Goal: Task Accomplishment & Management: Complete application form

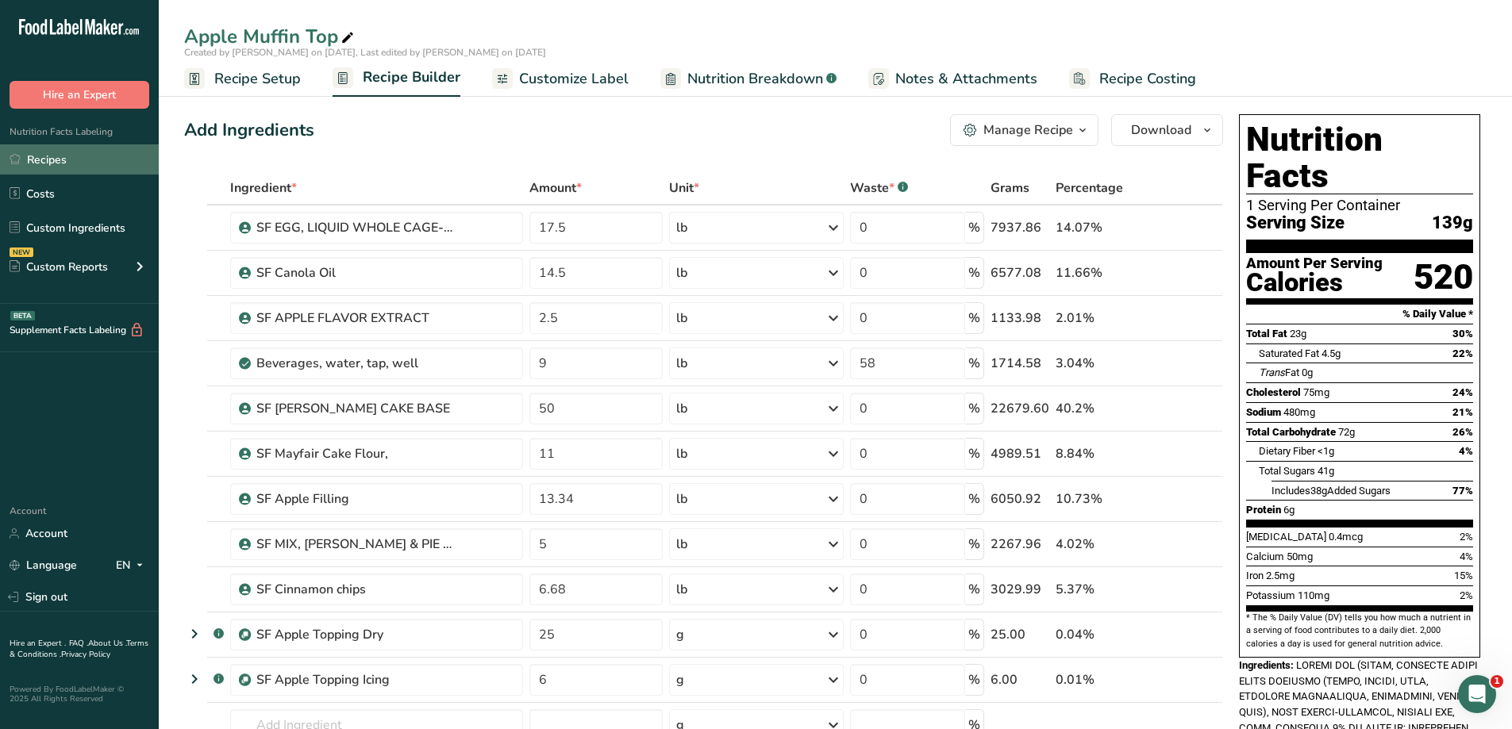
click at [94, 157] on link "Recipes" at bounding box center [79, 159] width 159 height 30
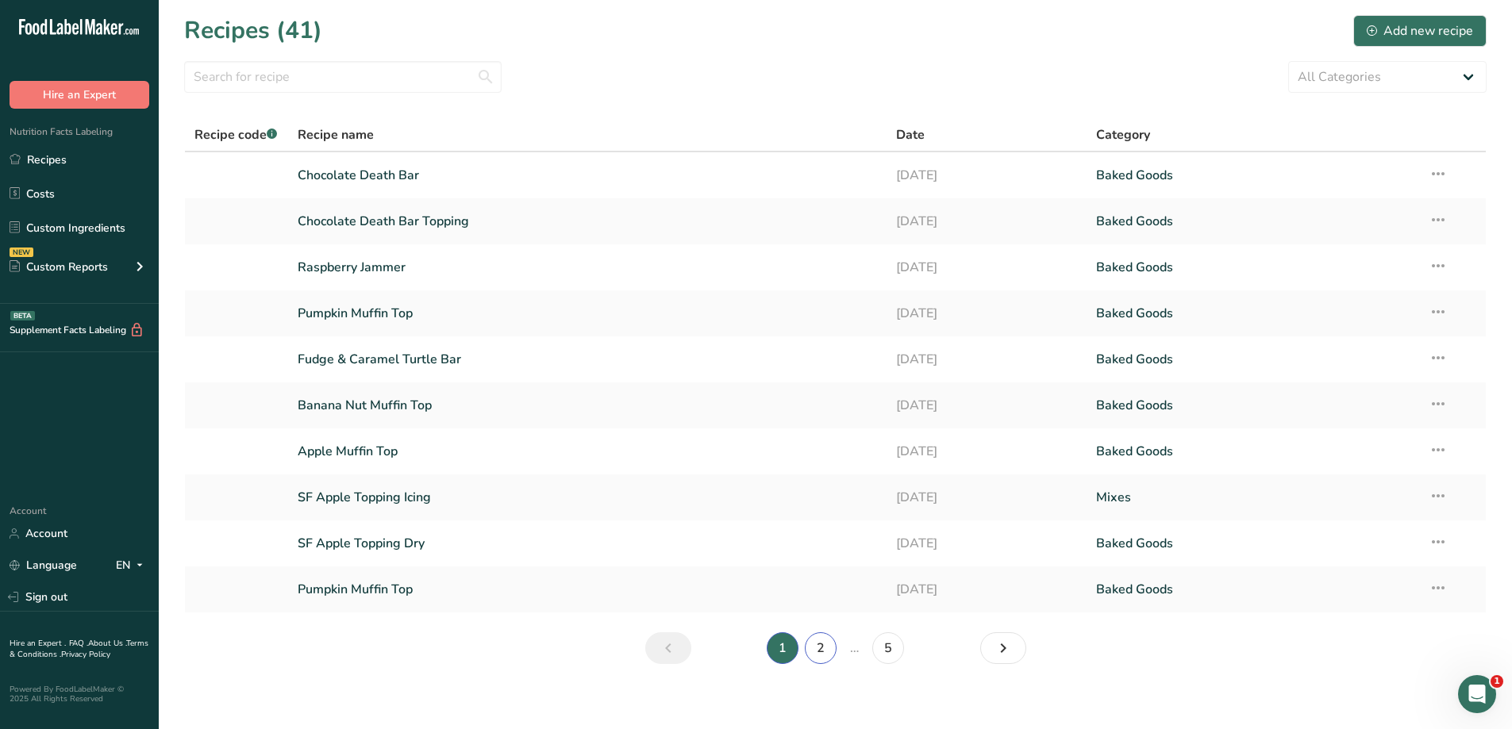
click at [826, 660] on link "2" at bounding box center [821, 649] width 32 height 32
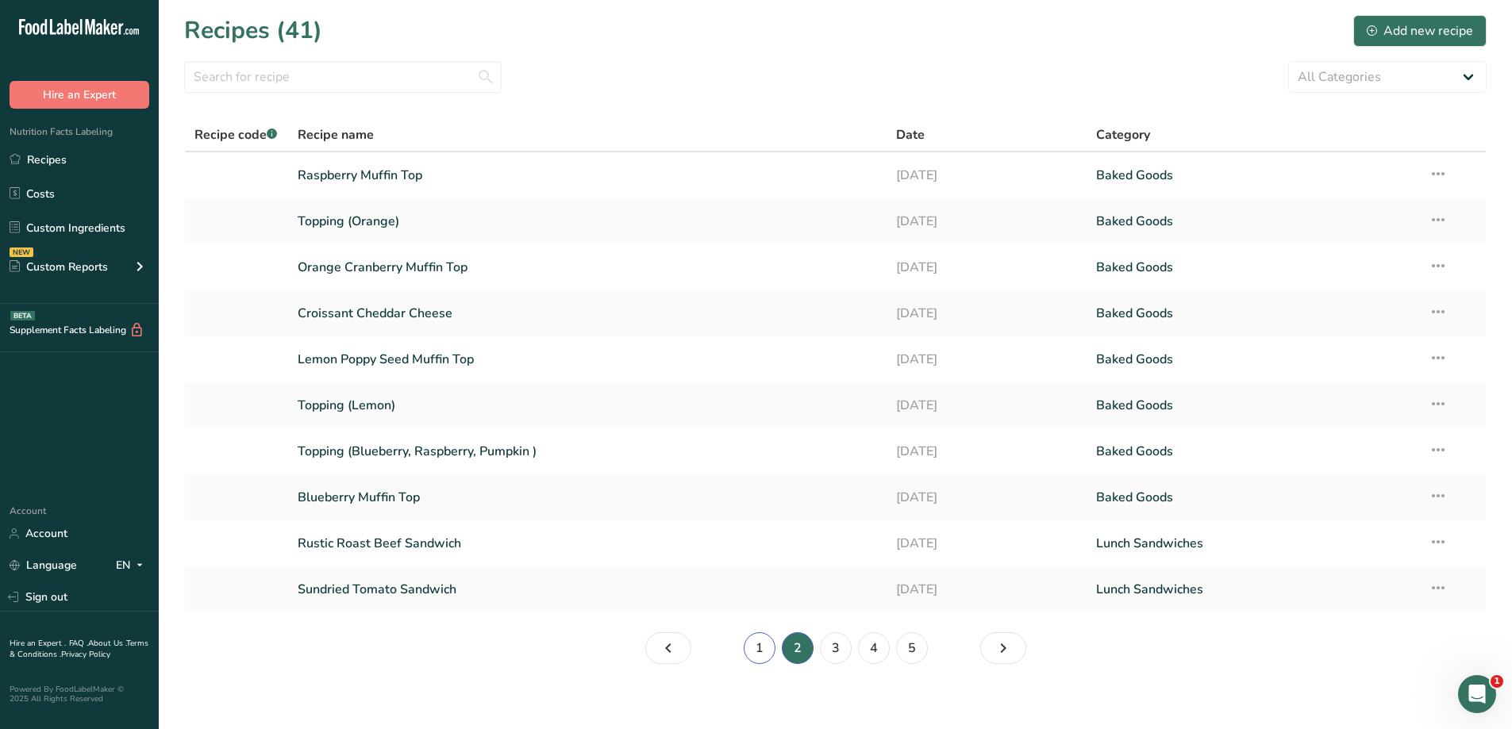
click at [769, 652] on link "1" at bounding box center [760, 649] width 32 height 32
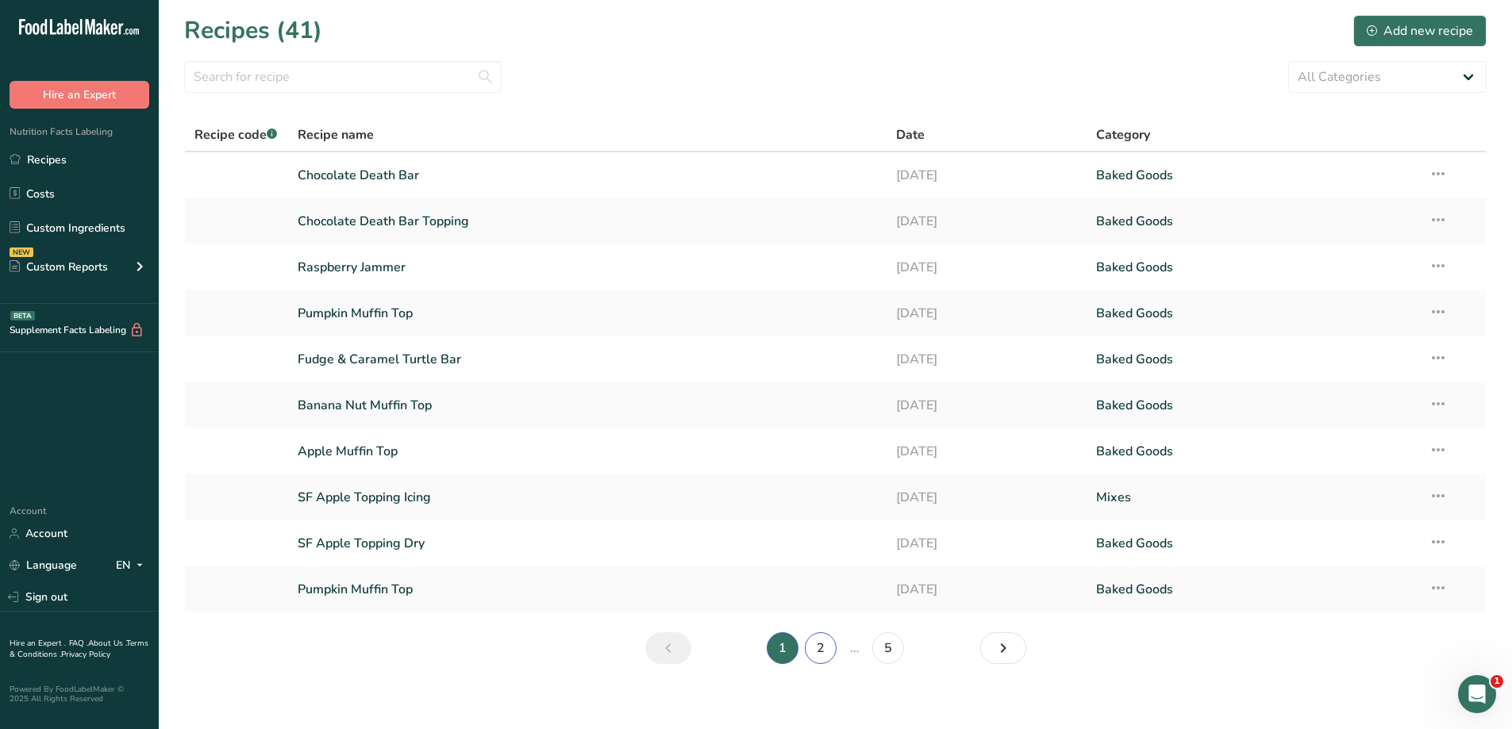
click at [827, 653] on link "2" at bounding box center [821, 649] width 32 height 32
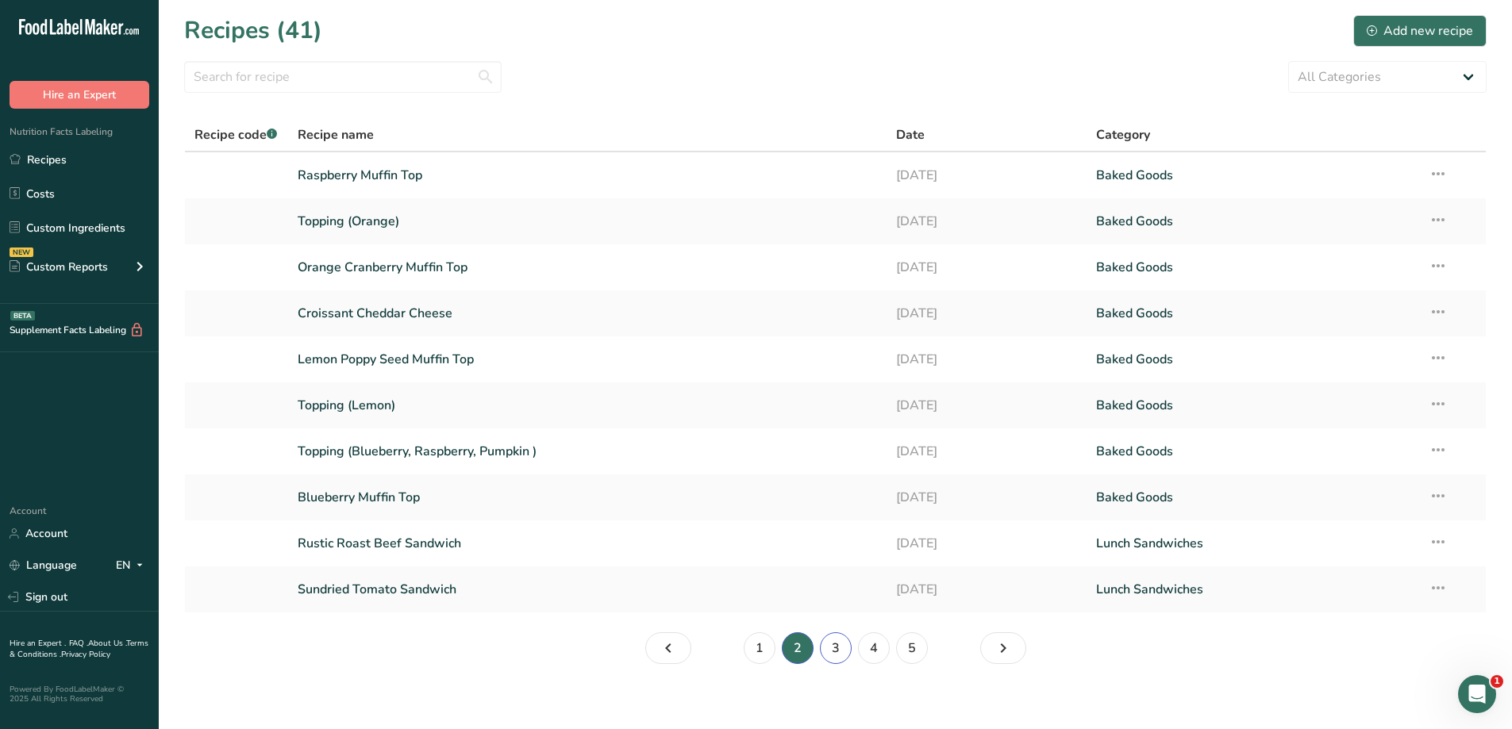
click at [827, 653] on link "3" at bounding box center [836, 649] width 32 height 32
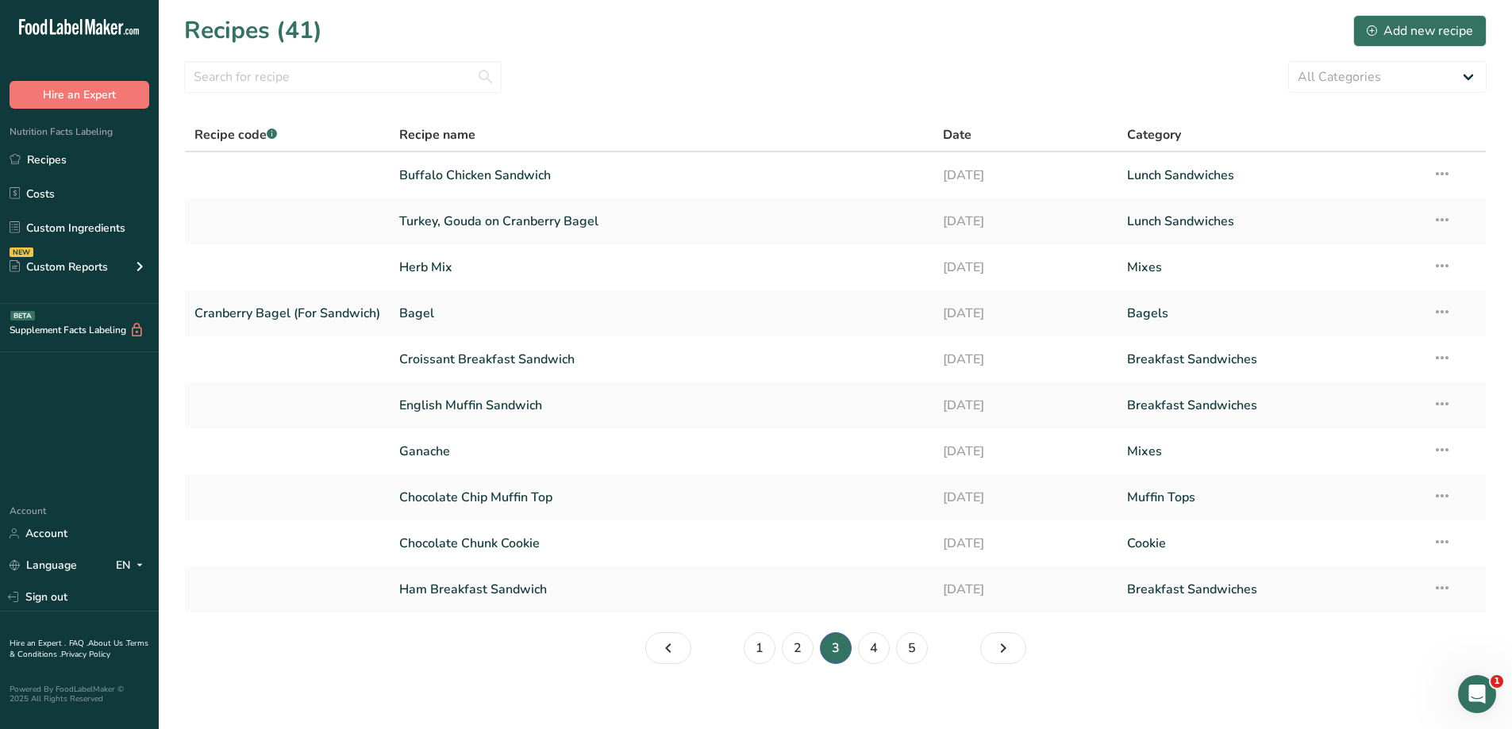
click at [893, 652] on li "5" at bounding box center [912, 649] width 38 height 32
click at [878, 656] on link "4" at bounding box center [874, 649] width 32 height 32
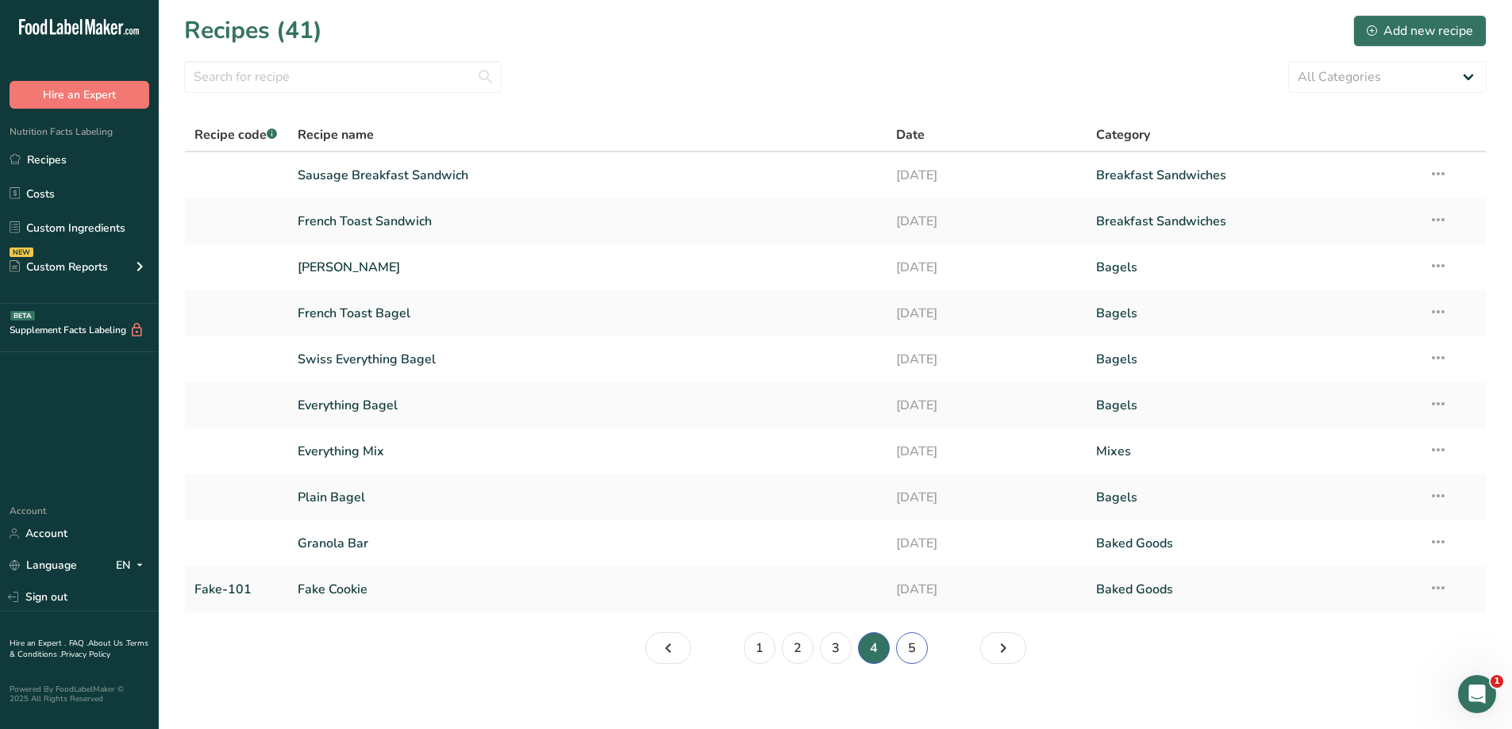
click at [908, 649] on link "5" at bounding box center [912, 649] width 32 height 32
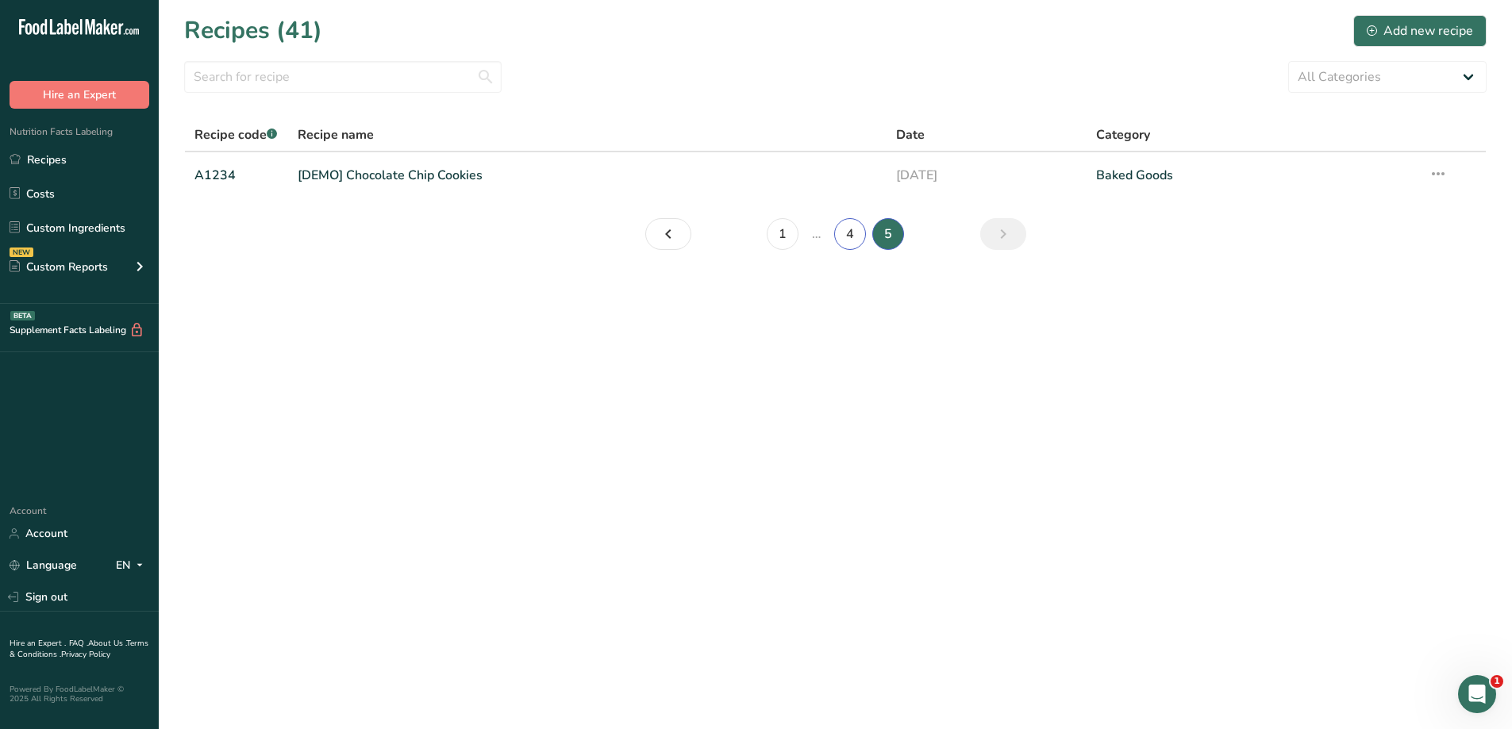
click at [842, 243] on link "4" at bounding box center [850, 234] width 32 height 32
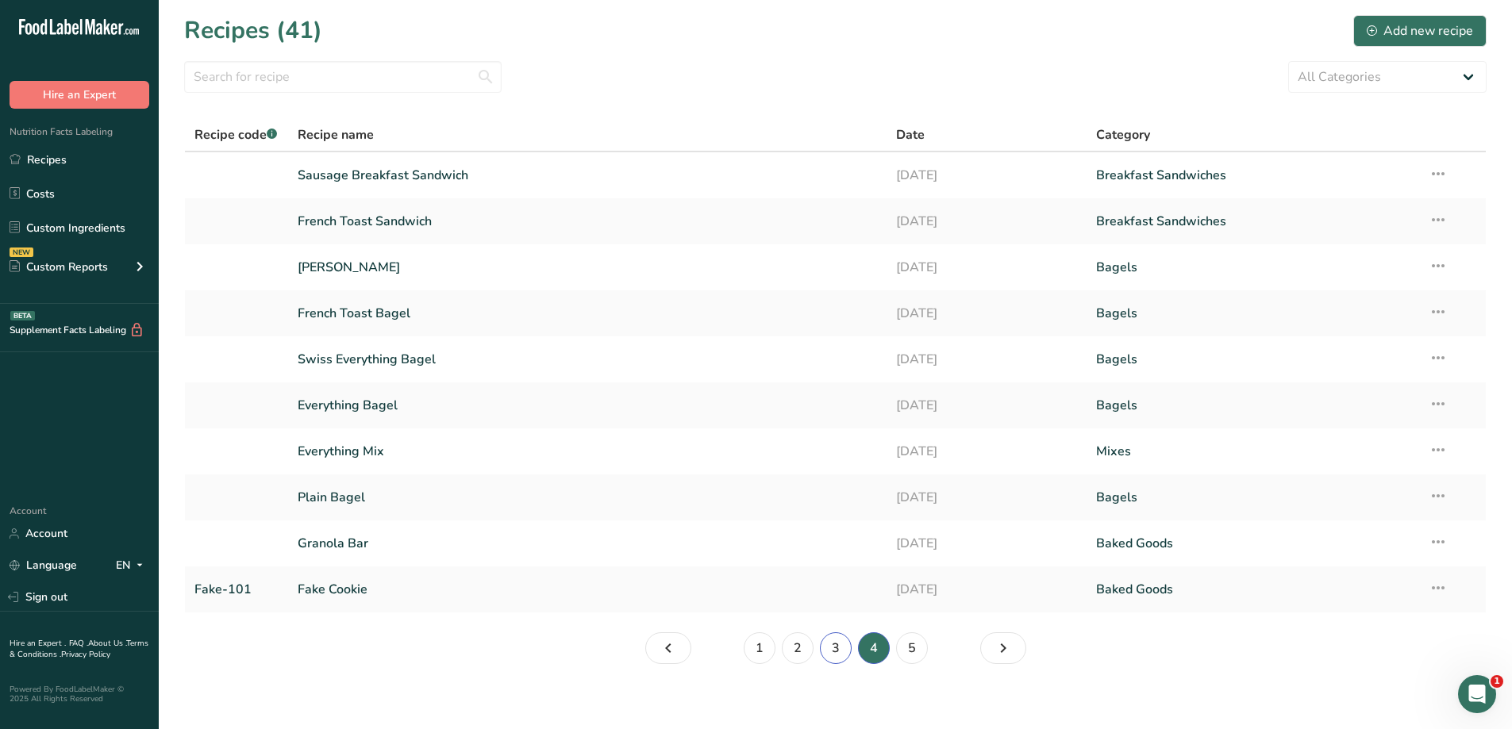
click at [832, 642] on link "3" at bounding box center [836, 649] width 32 height 32
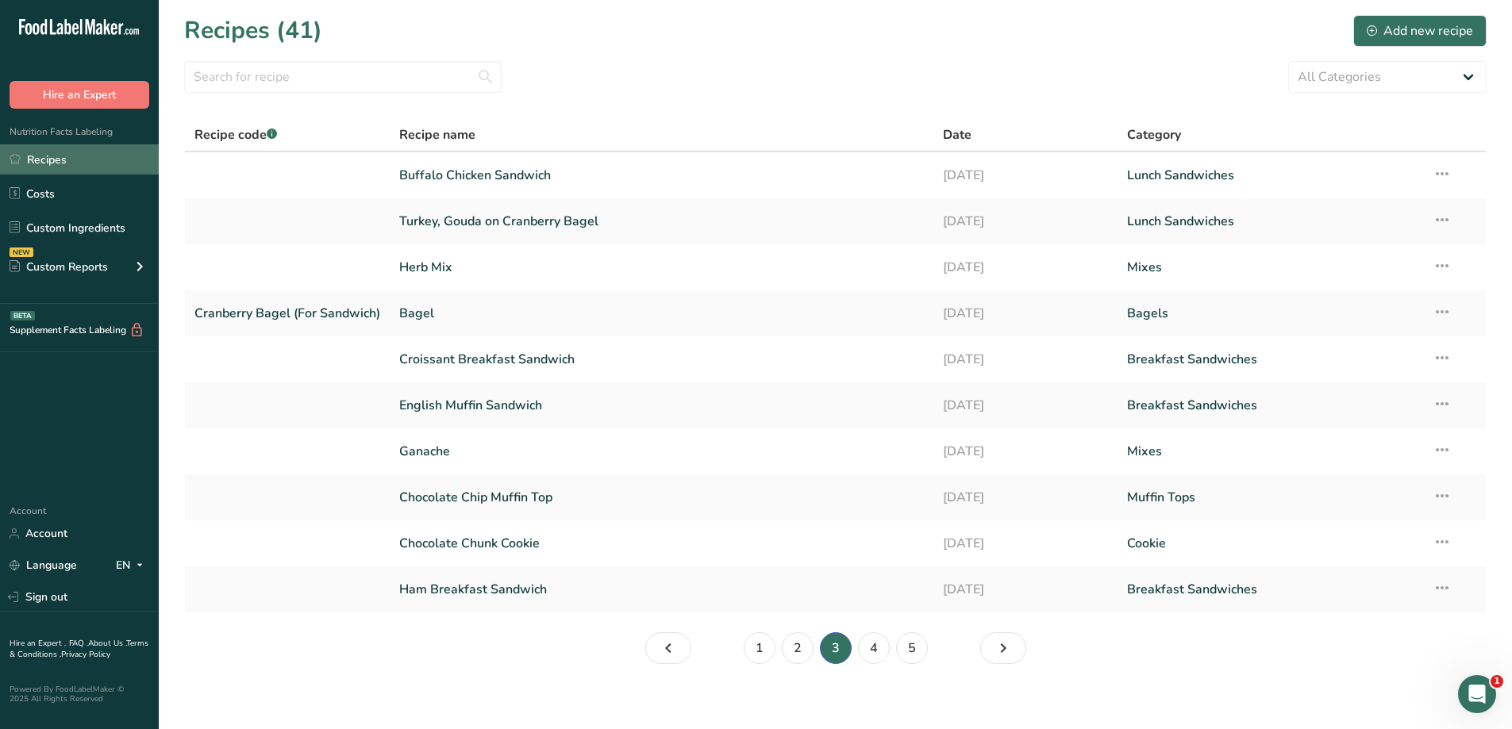
click at [75, 163] on link "Recipes" at bounding box center [79, 159] width 159 height 30
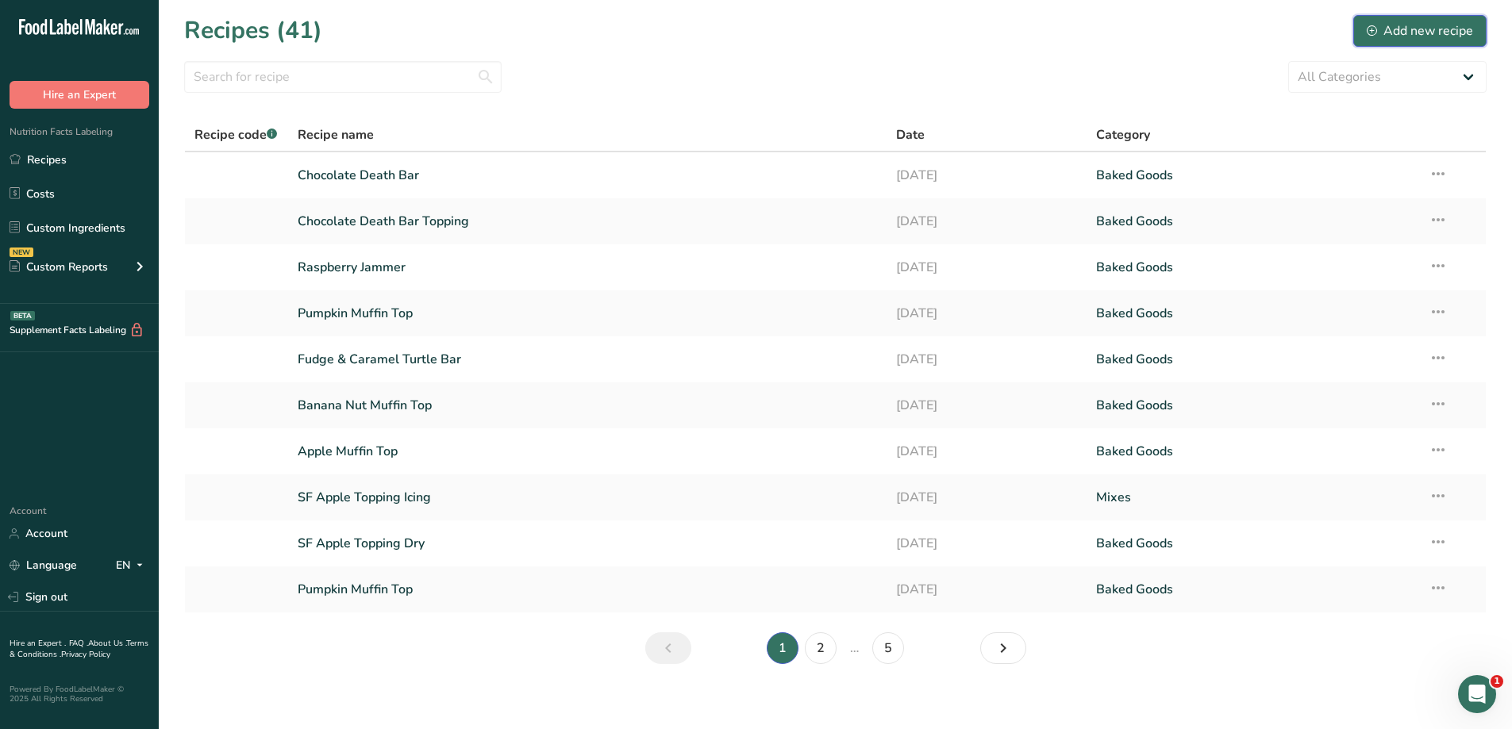
click at [1402, 36] on div "Add new recipe" at bounding box center [1420, 30] width 106 height 19
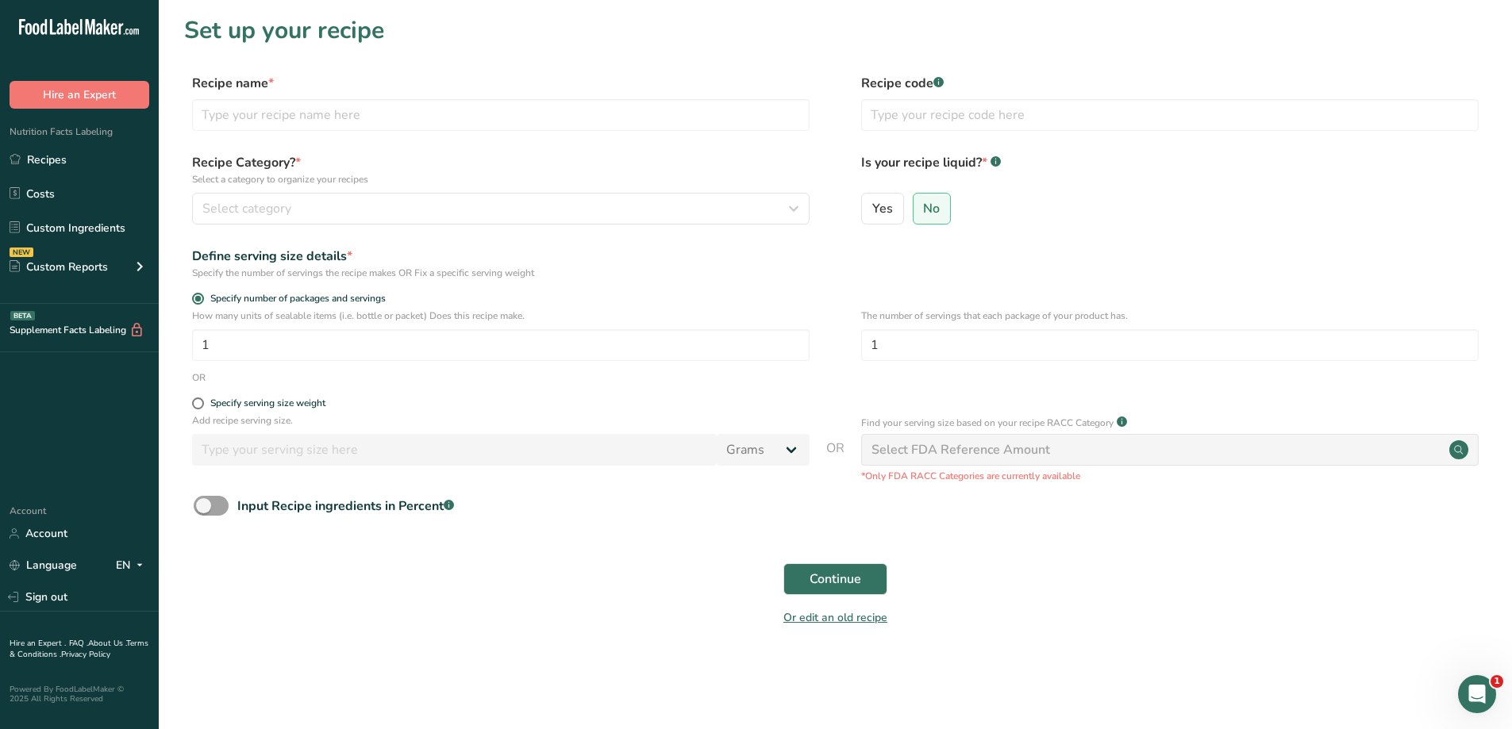
click at [360, 96] on div "Recipe name *" at bounding box center [501, 102] width 618 height 57
click at [363, 104] on input "text" at bounding box center [501, 115] width 618 height 32
type input "Orange Cranberry Scone"
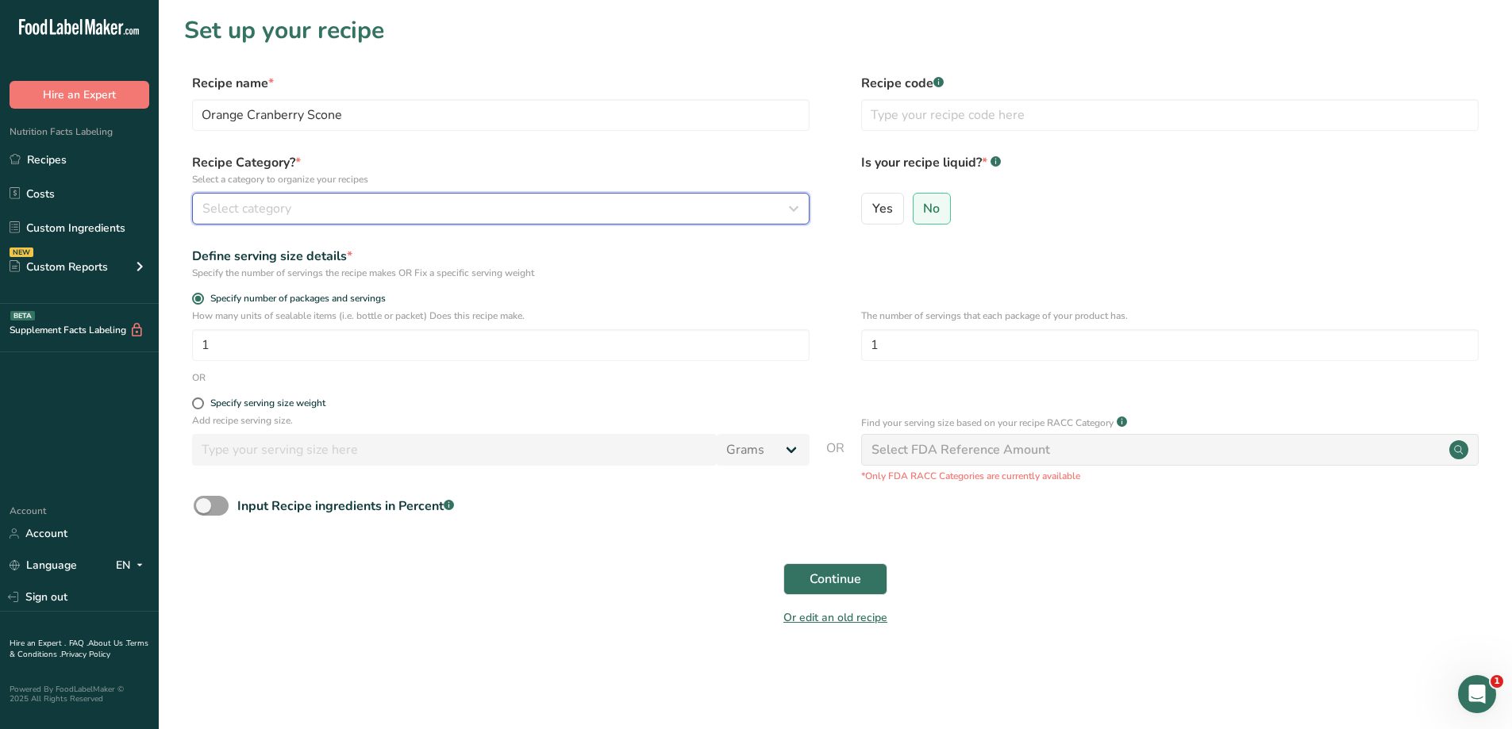
click at [764, 208] on div "Select category" at bounding box center [495, 208] width 587 height 19
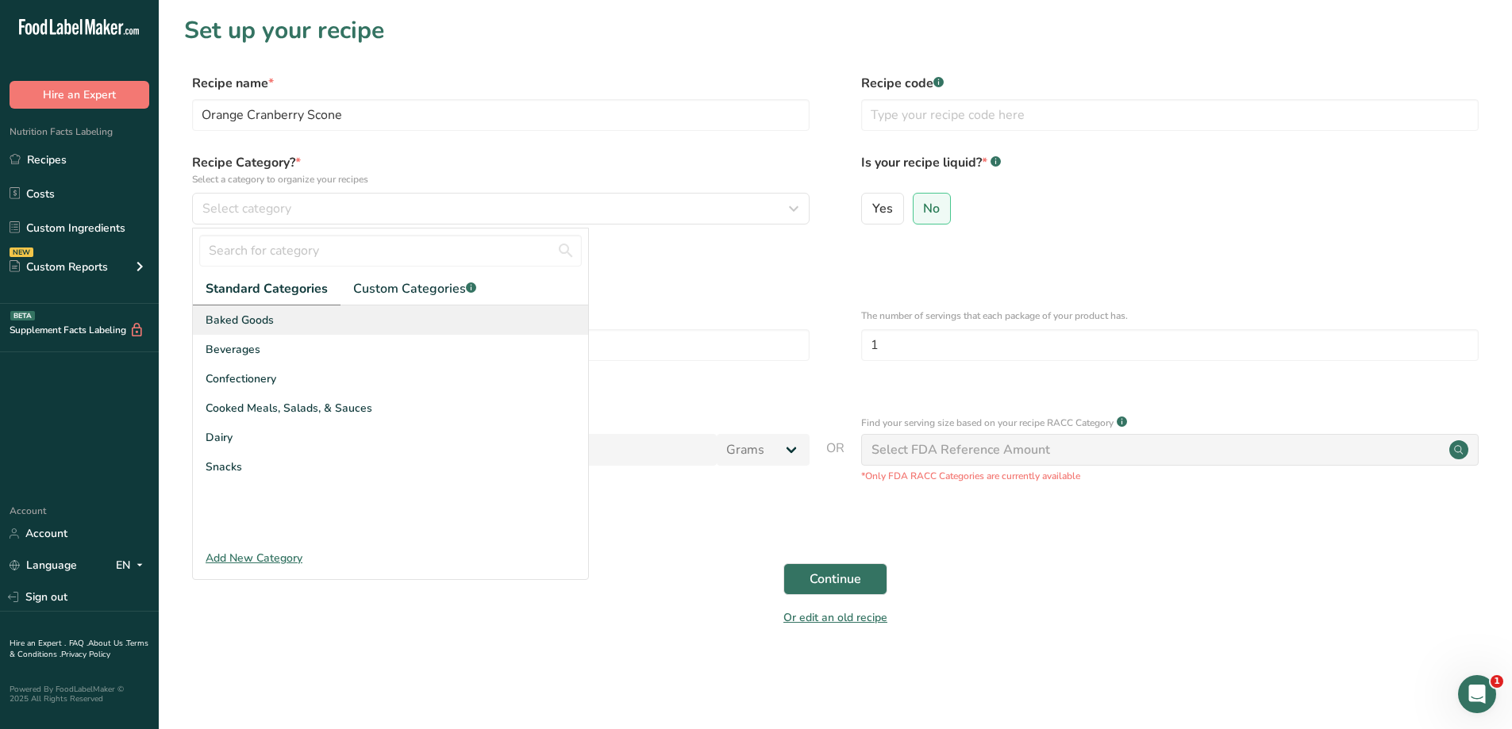
click at [370, 322] on div "Baked Goods" at bounding box center [390, 320] width 395 height 29
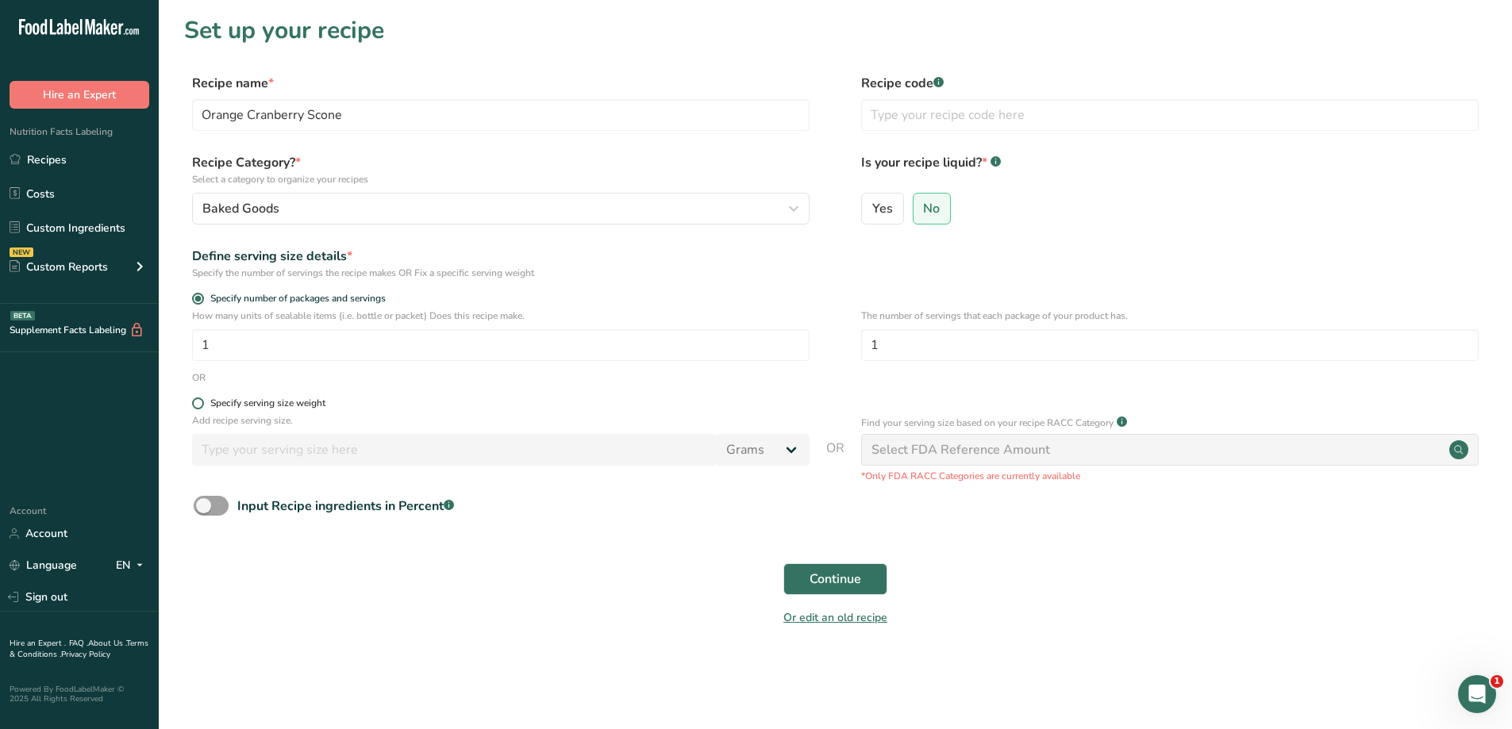
click at [195, 409] on span at bounding box center [198, 404] width 12 height 12
click at [195, 409] on input "Specify serving size weight" at bounding box center [197, 403] width 10 height 10
radio input "true"
radio input "false"
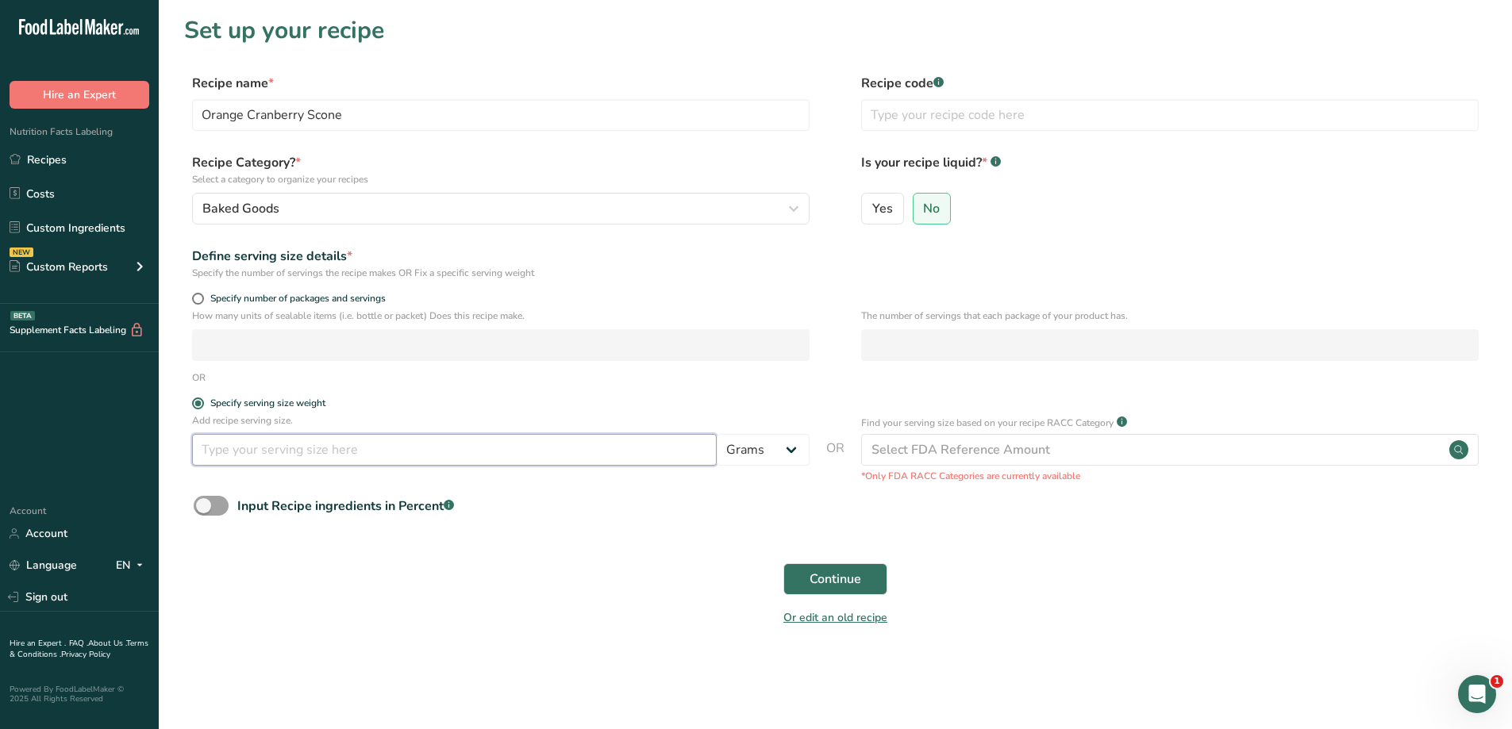
click at [318, 458] on input "number" at bounding box center [454, 450] width 525 height 32
type input "4.6"
click at [737, 459] on select "Grams kg mg mcg lb oz l mL fl oz tbsp tsp cup qt gallon" at bounding box center [763, 450] width 93 height 32
select select "5"
click at [717, 434] on select "Grams kg mg mcg lb oz l mL fl oz tbsp tsp cup qt gallon" at bounding box center [763, 450] width 93 height 32
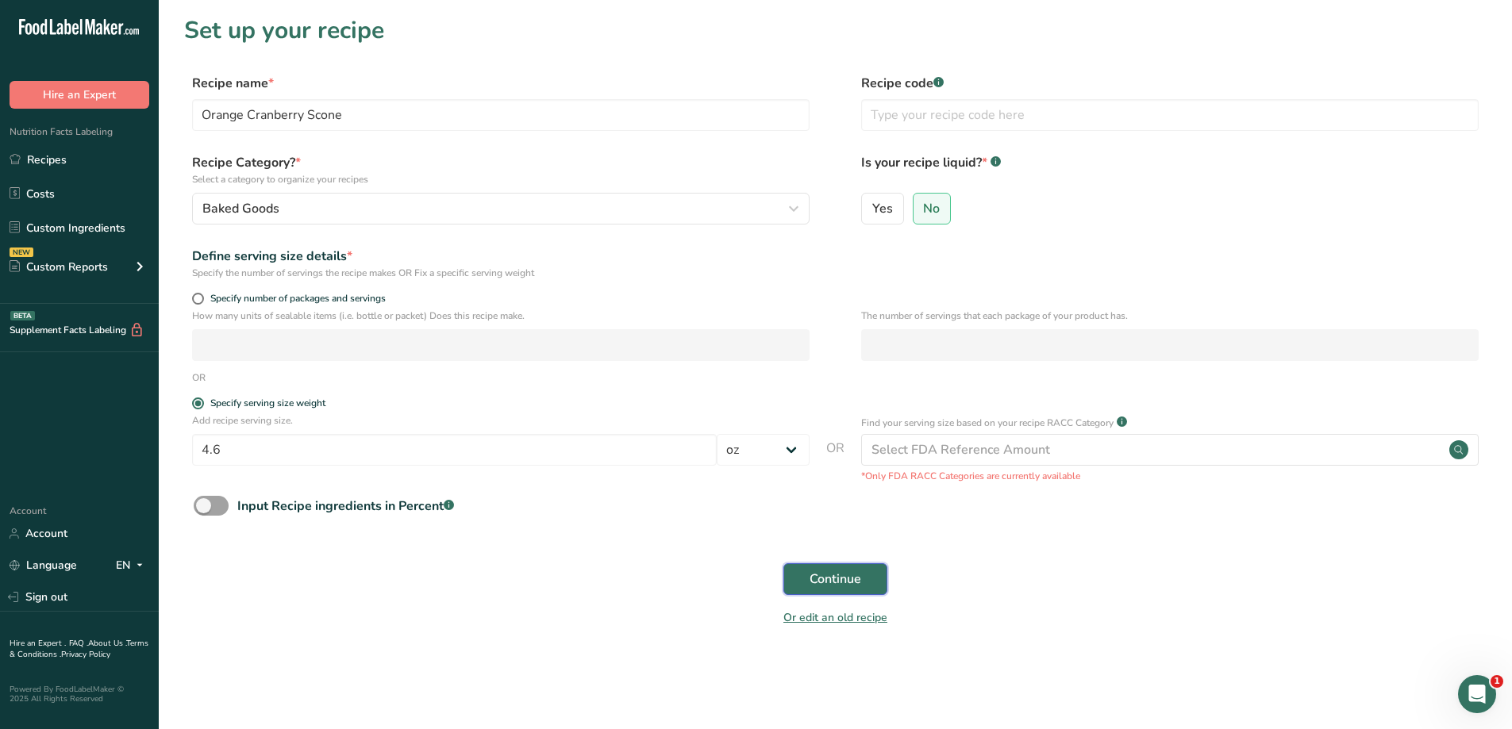
click at [838, 581] on span "Continue" at bounding box center [836, 579] width 52 height 19
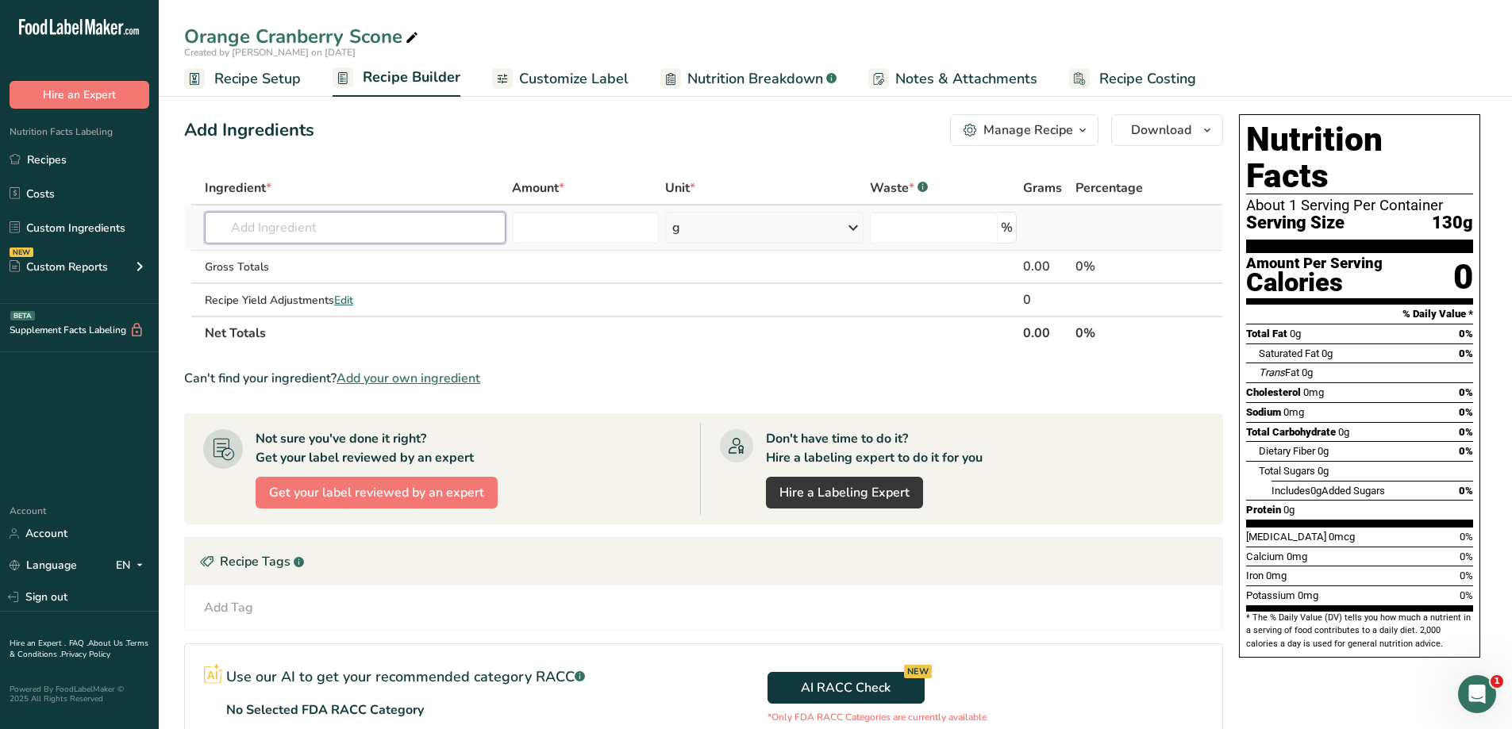
click at [303, 225] on input "text" at bounding box center [355, 228] width 301 height 32
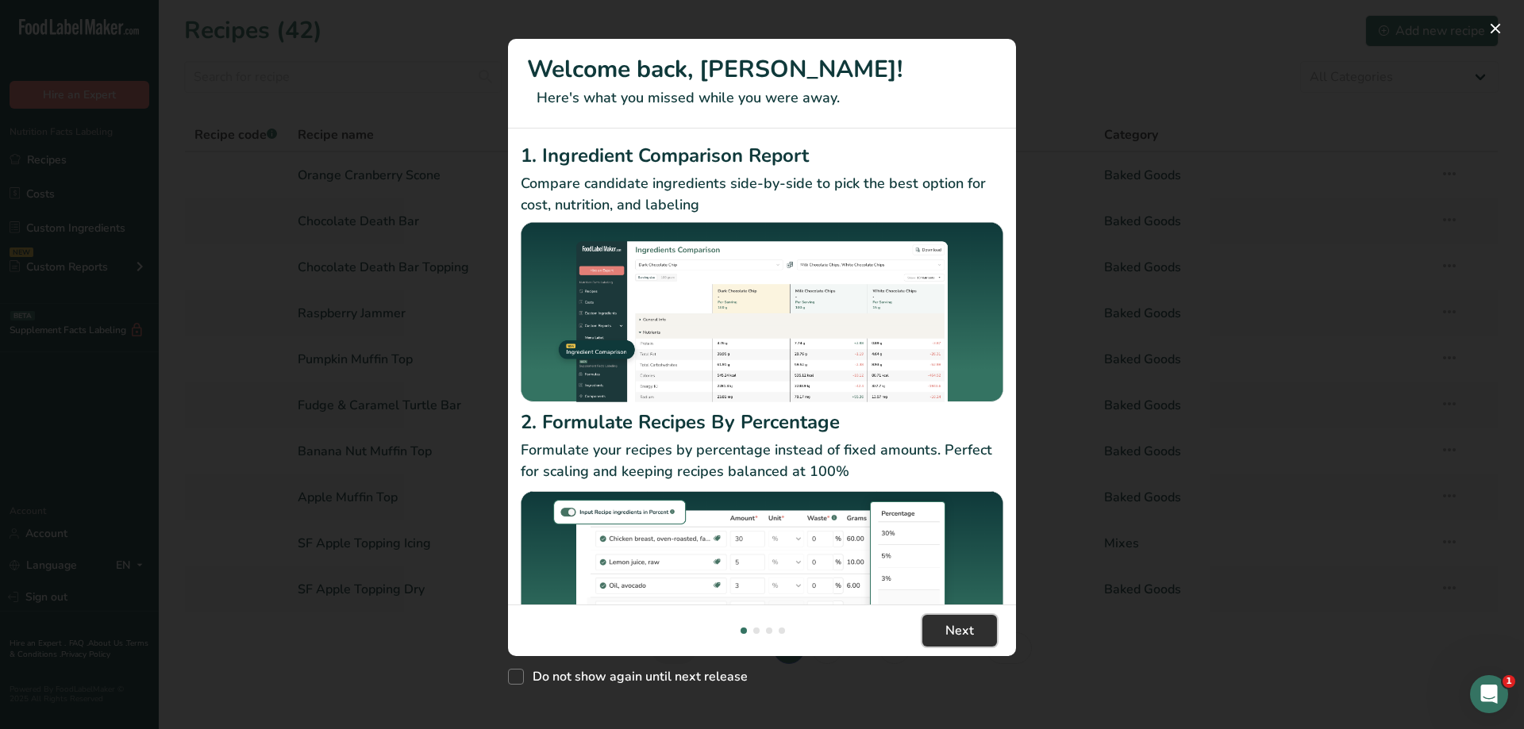
click at [972, 637] on span "Next" at bounding box center [959, 631] width 29 height 19
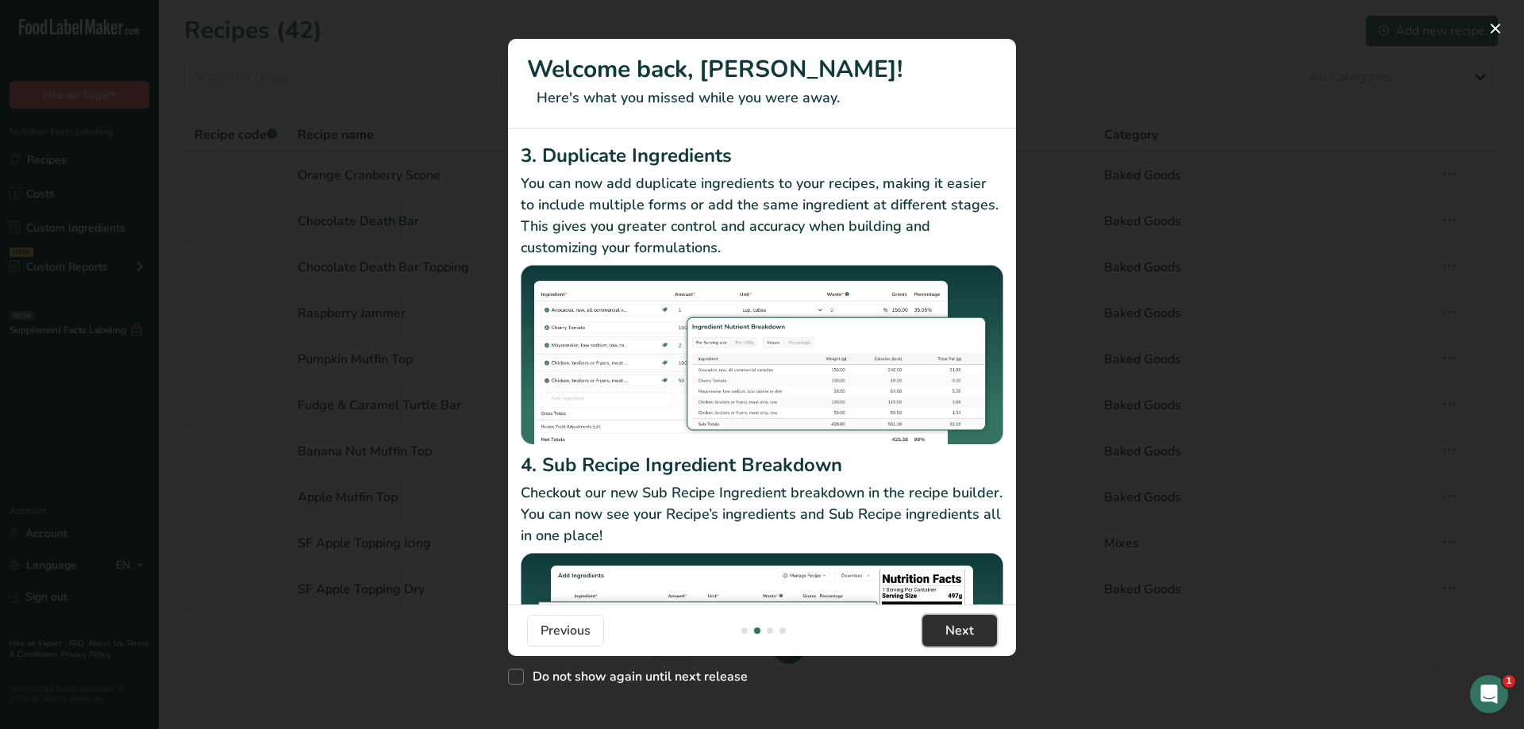
click at [972, 637] on span "Next" at bounding box center [959, 631] width 29 height 19
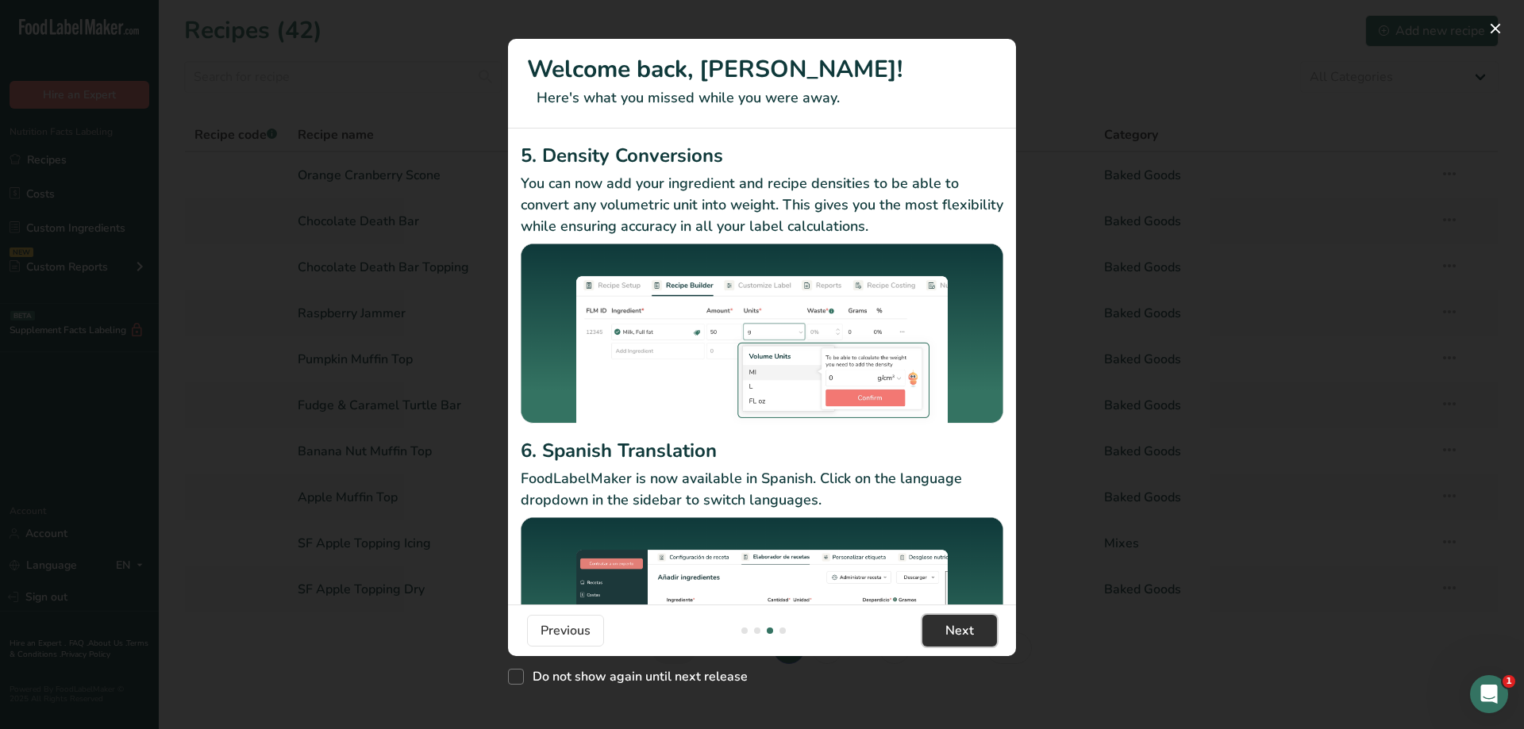
click at [972, 637] on span "Next" at bounding box center [959, 631] width 29 height 19
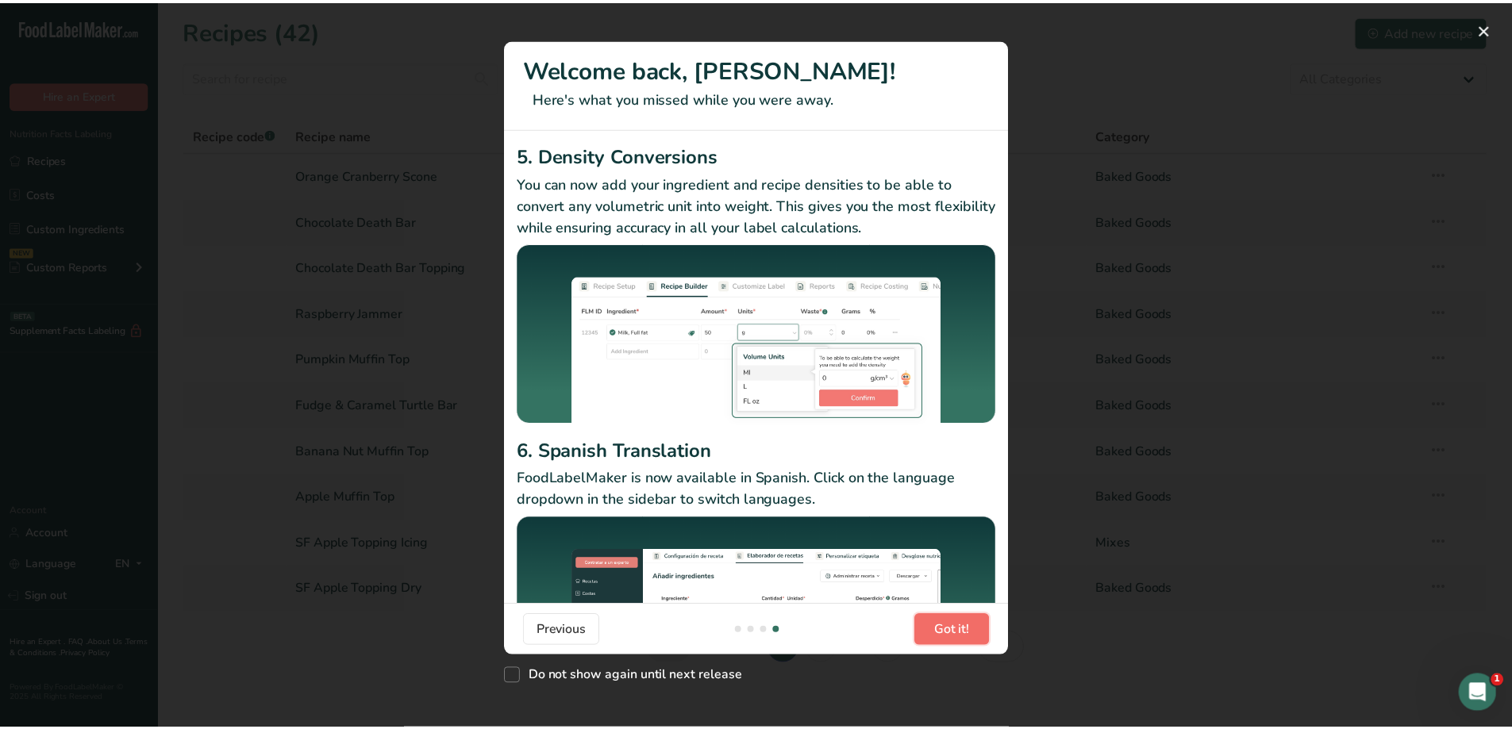
scroll to position [0, 1524]
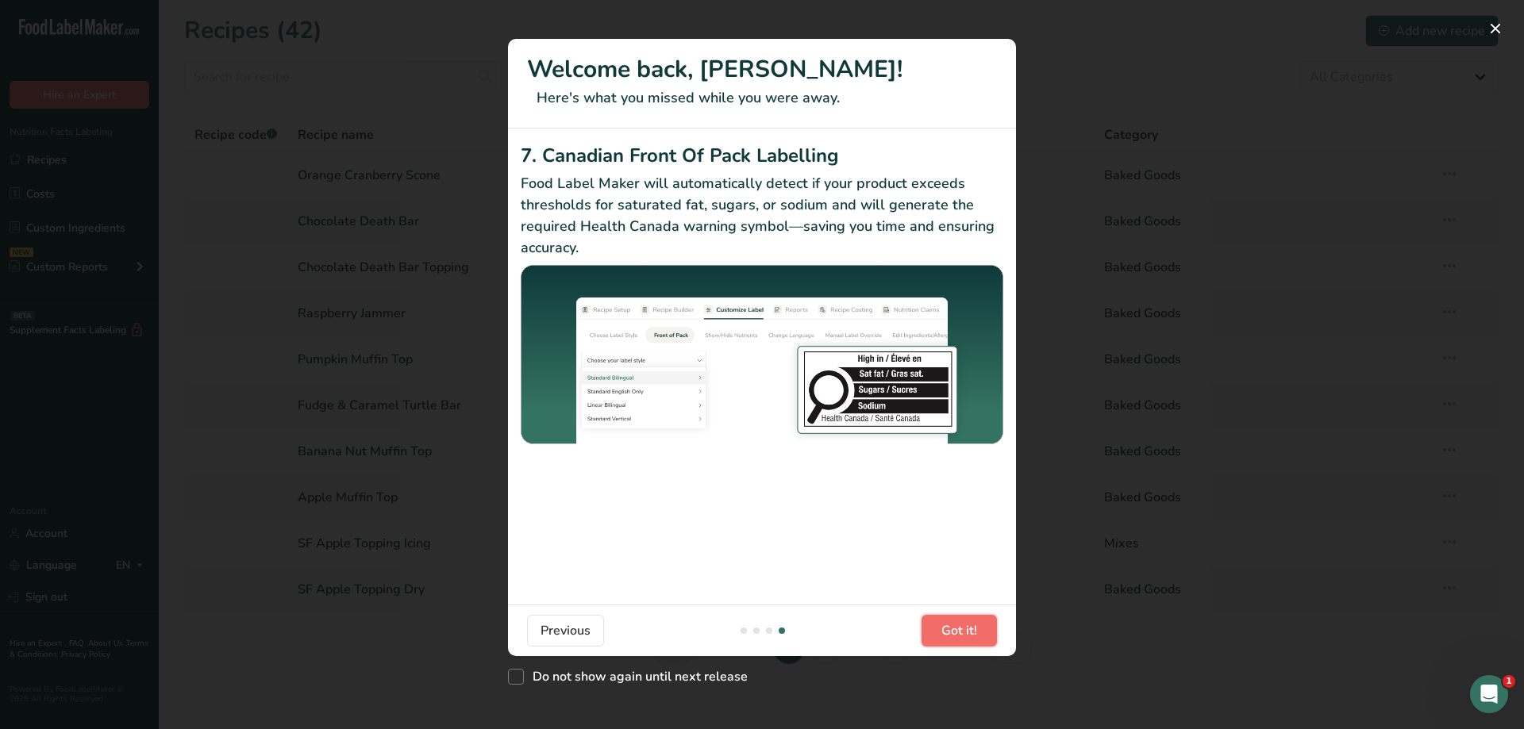
click at [972, 637] on span "Got it!" at bounding box center [959, 631] width 36 height 19
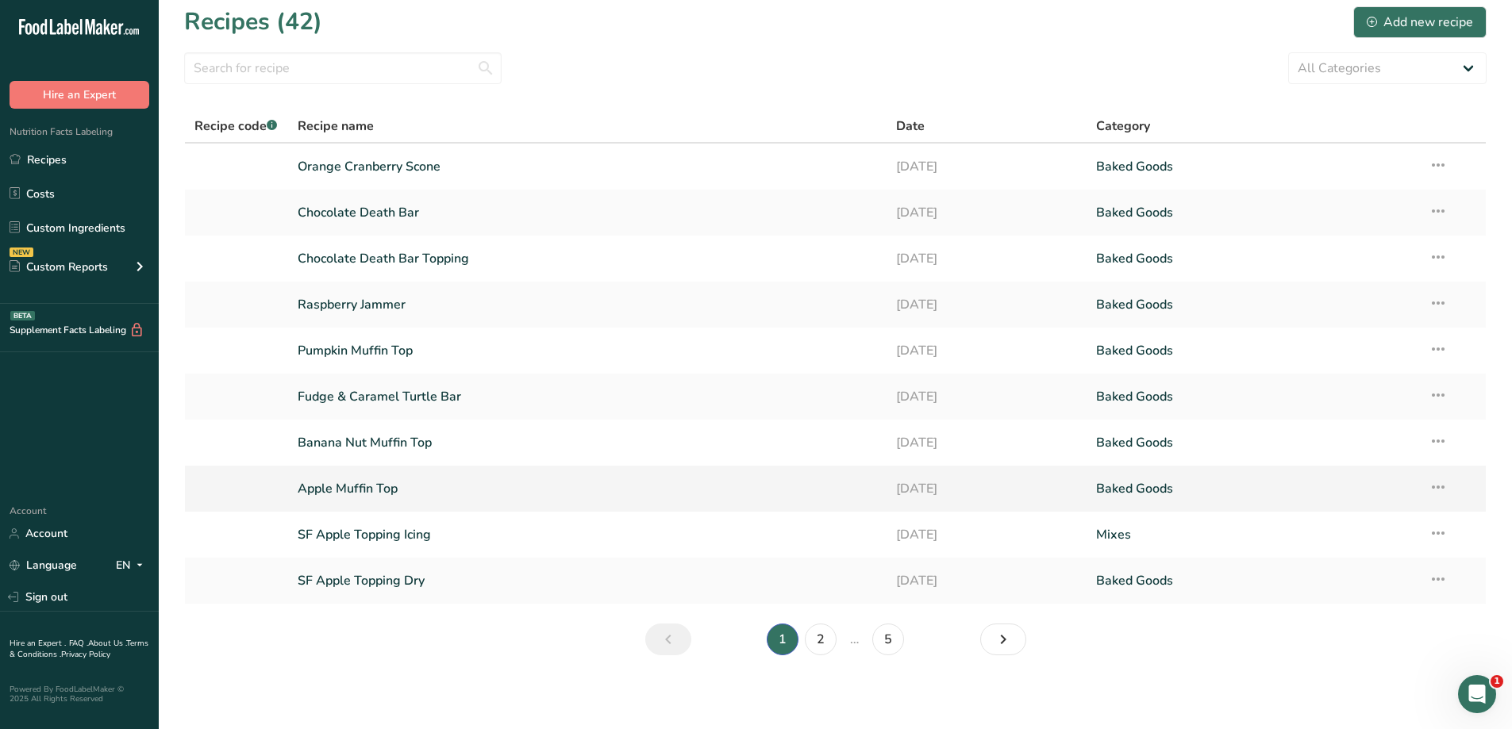
scroll to position [11, 0]
click at [832, 633] on link "2" at bounding box center [821, 638] width 32 height 32
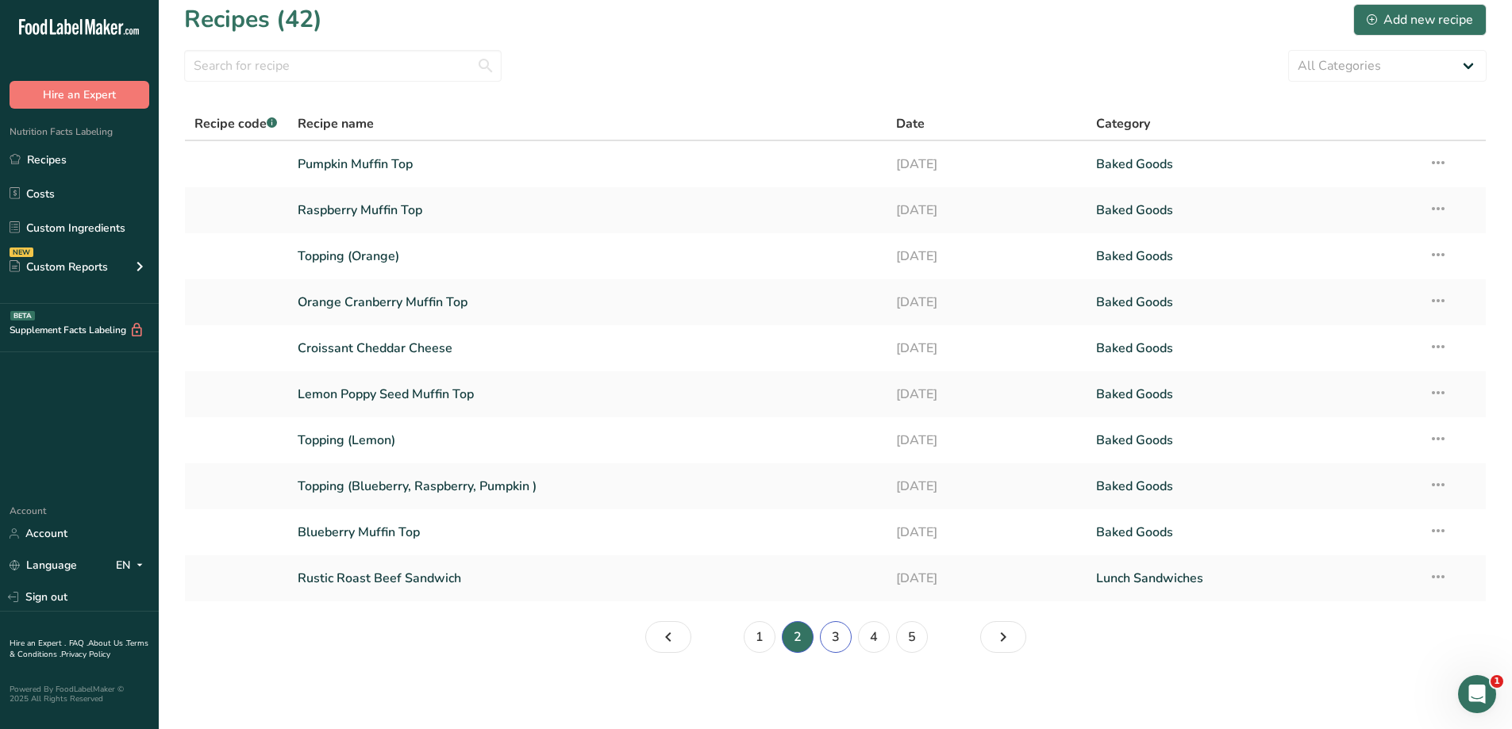
click at [832, 634] on link "3" at bounding box center [836, 638] width 32 height 32
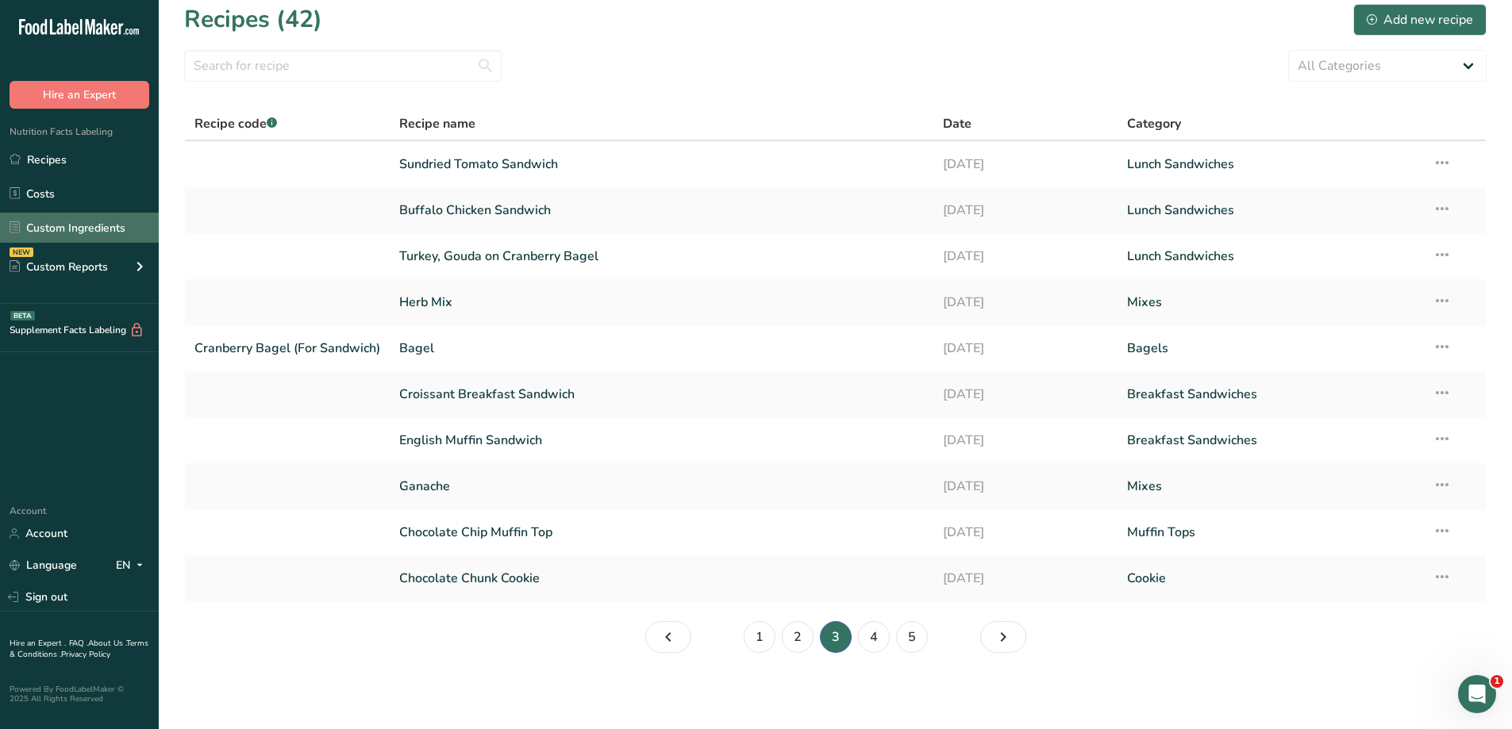
click at [88, 225] on link "Custom Ingredients" at bounding box center [79, 228] width 159 height 30
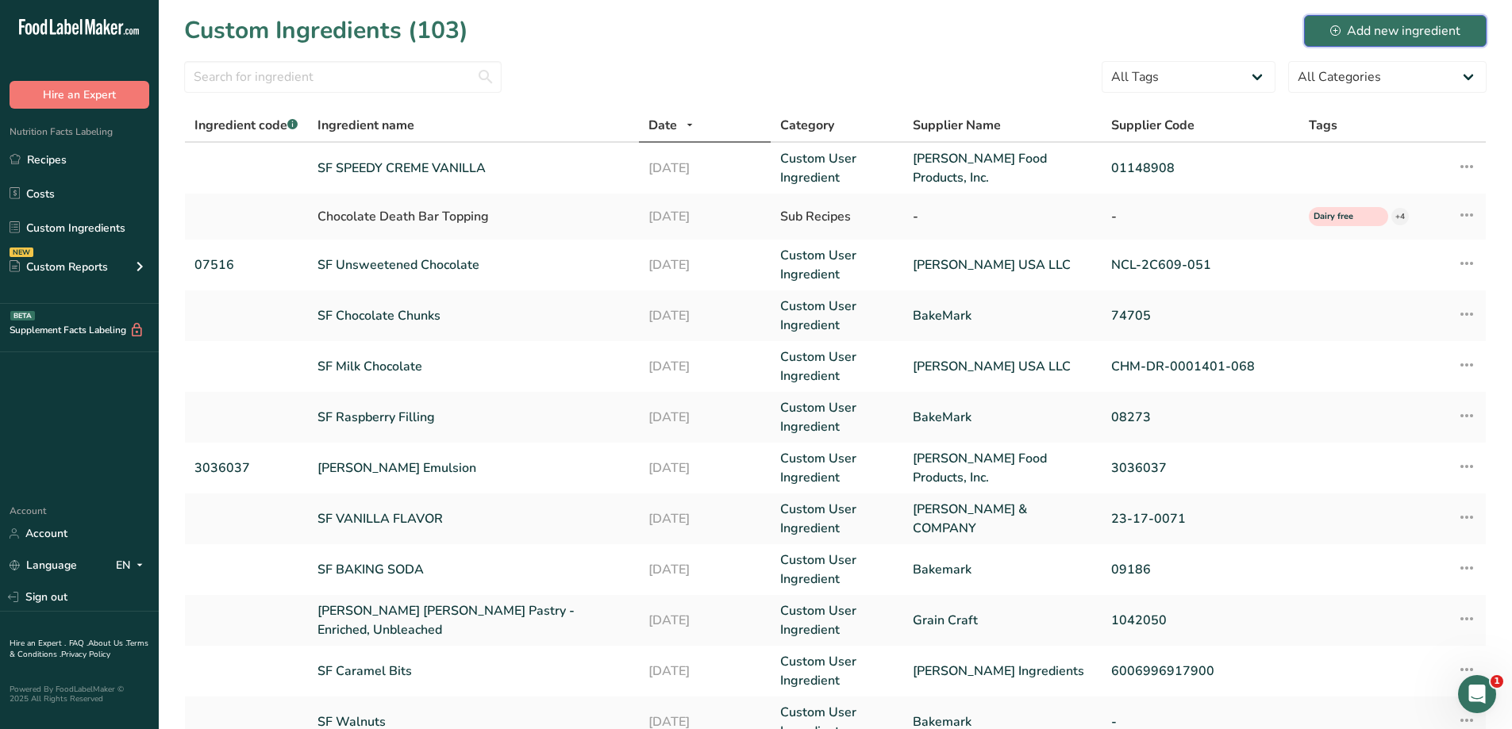
click at [1401, 40] on div "Add new ingredient" at bounding box center [1395, 30] width 130 height 19
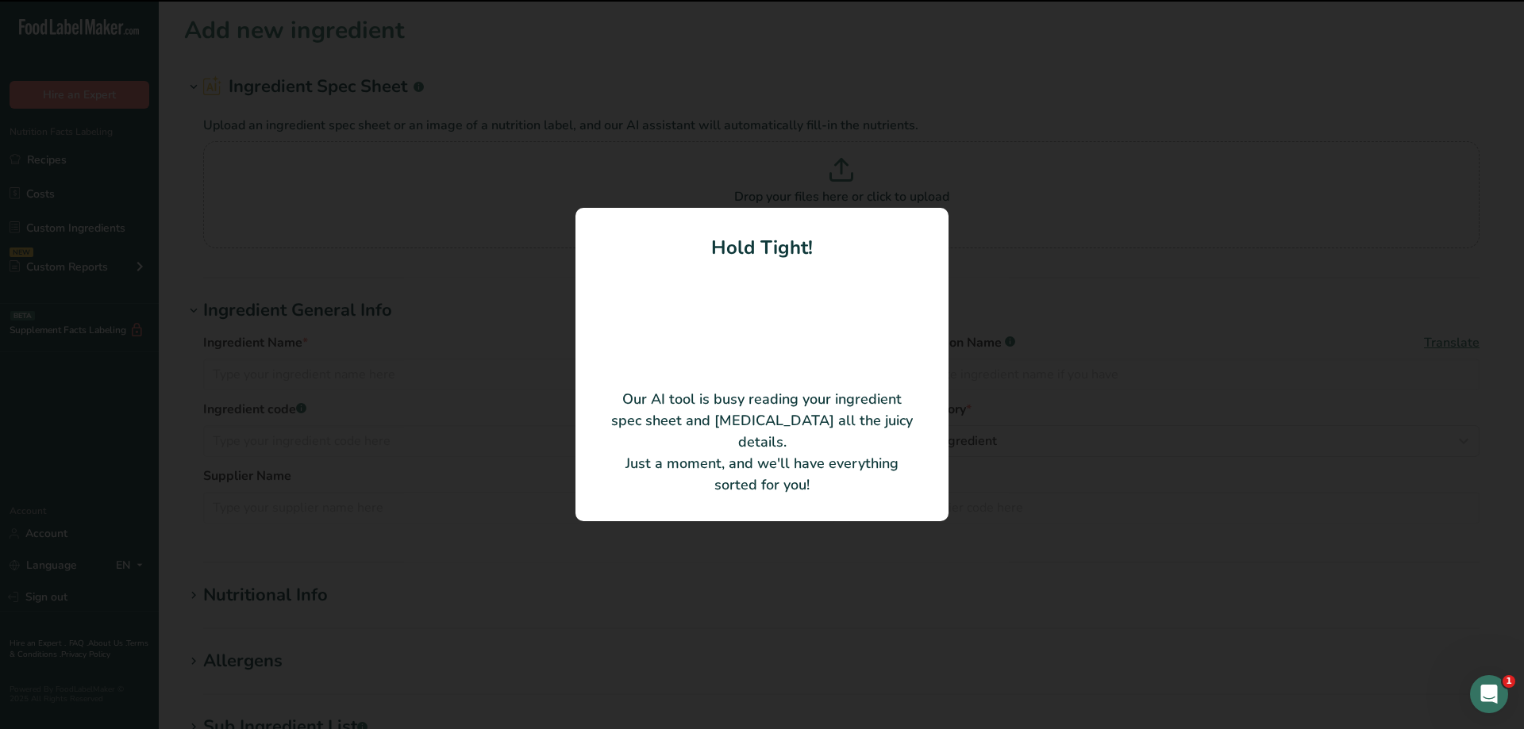
type input "Mondako - Enriched, Bleached, Enzyme"
type input "3061032, 3061050, 3061000"
type input "Grain Craft"
type input "Blackfoot"
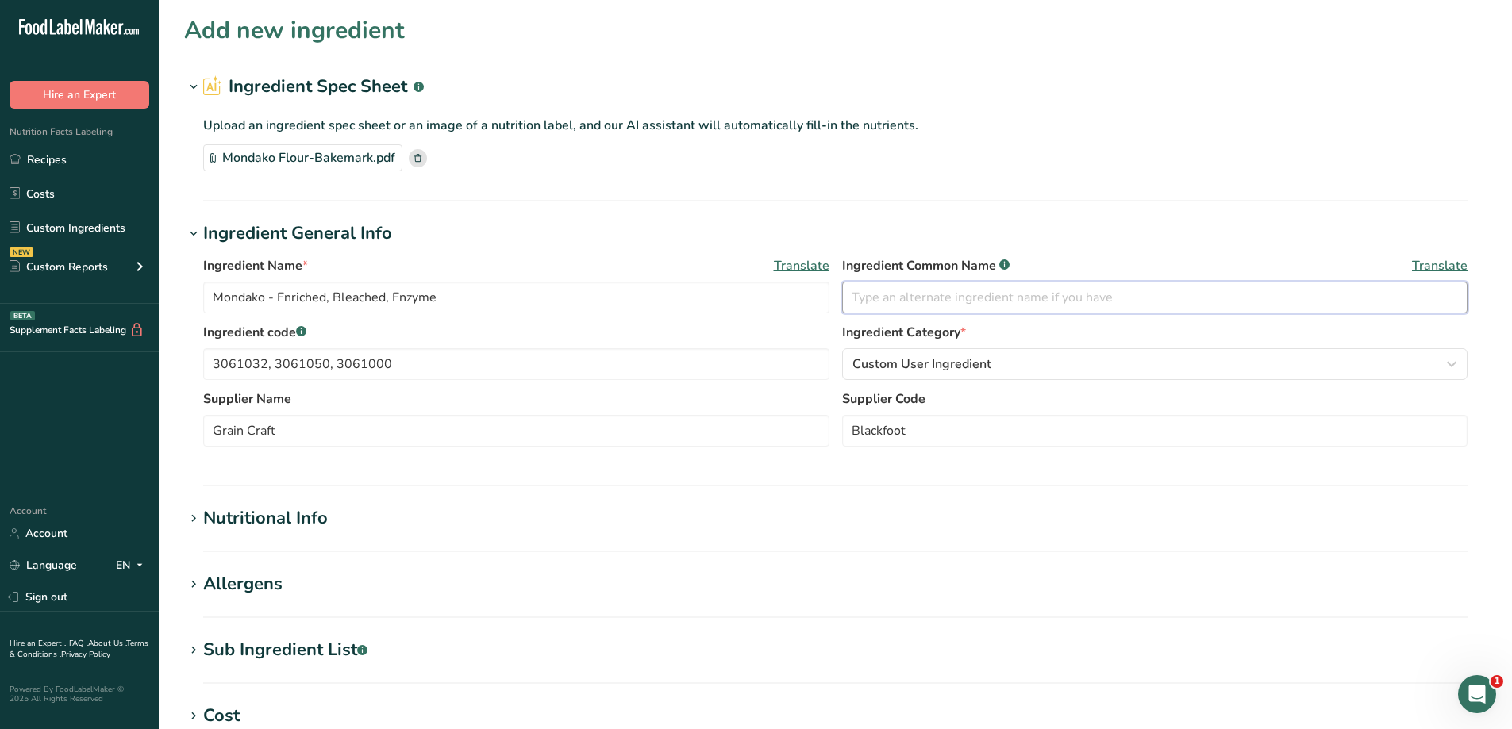
click at [966, 297] on input "text" at bounding box center [1155, 298] width 626 height 32
type input "Flour"
click at [1409, 375] on button "Custom User Ingredient" at bounding box center [1155, 364] width 626 height 32
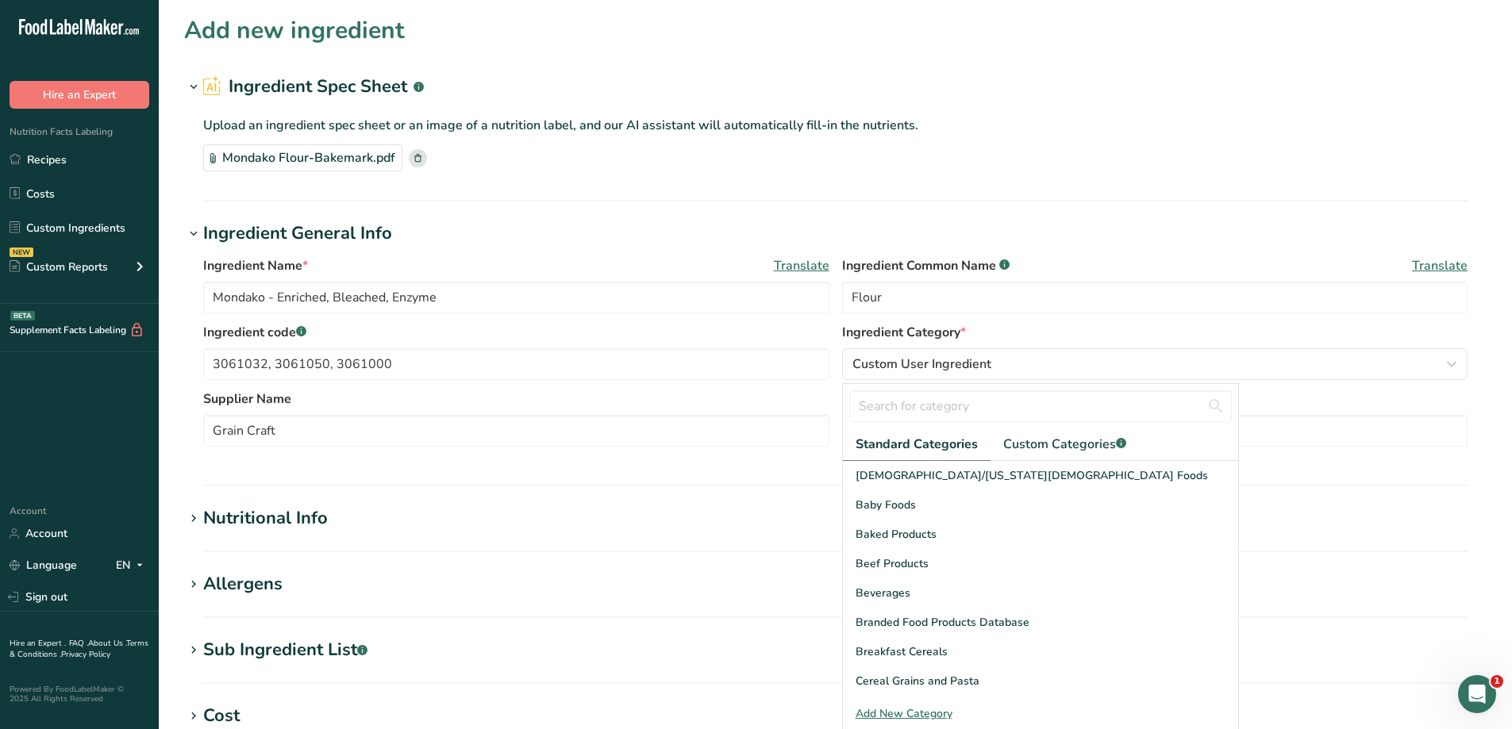
click at [1464, 408] on label "Supplier Code" at bounding box center [1155, 399] width 626 height 19
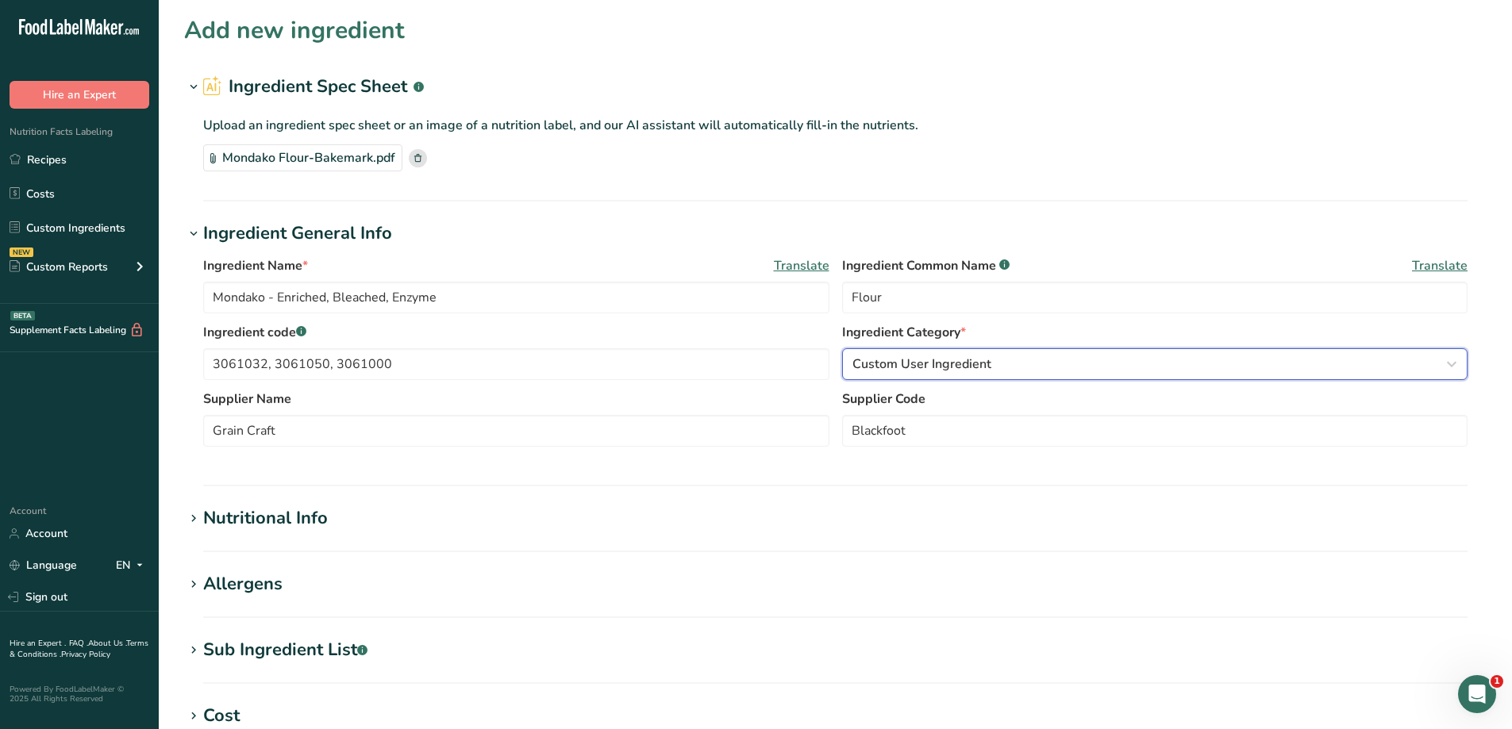
click at [1298, 368] on div "Custom User Ingredient" at bounding box center [1151, 364] width 596 height 19
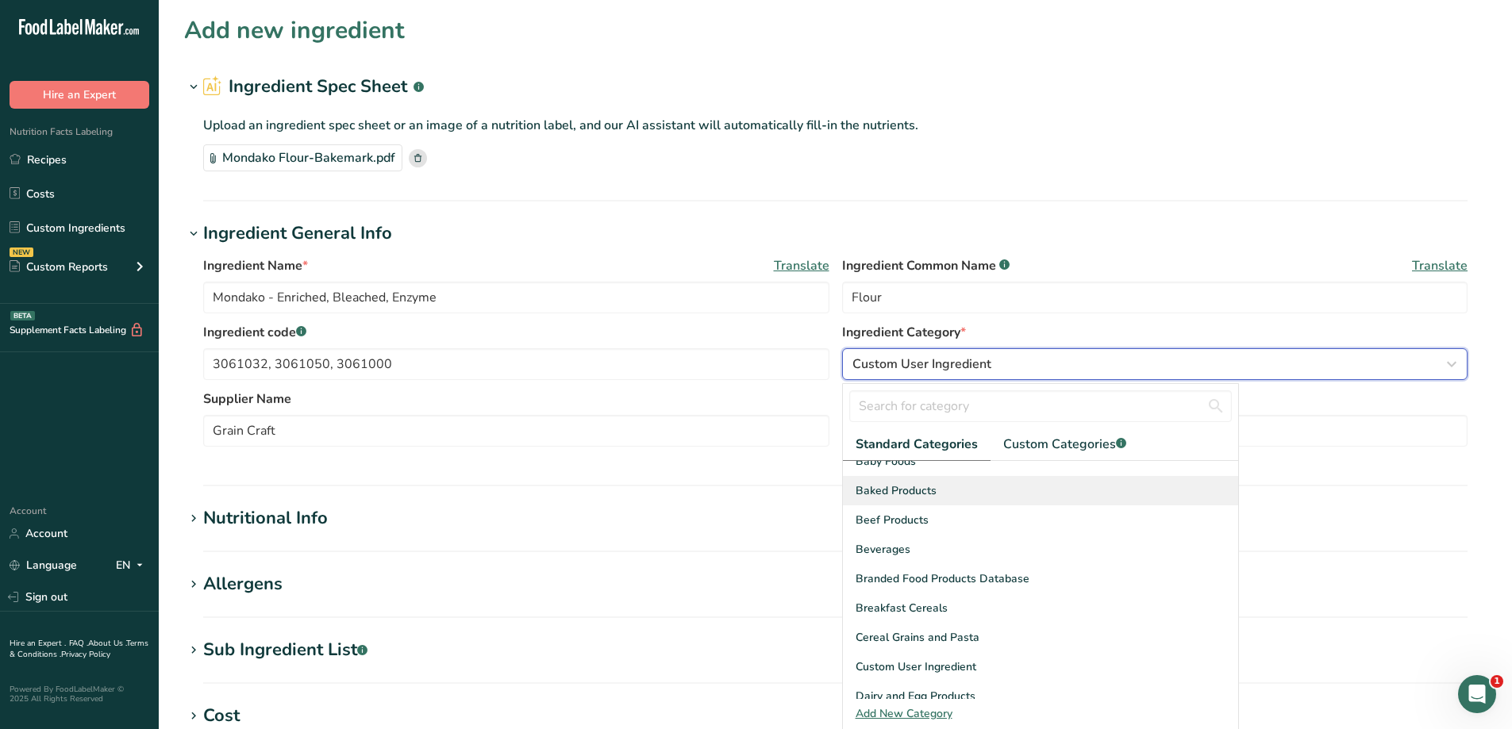
scroll to position [79, 0]
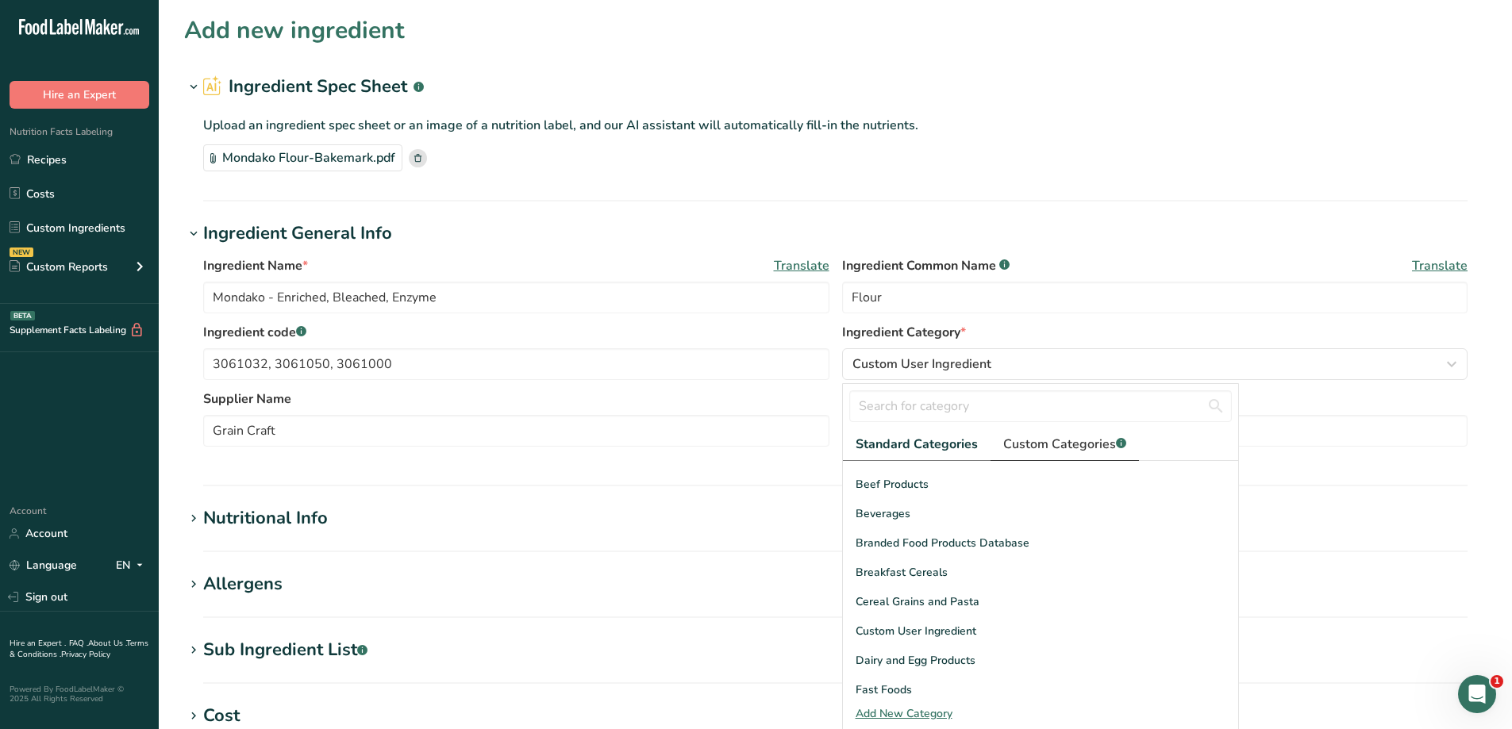
click at [1045, 442] on span "Custom Categories .a-a{fill:#347362;}.b-a{fill:#fff;}" at bounding box center [1064, 444] width 123 height 19
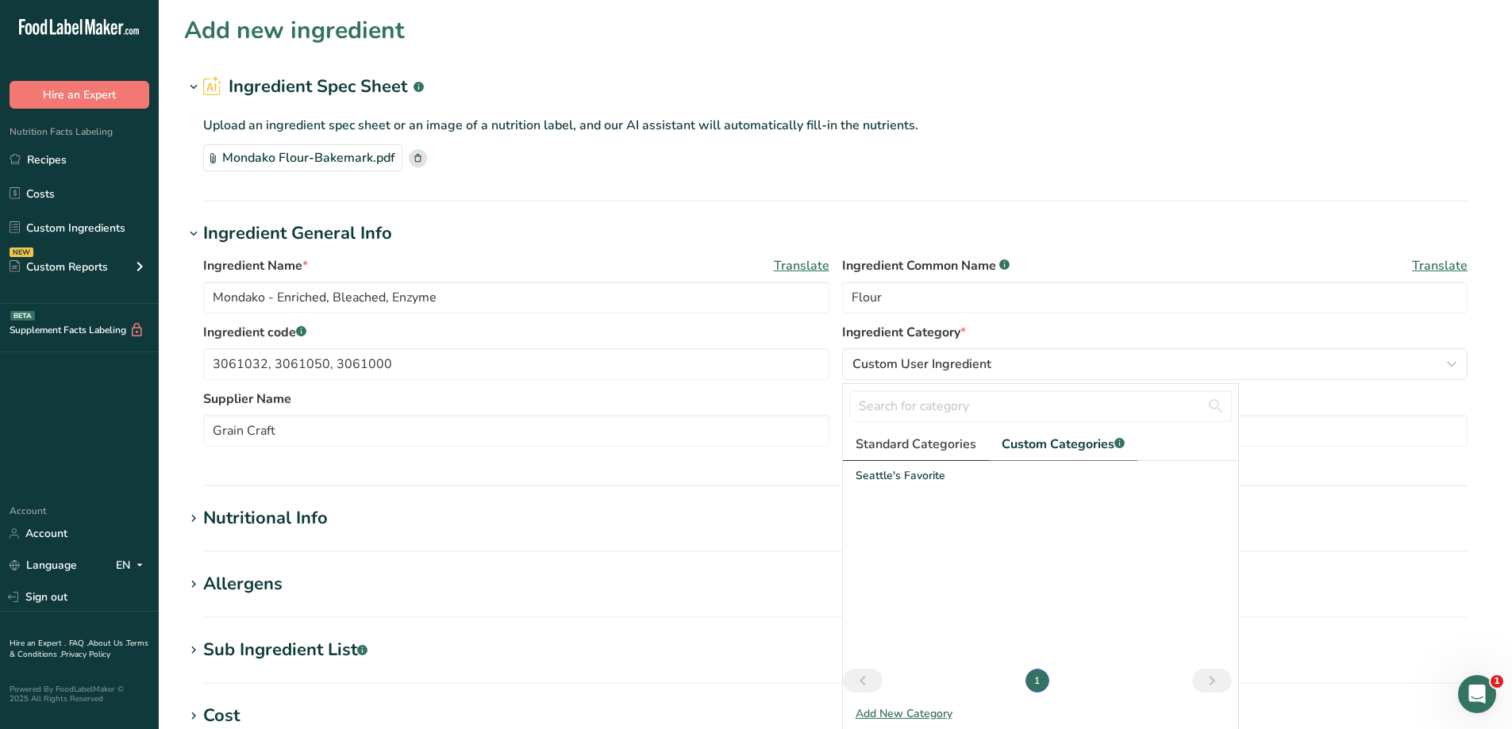
click at [929, 449] on span "Standard Categories" at bounding box center [916, 444] width 121 height 19
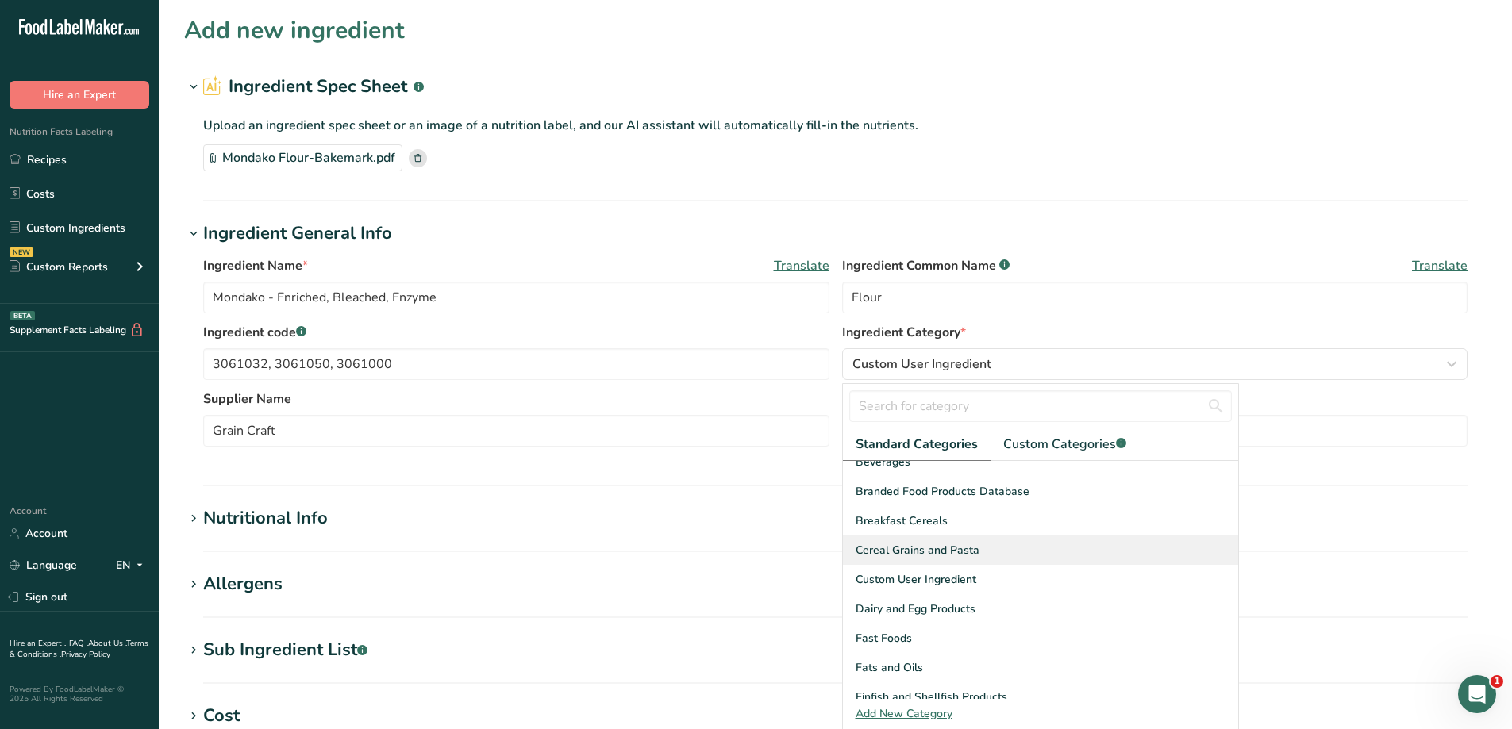
scroll to position [159, 0]
click at [1038, 552] on div "Custom User Ingredient" at bounding box center [1040, 551] width 395 height 29
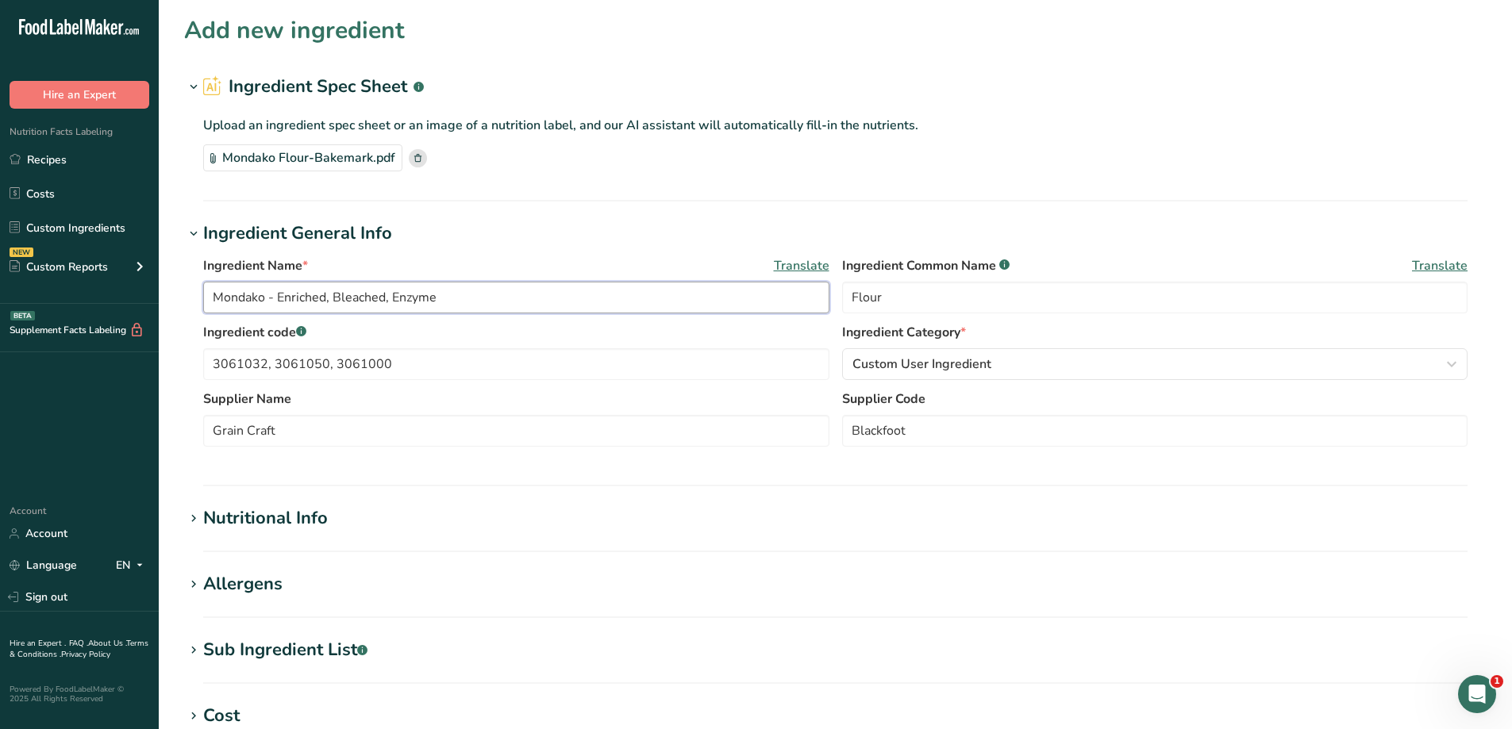
click at [211, 300] on input "Mondako - Enriched, Bleached, Enzyme" at bounding box center [516, 298] width 626 height 32
click at [410, 302] on input "SF Mondako - Enriched, Bleached, Enzyme" at bounding box center [516, 298] width 626 height 32
drag, startPoint x: 476, startPoint y: 298, endPoint x: 305, endPoint y: 306, distance: 171.6
click at [305, 306] on input "SF Mondako - Enriched, Bleached, Enzyme" at bounding box center [516, 298] width 626 height 32
click at [502, 300] on input "SF Mondako - Enriched, Bleached, Enzyme" at bounding box center [516, 298] width 626 height 32
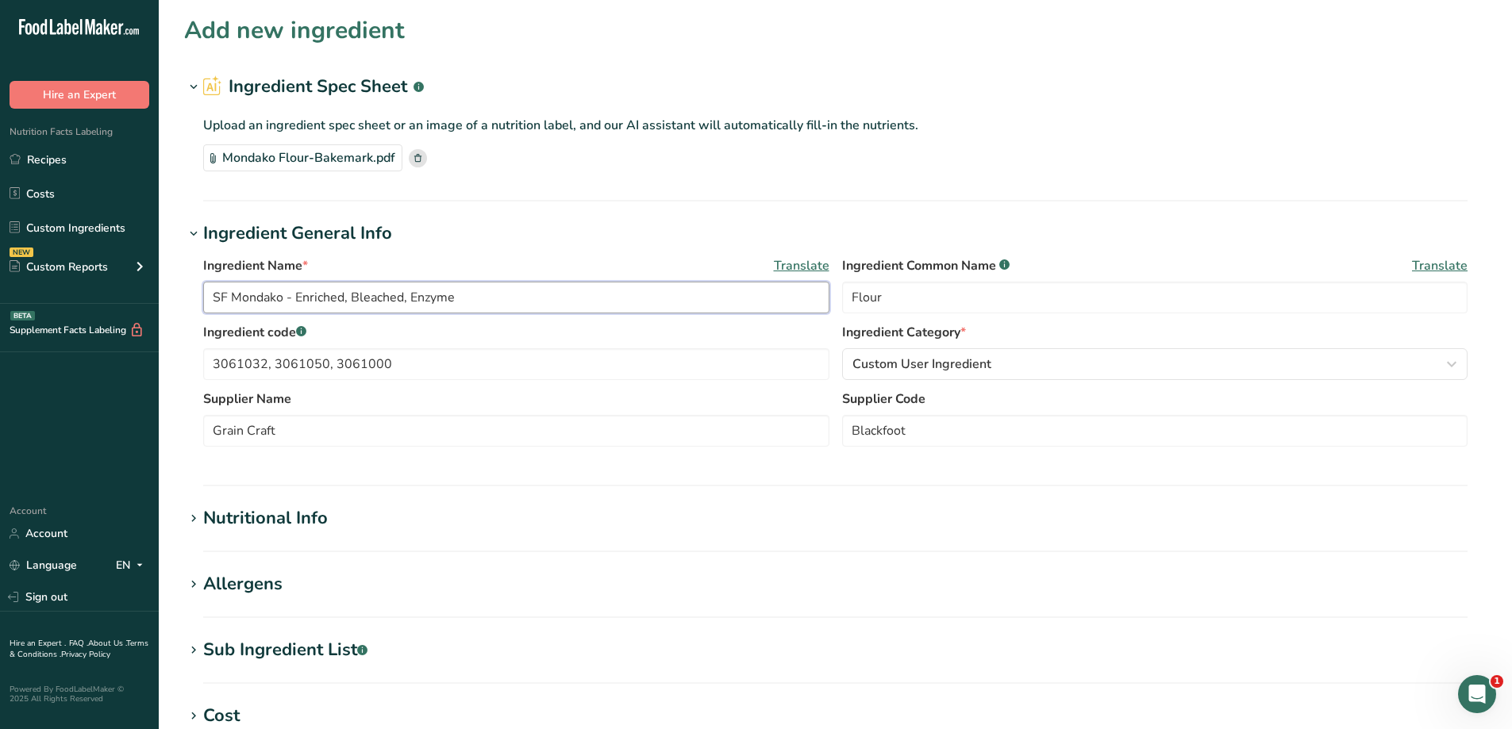
click at [468, 297] on input "SF Mondako - Enriched, Bleached, Enzyme" at bounding box center [516, 298] width 626 height 32
click at [522, 293] on input "SF Mondako - Enriched, Bleached, Enzyme" at bounding box center [516, 298] width 626 height 32
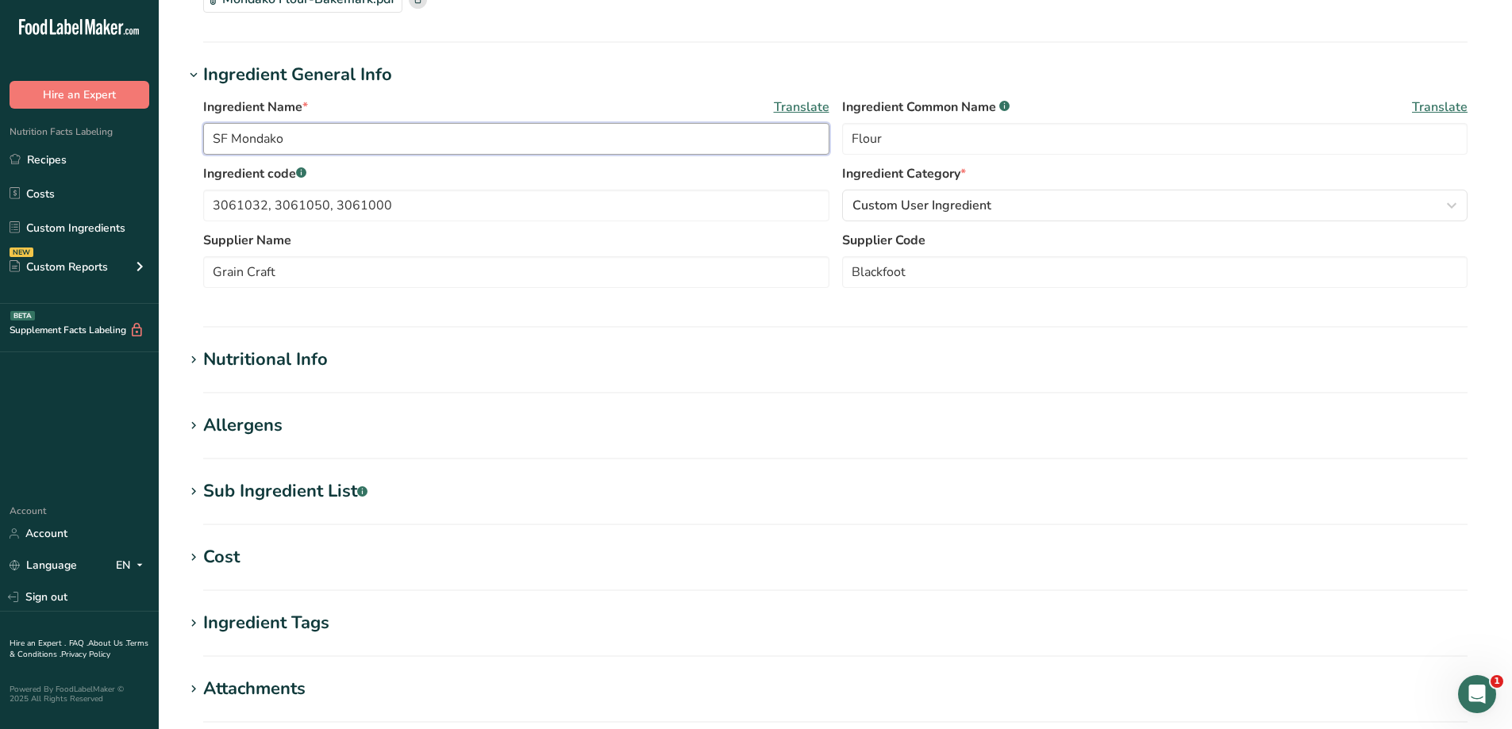
type input "SF Mondako"
click at [403, 368] on h1 "Nutritional Info" at bounding box center [835, 360] width 1303 height 26
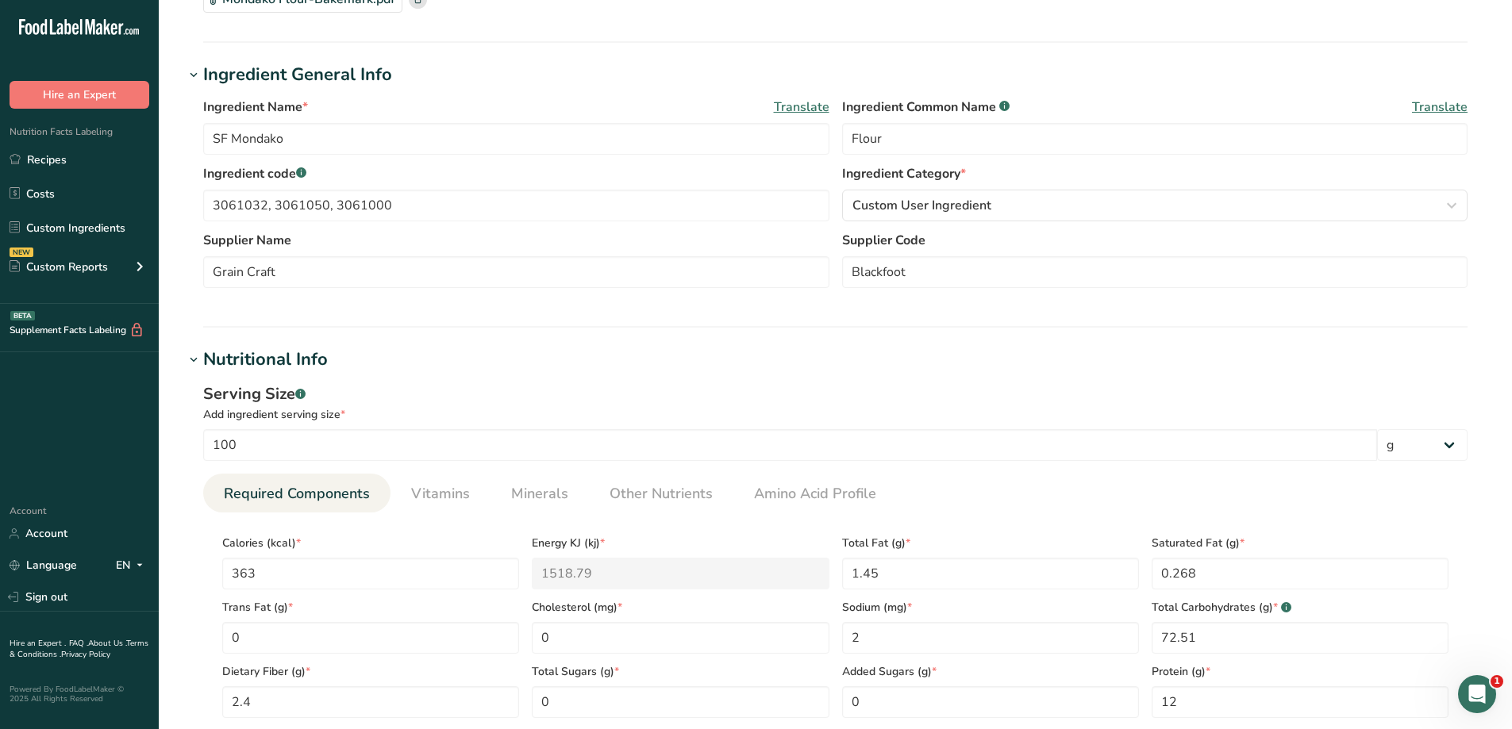
scroll to position [238, 0]
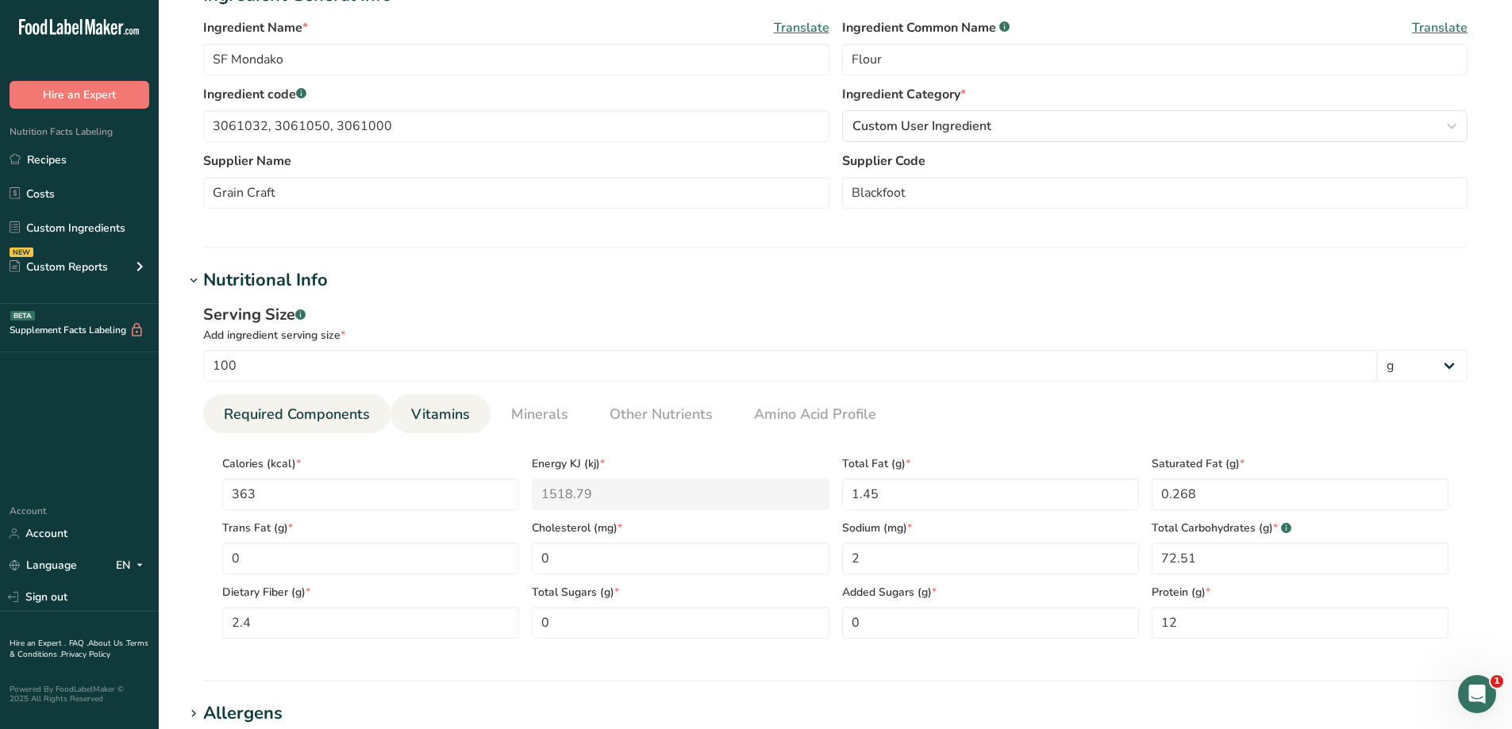
click at [421, 415] on span "Vitamins" at bounding box center [440, 414] width 59 height 21
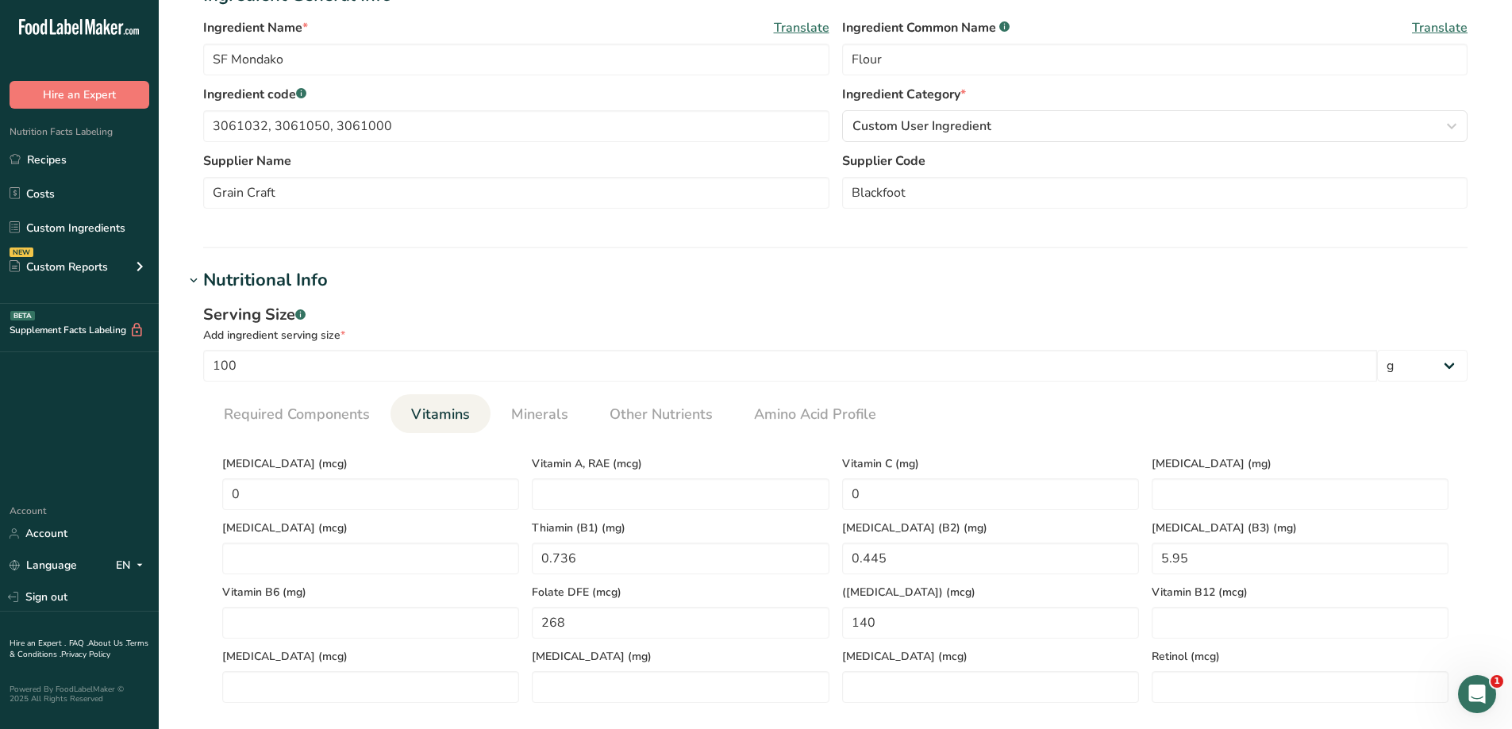
scroll to position [318, 0]
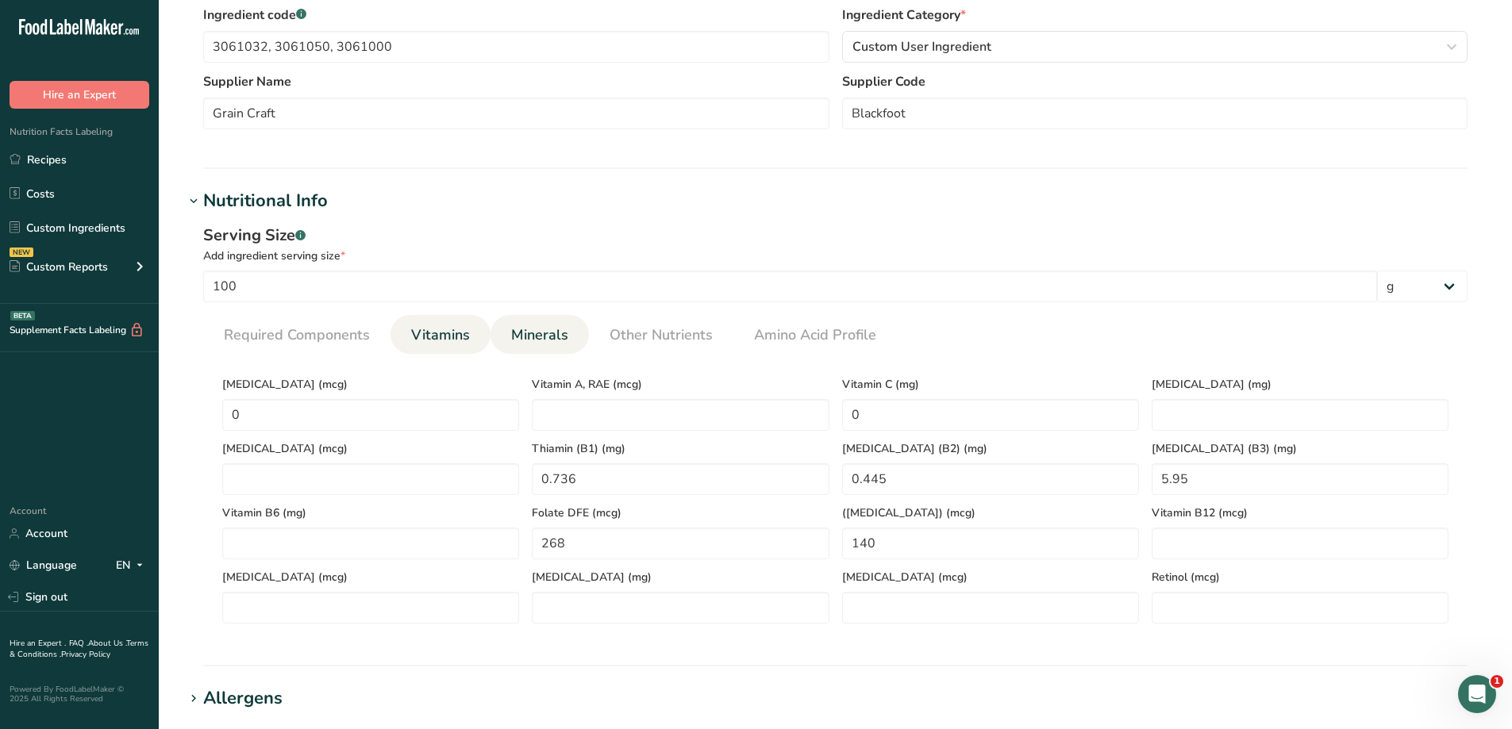
click at [534, 336] on span "Minerals" at bounding box center [539, 335] width 57 height 21
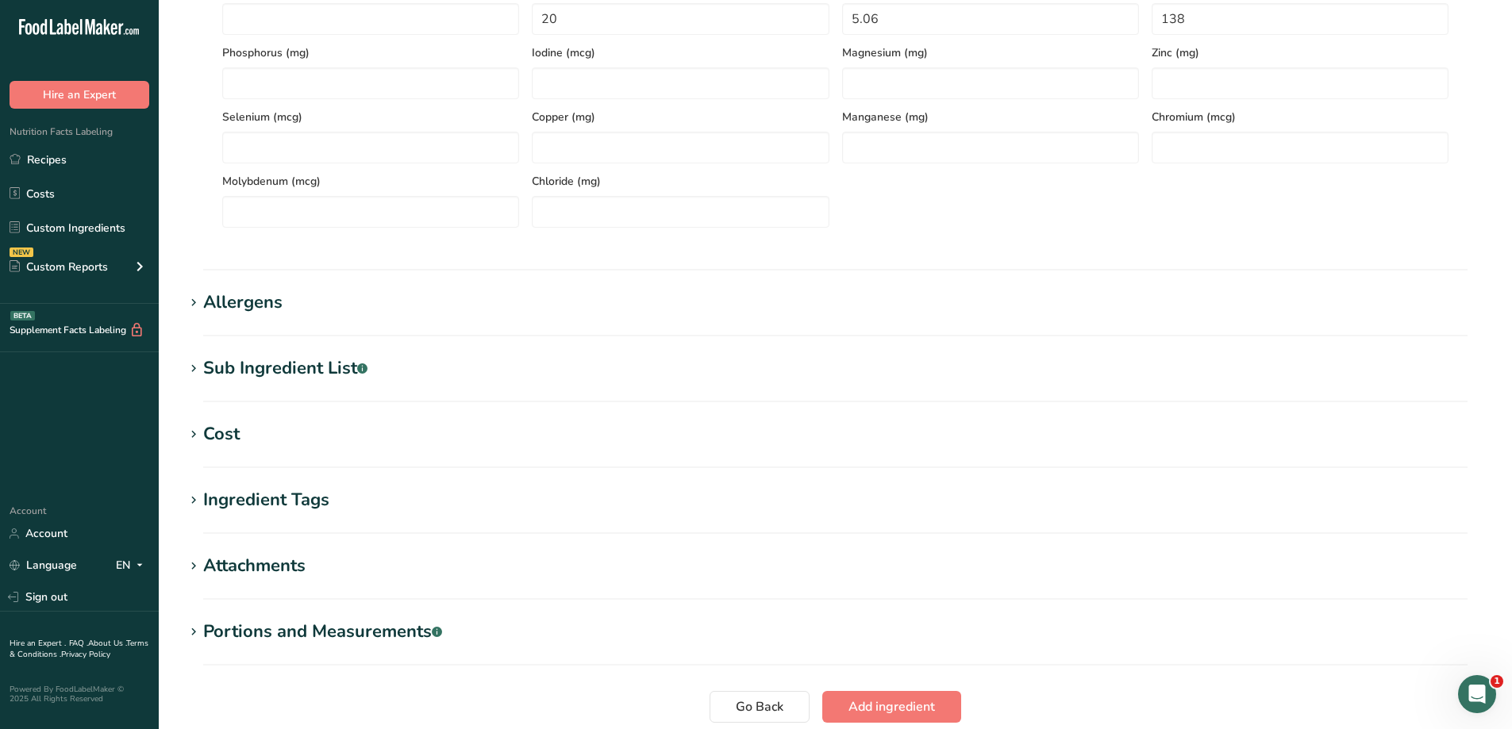
scroll to position [714, 0]
click at [460, 296] on h1 "Allergens" at bounding box center [835, 302] width 1303 height 26
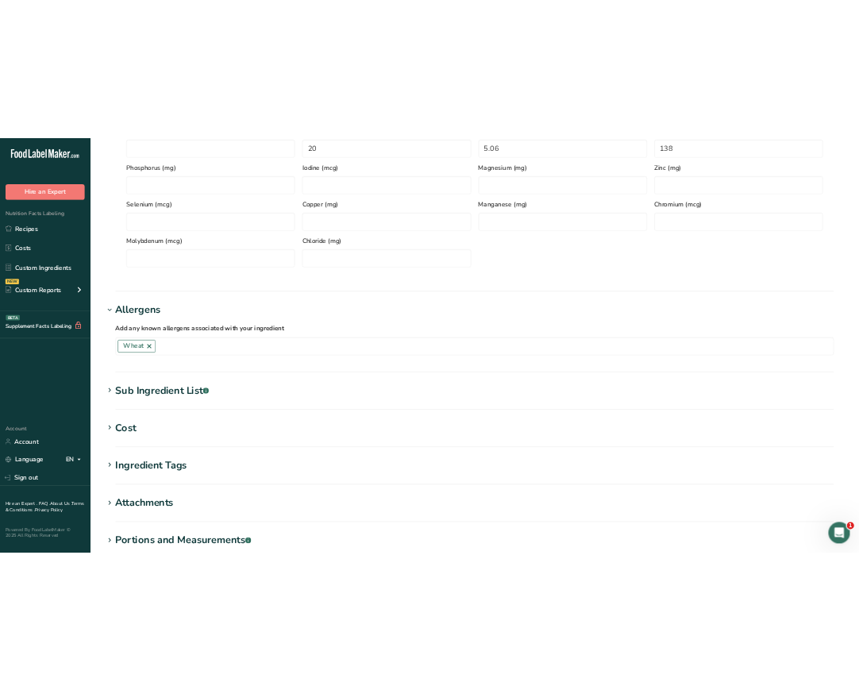
scroll to position [794, 0]
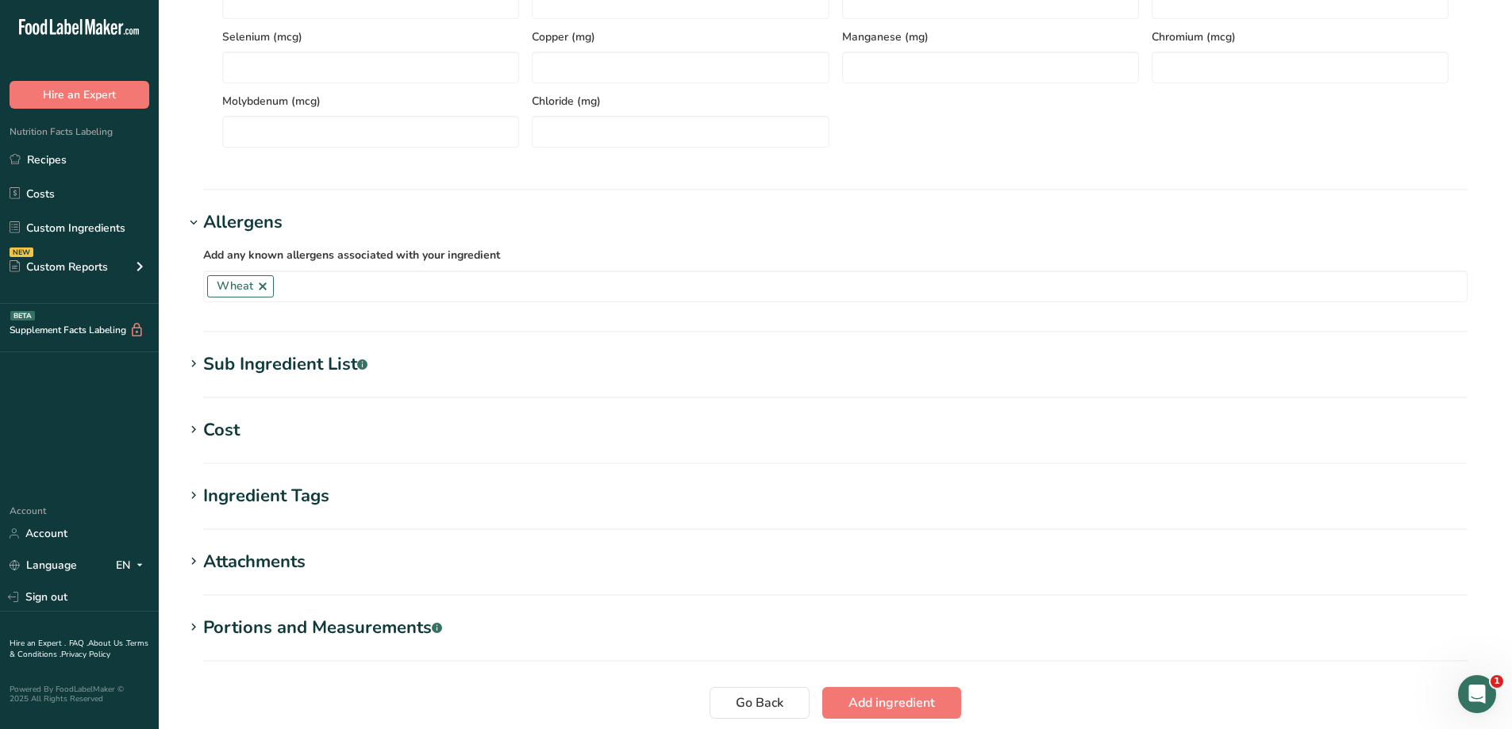
click at [319, 368] on div "Sub Ingredient List .a-a{fill:#347362;}.b-a{fill:#fff;}" at bounding box center [285, 365] width 164 height 26
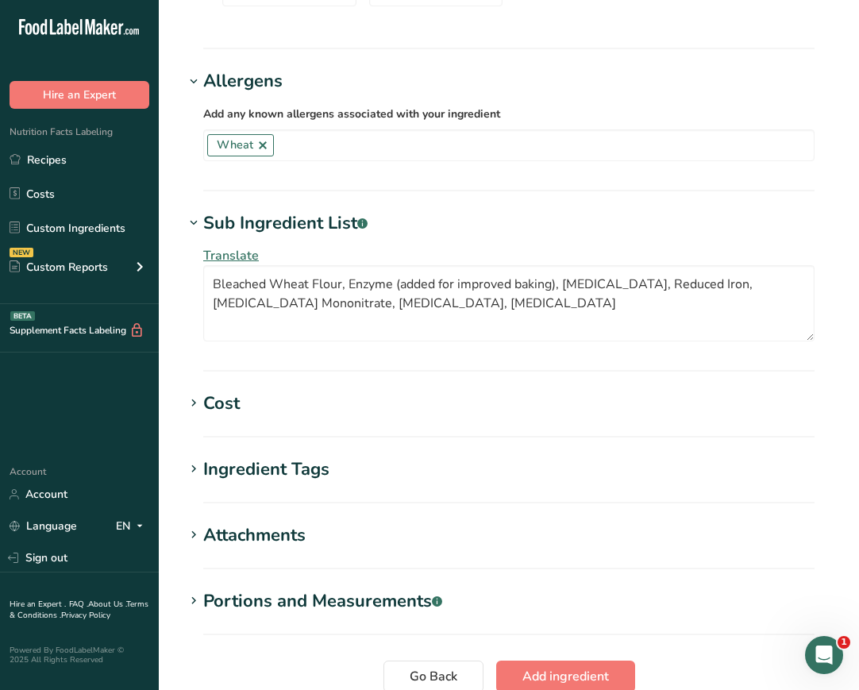
scroll to position [1095, 0]
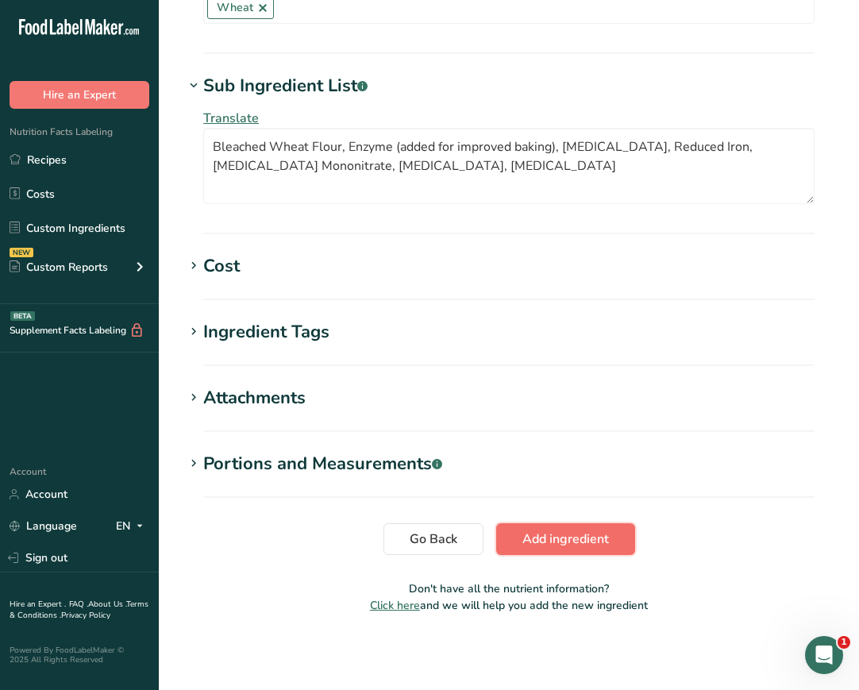
click at [583, 551] on button "Add ingredient" at bounding box center [565, 539] width 139 height 32
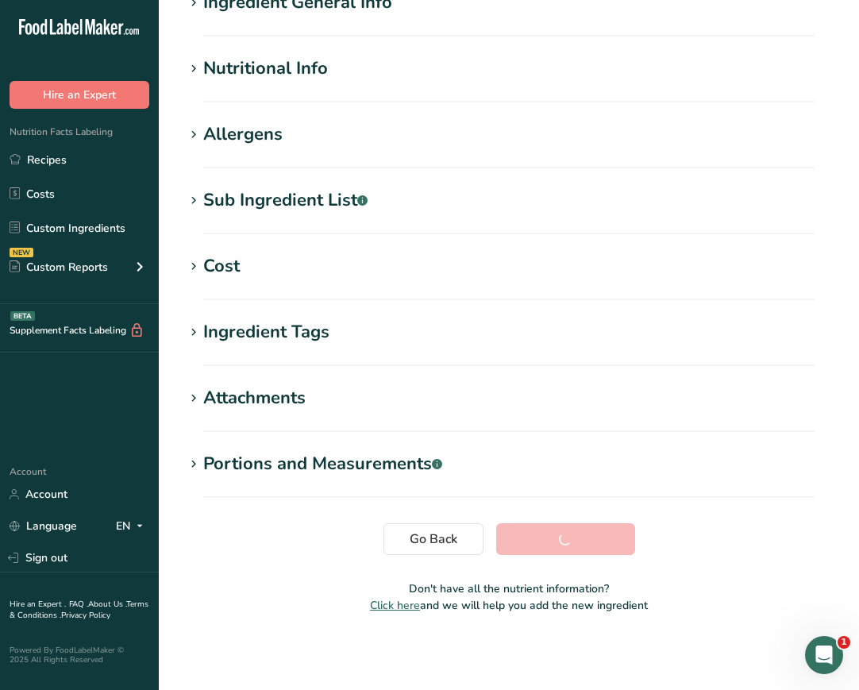
scroll to position [150, 0]
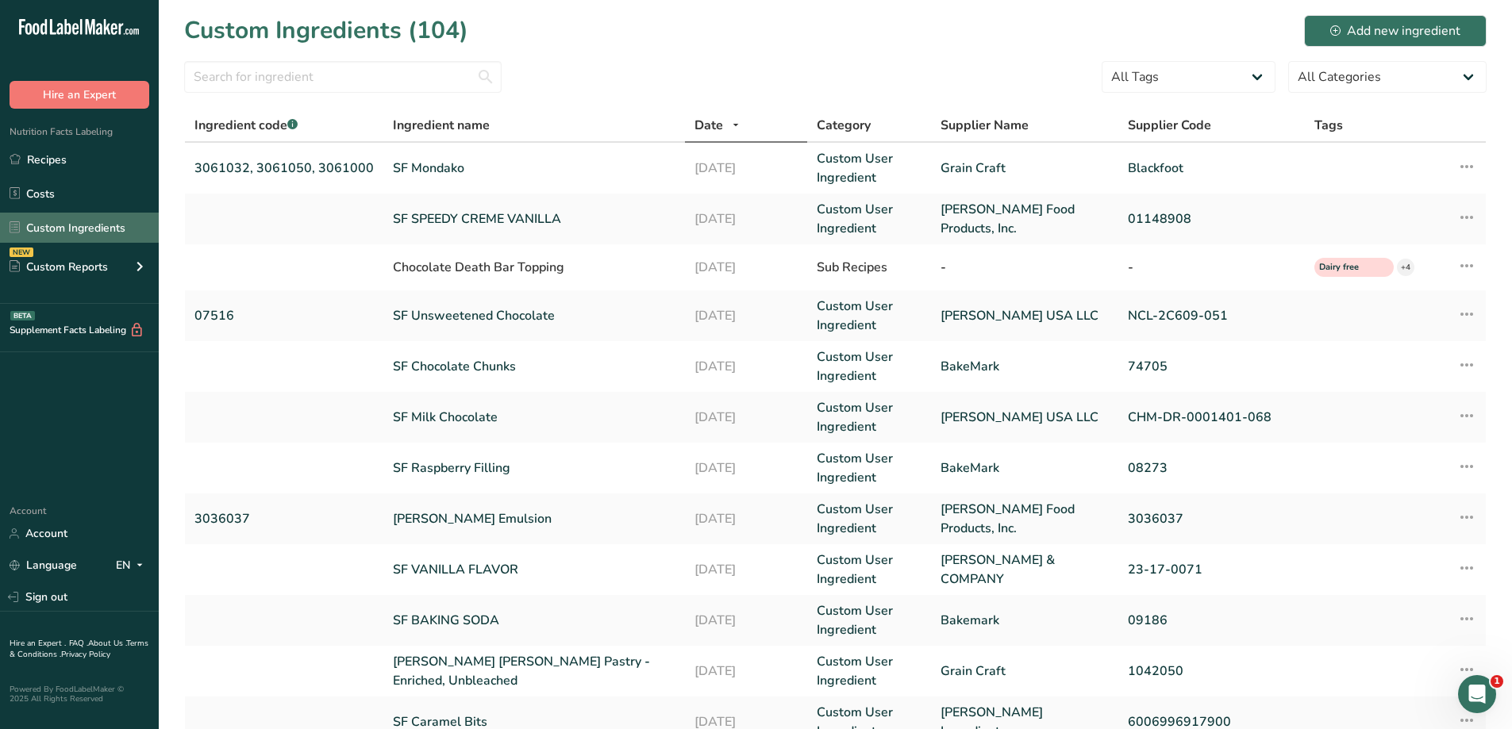
click at [95, 225] on link "Custom Ingredients" at bounding box center [79, 228] width 159 height 30
click at [1376, 21] on div "Add new ingredient" at bounding box center [1395, 30] width 130 height 19
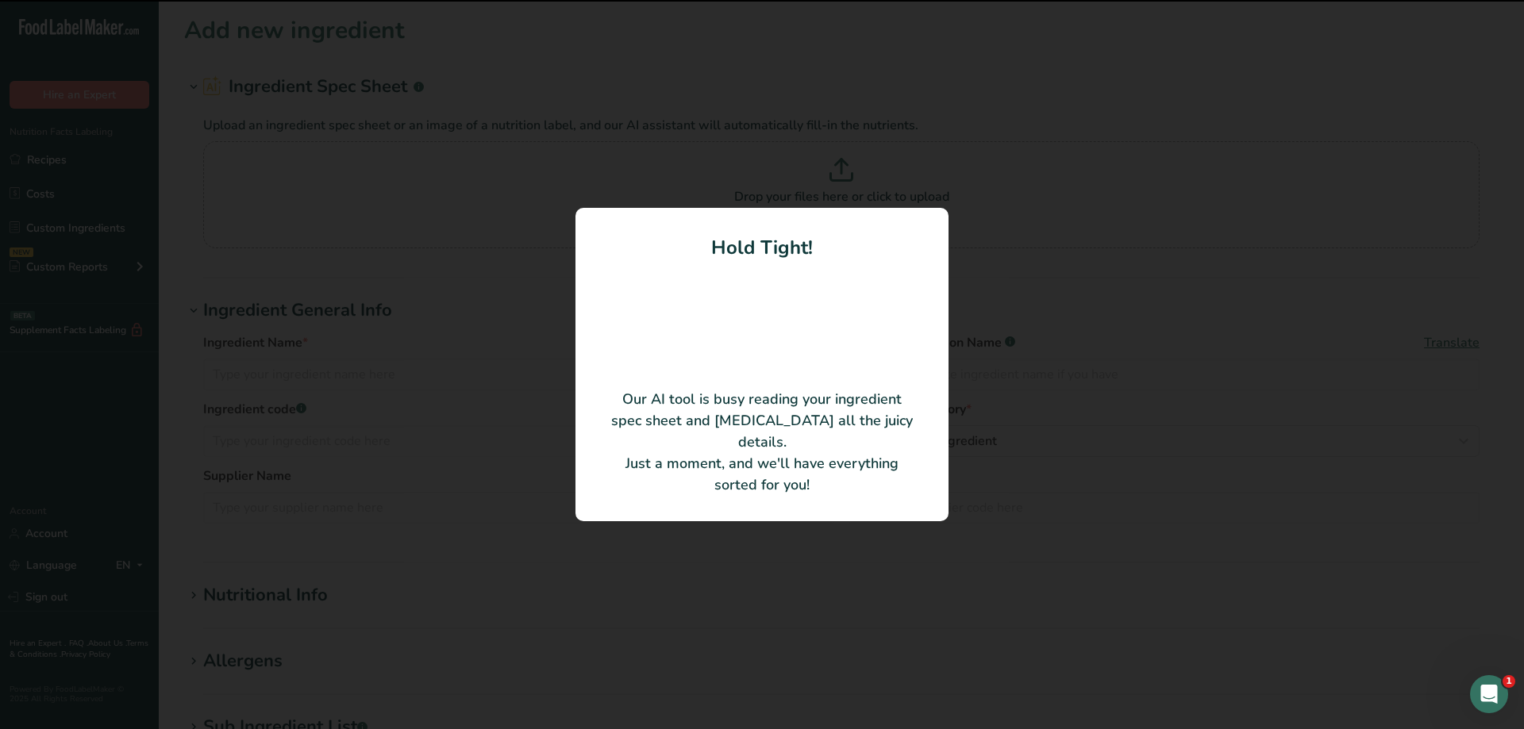
type input "EXCEPTIONAL™ R&H® ENHANCED CONSISTENCY BUTTERMILK BISCUIT & SCONE MIX"
type input "Dawn Food Products, Inc."
type input "00731605"
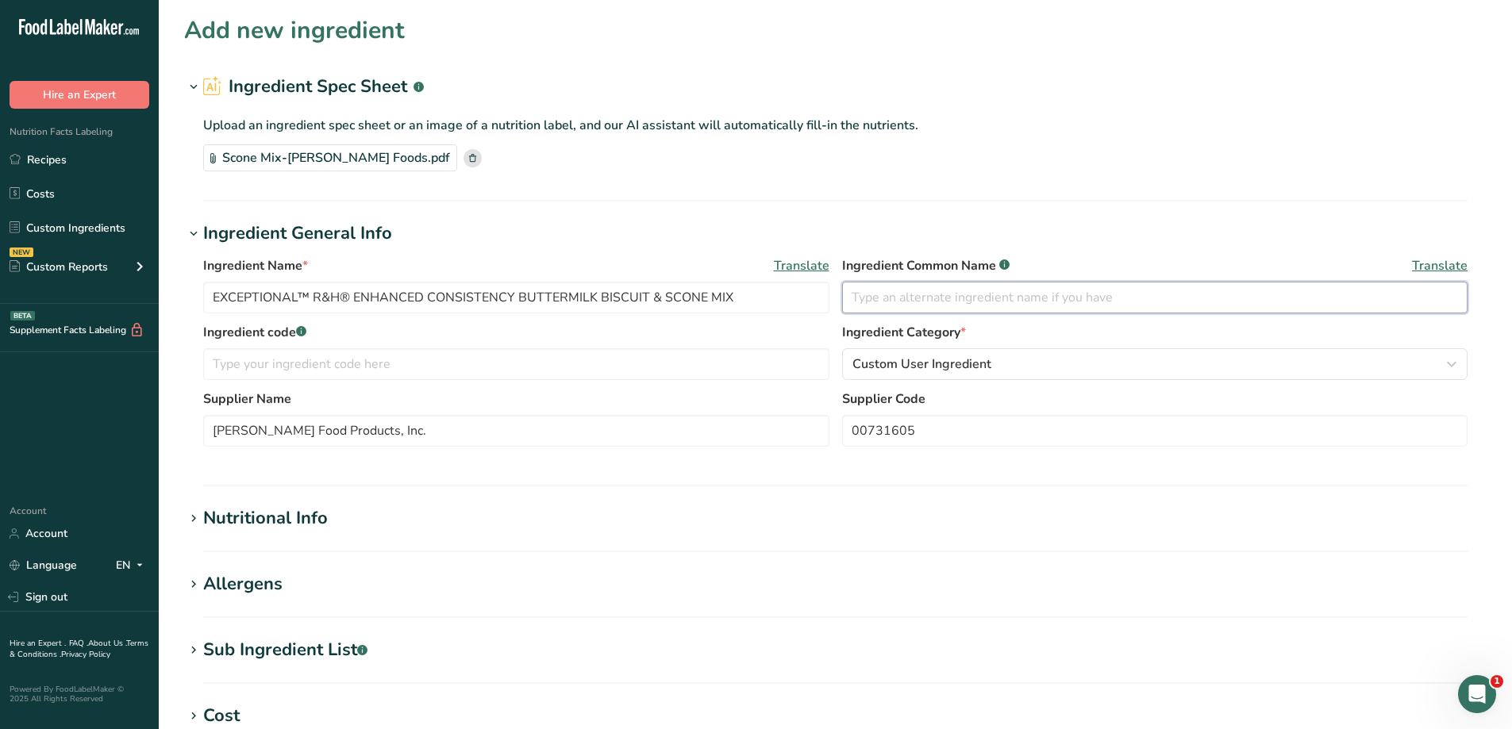
click at [923, 291] on input "text" at bounding box center [1155, 298] width 626 height 32
type input "Scone Mix"
drag, startPoint x: 638, startPoint y: 298, endPoint x: 212, endPoint y: 303, distance: 426.3
click at [212, 303] on input "EXCEPTIONAL™ R&H® ENHANCED CONSISTENCY BUTTERMILK BISCUIT & SCONE MIX" at bounding box center [516, 298] width 626 height 32
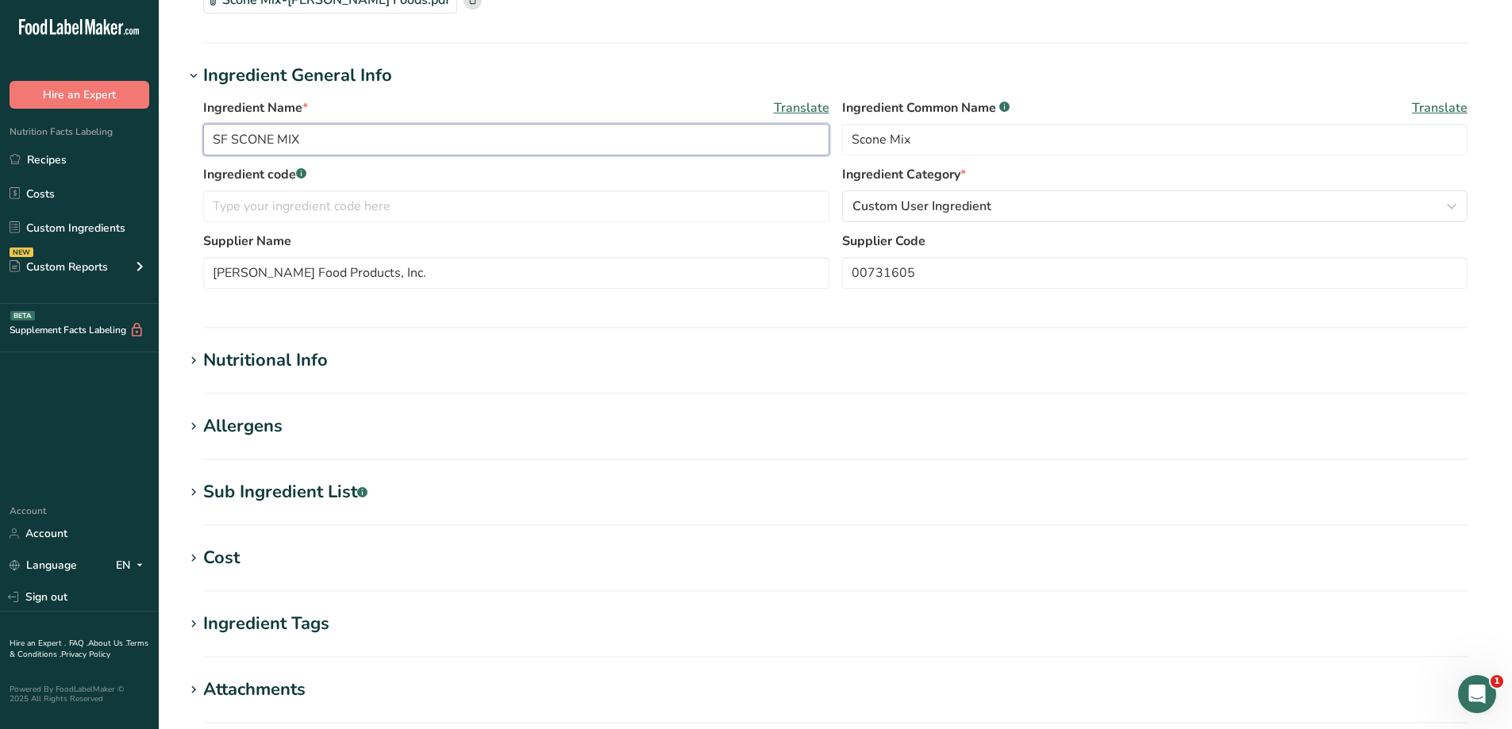
scroll to position [159, 0]
type input "SF SCONE MIX"
click at [413, 362] on h1 "Nutritional Info" at bounding box center [835, 360] width 1303 height 26
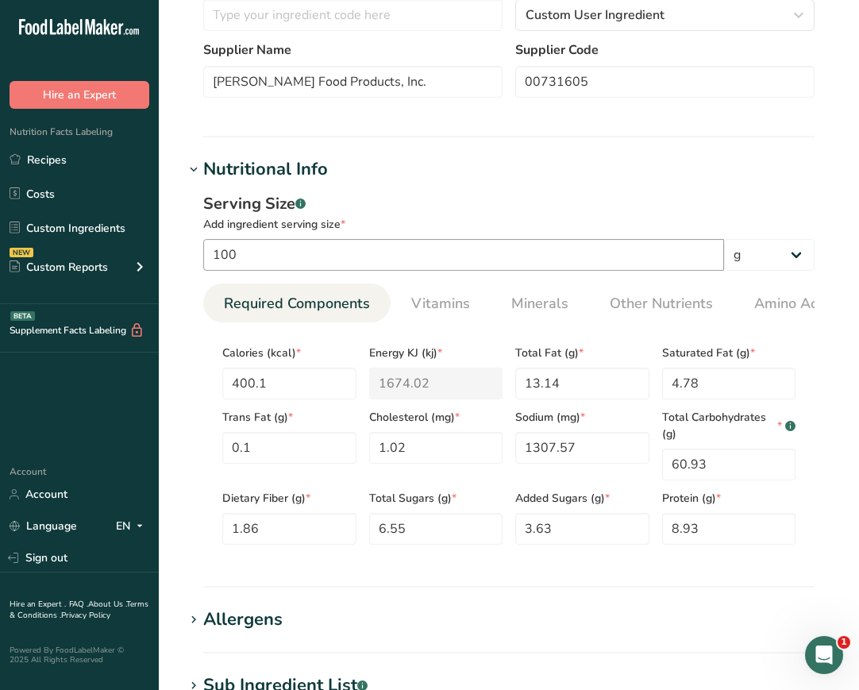
scroll to position [397, 0]
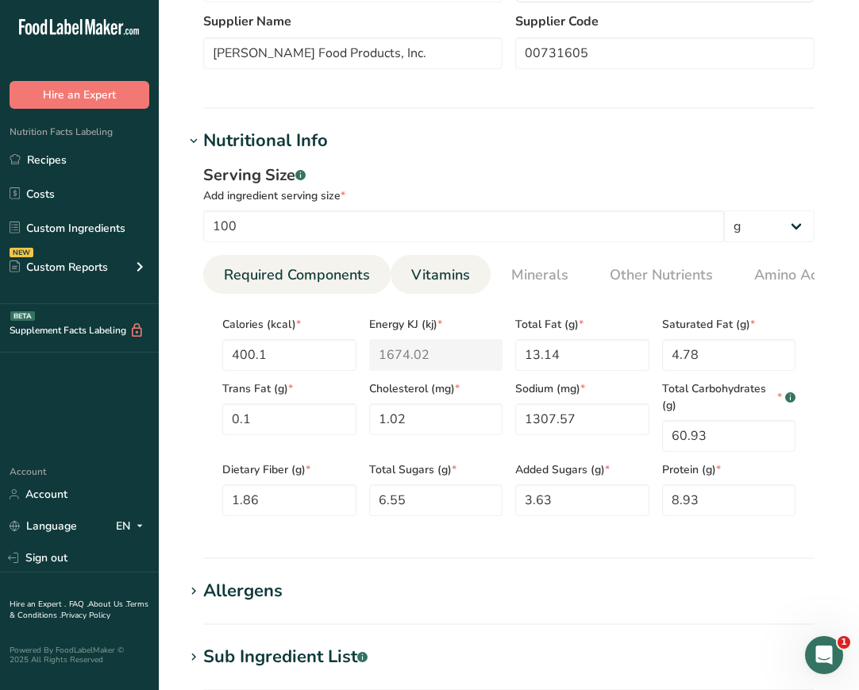
click at [435, 280] on span "Vitamins" at bounding box center [440, 274] width 59 height 21
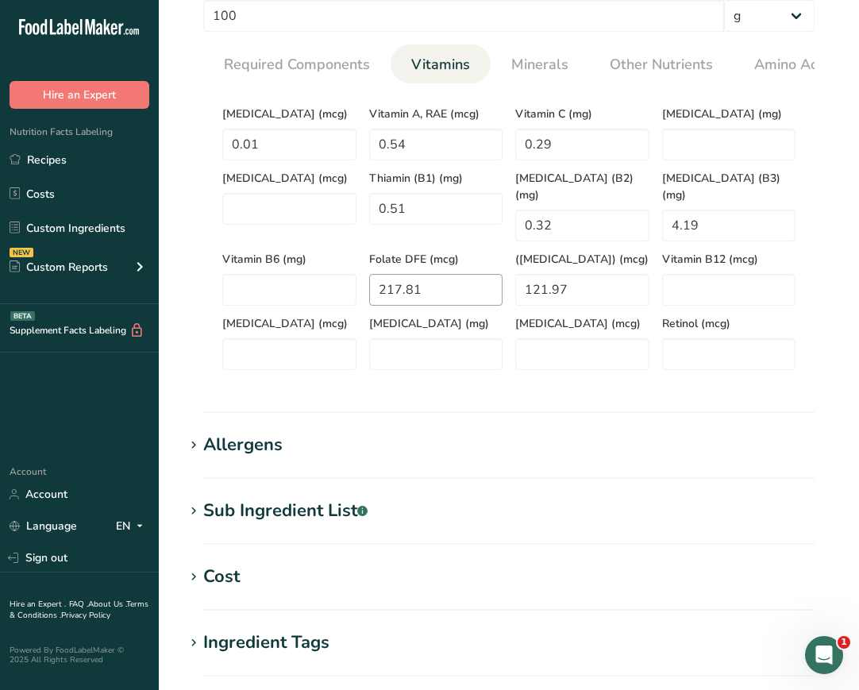
scroll to position [635, 0]
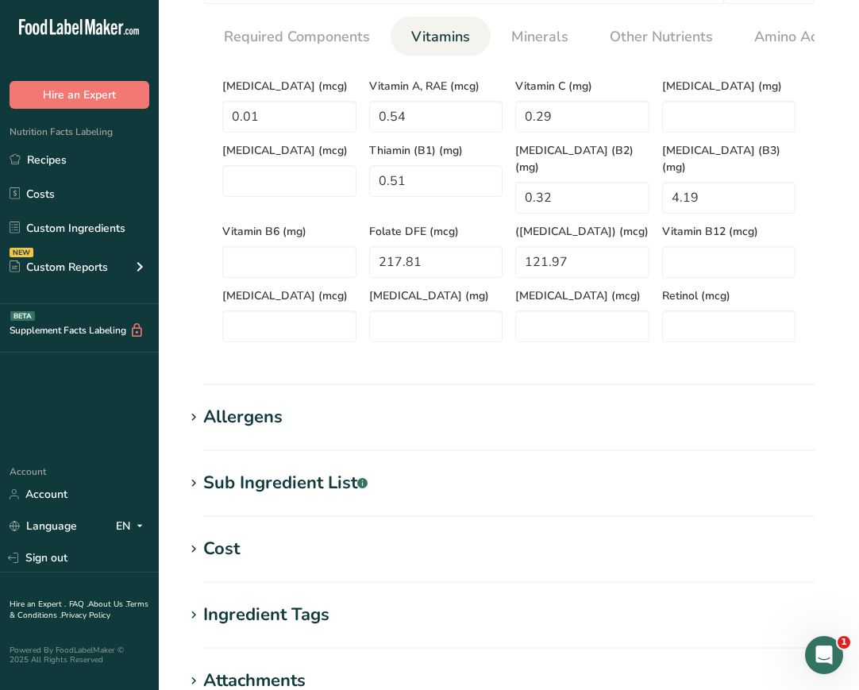
click at [511, 404] on h1 "Allergens" at bounding box center [508, 417] width 649 height 26
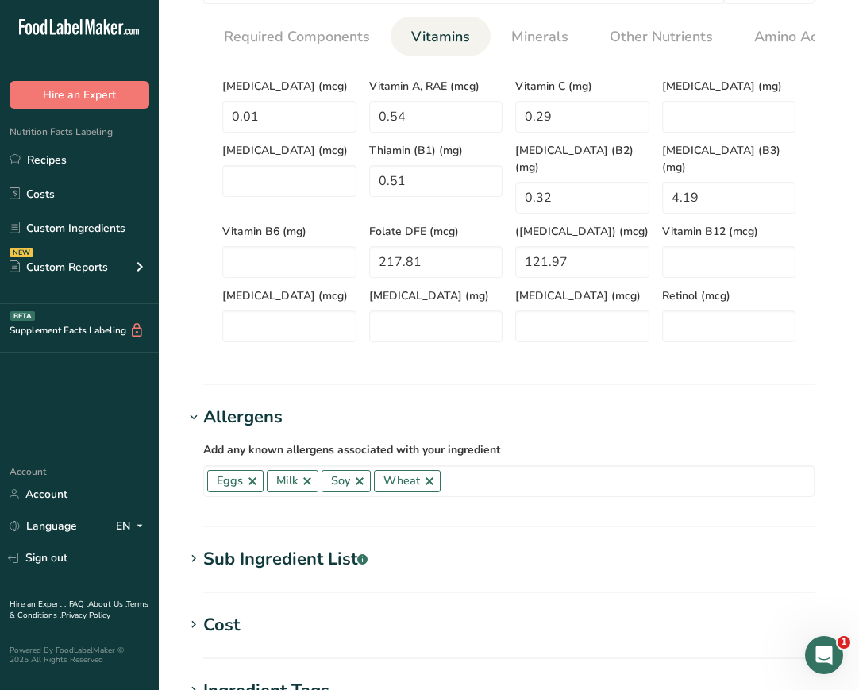
click at [414, 548] on h1 "Sub Ingredient List .a-a{fill:#347362;}.b-a{fill:#fff;}" at bounding box center [508, 559] width 649 height 26
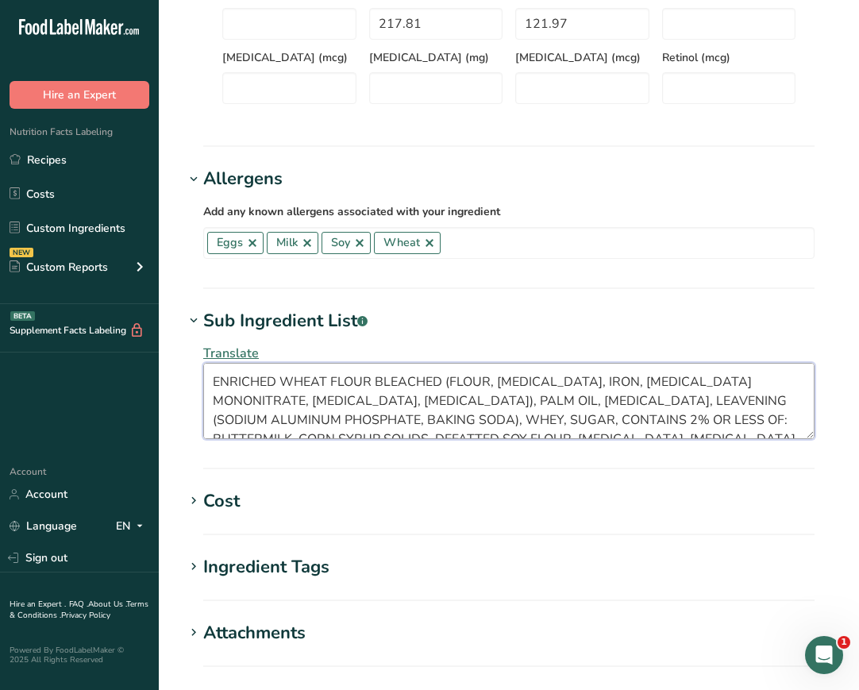
scroll to position [32, 0]
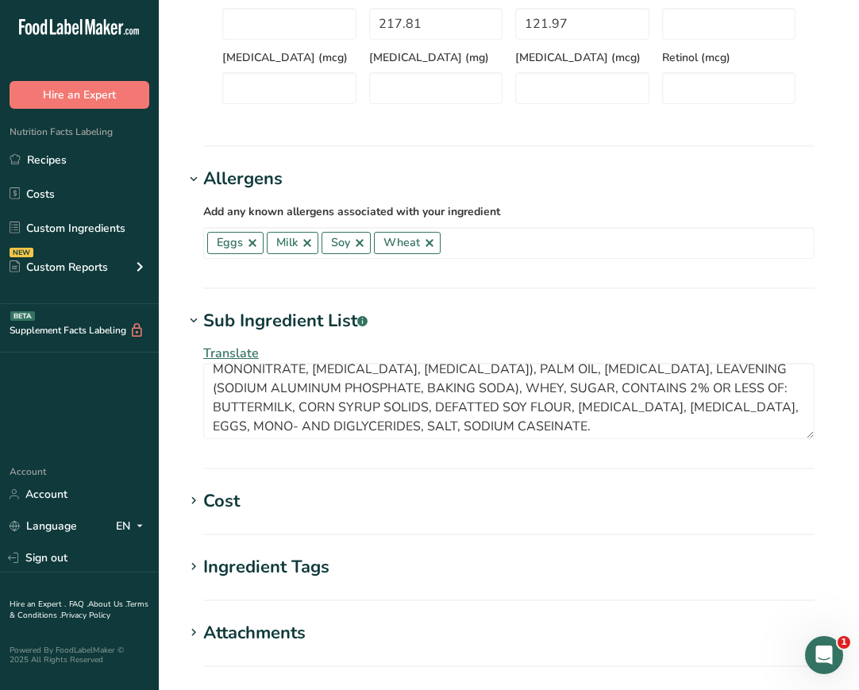
drag, startPoint x: 807, startPoint y: 408, endPoint x: 709, endPoint y: 517, distance: 146.7
click at [709, 517] on section "Cost Price($) .a-a{fill:#347362;}.b-a{fill:#fff;} Amount Unit Grams kg mg mcg l…" at bounding box center [508, 511] width 649 height 47
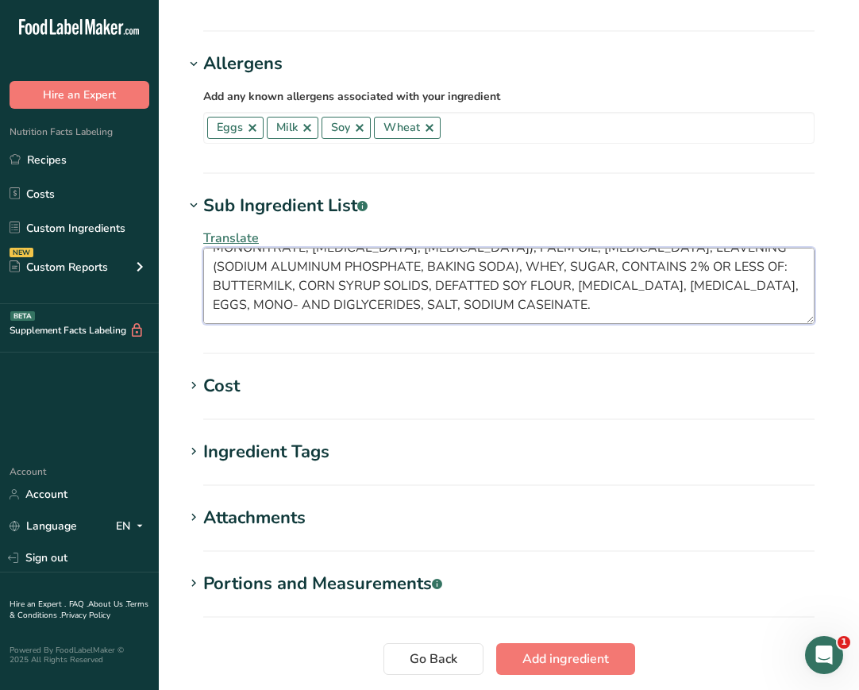
scroll to position [1095, 0]
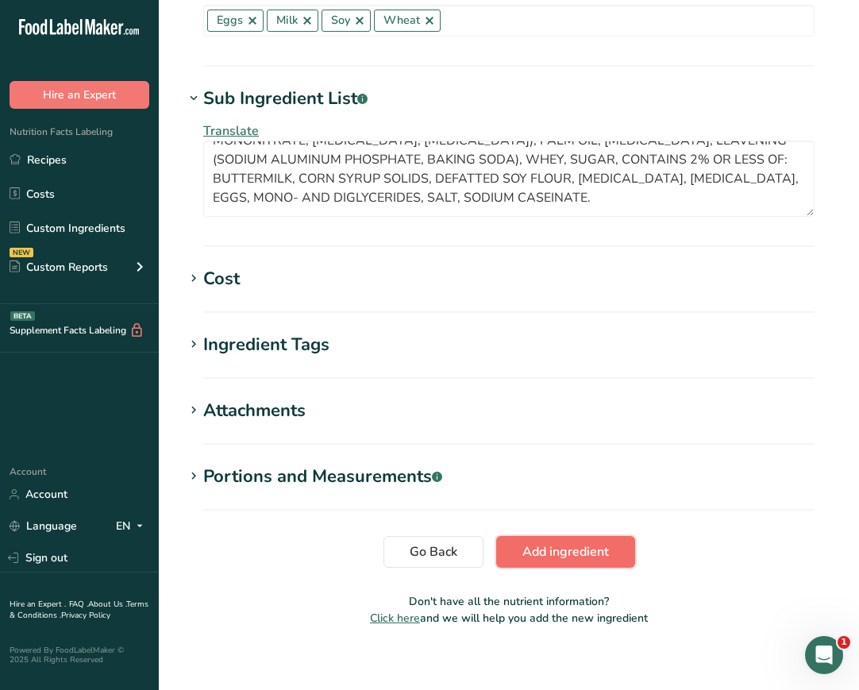
click at [574, 542] on span "Add ingredient" at bounding box center [565, 551] width 87 height 19
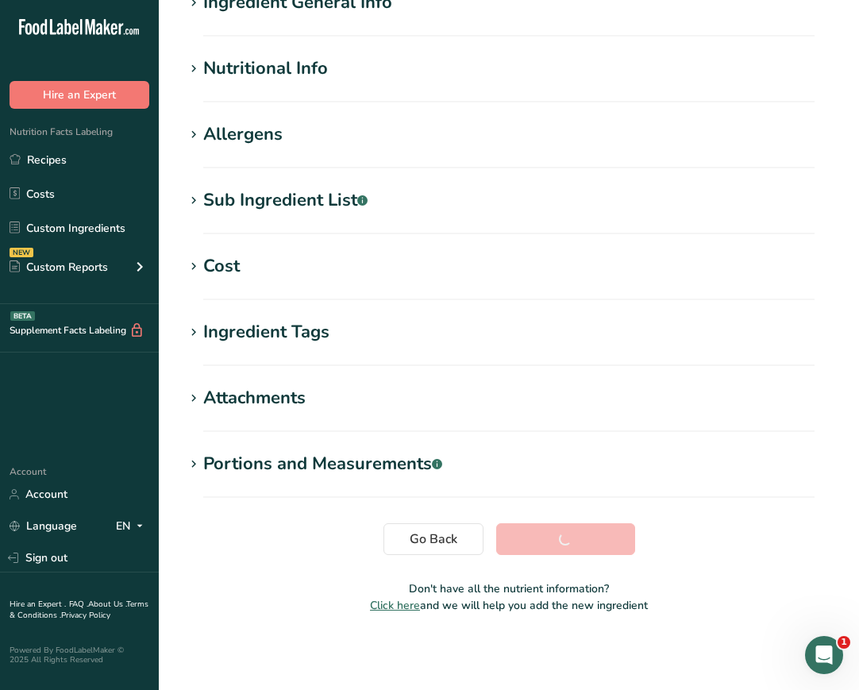
scroll to position [150, 0]
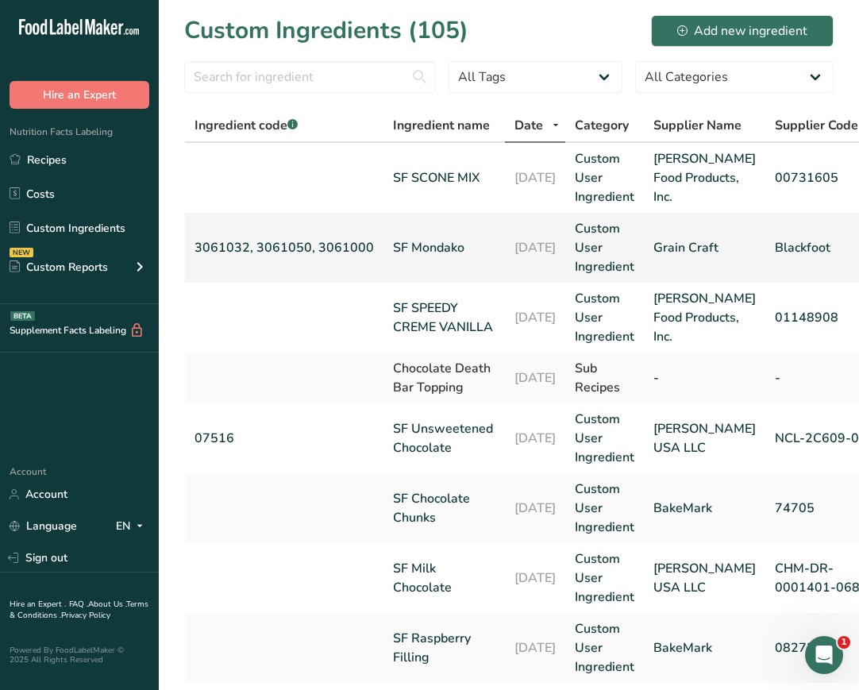
click at [383, 283] on td "SF Mondako" at bounding box center [443, 248] width 121 height 70
click at [514, 257] on link "19-09-2025" at bounding box center [534, 247] width 41 height 19
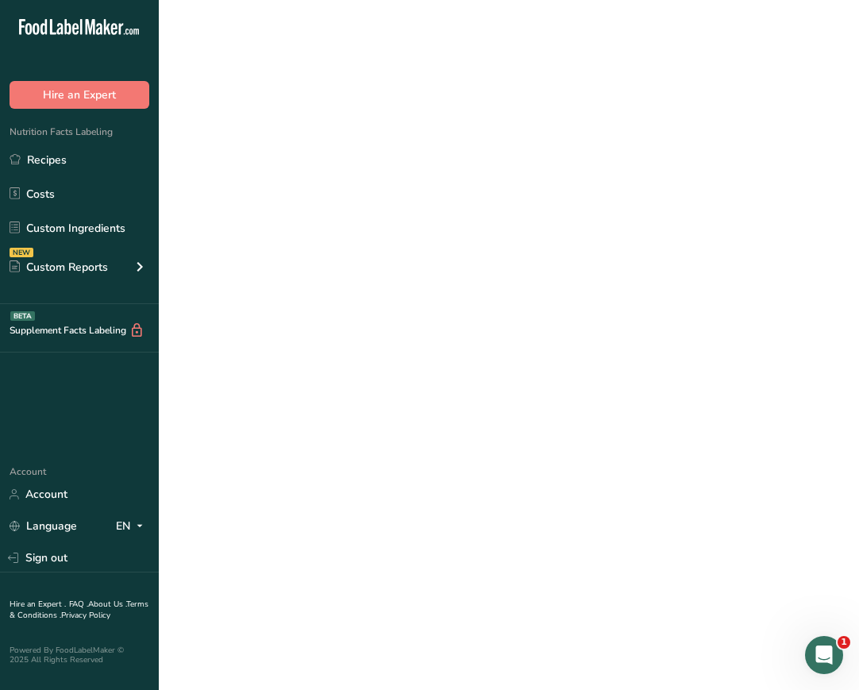
click at [514, 257] on link "19-09-2025" at bounding box center [534, 247] width 41 height 19
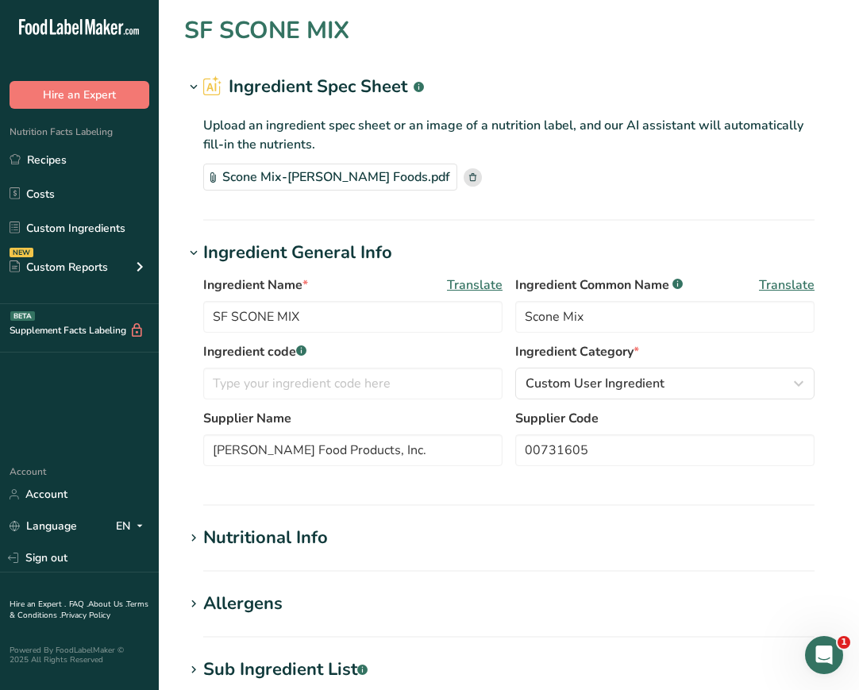
type input "SF Mondako"
type input "Flour"
type input "3061032, 3061050, 3061000"
type input "Grain Craft"
type input "Blackfoot"
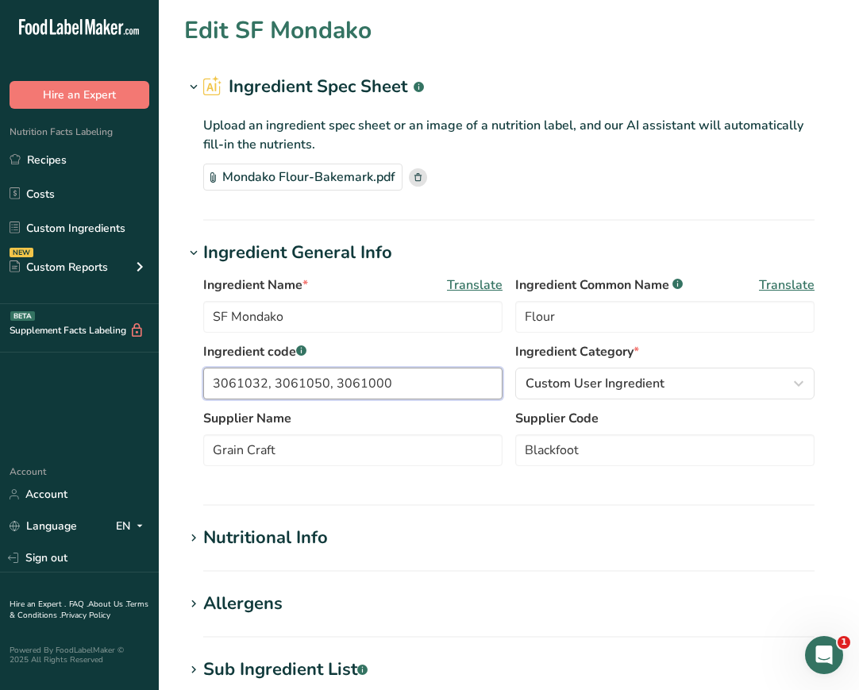
click at [440, 384] on input "3061032, 3061050, 3061000" at bounding box center [352, 384] width 299 height 32
drag, startPoint x: 472, startPoint y: 379, endPoint x: 164, endPoint y: 386, distance: 308.9
click at [164, 386] on section "Edit SF Mondako Ingredient Spec Sheet .a-a{fill:#347362;}.b-a{fill:#fff;} Uploa…" at bounding box center [509, 554] width 700 height 1108
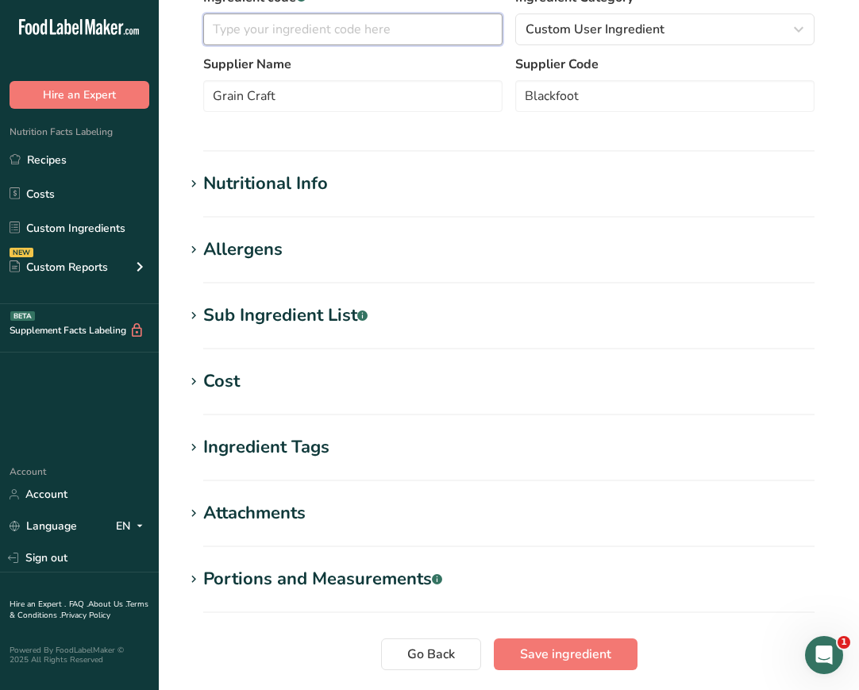
scroll to position [469, 0]
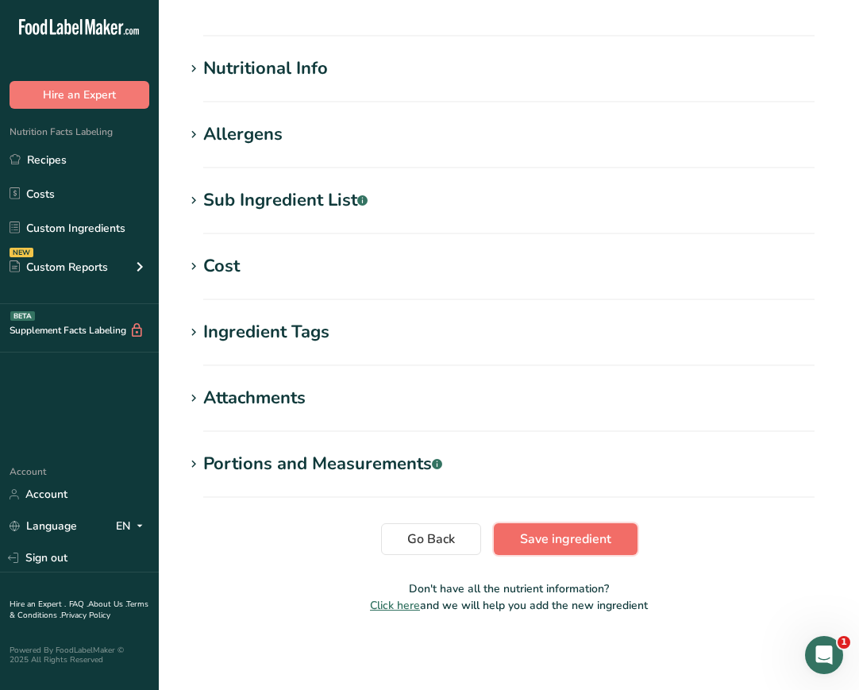
click at [616, 543] on button "Save ingredient" at bounding box center [566, 539] width 144 height 32
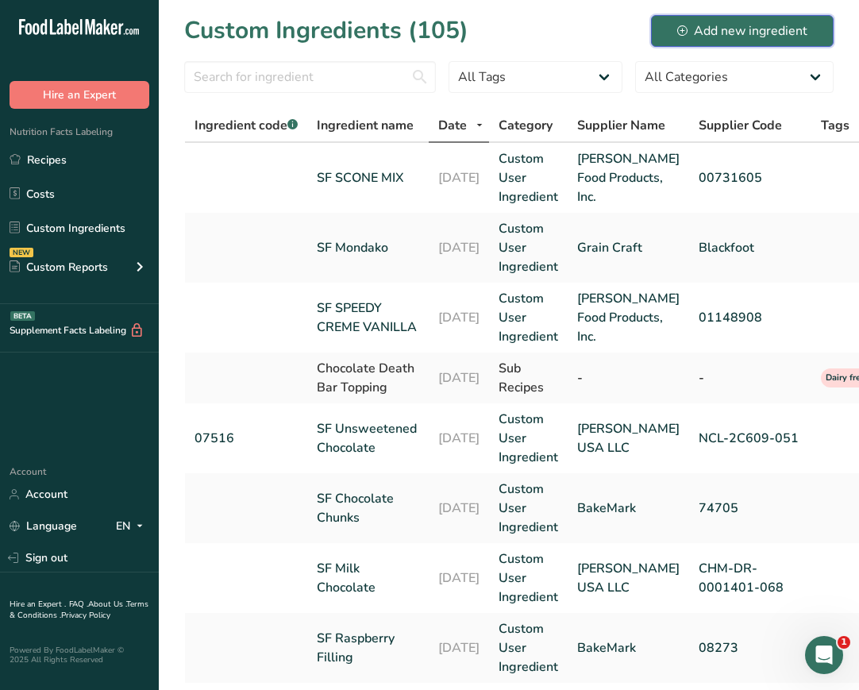
click at [776, 28] on div "Add new ingredient" at bounding box center [742, 30] width 130 height 19
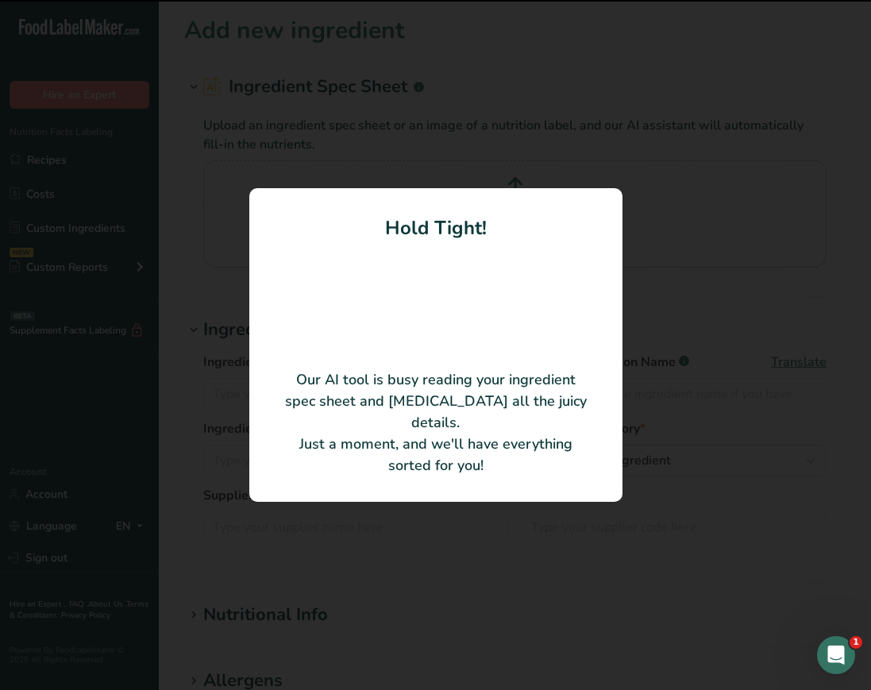
type input "orange zest"
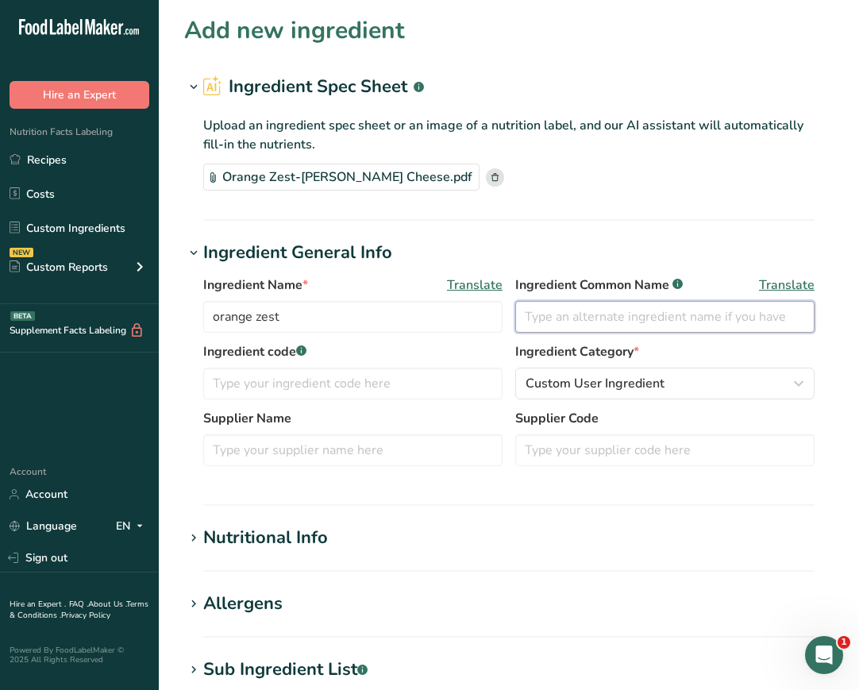
click at [575, 317] on input "text" at bounding box center [664, 317] width 299 height 32
type input "Orange Zest"
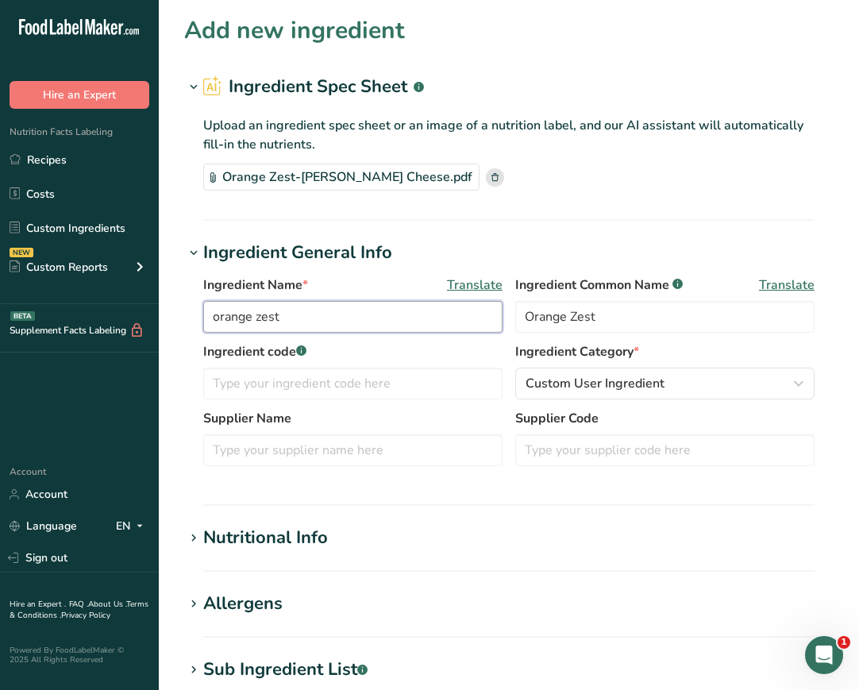
click at [220, 316] on input "orange zest" at bounding box center [352, 317] width 299 height 32
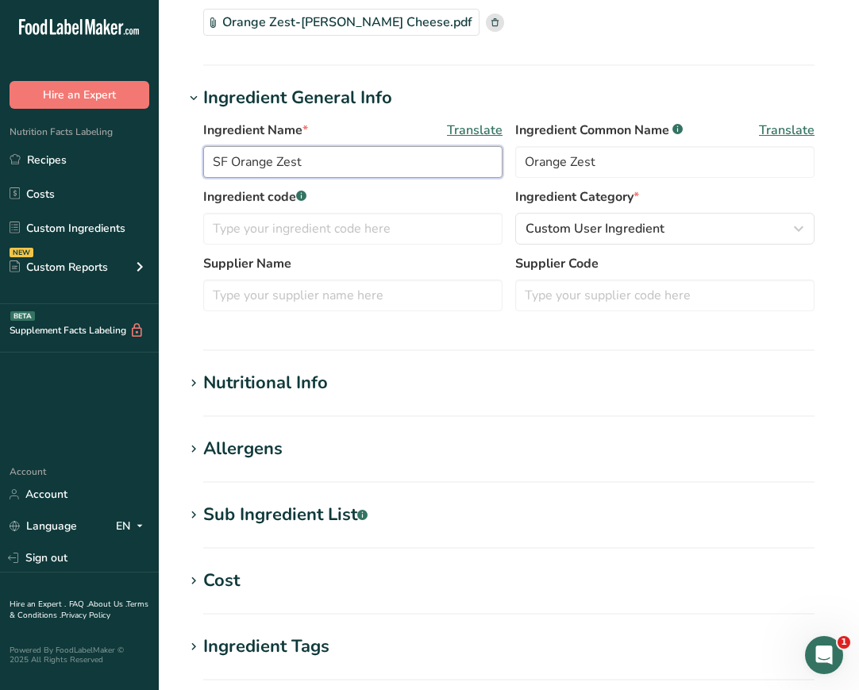
scroll to position [159, 0]
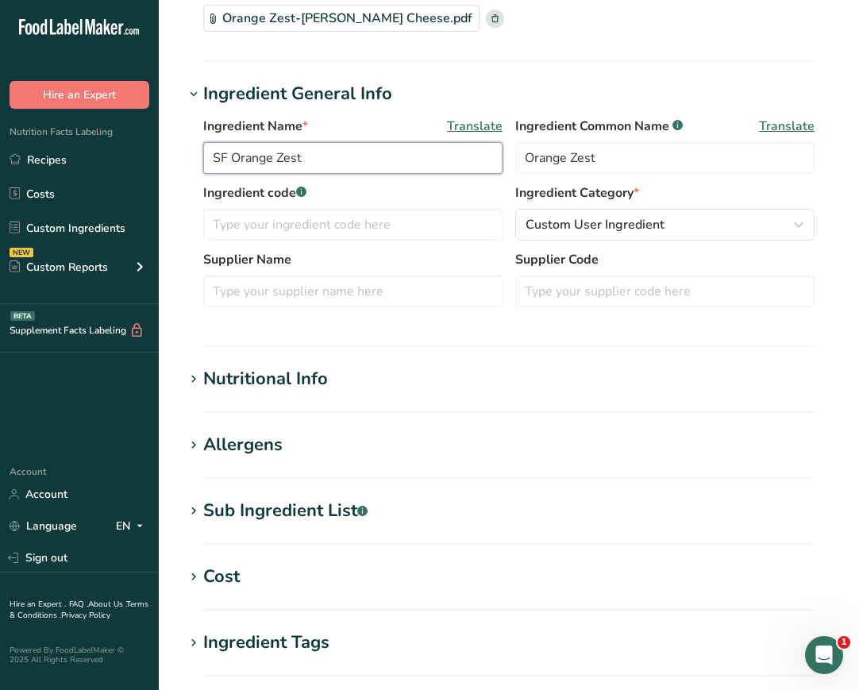
type input "SF Orange Zest"
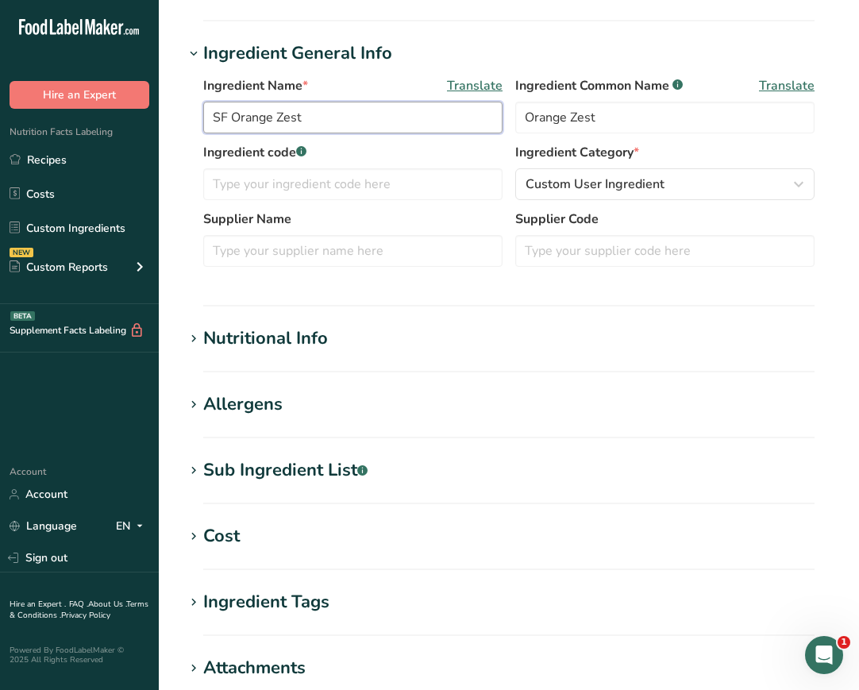
scroll to position [238, 0]
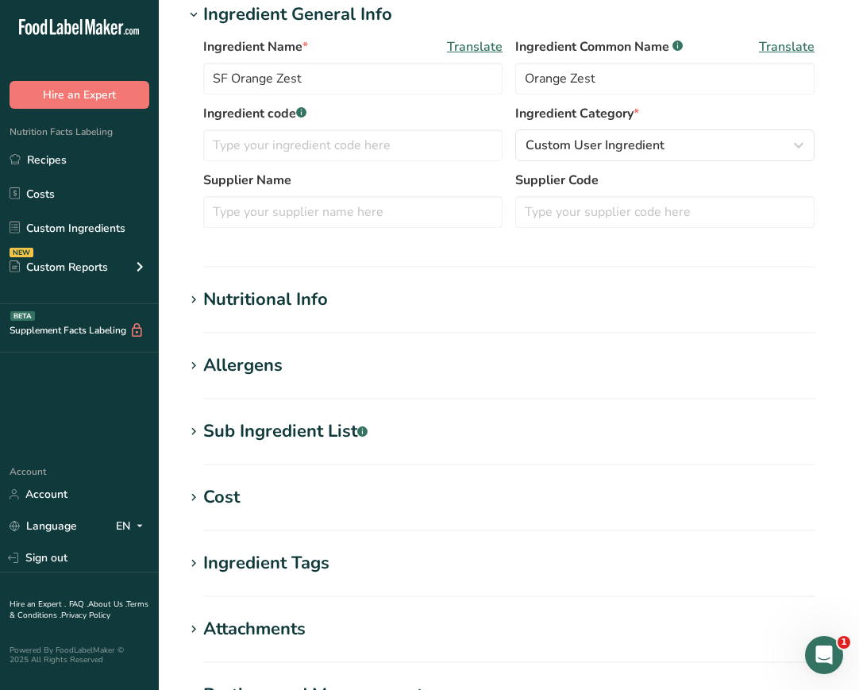
click at [367, 295] on h1 "Nutritional Info" at bounding box center [508, 300] width 649 height 26
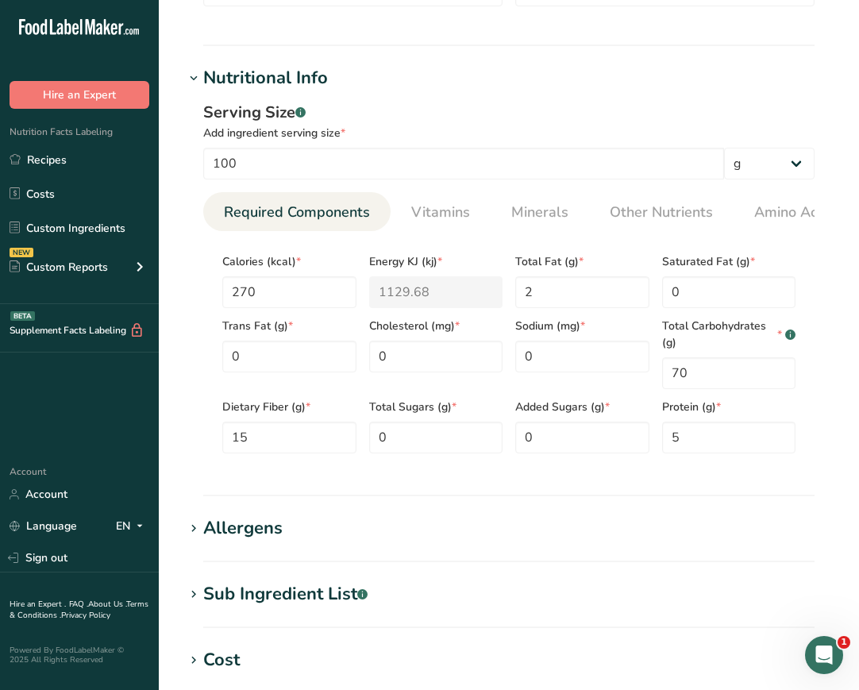
scroll to position [476, 0]
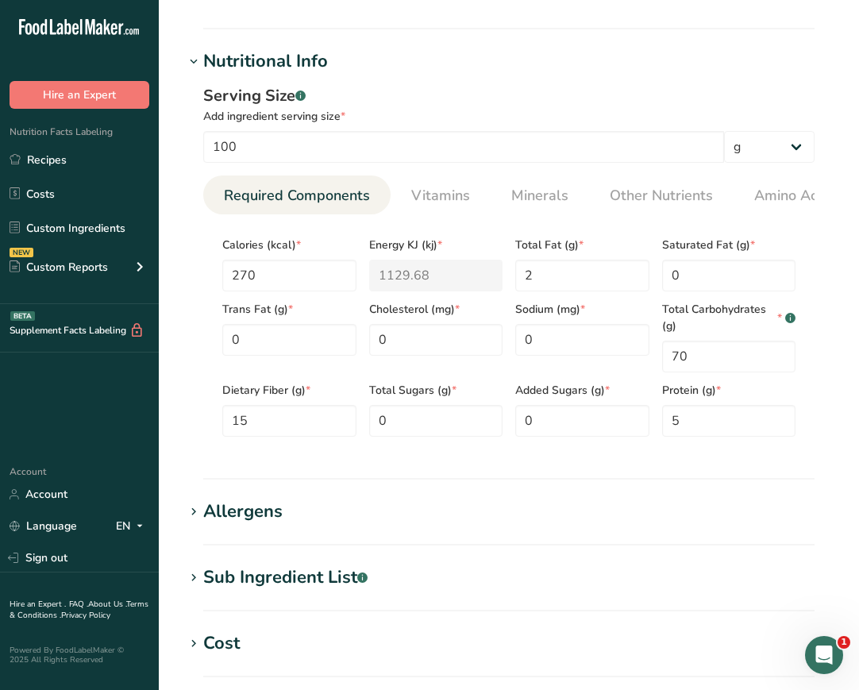
click at [267, 509] on div "Allergens" at bounding box center [242, 511] width 79 height 26
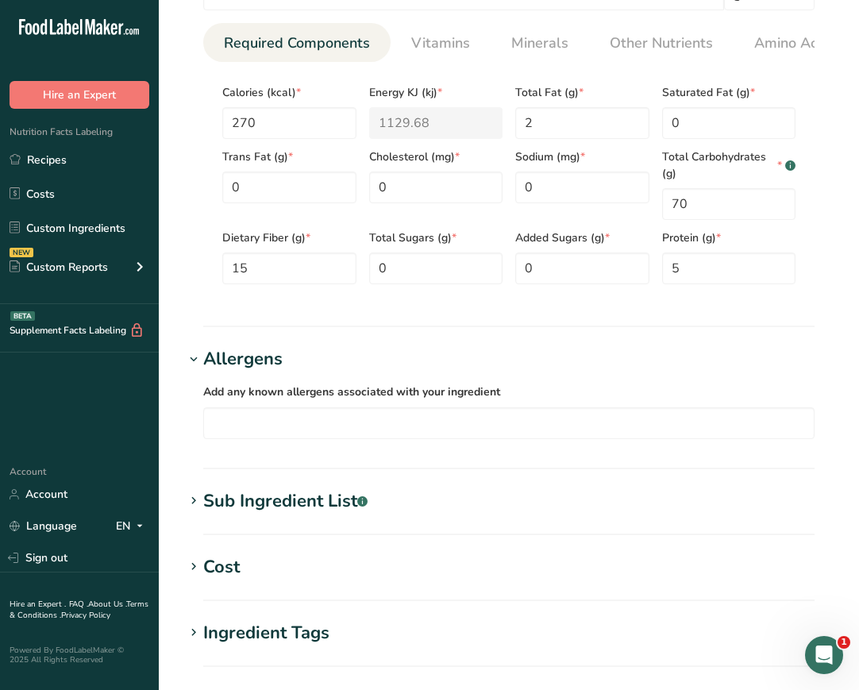
scroll to position [635, 0]
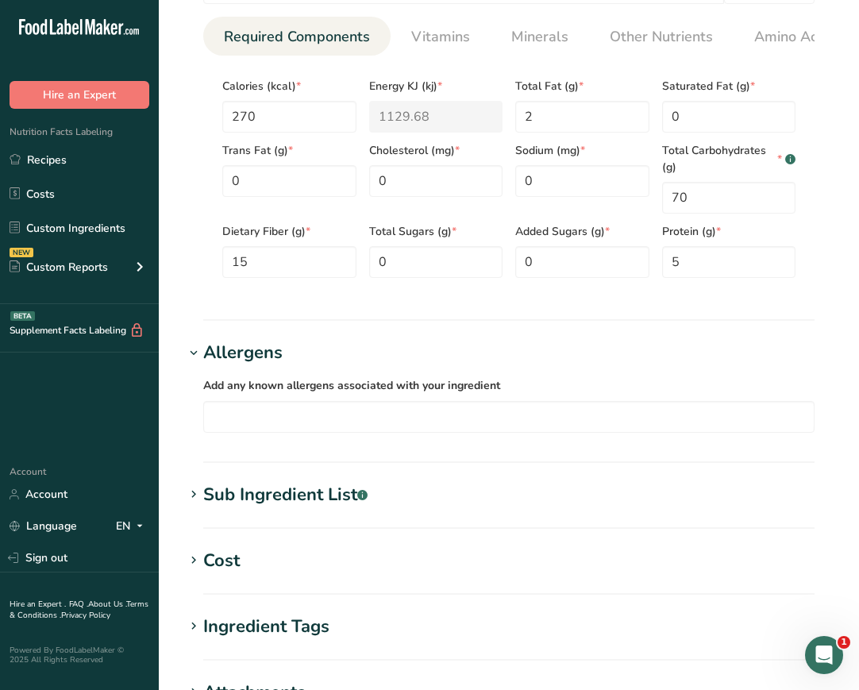
click at [421, 515] on section "Sub Ingredient List .a-a{fill:#347362;}.b-a{fill:#fff;} Translate" at bounding box center [508, 505] width 649 height 47
click at [400, 501] on h1 "Sub Ingredient List .a-a{fill:#347362;}.b-a{fill:#fff;}" at bounding box center [508, 495] width 649 height 26
click at [546, 366] on h1 "Allergens" at bounding box center [508, 353] width 649 height 26
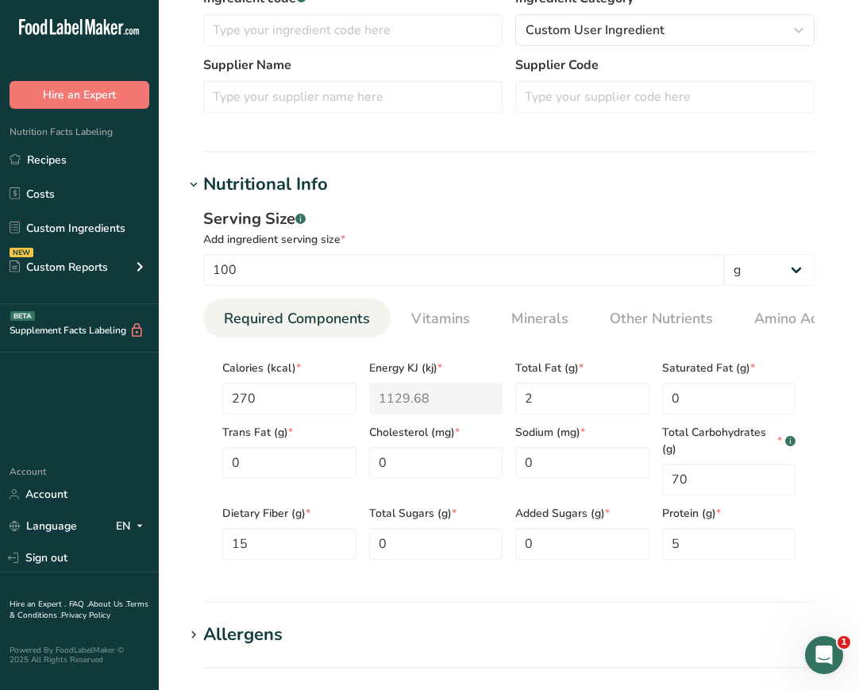
scroll to position [397, 0]
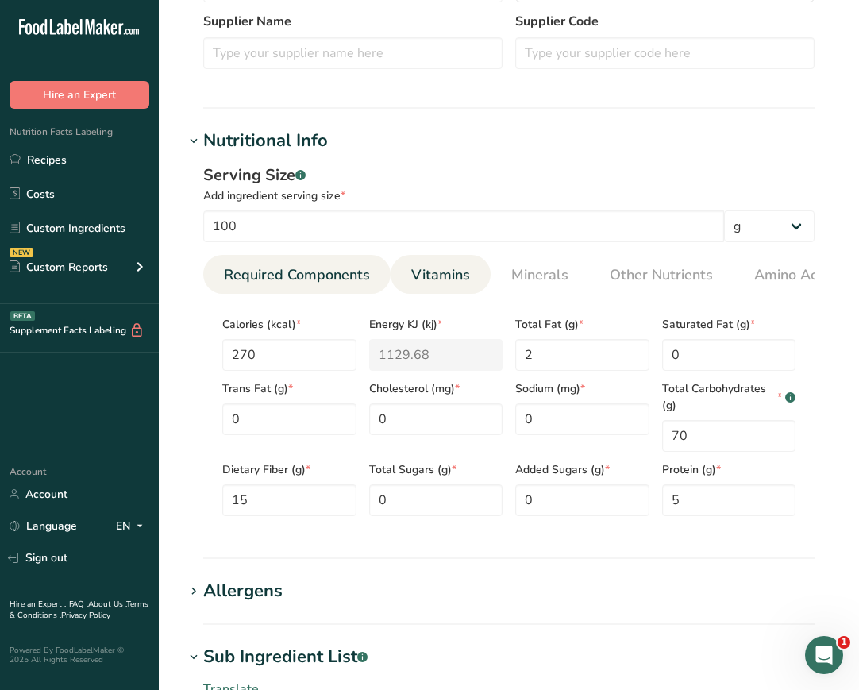
click at [435, 273] on span "Vitamins" at bounding box center [440, 274] width 59 height 21
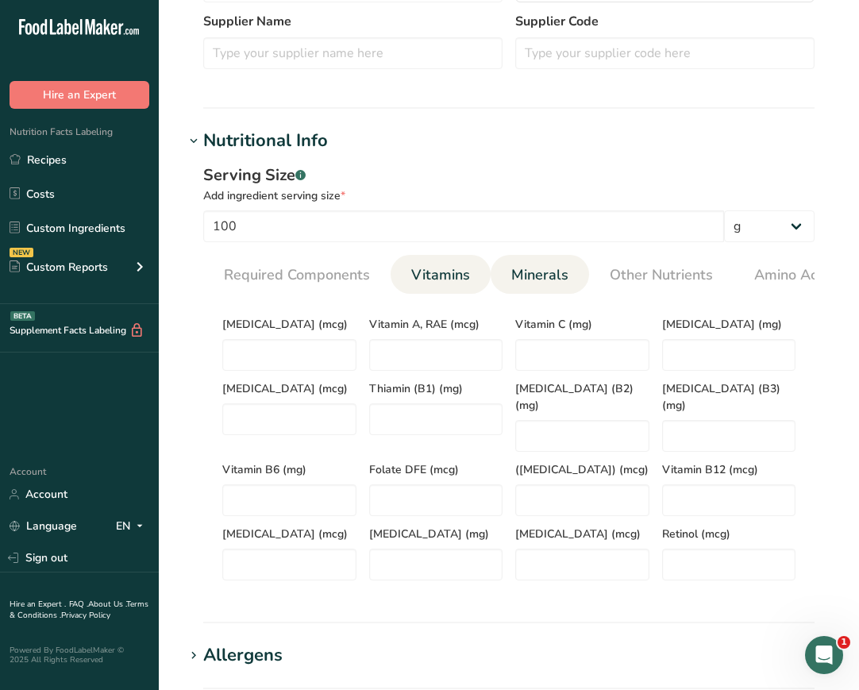
click at [540, 276] on span "Minerals" at bounding box center [539, 274] width 57 height 21
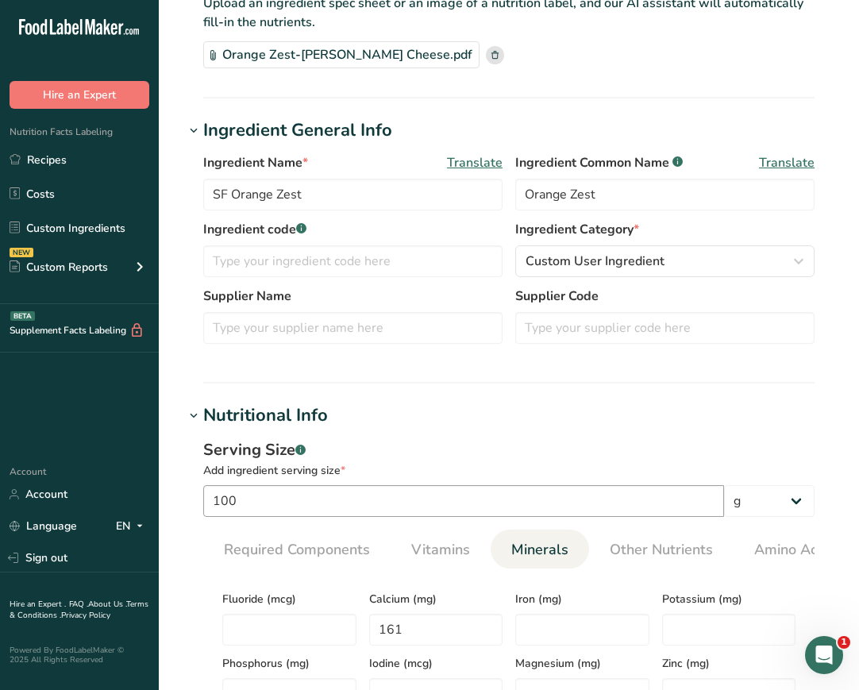
scroll to position [159, 0]
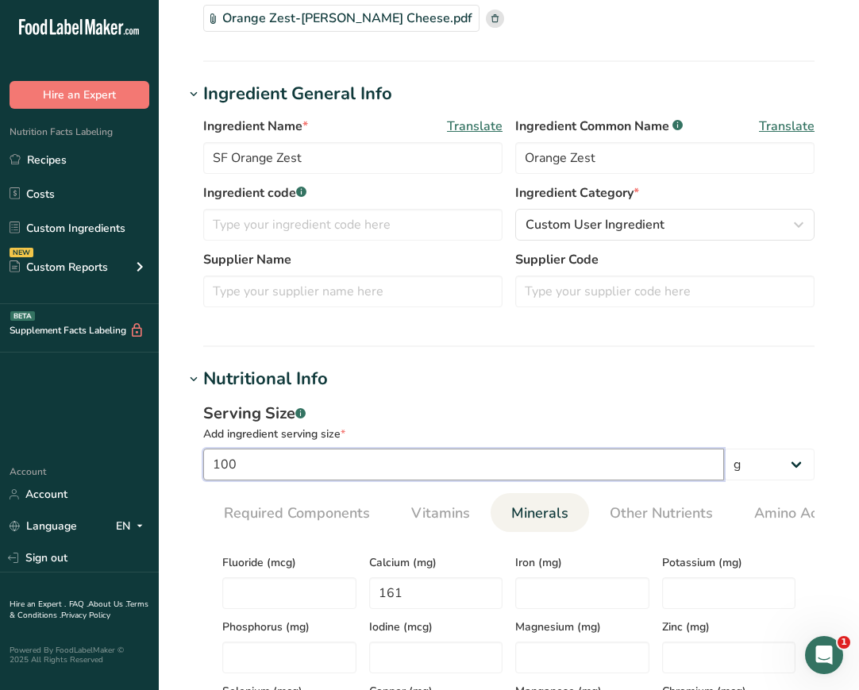
click at [595, 459] on input "100" at bounding box center [463, 464] width 521 height 32
type input "1"
click at [772, 467] on select "g kg mg mcg lb oz l mL fl oz tbsp tsp cup qt gallon" at bounding box center [769, 464] width 90 height 32
select select "5"
click at [724, 448] on select "g kg mg mcg lb oz l mL fl oz tbsp tsp cup qt gallon" at bounding box center [769, 464] width 90 height 32
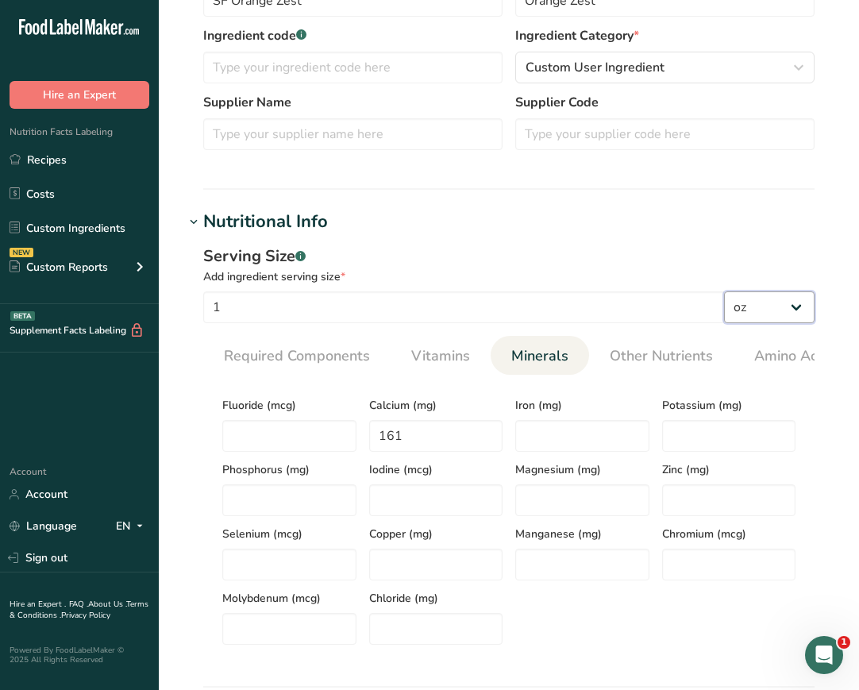
scroll to position [318, 0]
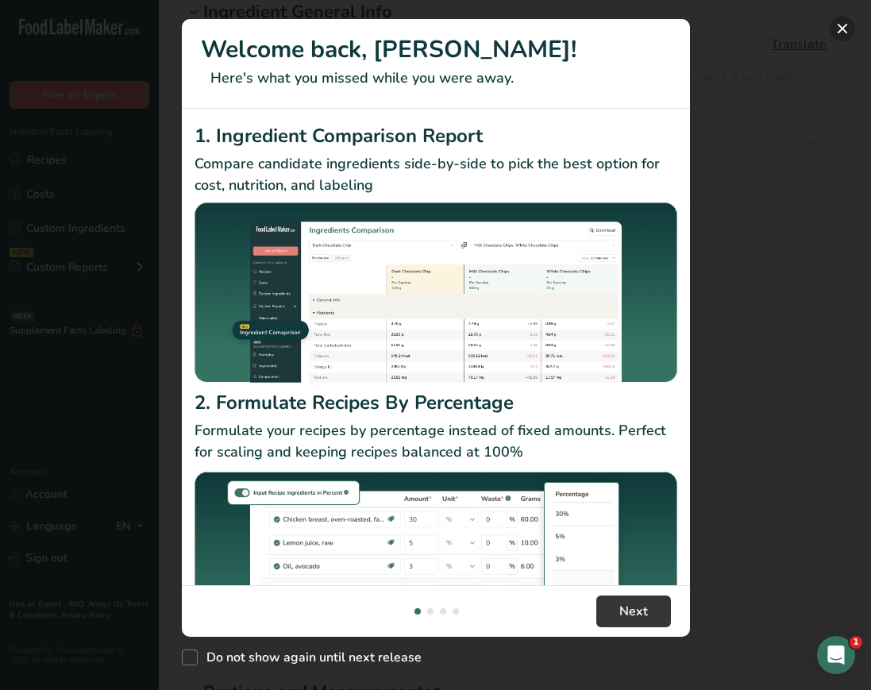
click at [845, 29] on button "New Features" at bounding box center [841, 28] width 25 height 25
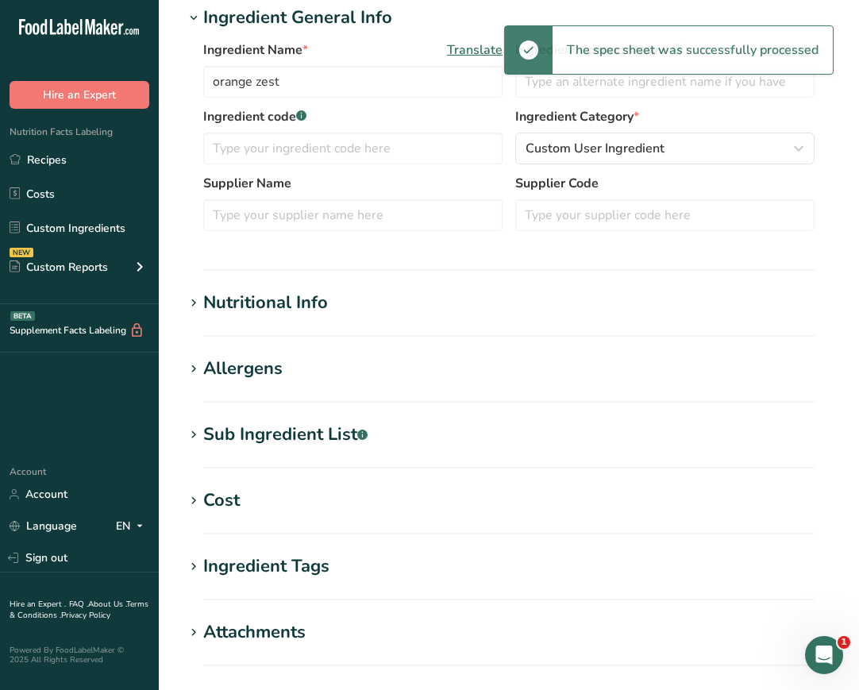
scroll to position [231, 0]
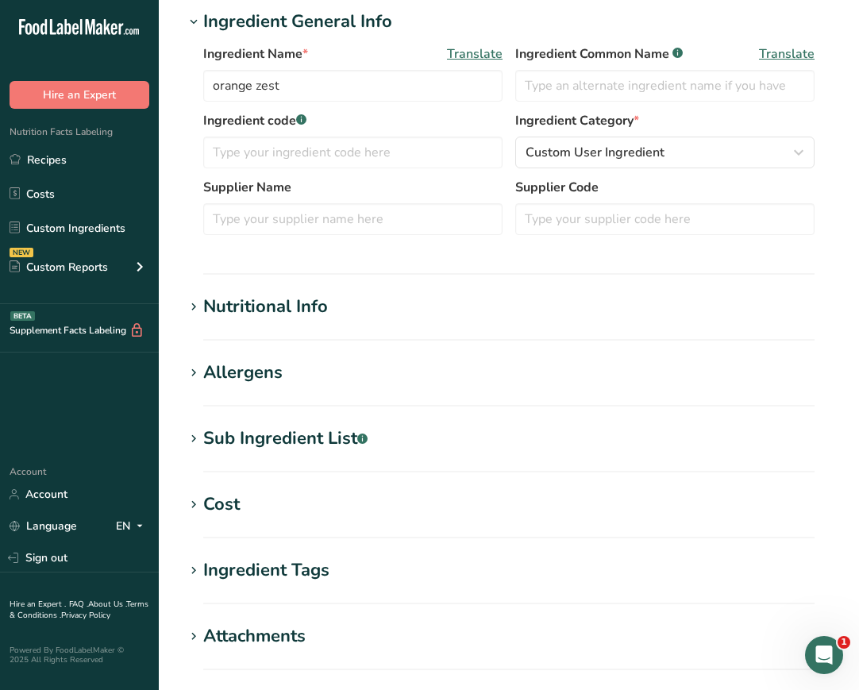
click at [398, 310] on h1 "Nutritional Info" at bounding box center [508, 307] width 649 height 26
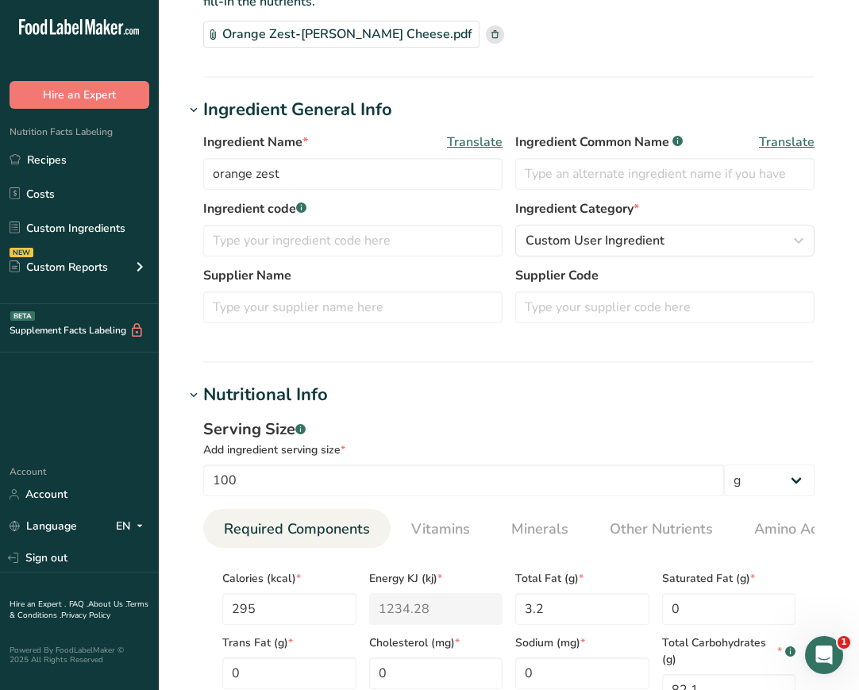
scroll to position [0, 0]
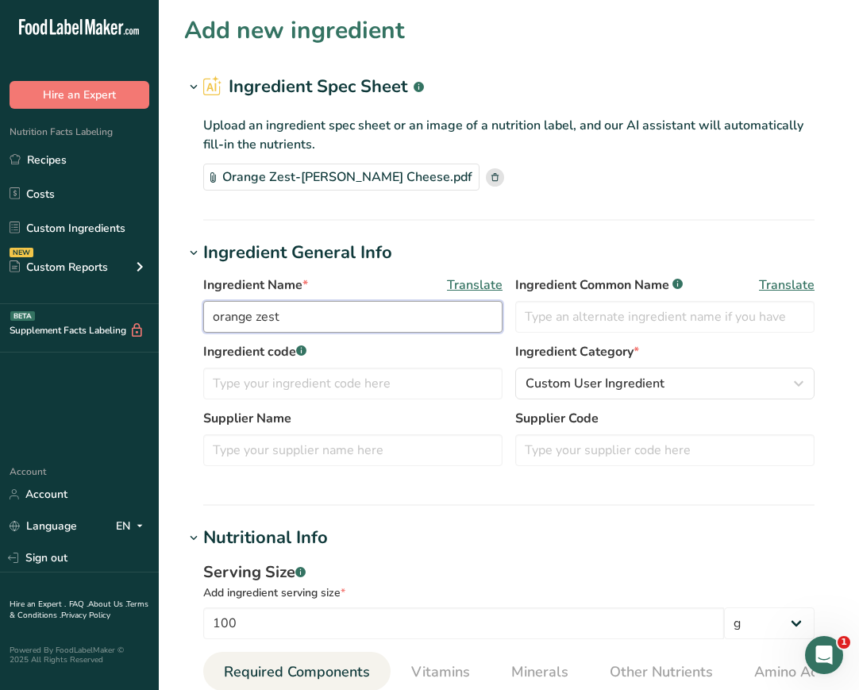
click at [280, 315] on input "orange zest" at bounding box center [352, 317] width 299 height 32
type input "o"
type input "SF Orange Zest"
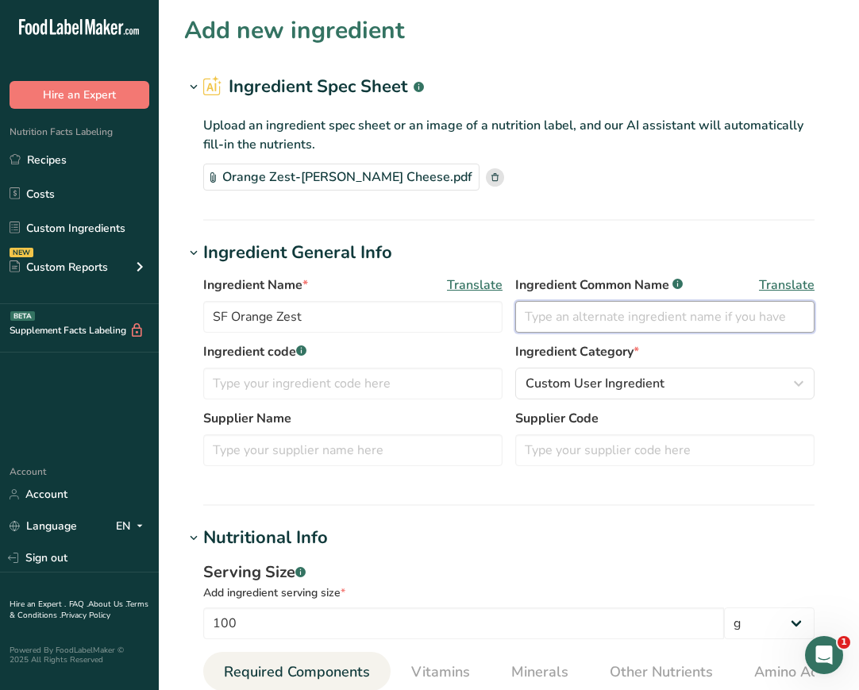
click at [593, 322] on input "text" at bounding box center [664, 317] width 299 height 32
type input "Orange Zest"
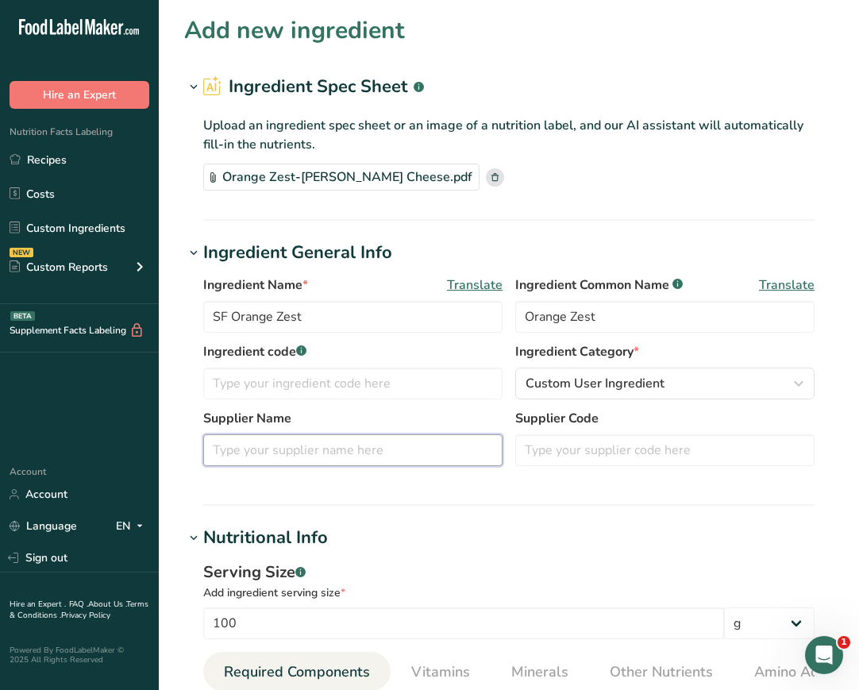
click at [294, 448] on input "text" at bounding box center [352, 450] width 299 height 32
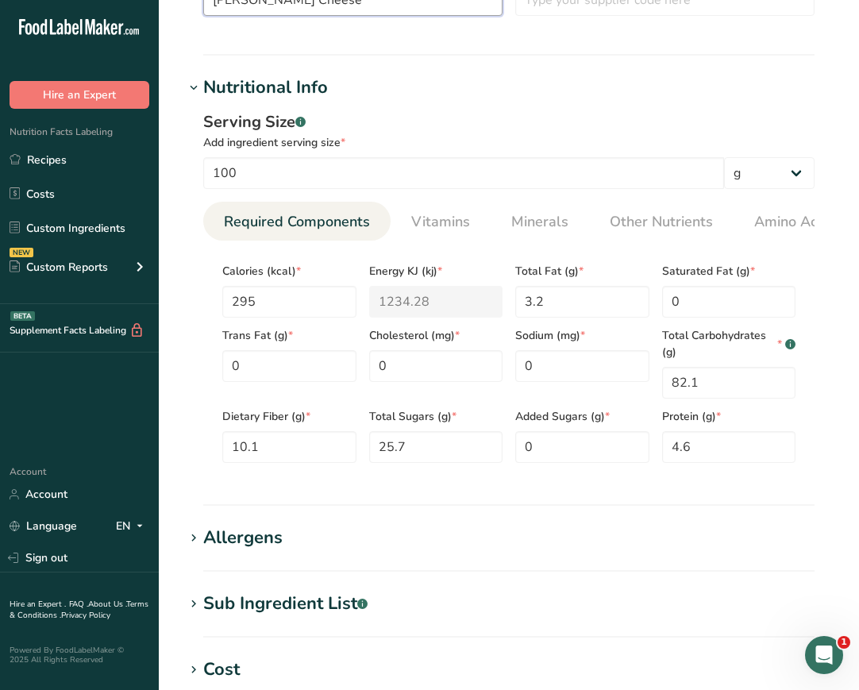
scroll to position [397, 0]
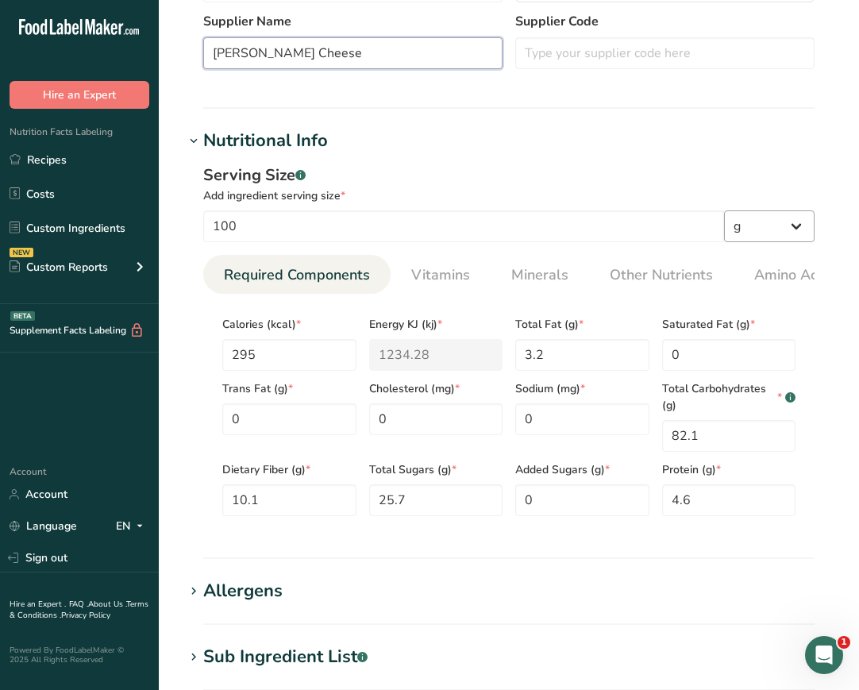
type input "Peterson Cheese"
click at [760, 224] on select "g kg mg mcg lb oz l mL fl oz tbsp tsp cup qt gallon" at bounding box center [769, 226] width 90 height 32
select select "5"
click at [724, 210] on select "g kg mg mcg lb oz l mL fl oz tbsp tsp cup qt gallon" at bounding box center [769, 226] width 90 height 32
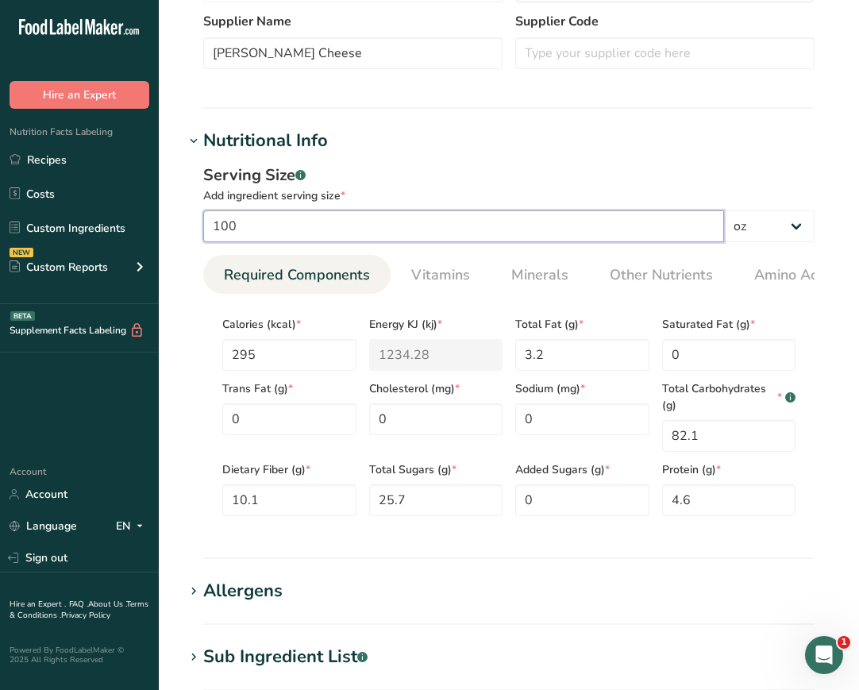
click at [294, 233] on input "100" at bounding box center [463, 226] width 521 height 32
type input "1"
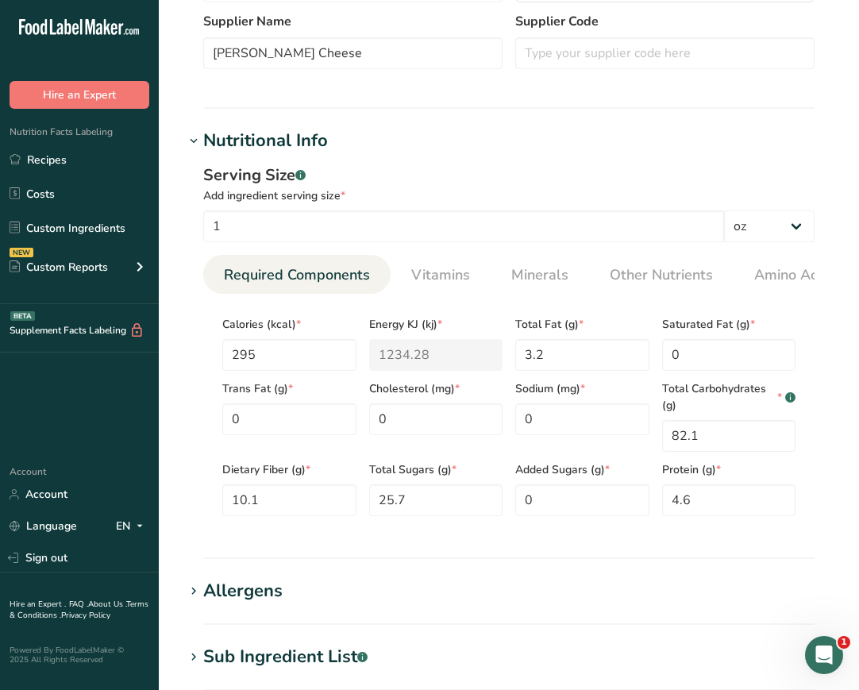
click at [162, 340] on section "Add new ingredient Ingredient Spec Sheet .a-a{fill:#347362;}.b-a{fill:#fff;} Up…" at bounding box center [509, 349] width 700 height 1492
drag, startPoint x: 248, startPoint y: 364, endPoint x: 233, endPoint y: 354, distance: 17.8
click at [233, 354] on input "295" at bounding box center [289, 355] width 134 height 32
drag, startPoint x: 262, startPoint y: 356, endPoint x: 217, endPoint y: 350, distance: 45.7
click at [217, 351] on div "Calories (kcal) * 295" at bounding box center [289, 338] width 147 height 64
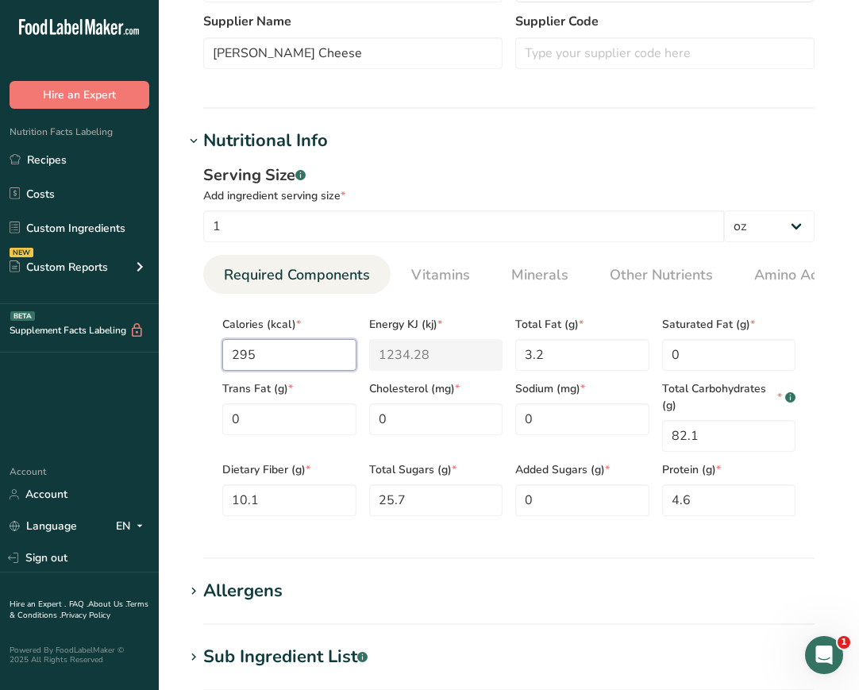
type input "2"
type KJ "8.4"
type input "20"
type KJ "83.7"
type input "20"
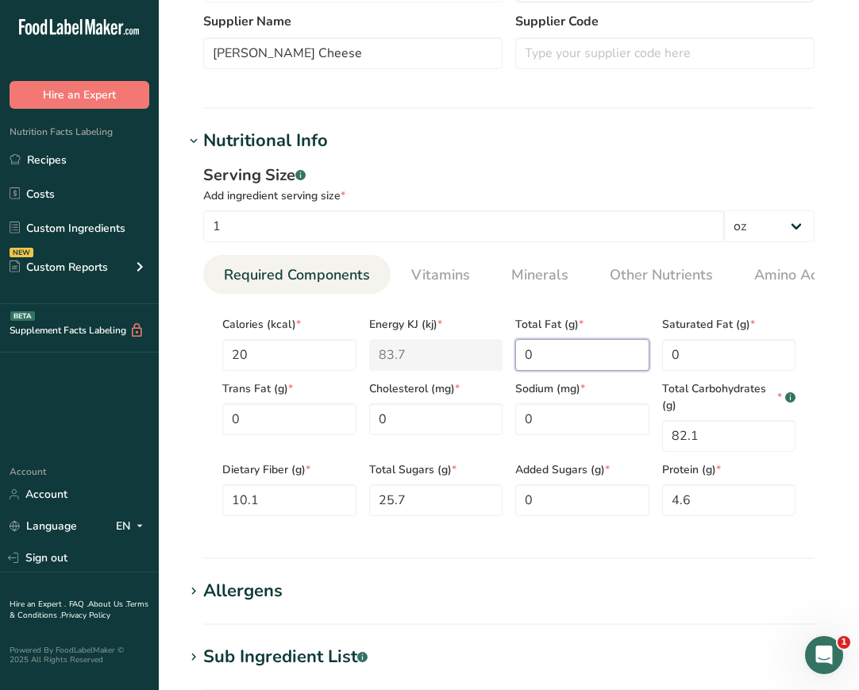
type Fat "0"
drag, startPoint x: 547, startPoint y: 428, endPoint x: 418, endPoint y: 439, distance: 129.9
click at [418, 439] on div "Calories (kcal) * 20 Energy KJ (kj) * 83.7 Total Fat (g) * 0 Saturated Fat (g) …" at bounding box center [509, 411] width 586 height 210
type input "10"
type Carbohydrates "4"
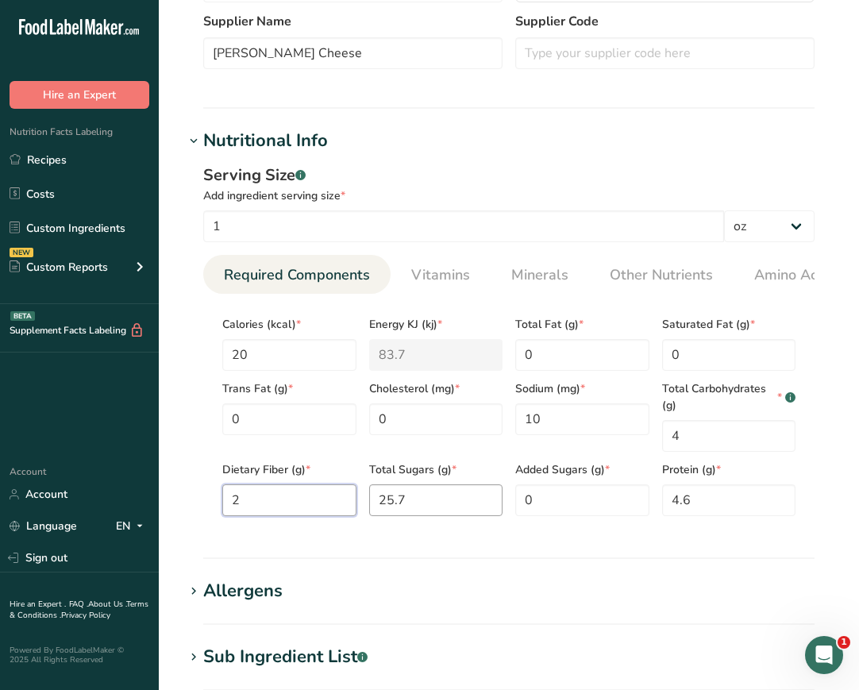
type Fiber "2"
drag, startPoint x: 432, startPoint y: 508, endPoint x: 350, endPoint y: 486, distance: 84.7
click at [350, 486] on div "Calories (kcal) * 20 Energy KJ (kj) * 83.7 Total Fat (g) * 0 Saturated Fat (g) …" at bounding box center [509, 411] width 586 height 210
type Sugars "2"
drag, startPoint x: 736, startPoint y: 512, endPoint x: 429, endPoint y: 540, distance: 308.4
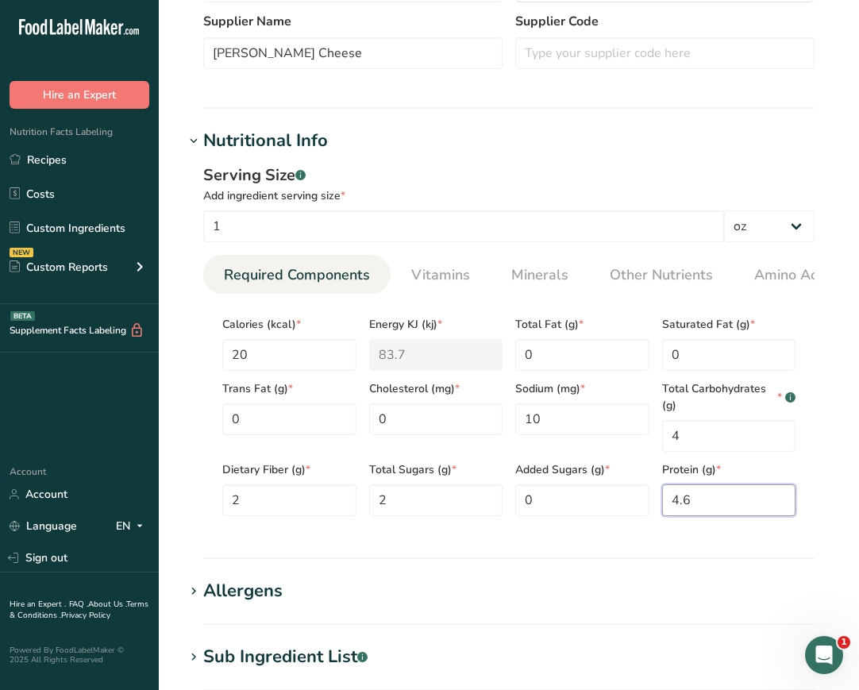
click at [417, 538] on div "Serving Size .a-a{fill:#347362;}.b-a{fill:#fff;} Add ingredient serving size * …" at bounding box center [508, 346] width 649 height 384
type input "1"
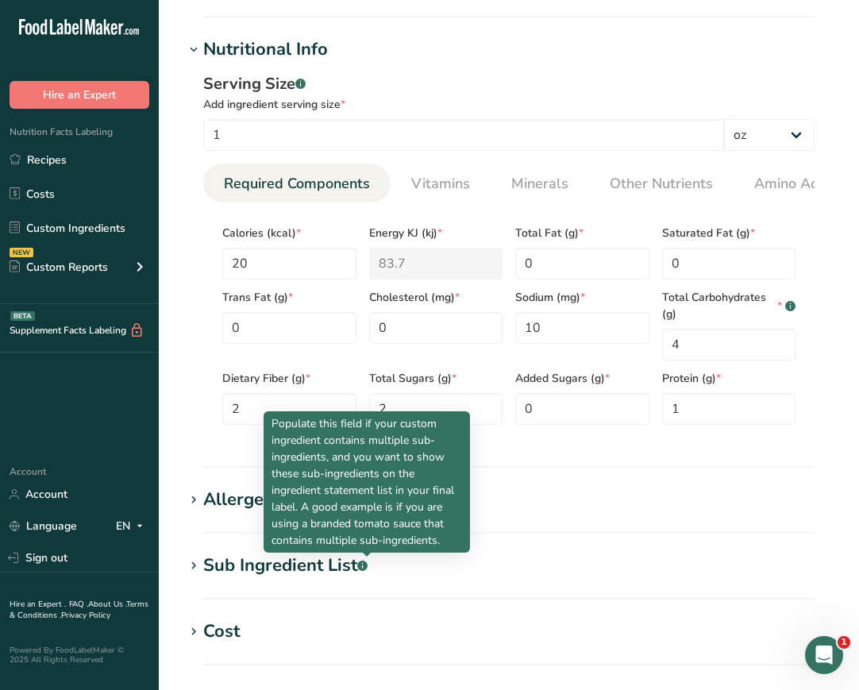
scroll to position [566, 0]
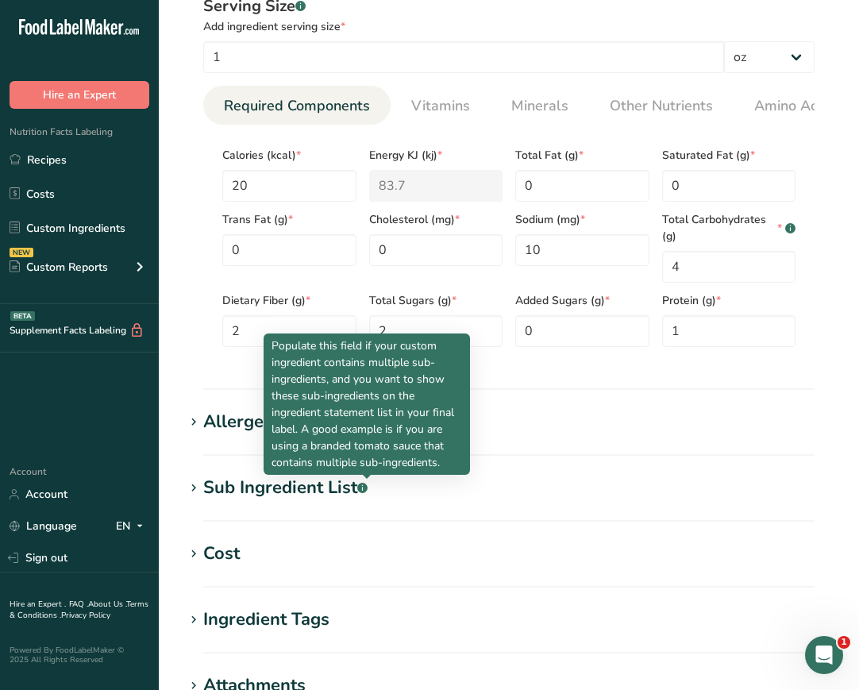
click at [611, 402] on section "Add new ingredient Ingredient Spec Sheet .a-a{fill:#347362;}.b-a{fill:#fff;} Up…" at bounding box center [509, 180] width 700 height 1492
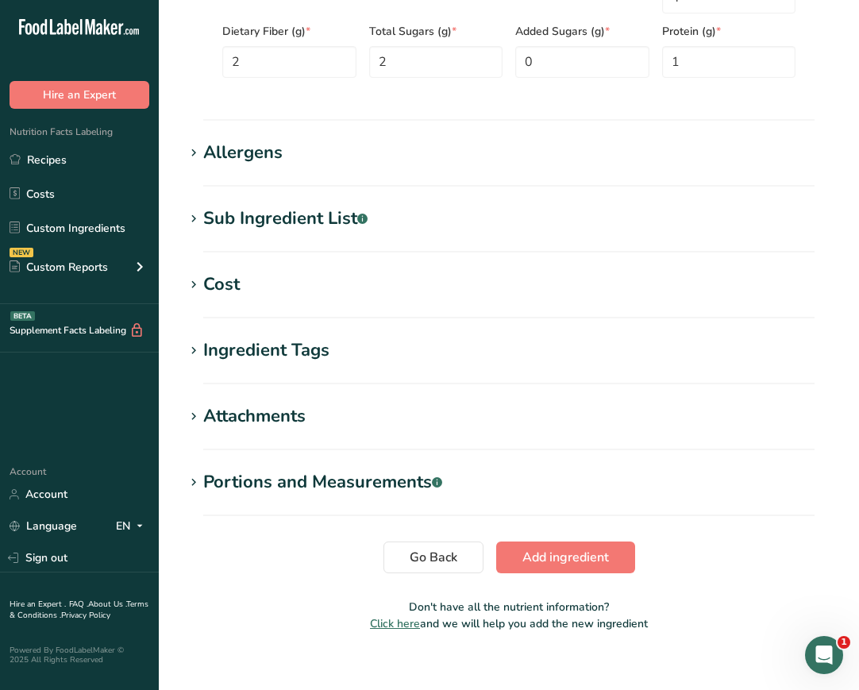
scroll to position [857, 0]
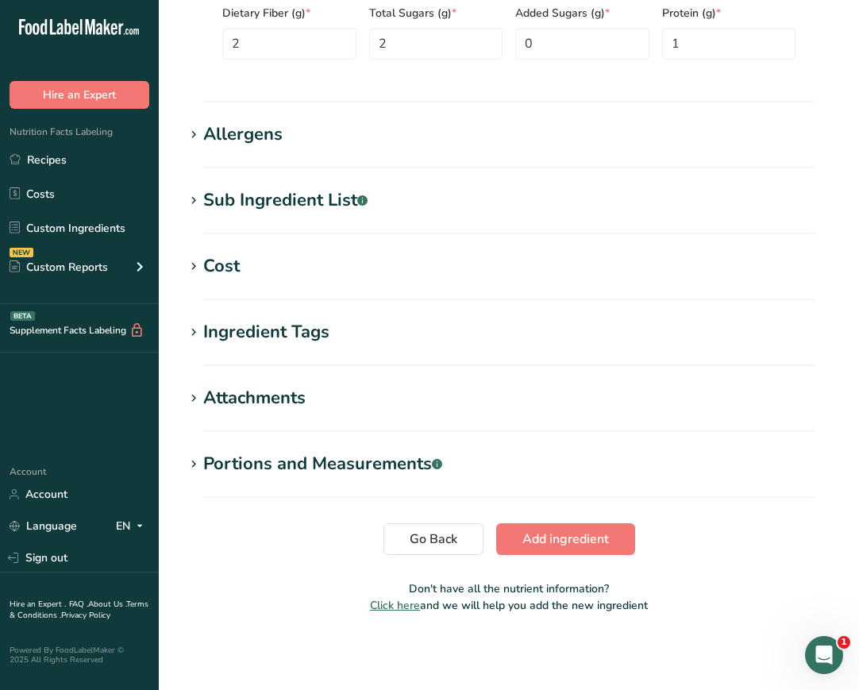
click at [436, 146] on h1 "Allergens" at bounding box center [508, 134] width 649 height 26
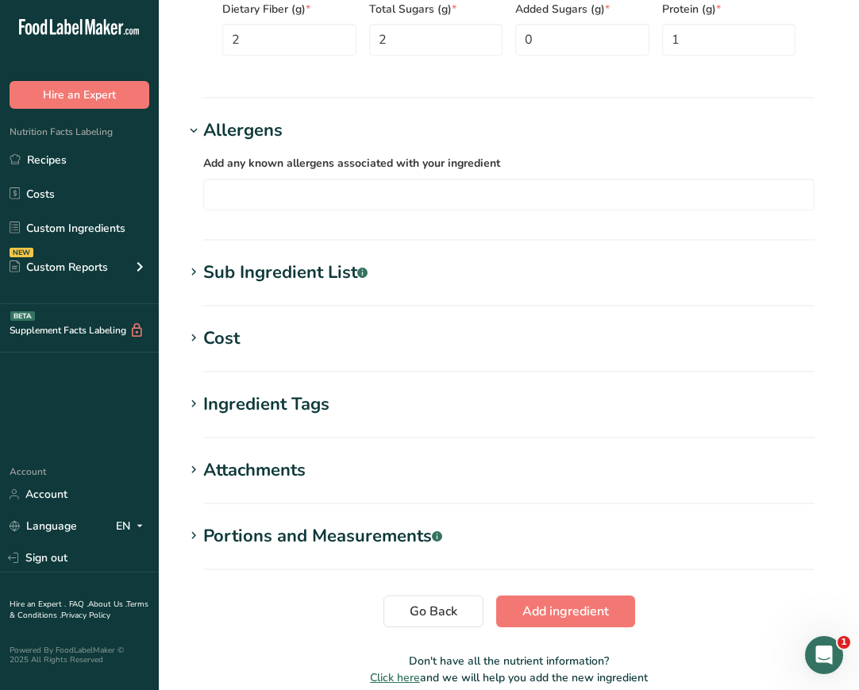
click at [429, 286] on h1 "Sub Ingredient List .a-a{fill:#347362;}.b-a{fill:#fff;}" at bounding box center [508, 273] width 649 height 26
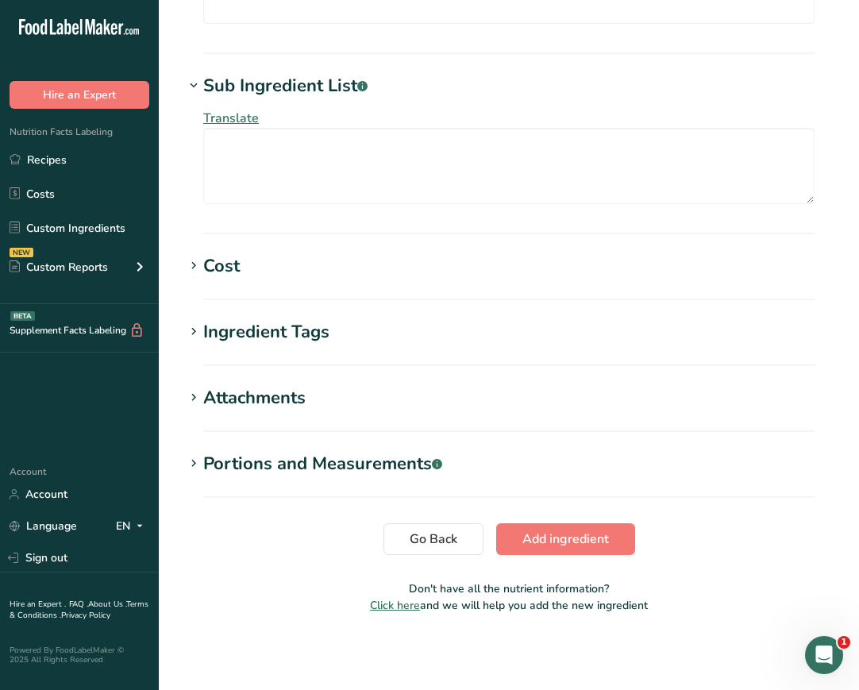
scroll to position [1048, 0]
click at [591, 537] on span "Add ingredient" at bounding box center [565, 538] width 87 height 19
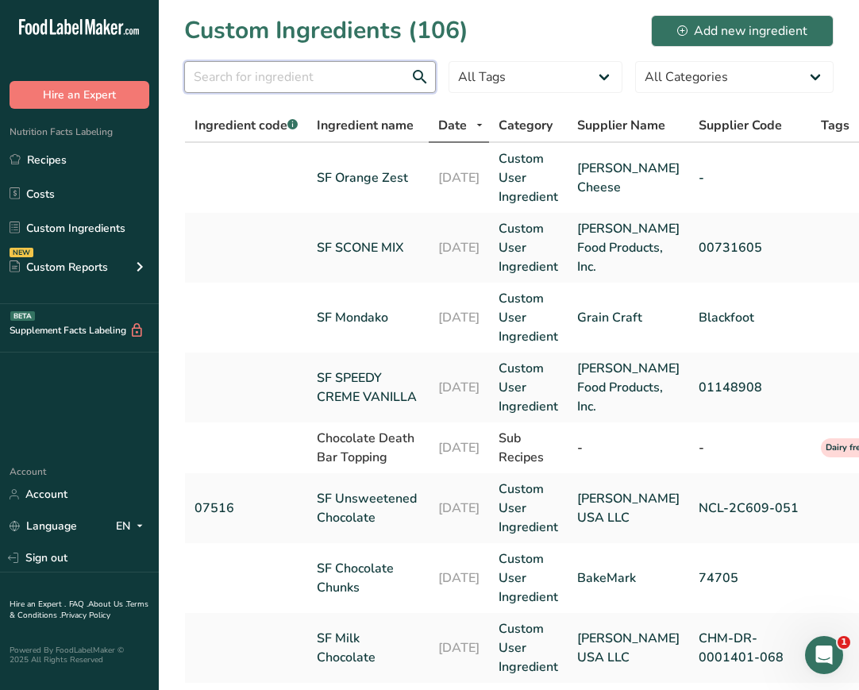
click at [264, 70] on input "text" at bounding box center [310, 77] width 252 height 32
click at [316, 79] on input "text" at bounding box center [310, 77] width 252 height 32
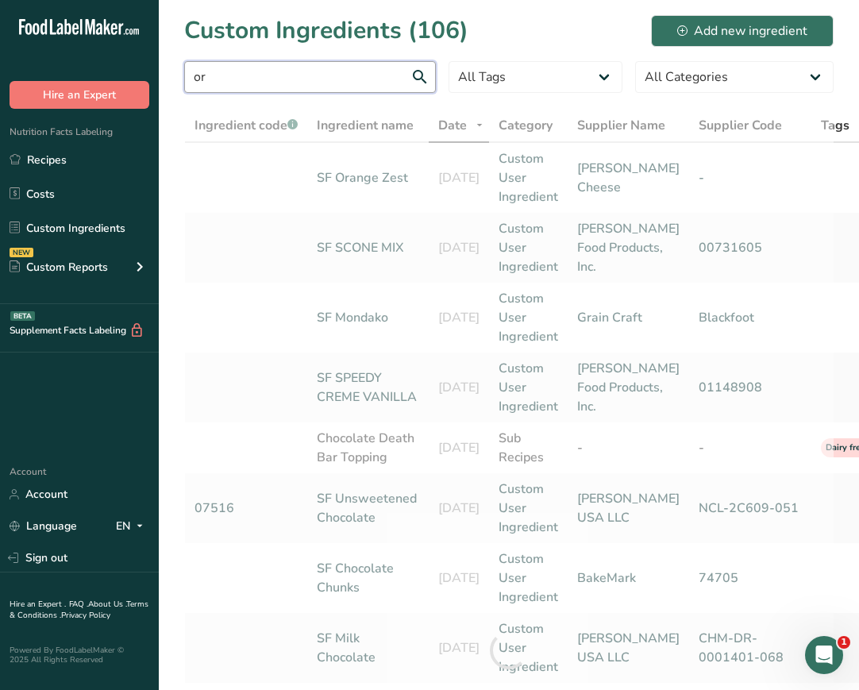
type input "o"
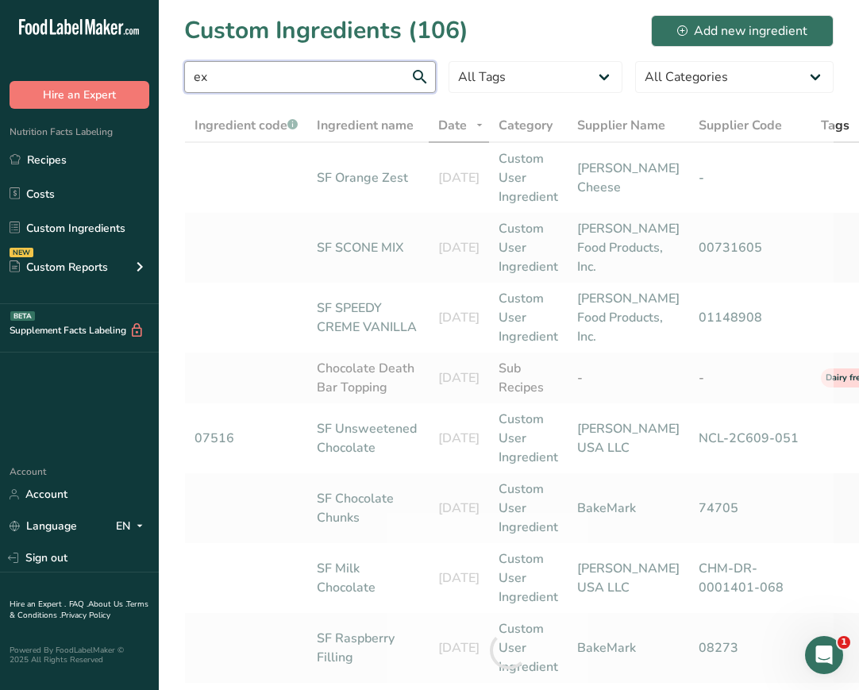
type input "e"
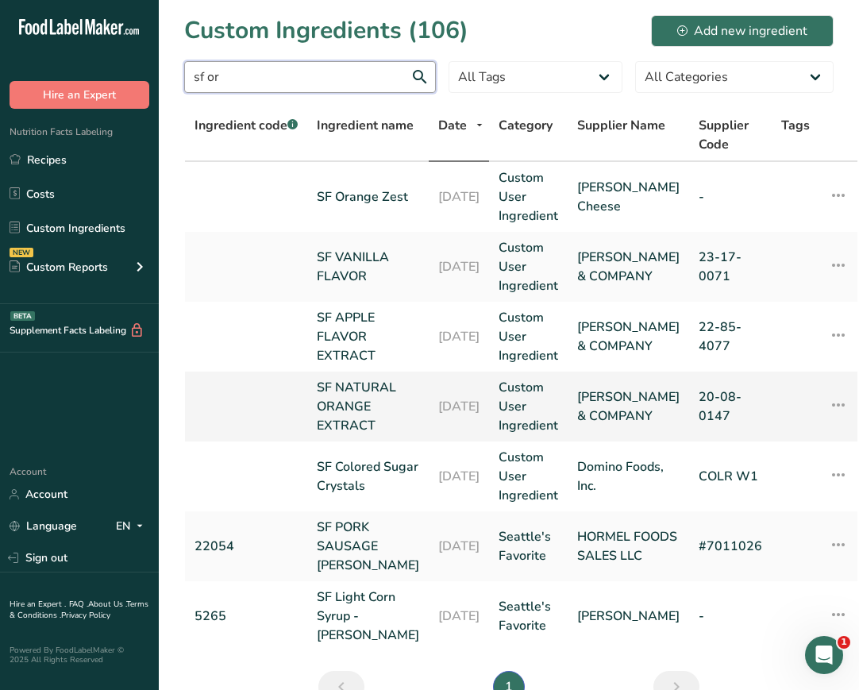
type input "sf or"
click at [378, 407] on link "SF NATURAL ORANGE EXTRACT" at bounding box center [368, 406] width 102 height 57
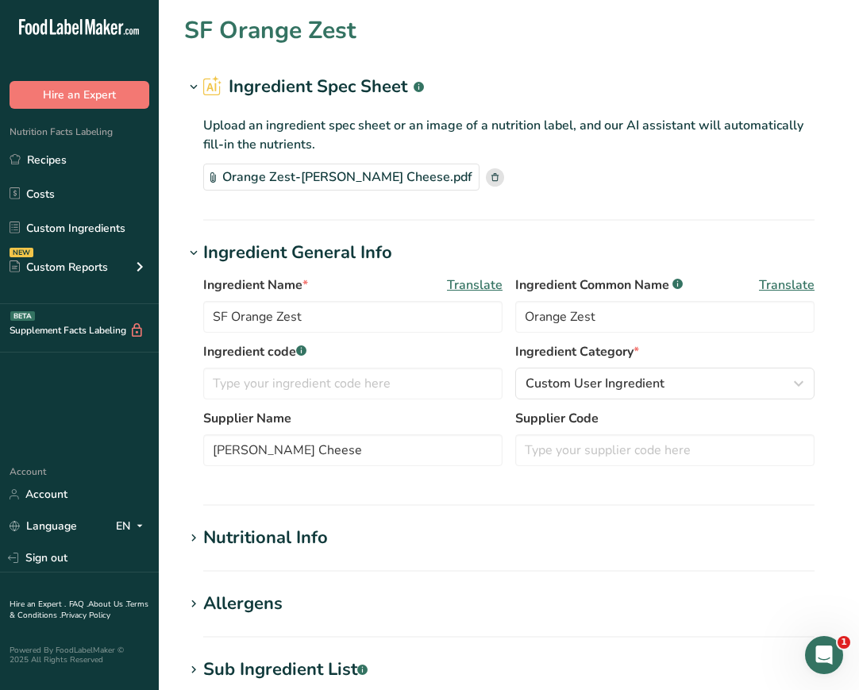
type input "SF NATURAL ORANGE EXTRACT"
type input "Artificial Flavor"
type input "[PERSON_NAME] & COMPANY"
type input "20-08-0147"
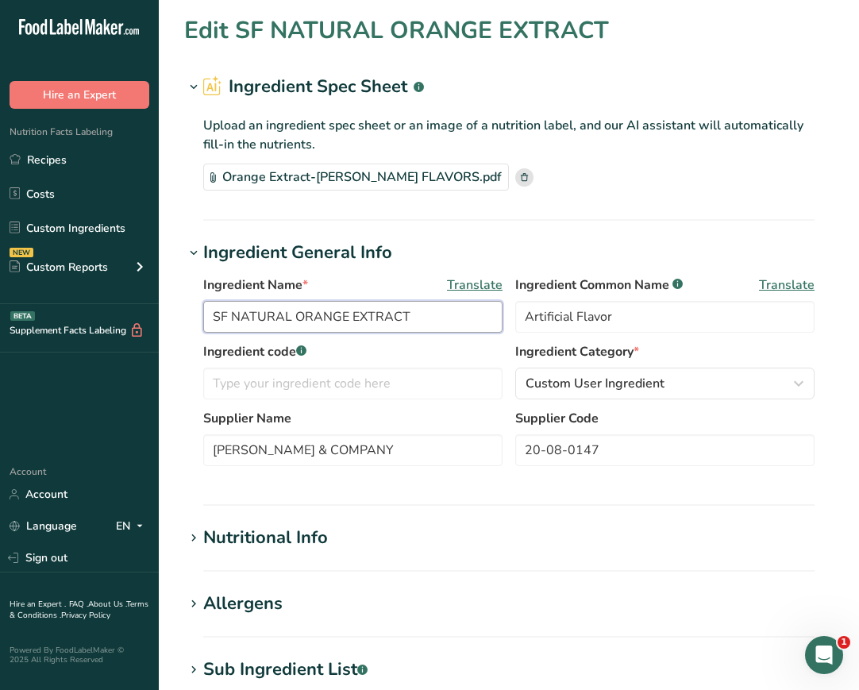
click at [294, 320] on input "SF NATURAL ORANGE EXTRACT" at bounding box center [352, 317] width 299 height 32
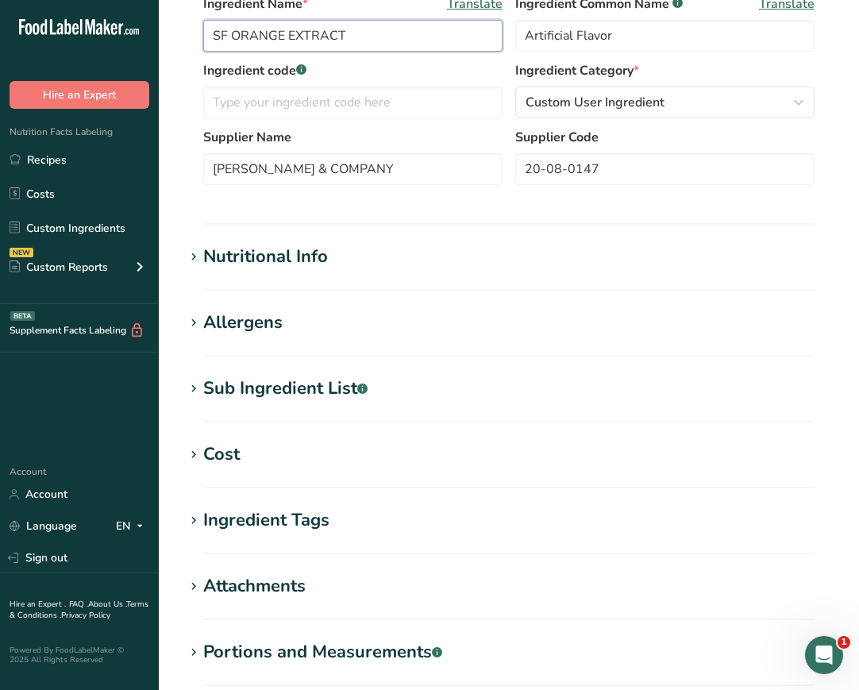
scroll to position [469, 0]
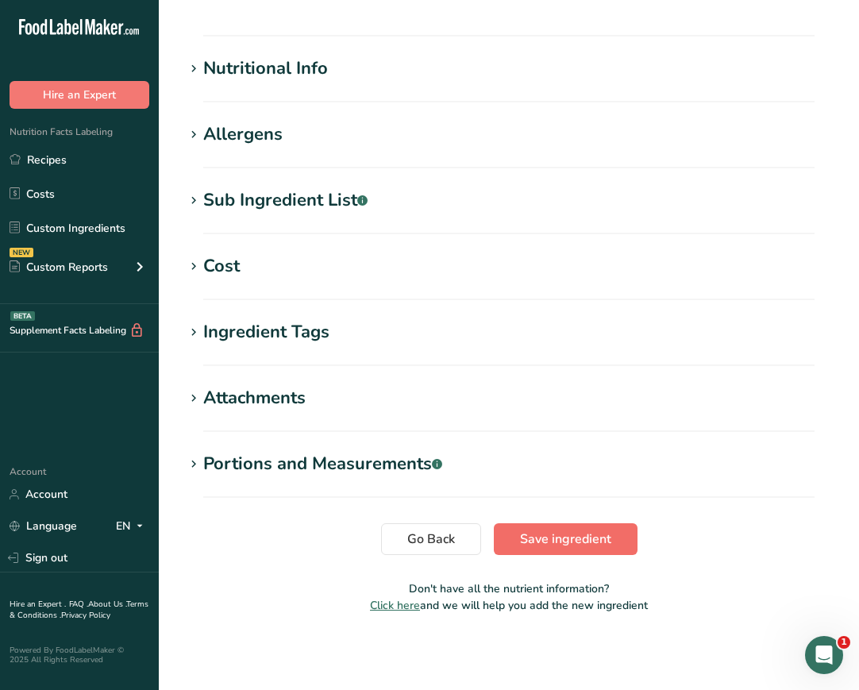
type input "SF ORANGE EXTRACT"
click at [620, 553] on button "Save ingredient" at bounding box center [566, 539] width 144 height 32
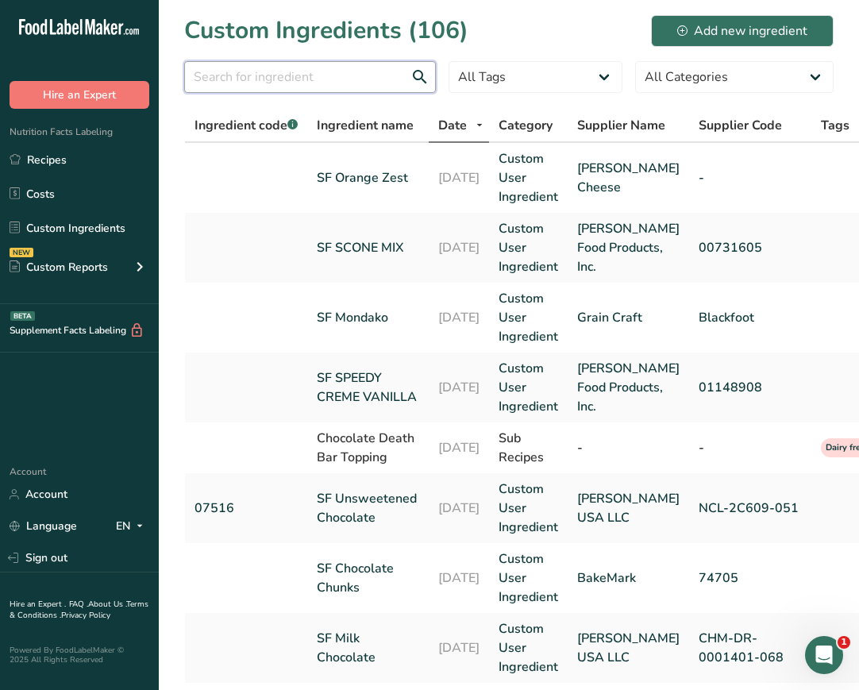
click at [320, 71] on input "text" at bounding box center [310, 77] width 252 height 32
type input "sf"
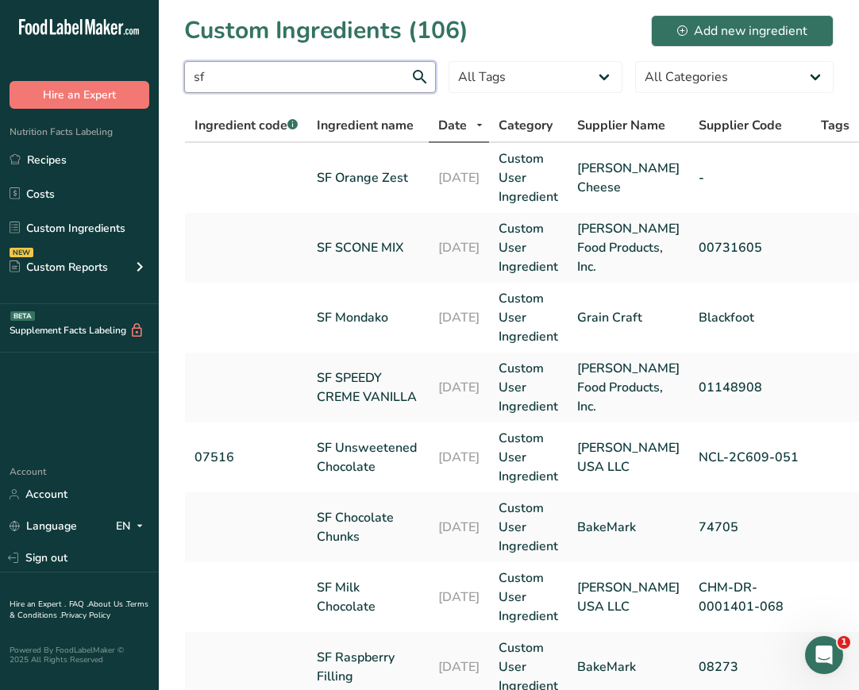
drag, startPoint x: 294, startPoint y: 71, endPoint x: 132, endPoint y: 67, distance: 162.0
click at [132, 67] on div ".a-20{fill:#fff;} Hire an Expert Nutrition Facts Labeling Recipes Costs Custom …" at bounding box center [429, 669] width 859 height 1338
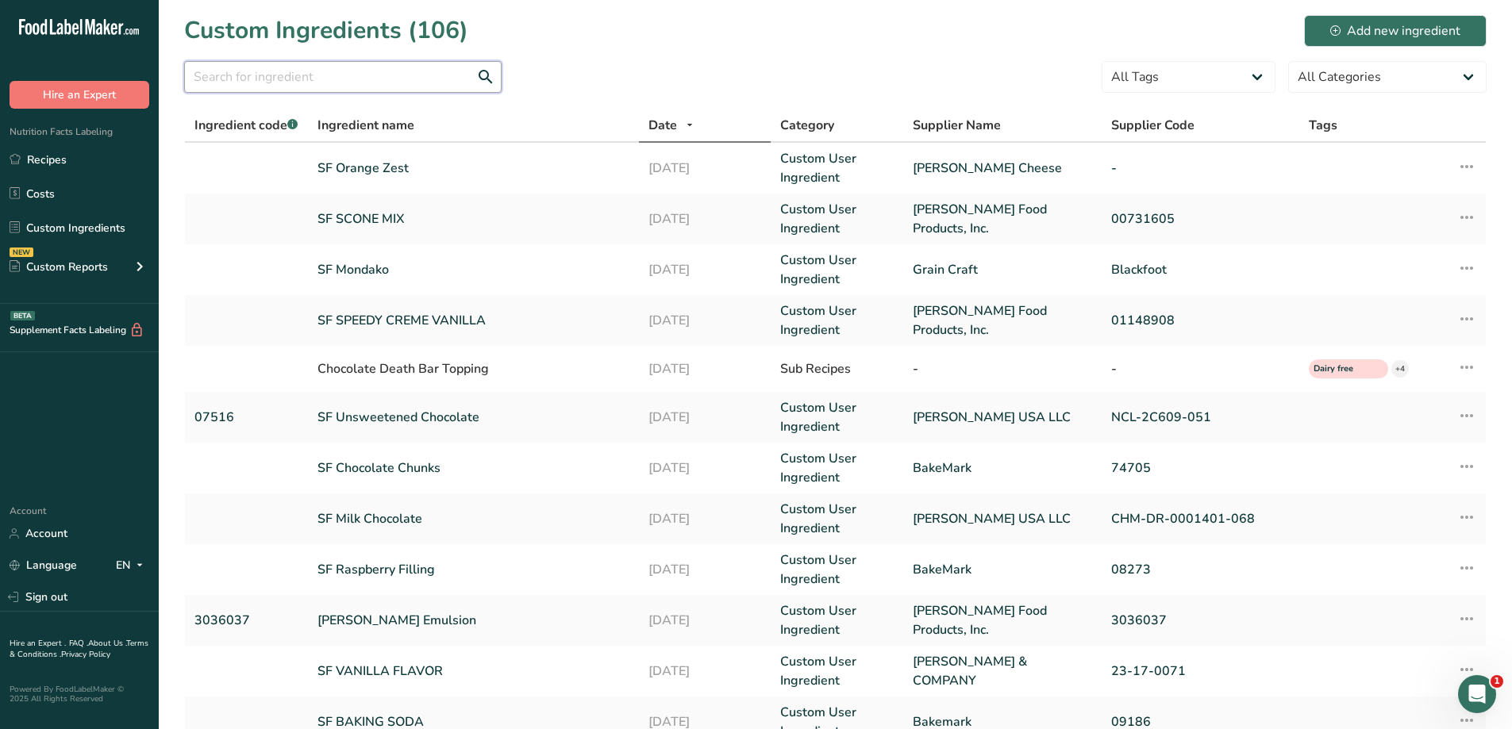
click at [430, 76] on input "text" at bounding box center [343, 77] width 318 height 32
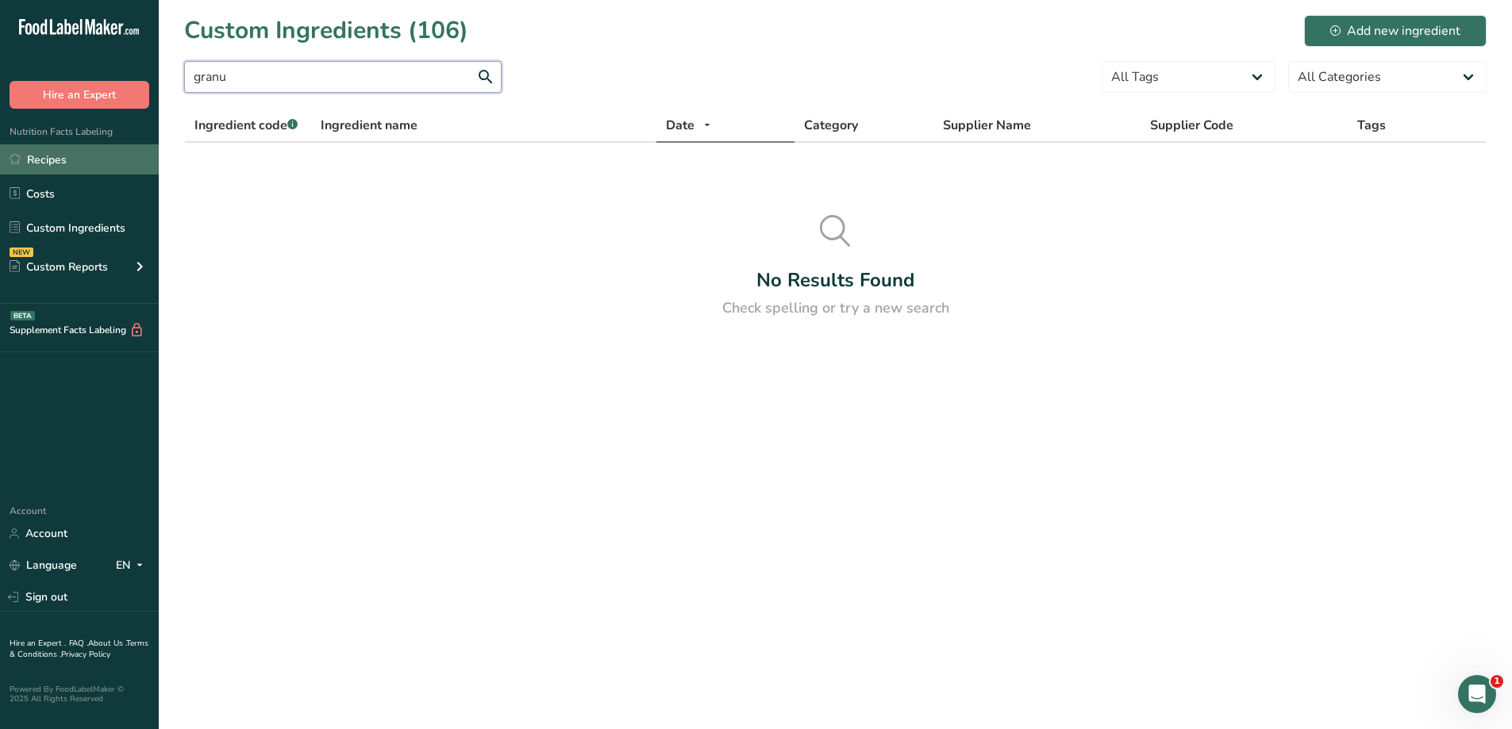
type input "granu"
click at [35, 164] on link "Recipes" at bounding box center [79, 159] width 159 height 30
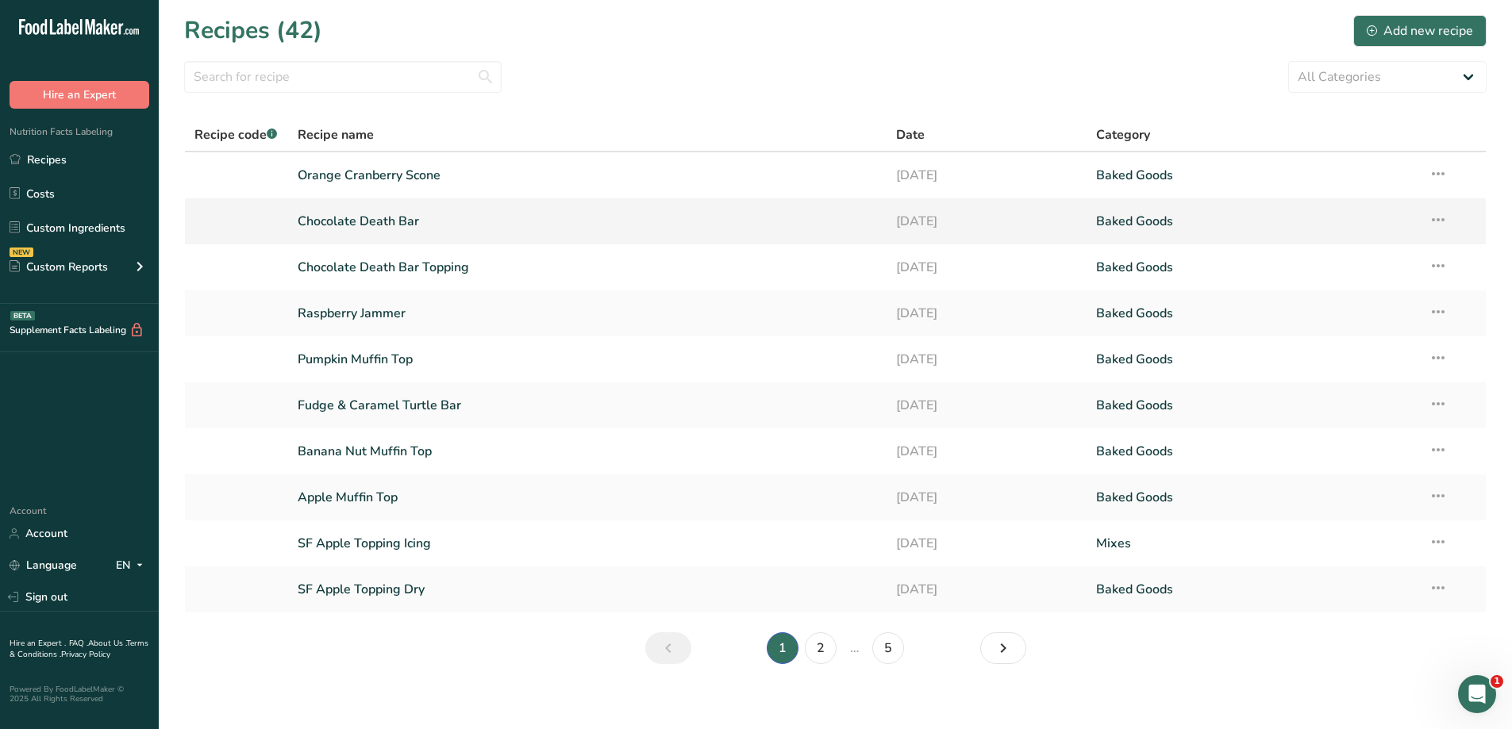
click at [423, 226] on link "Chocolate Death Bar" at bounding box center [588, 221] width 580 height 33
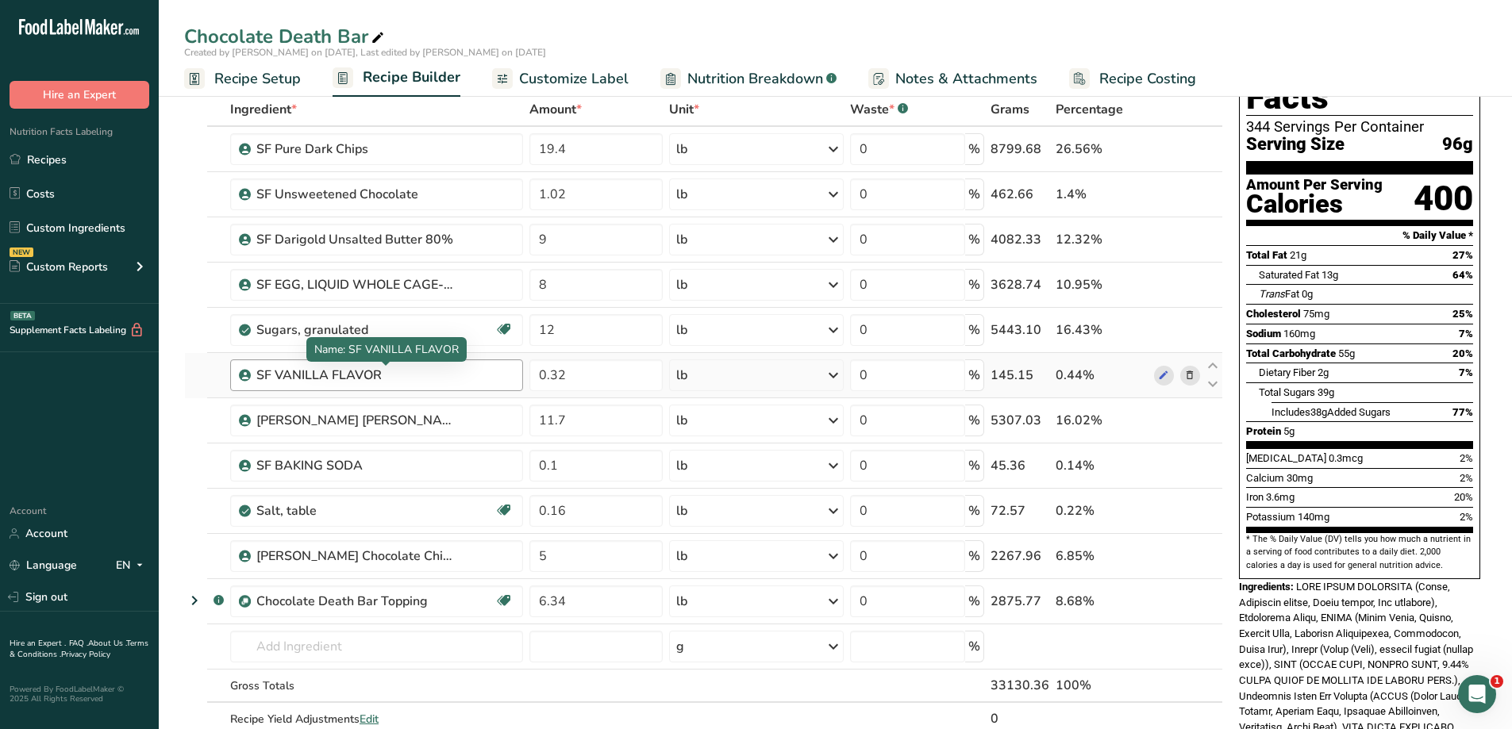
scroll to position [79, 0]
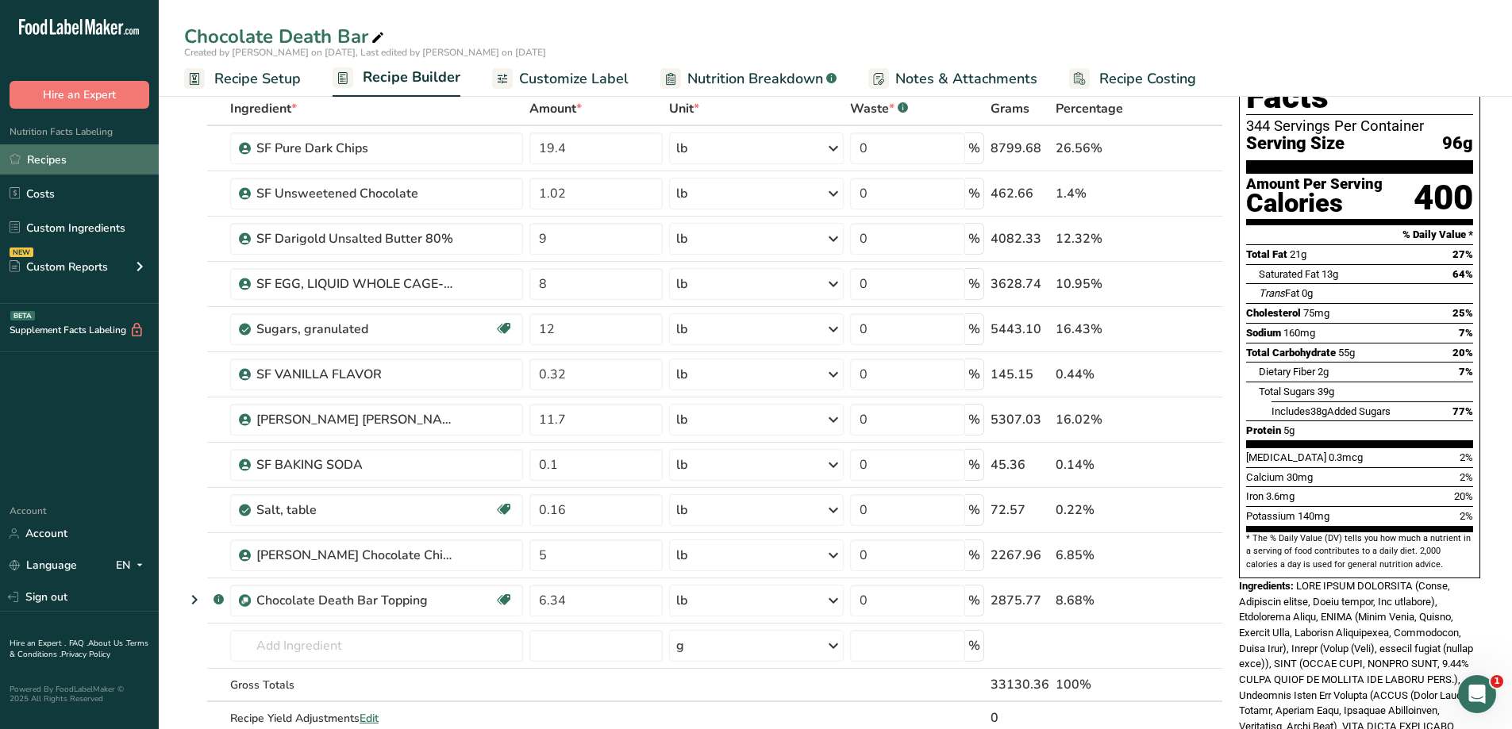
click at [95, 160] on link "Recipes" at bounding box center [79, 159] width 159 height 30
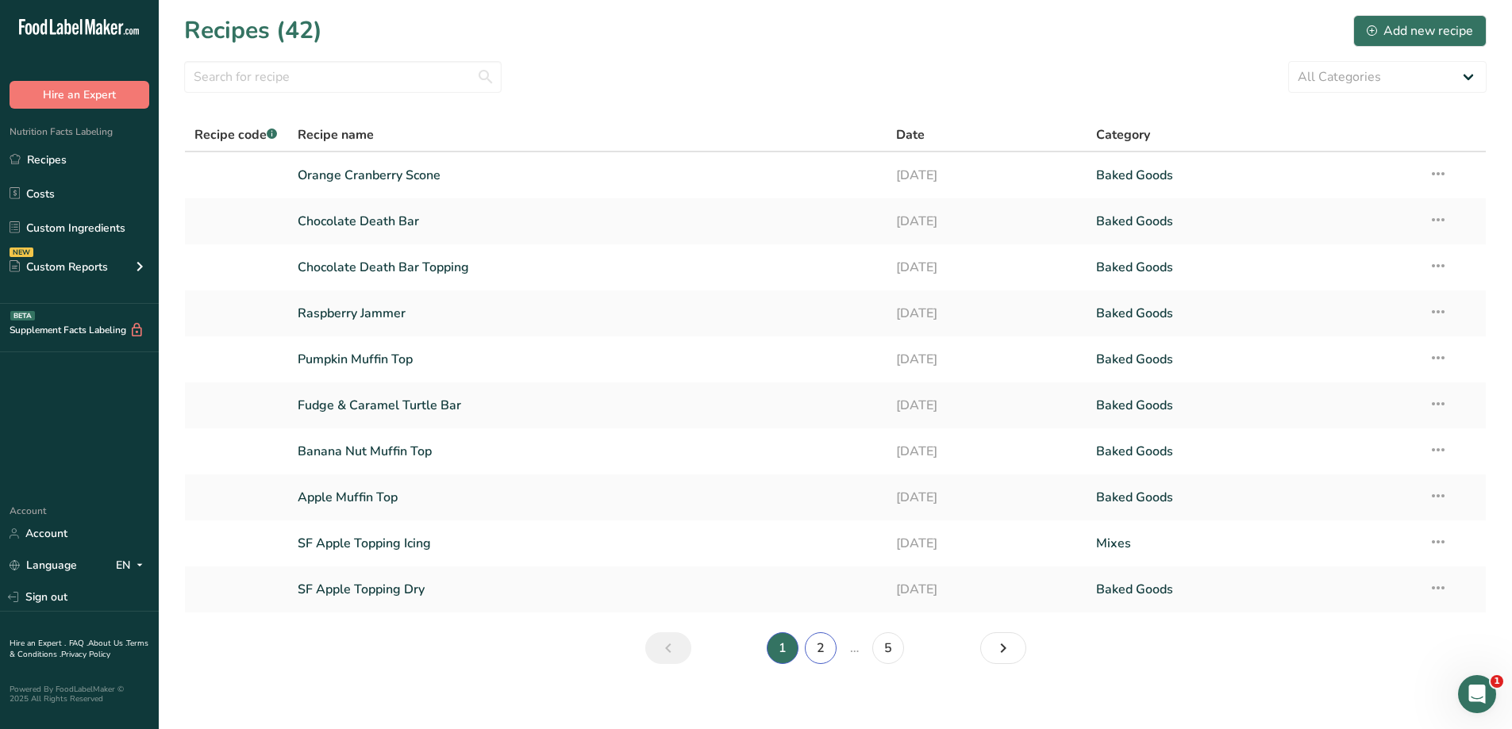
click at [819, 642] on link "2" at bounding box center [821, 649] width 32 height 32
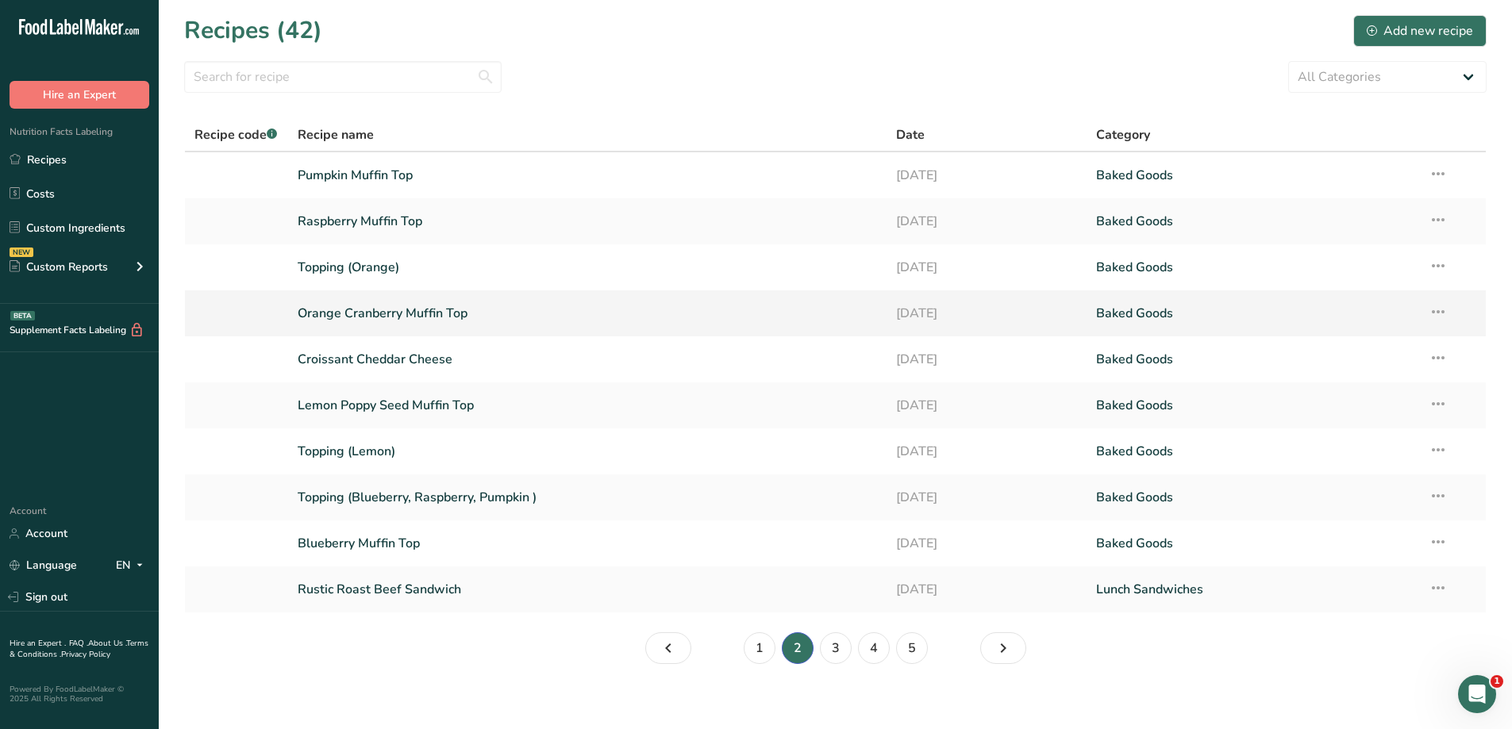
click at [512, 318] on link "Orange Cranberry Muffin Top" at bounding box center [588, 313] width 580 height 33
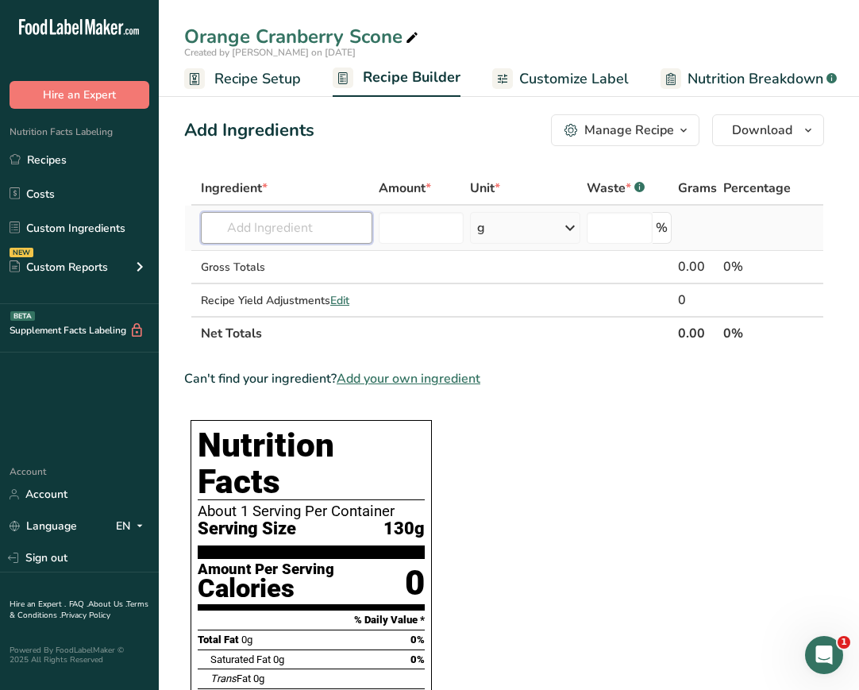
click at [302, 227] on input "text" at bounding box center [286, 228] width 171 height 32
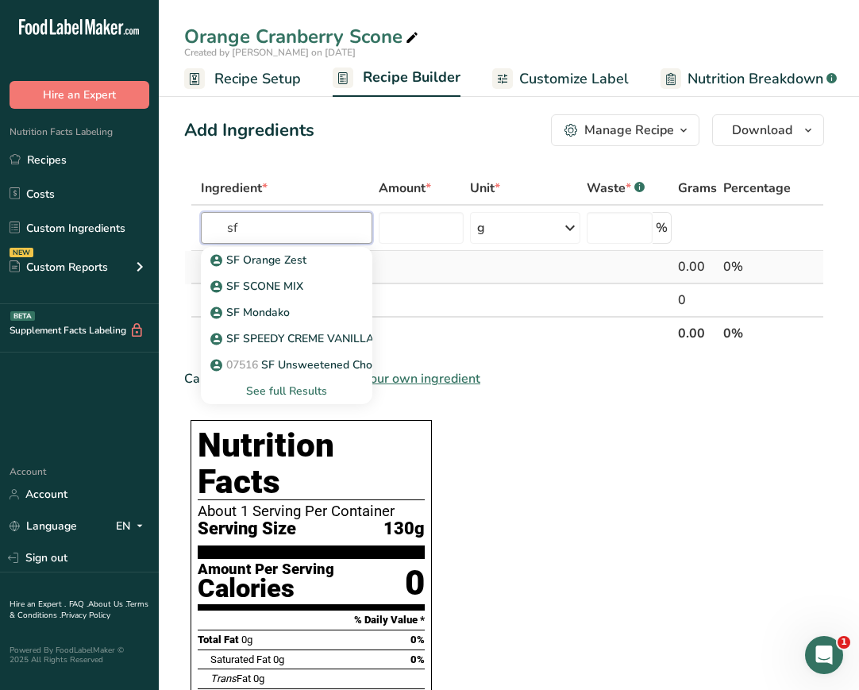
type input "s"
type input "A"
type input "SF M"
click at [325, 260] on div "SF Mondako" at bounding box center [274, 260] width 121 height 17
type input "SF Mondako"
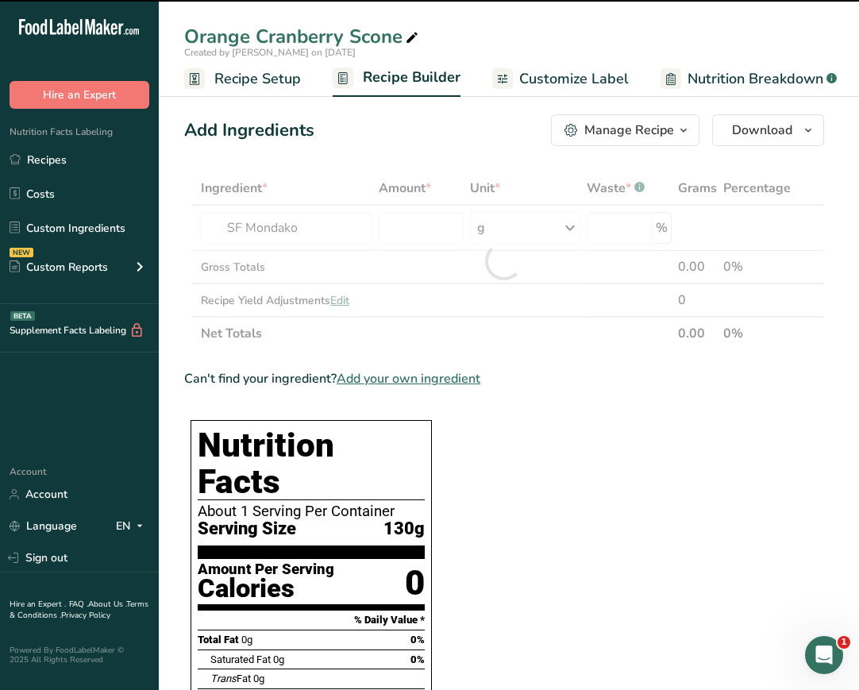
type input "0"
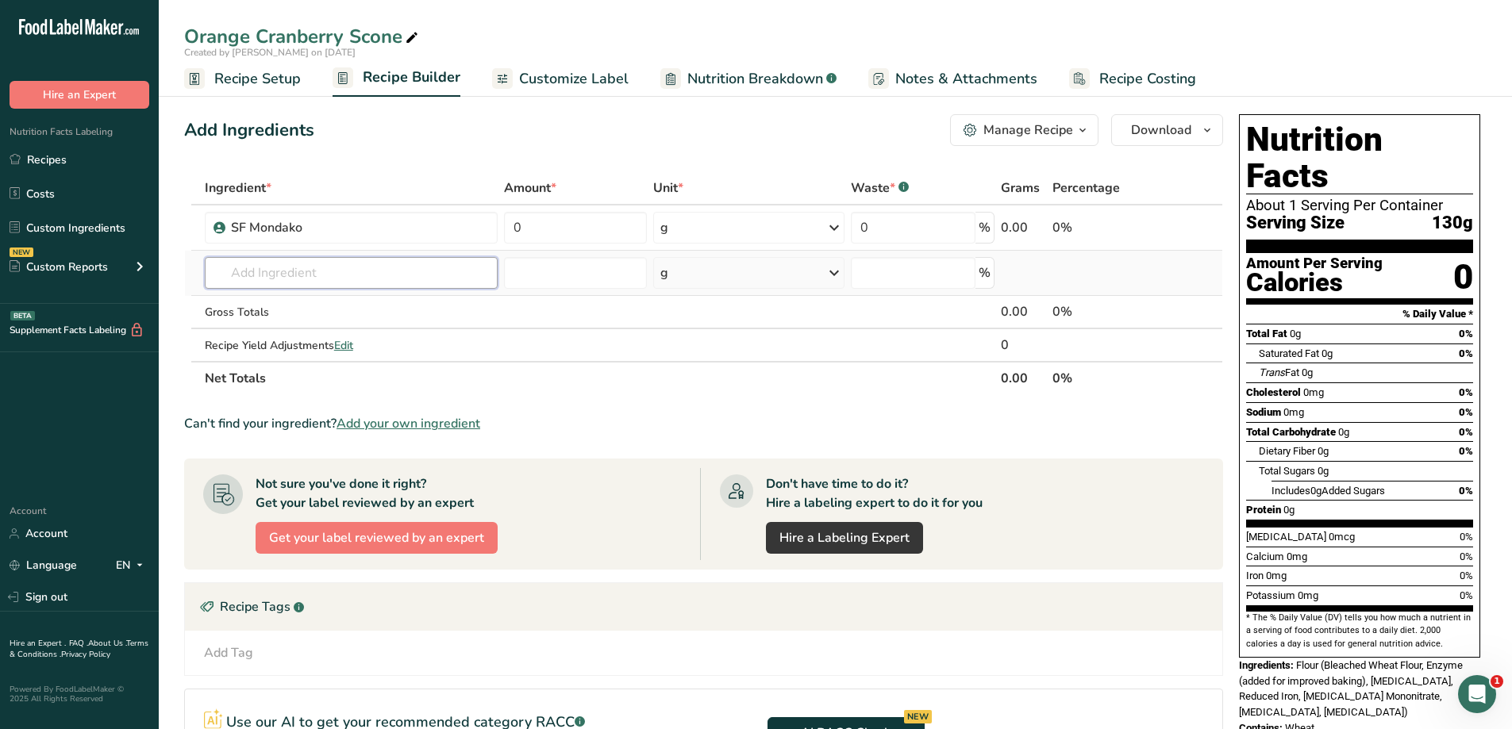
click at [427, 260] on input "text" at bounding box center [351, 273] width 293 height 32
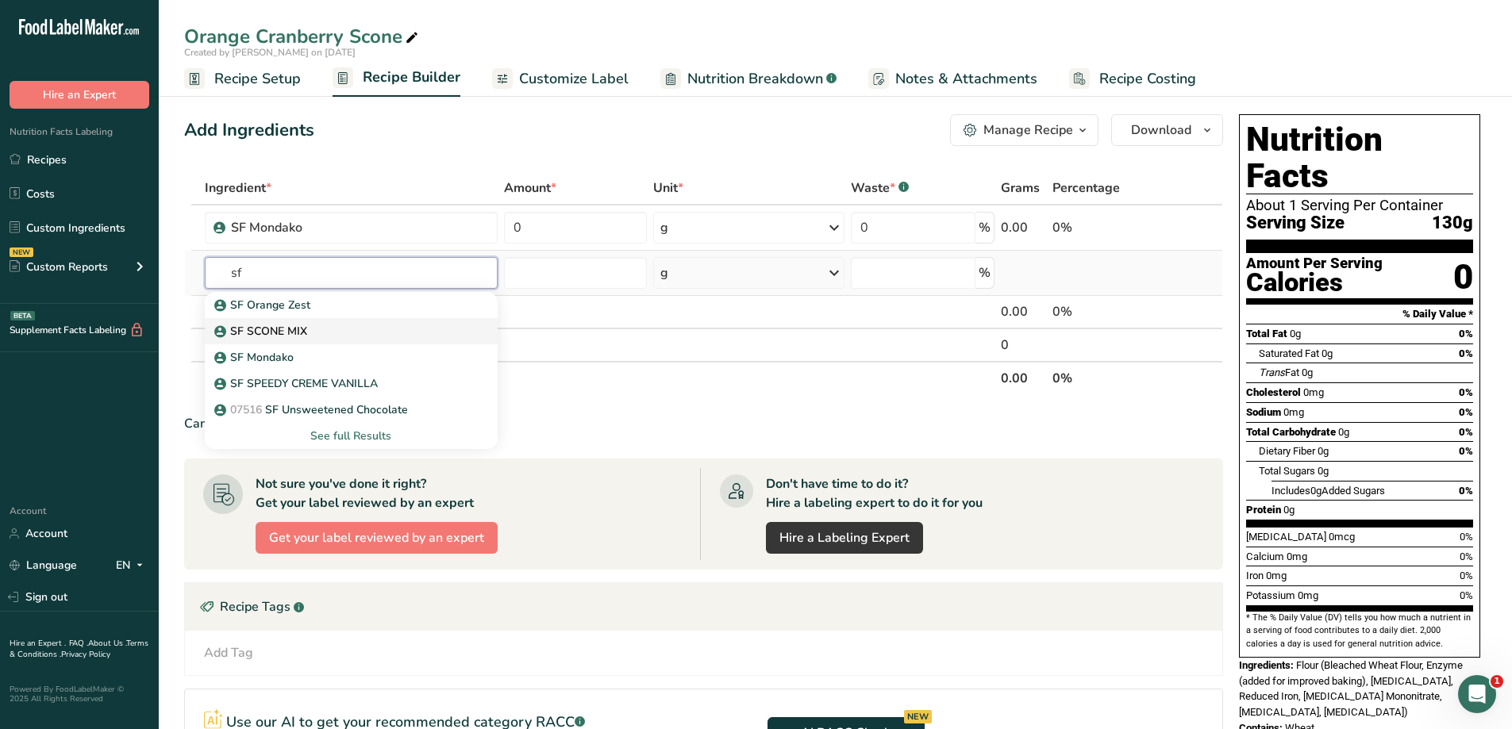
type input "sf"
click at [368, 325] on div "SF SCONE MIX" at bounding box center [338, 331] width 242 height 17
type input "SF SCONE MIX"
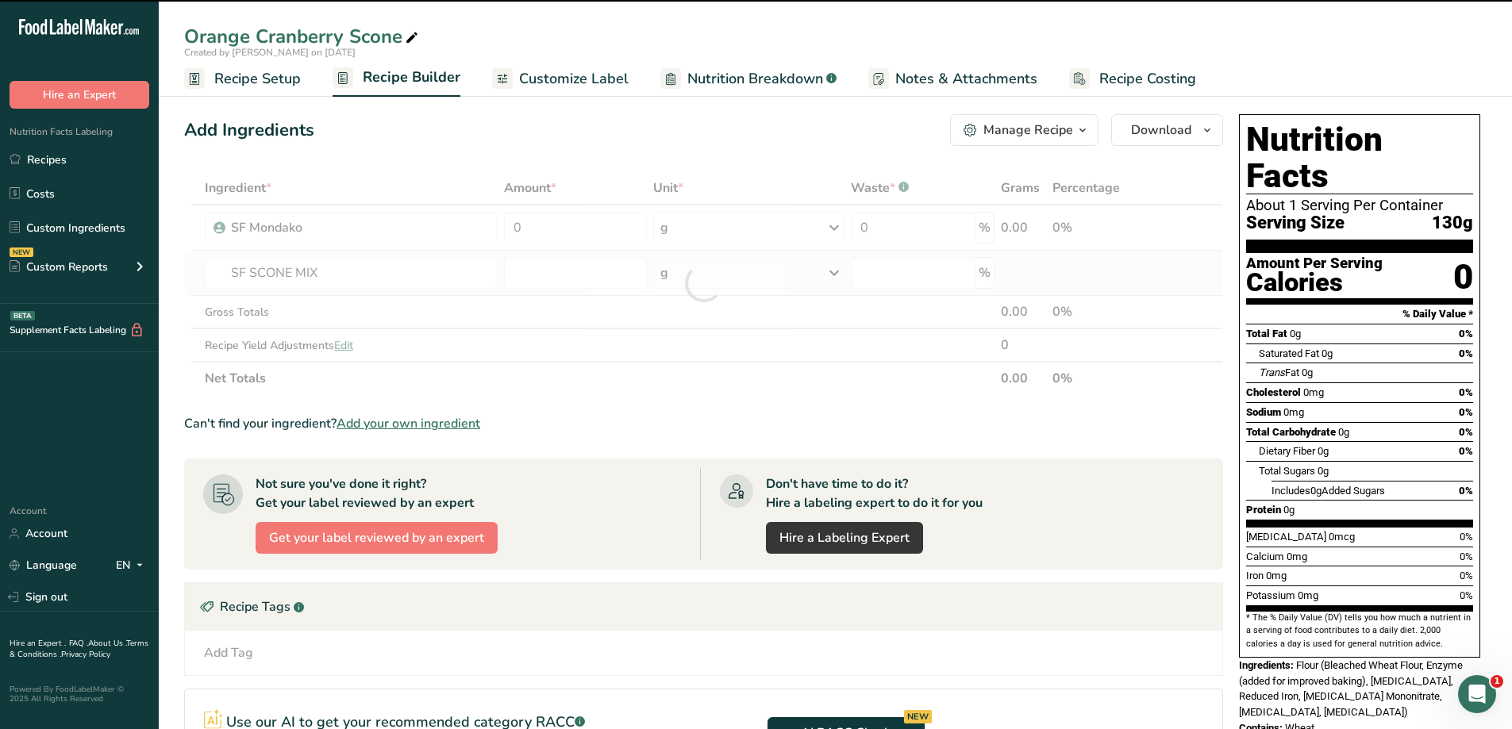
type input "0"
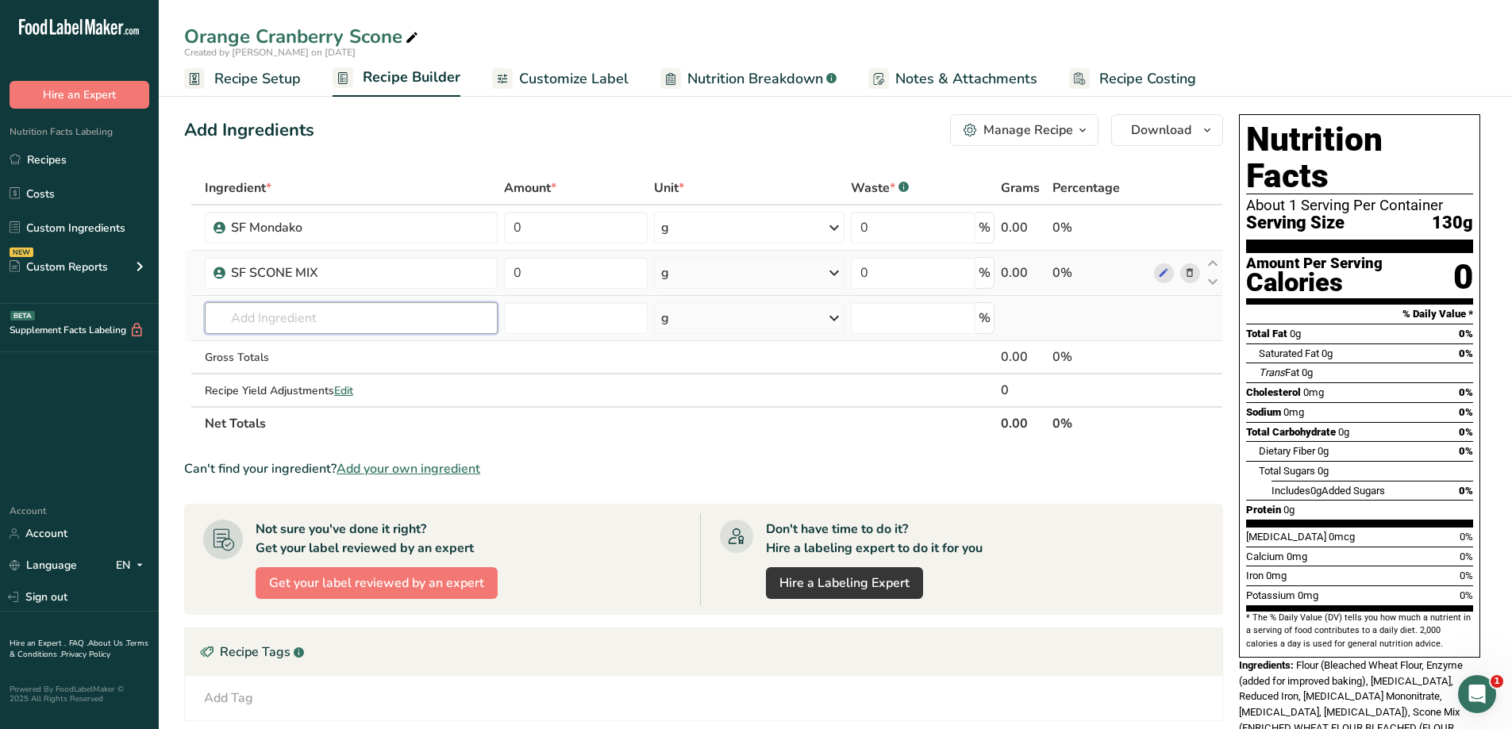
click at [314, 302] on input "text" at bounding box center [352, 318] width 294 height 32
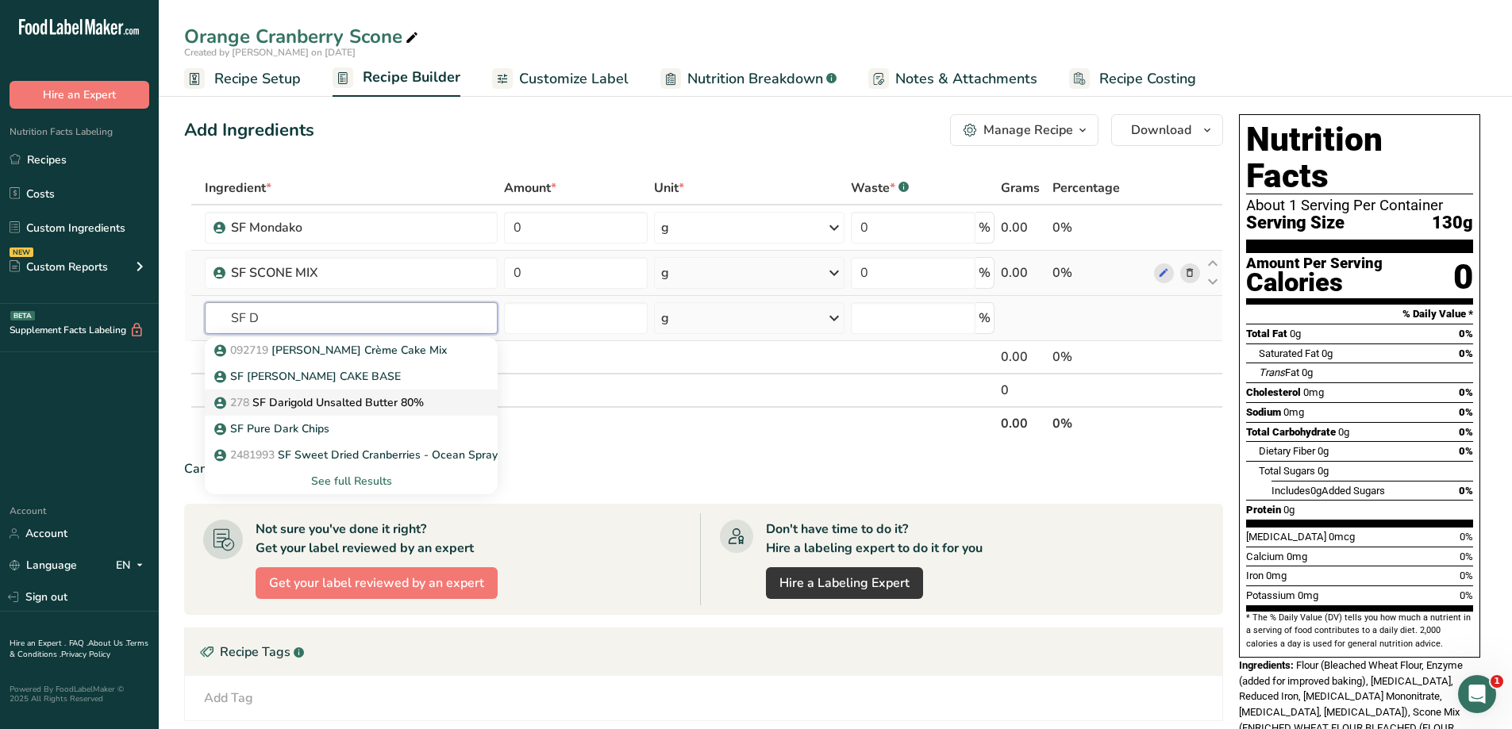
type input "SF D"
click at [370, 397] on p "278 SF Darigold Unsalted Butter 80%" at bounding box center [320, 403] width 206 height 17
type input "SF Darigold Unsalted Butter 80%"
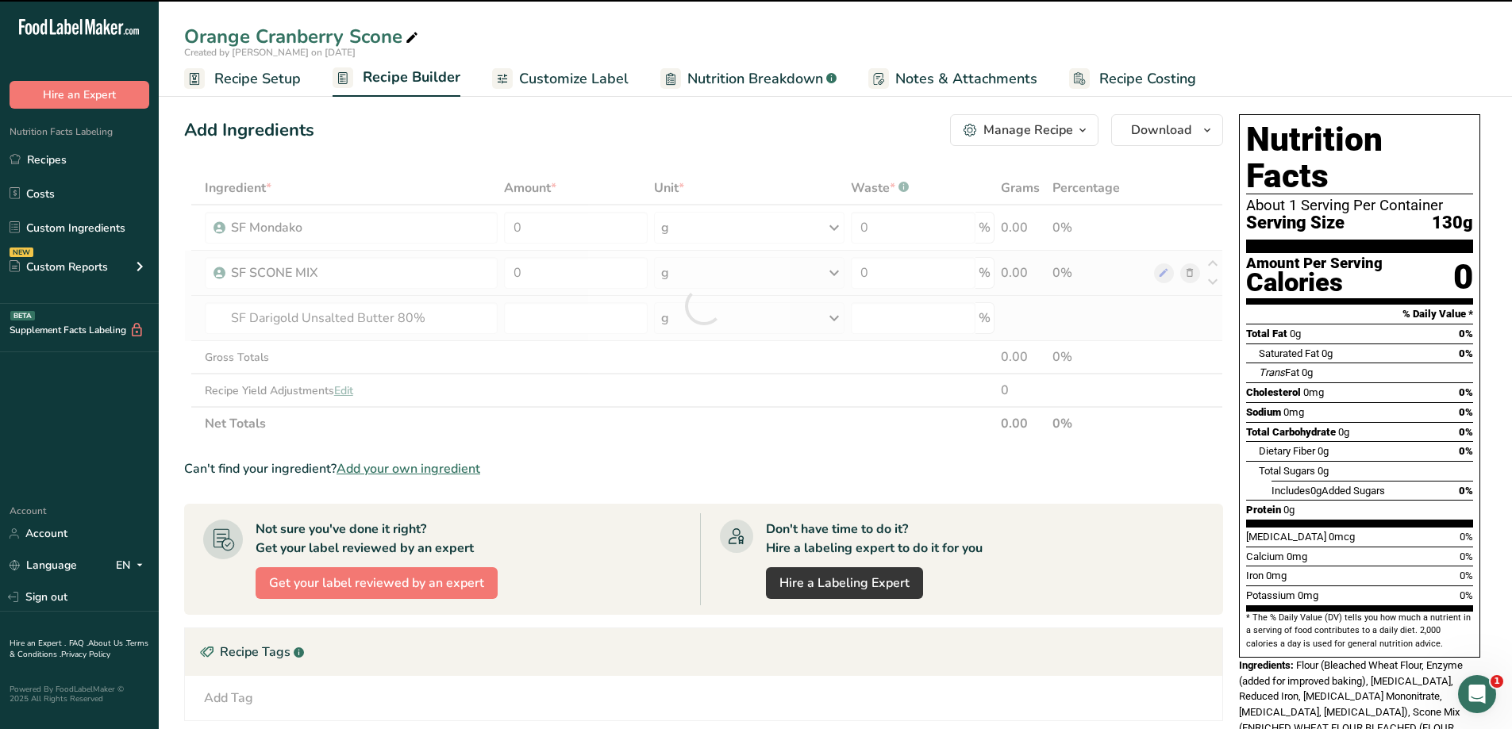
type input "0"
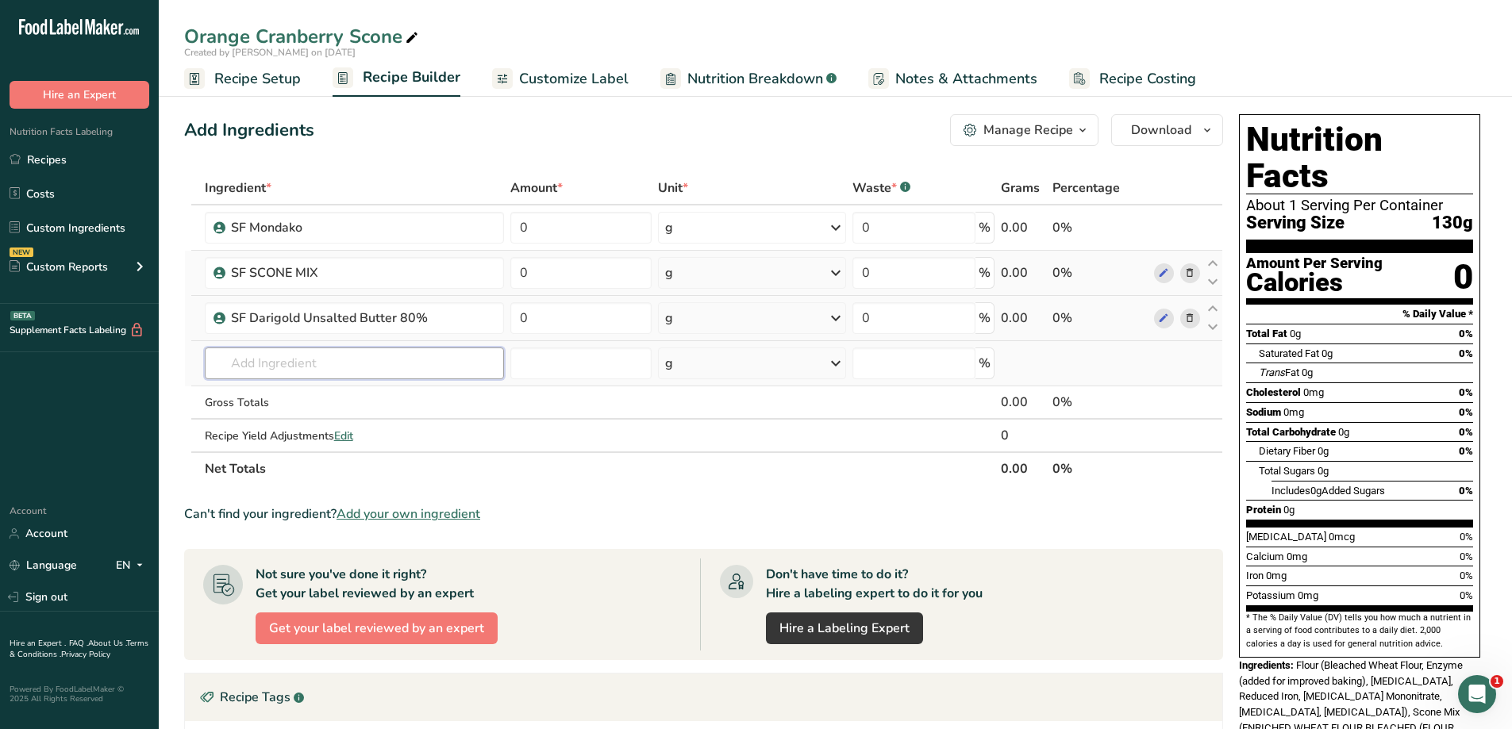
click at [275, 354] on input "text" at bounding box center [354, 364] width 299 height 32
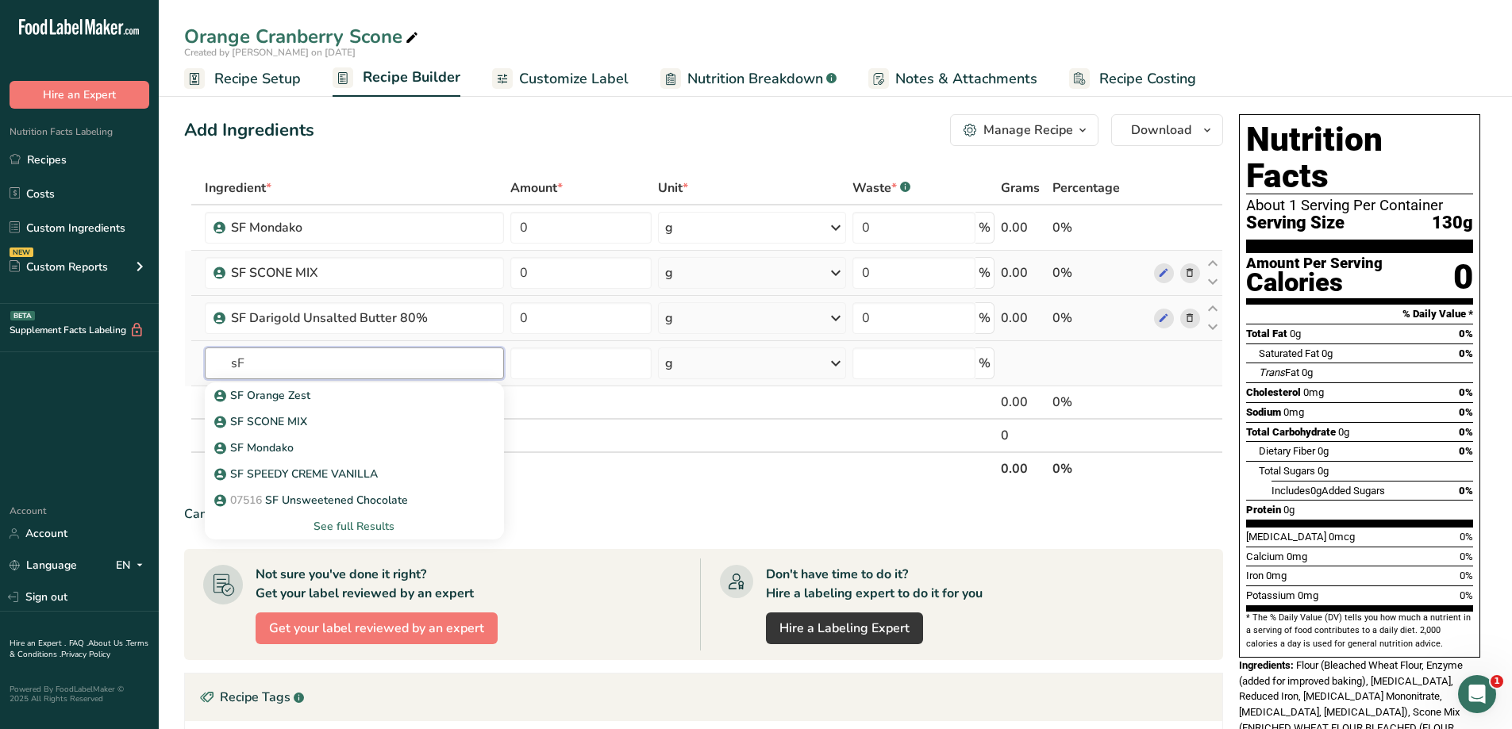
type input "s"
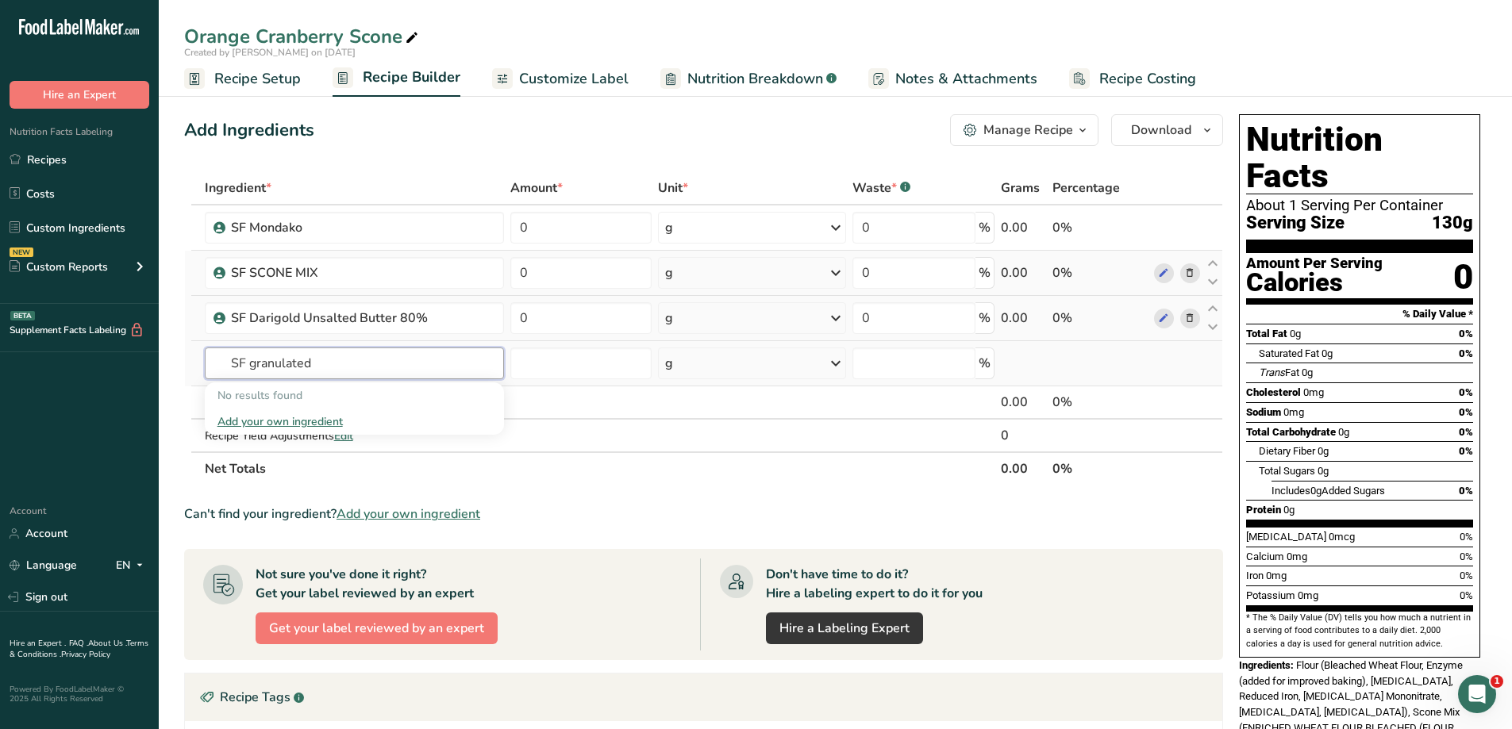
drag, startPoint x: 333, startPoint y: 365, endPoint x: 250, endPoint y: 364, distance: 83.3
click at [250, 367] on input "SF granulated" at bounding box center [354, 364] width 299 height 32
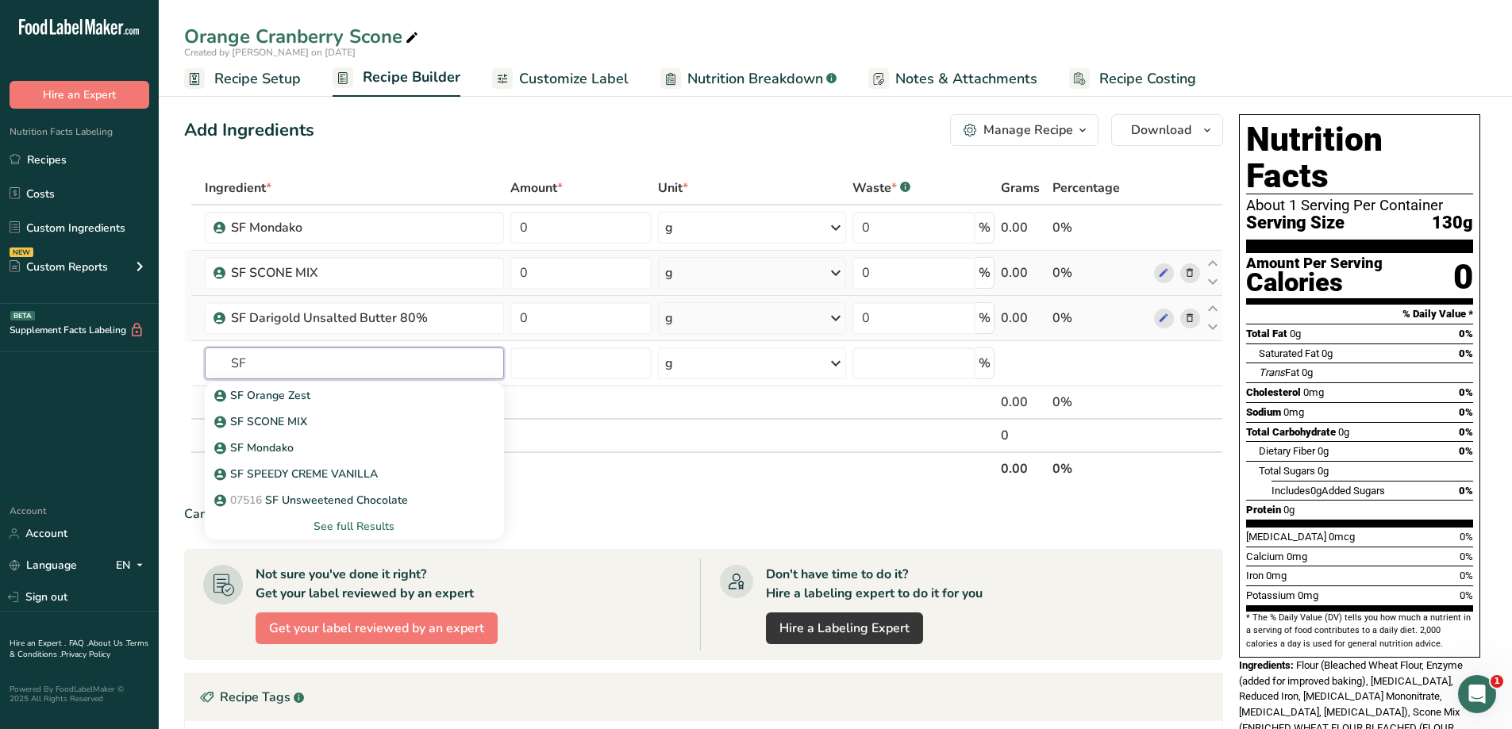
type input "SF"
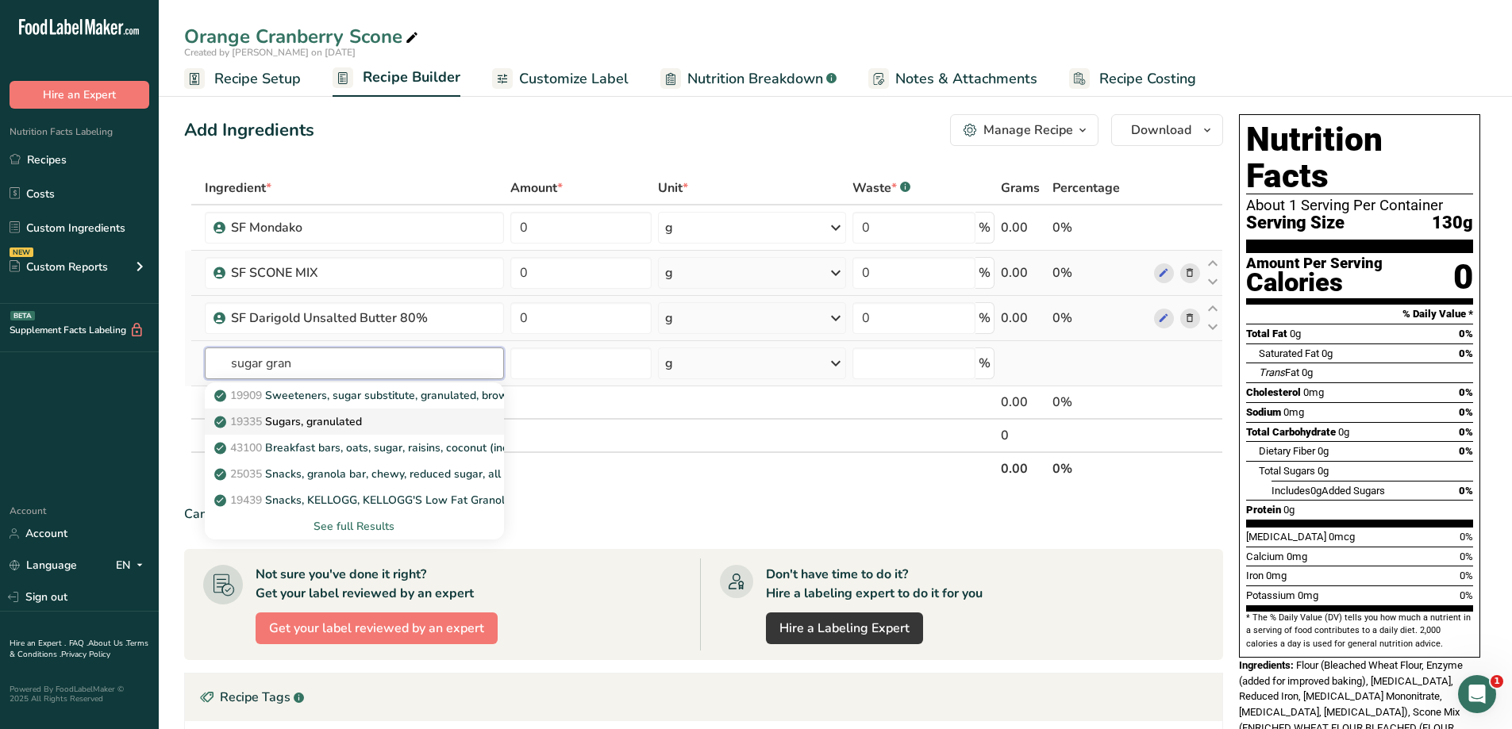
type input "sugar gran"
click at [401, 422] on div "19335 Sugars, granulated" at bounding box center [341, 422] width 248 height 17
type input "Sugars, granulated"
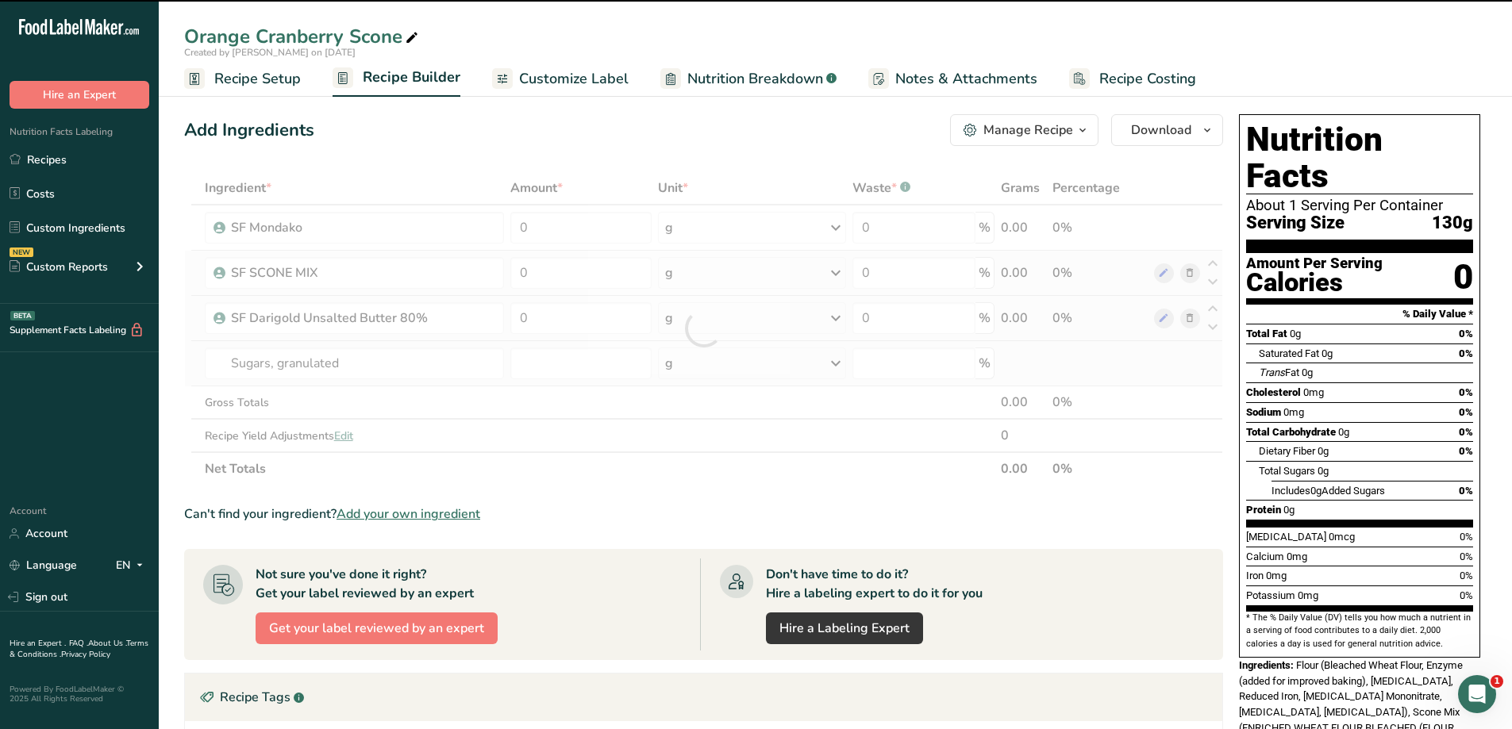
type input "0"
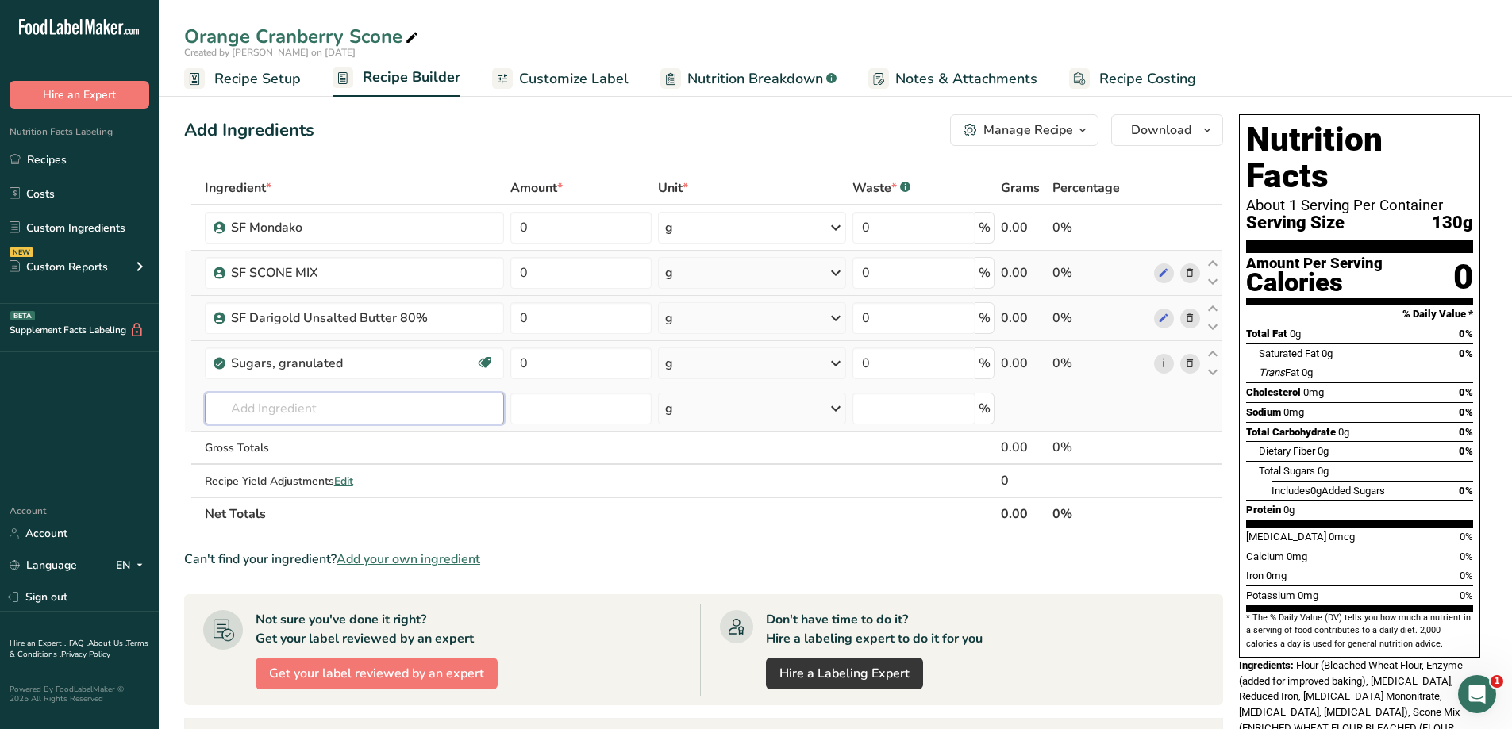
click at [332, 417] on input "text" at bounding box center [354, 409] width 299 height 32
drag, startPoint x: 339, startPoint y: 413, endPoint x: 243, endPoint y: 413, distance: 96.0
click at [243, 413] on input "sf us" at bounding box center [354, 409] width 299 height 32
type input "sf egg"
click at [371, 437] on p "SF EGG, LIQUID WHOLE CAGE-FREE" at bounding box center [319, 441] width 205 height 17
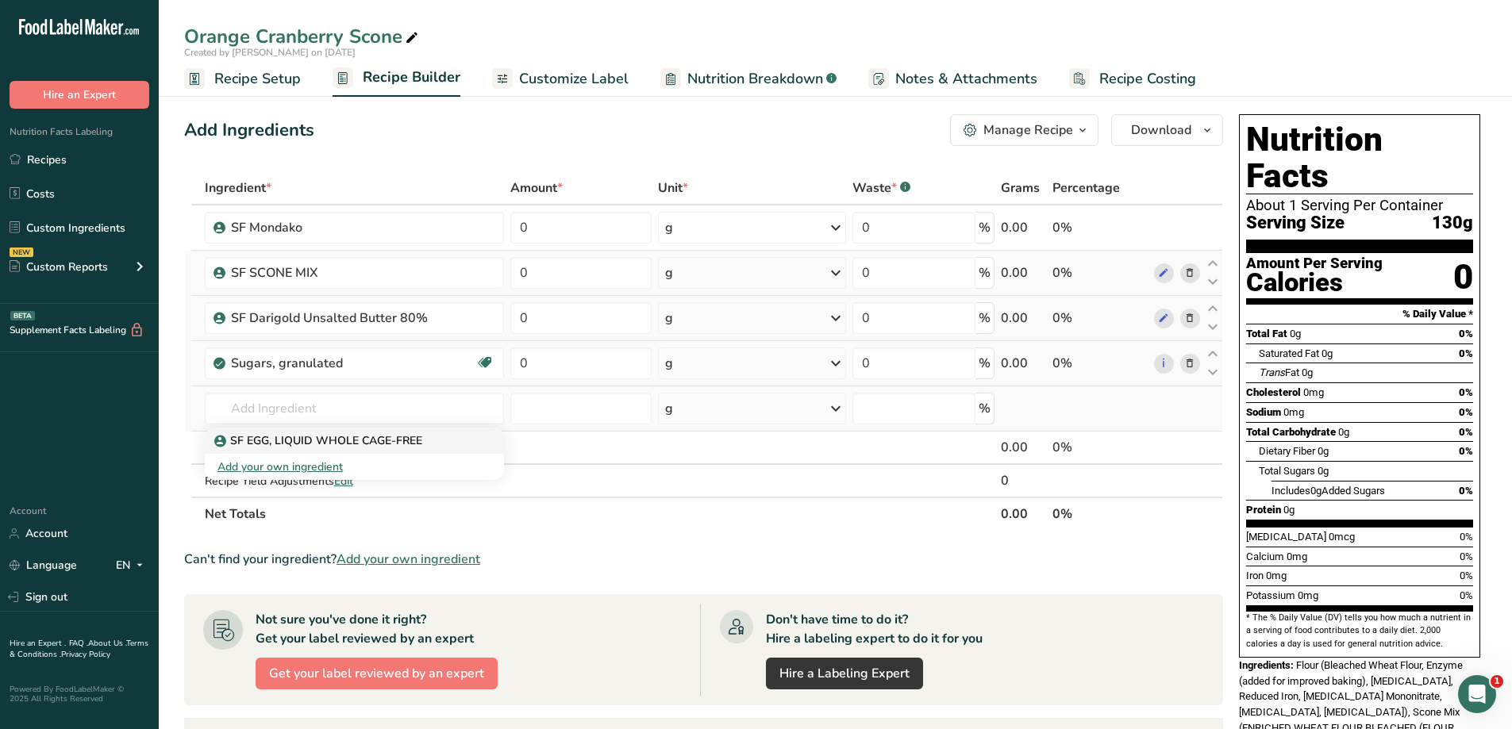
type input "SF EGG, LIQUID WHOLE CAGE-FREE"
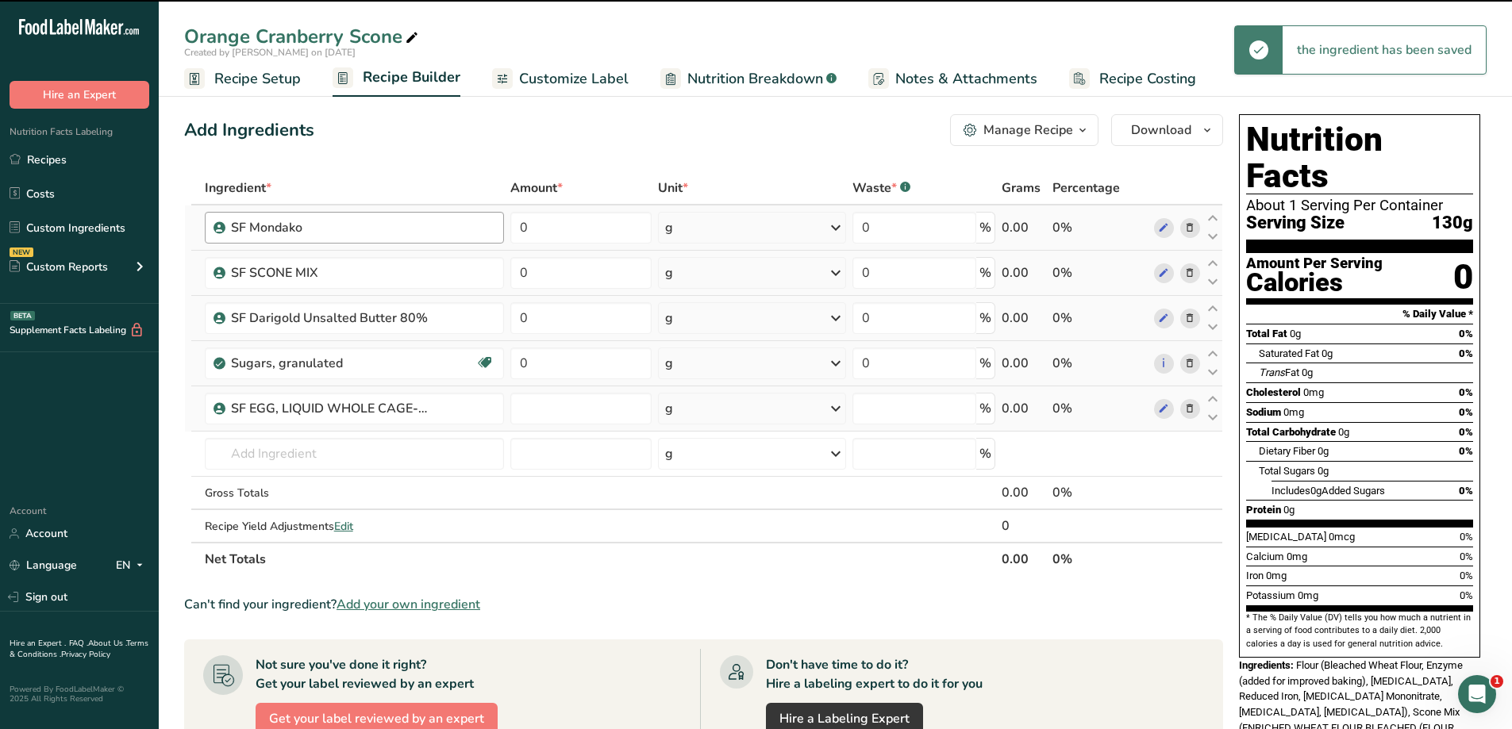
type input "0"
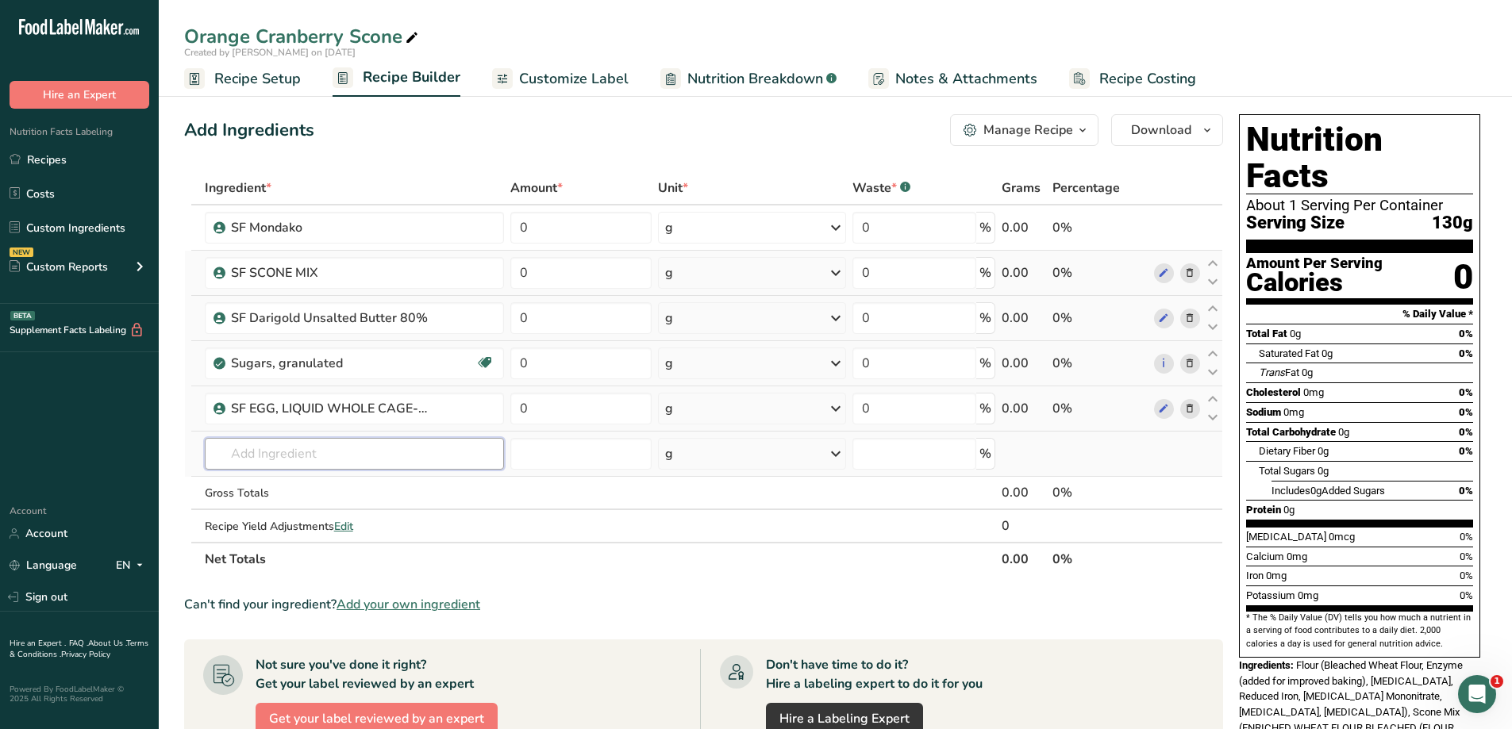
click at [349, 456] on input "text" at bounding box center [354, 454] width 299 height 32
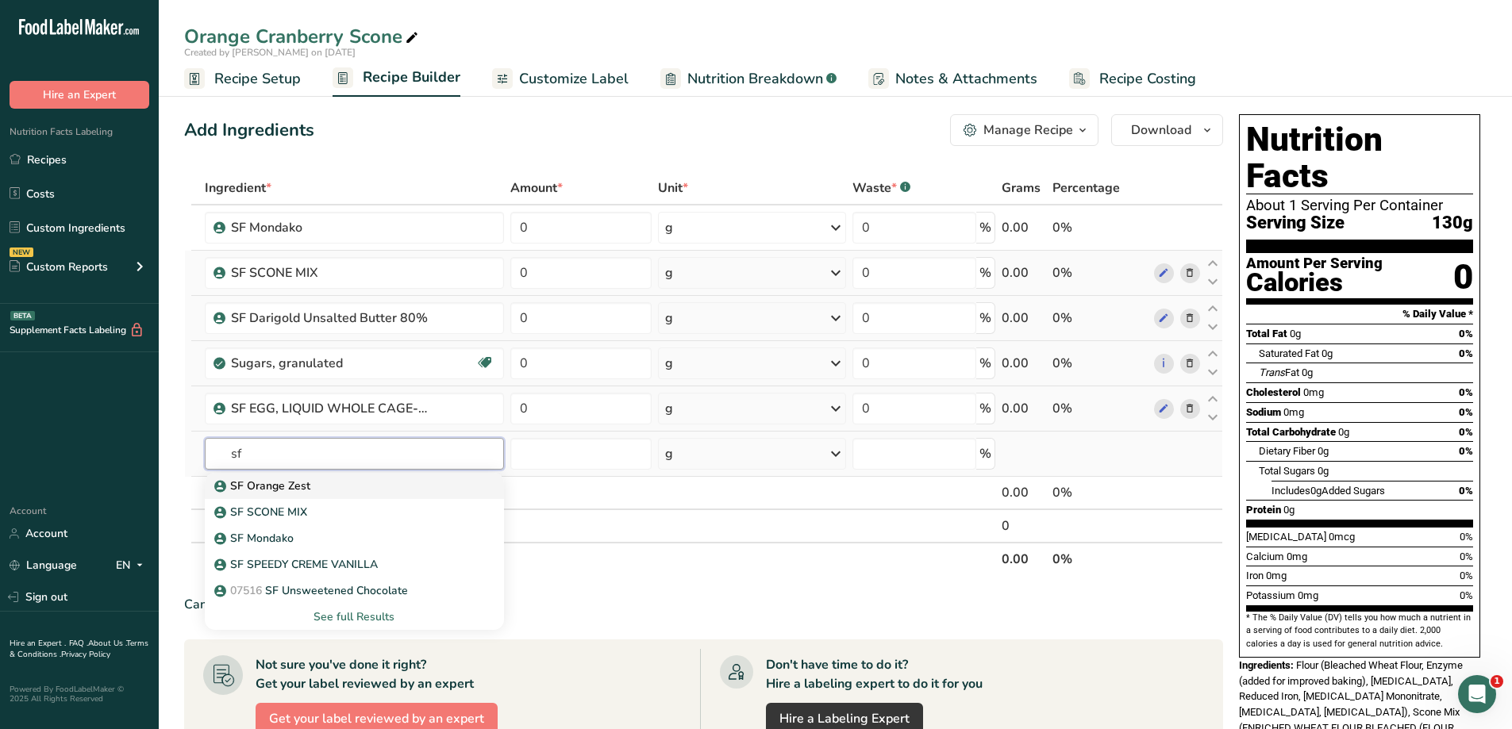
type input "sf"
click at [346, 486] on div "SF Orange Zest" at bounding box center [341, 486] width 248 height 17
type input "SF Orange Zest"
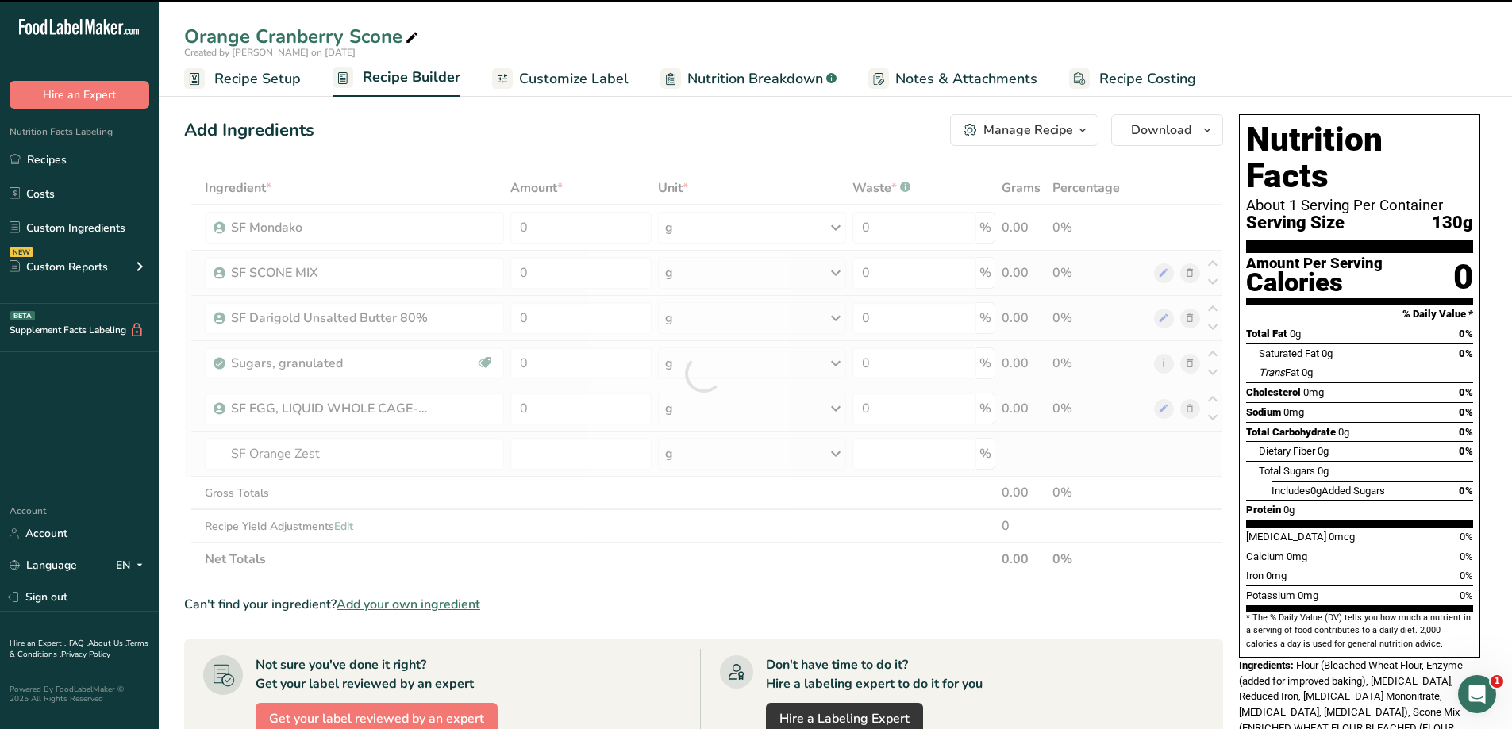
type input "0"
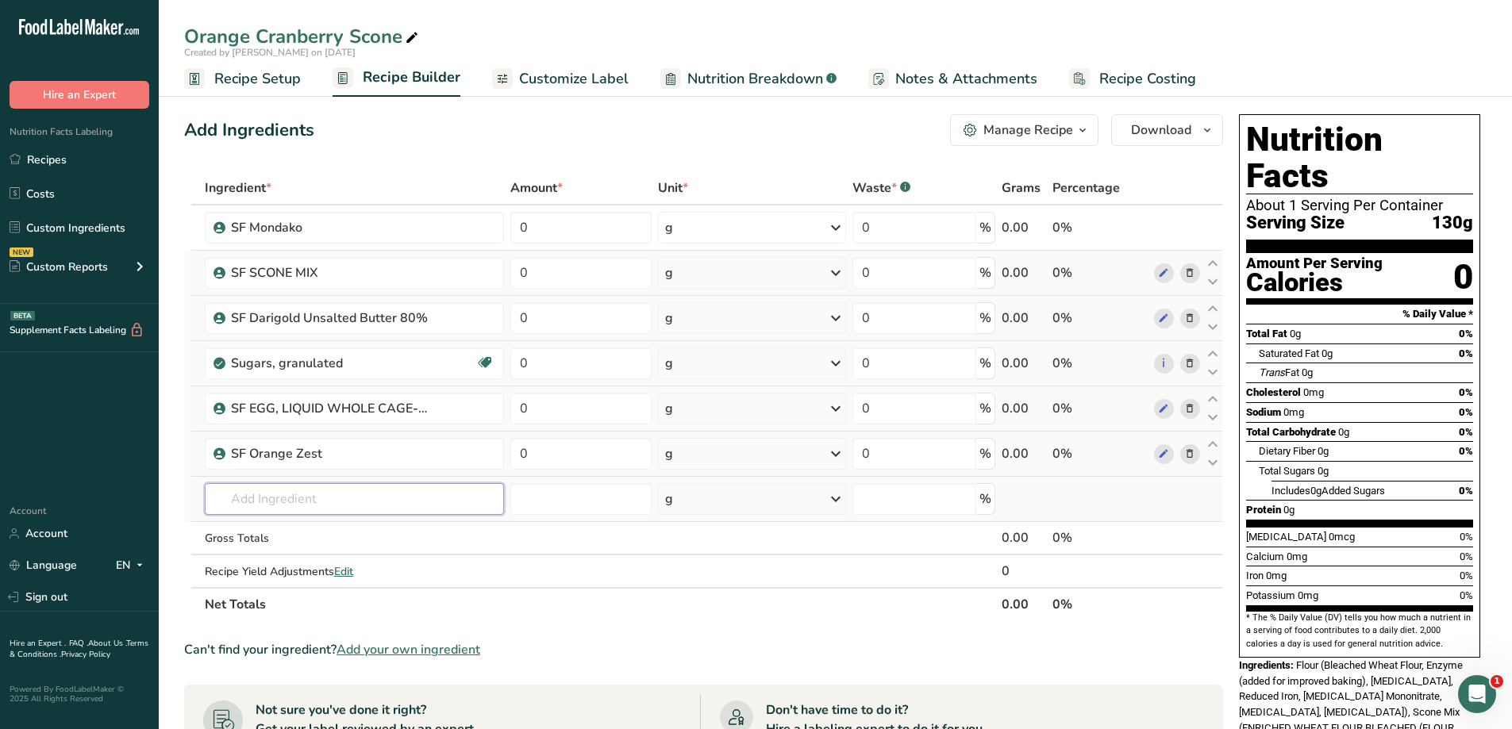
click at [376, 483] on input "text" at bounding box center [354, 499] width 299 height 32
type input "t"
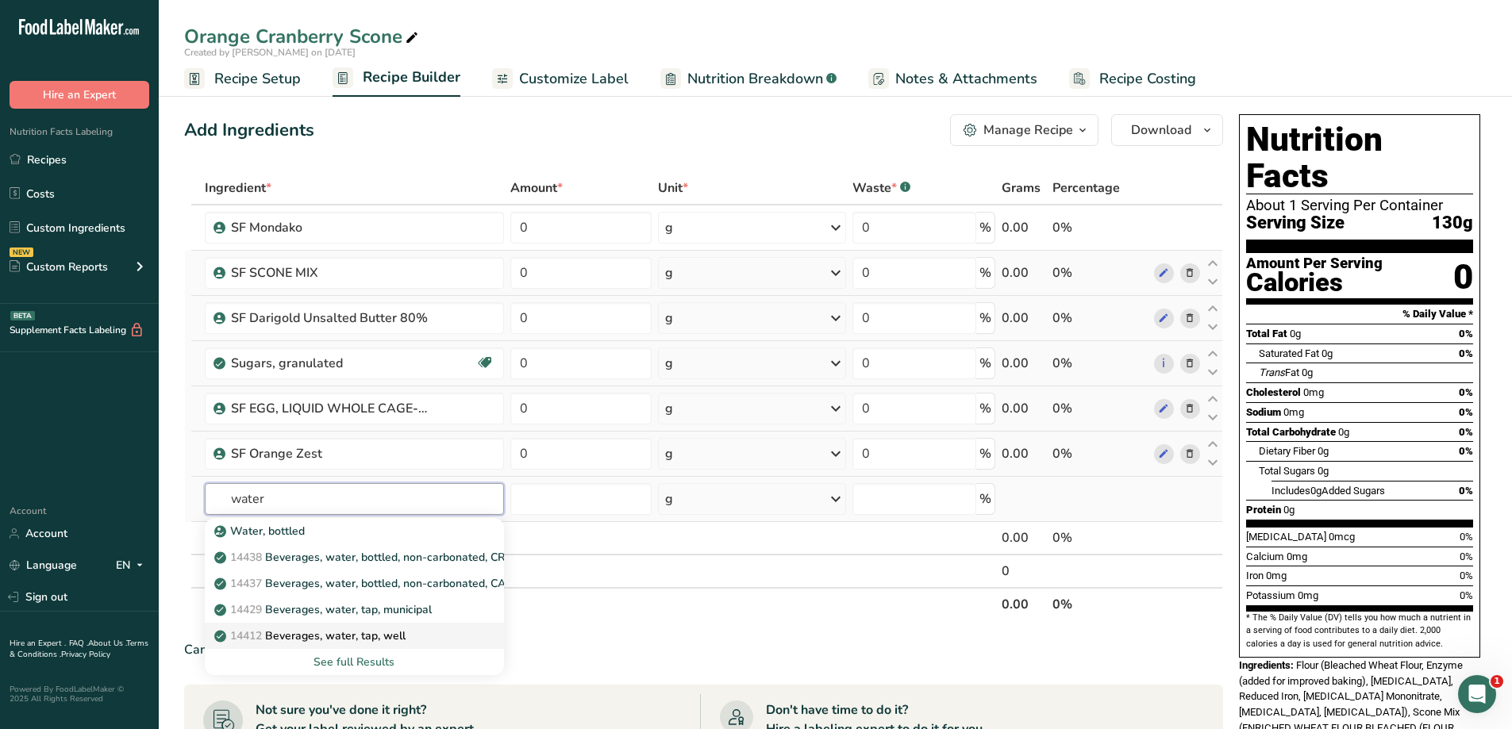
type input "water"
click at [398, 629] on p "14412 Beverages, water, tap, well" at bounding box center [311, 636] width 188 height 17
type input "Beverages, water, tap, well"
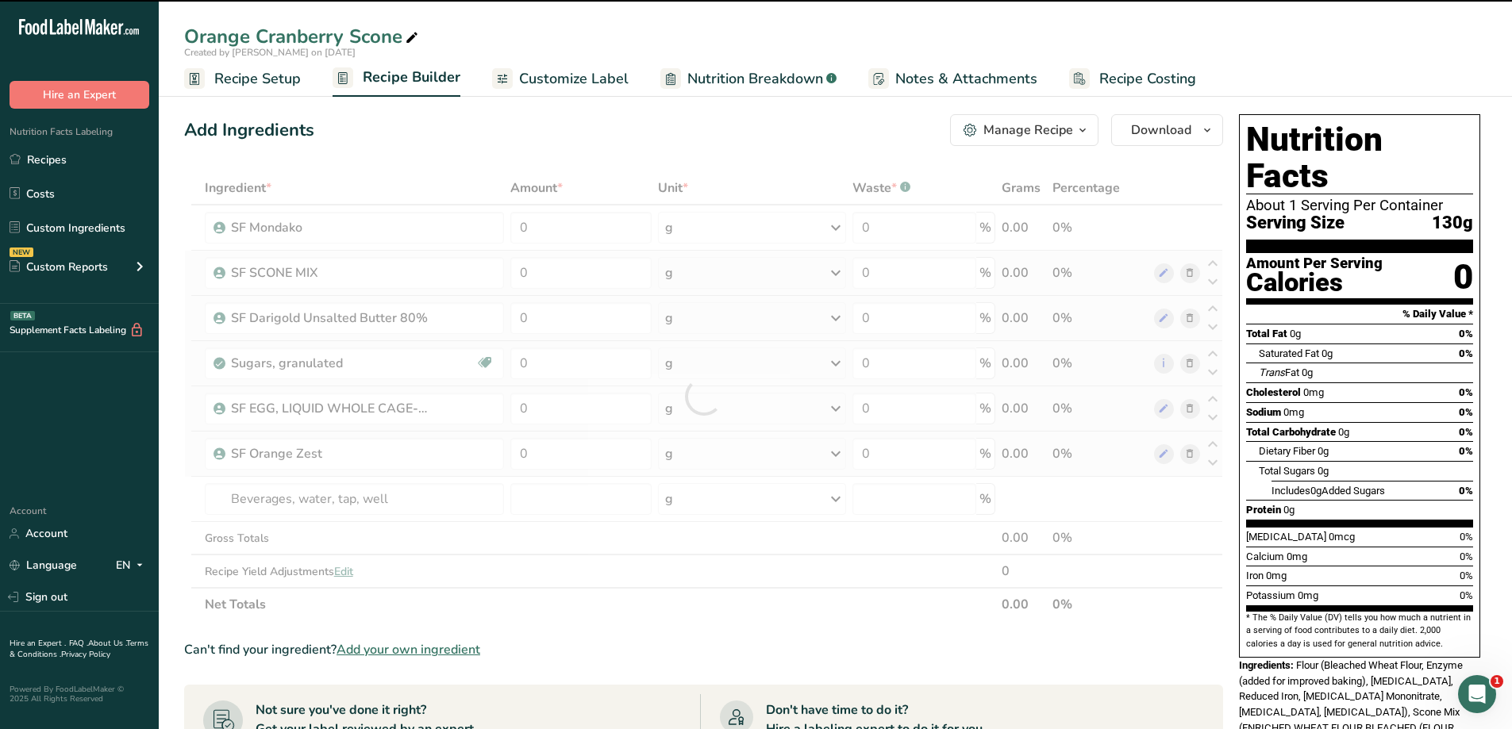
type input "0"
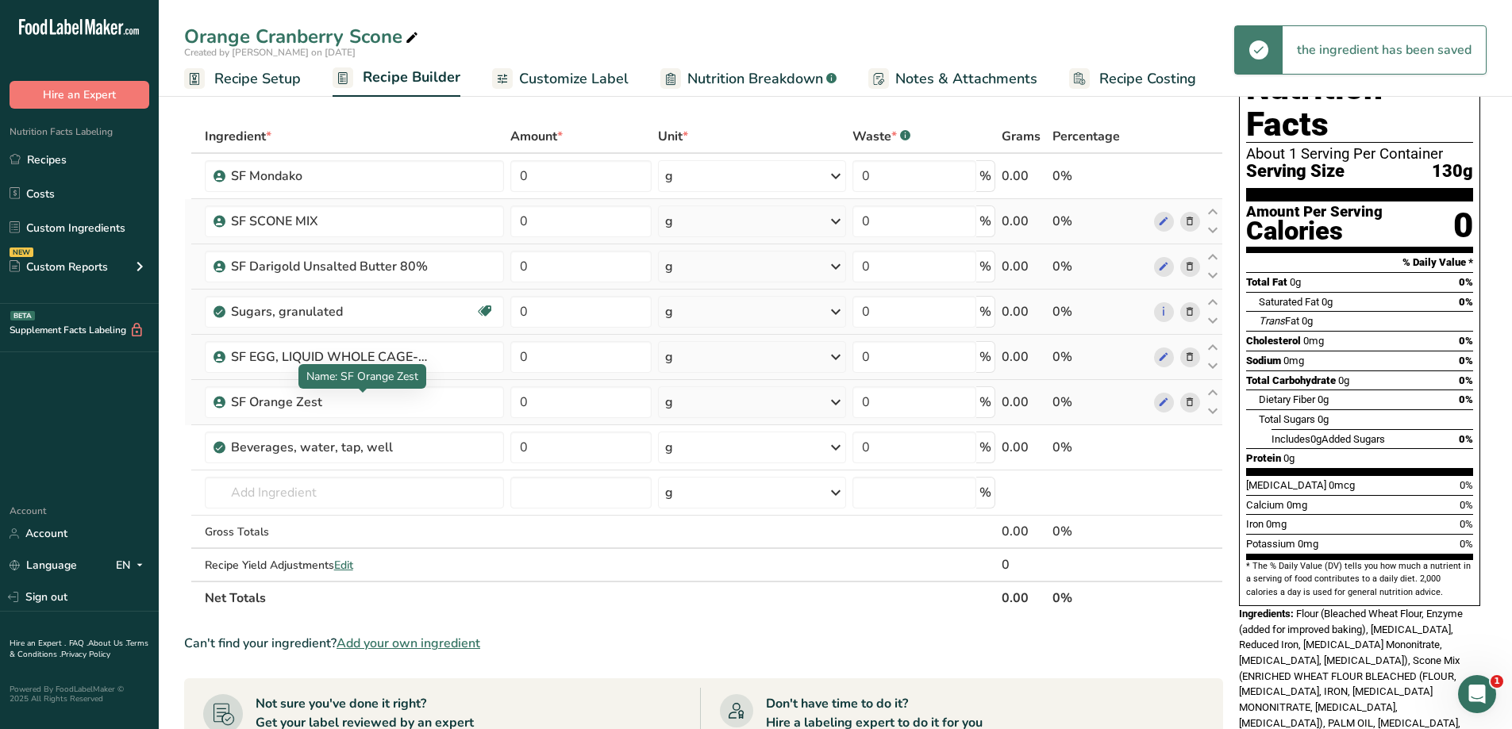
scroll to position [79, 0]
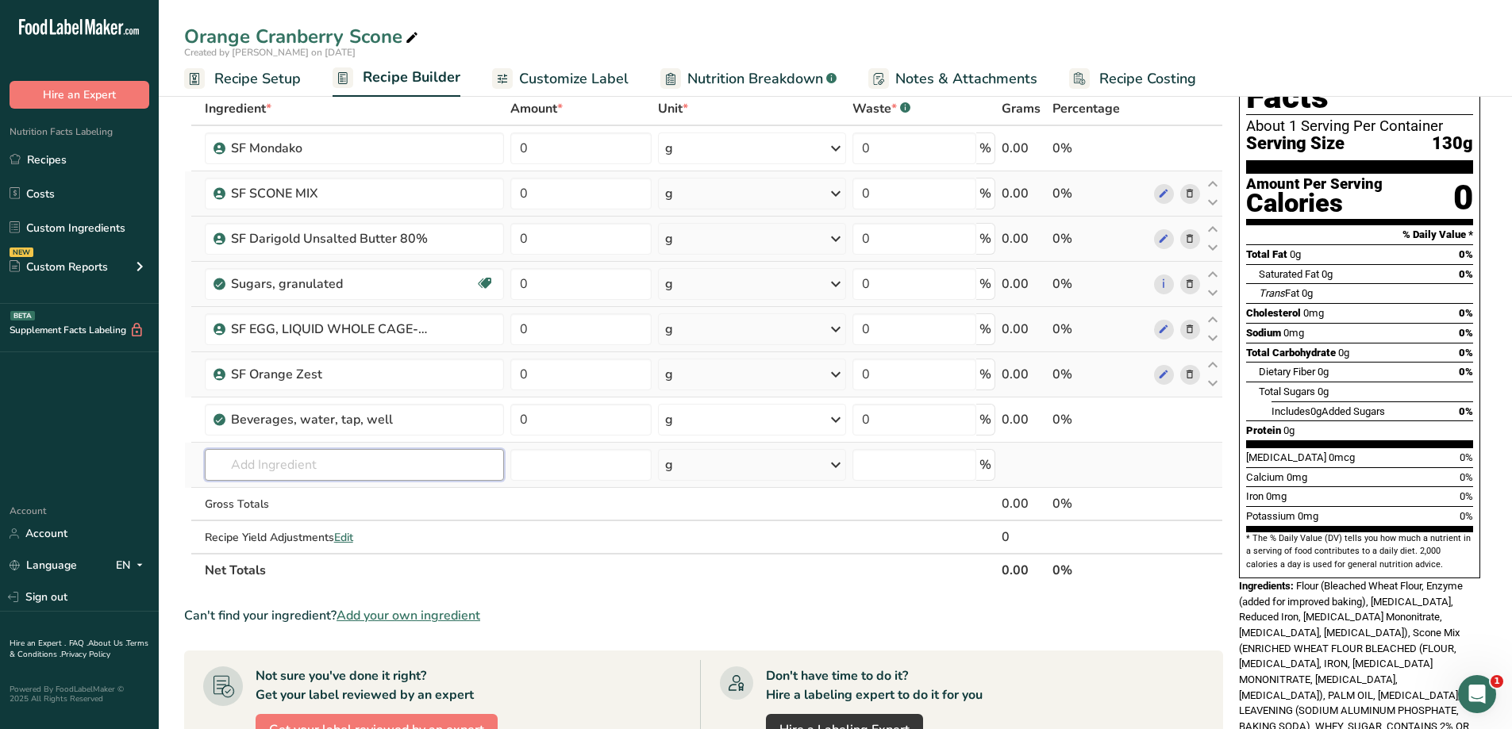
click at [419, 462] on input "text" at bounding box center [354, 465] width 299 height 32
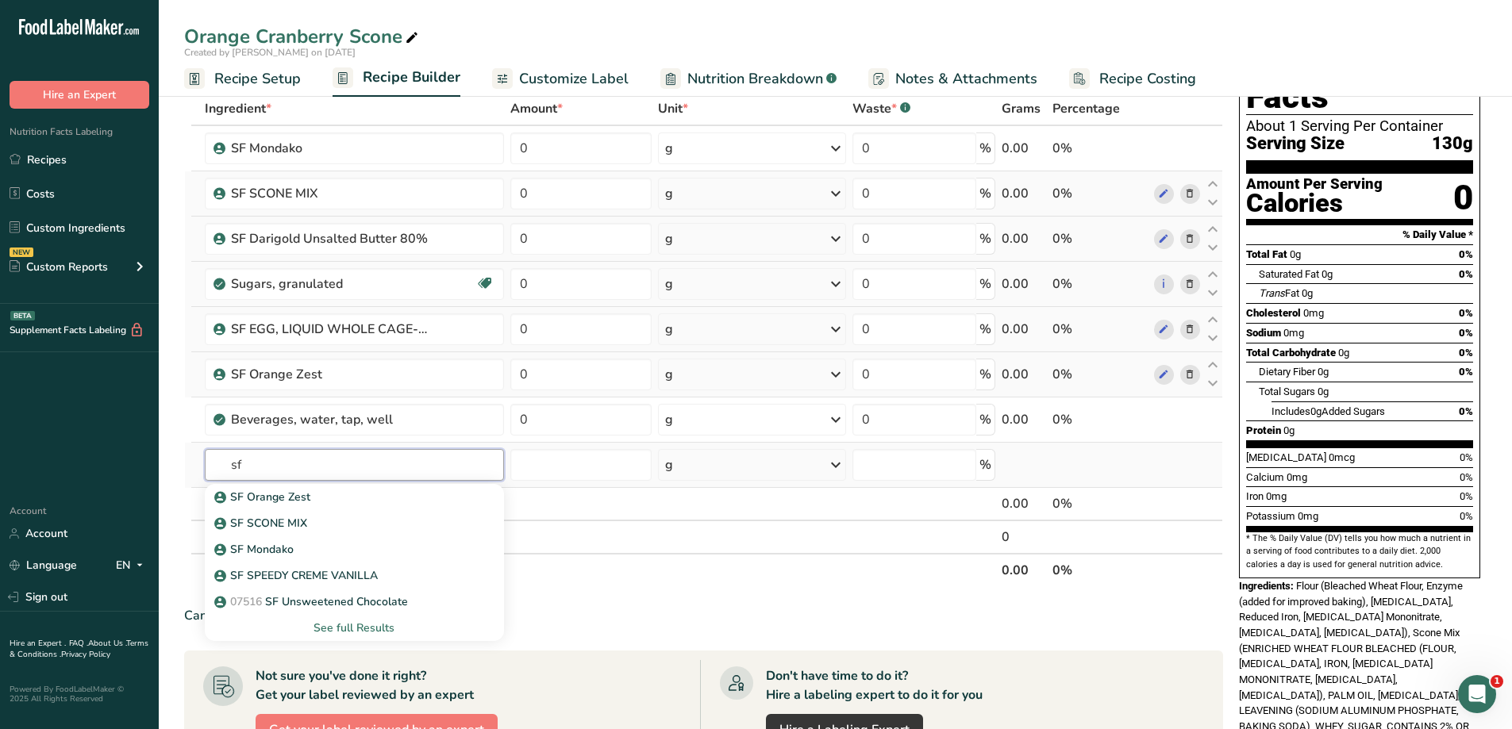
type input "s"
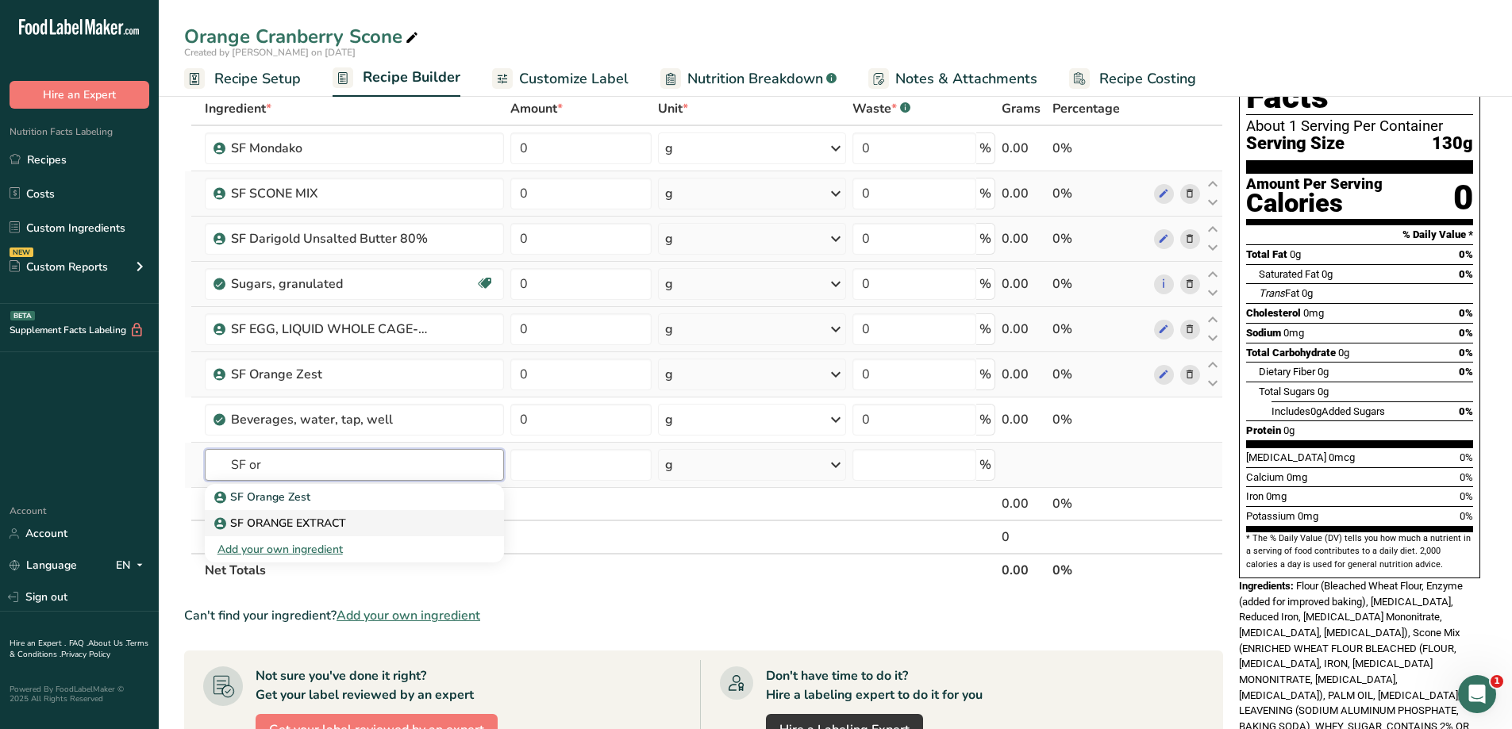
type input "SF or"
click at [379, 531] on div "SF ORANGE EXTRACT" at bounding box center [341, 523] width 248 height 17
type input "SF ORANGE EXTRACT"
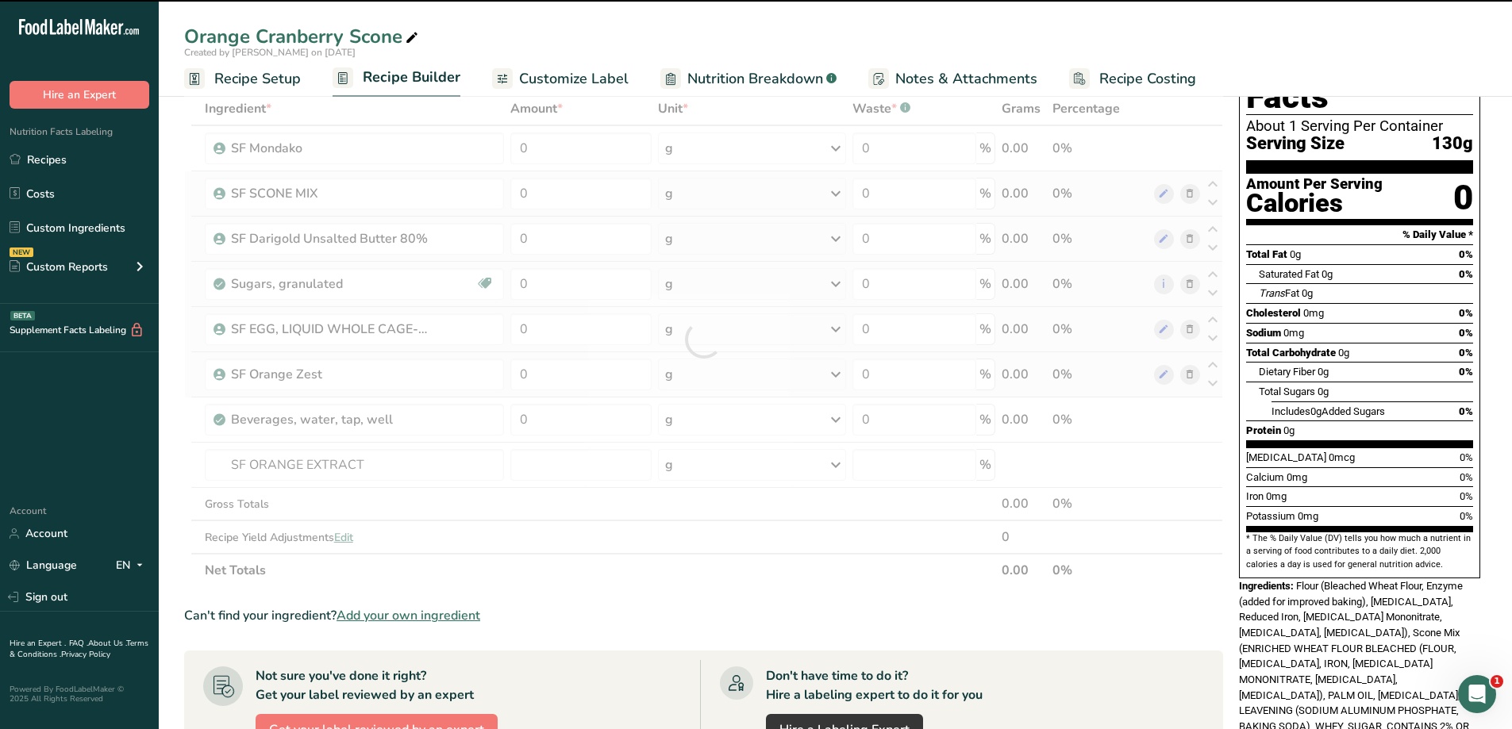
type input "0"
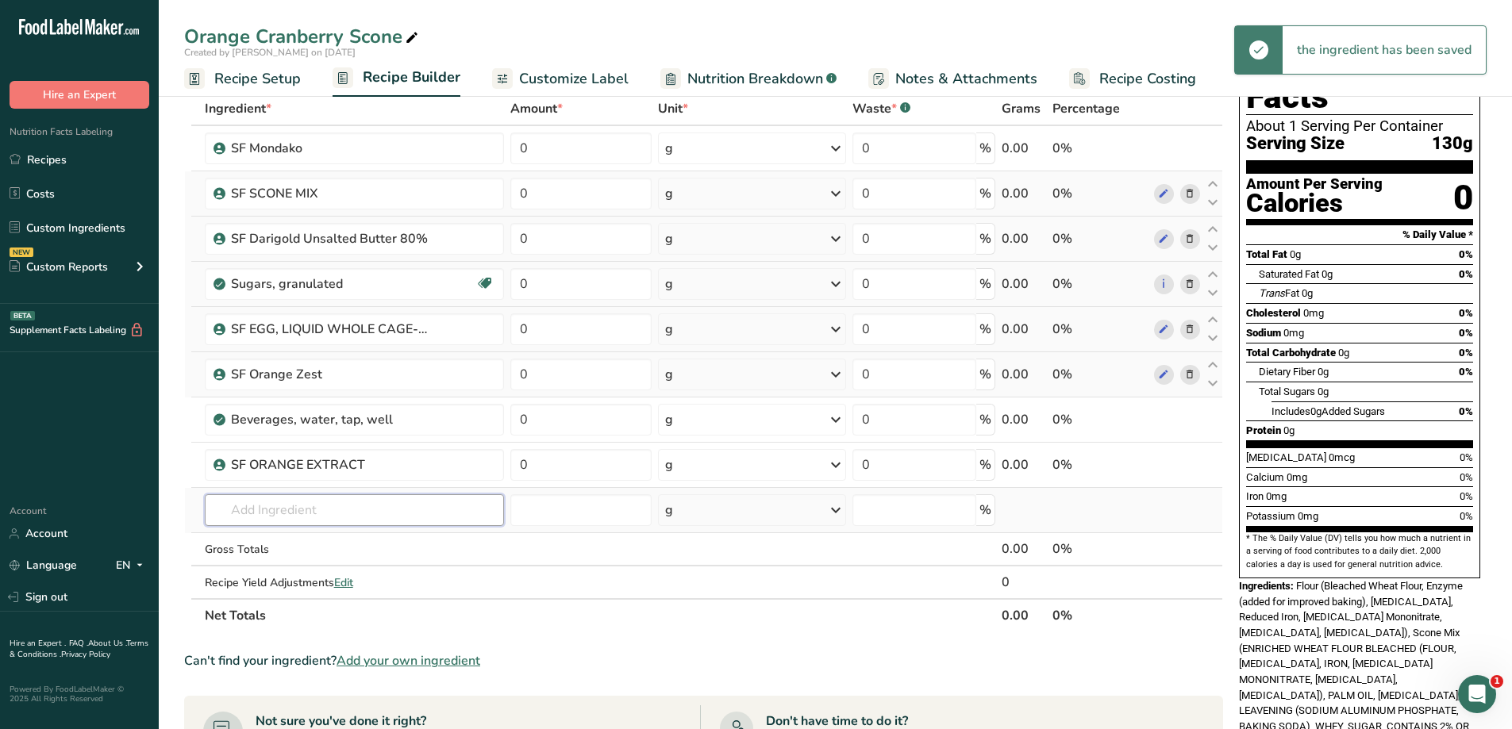
click at [360, 499] on input "text" at bounding box center [354, 511] width 299 height 32
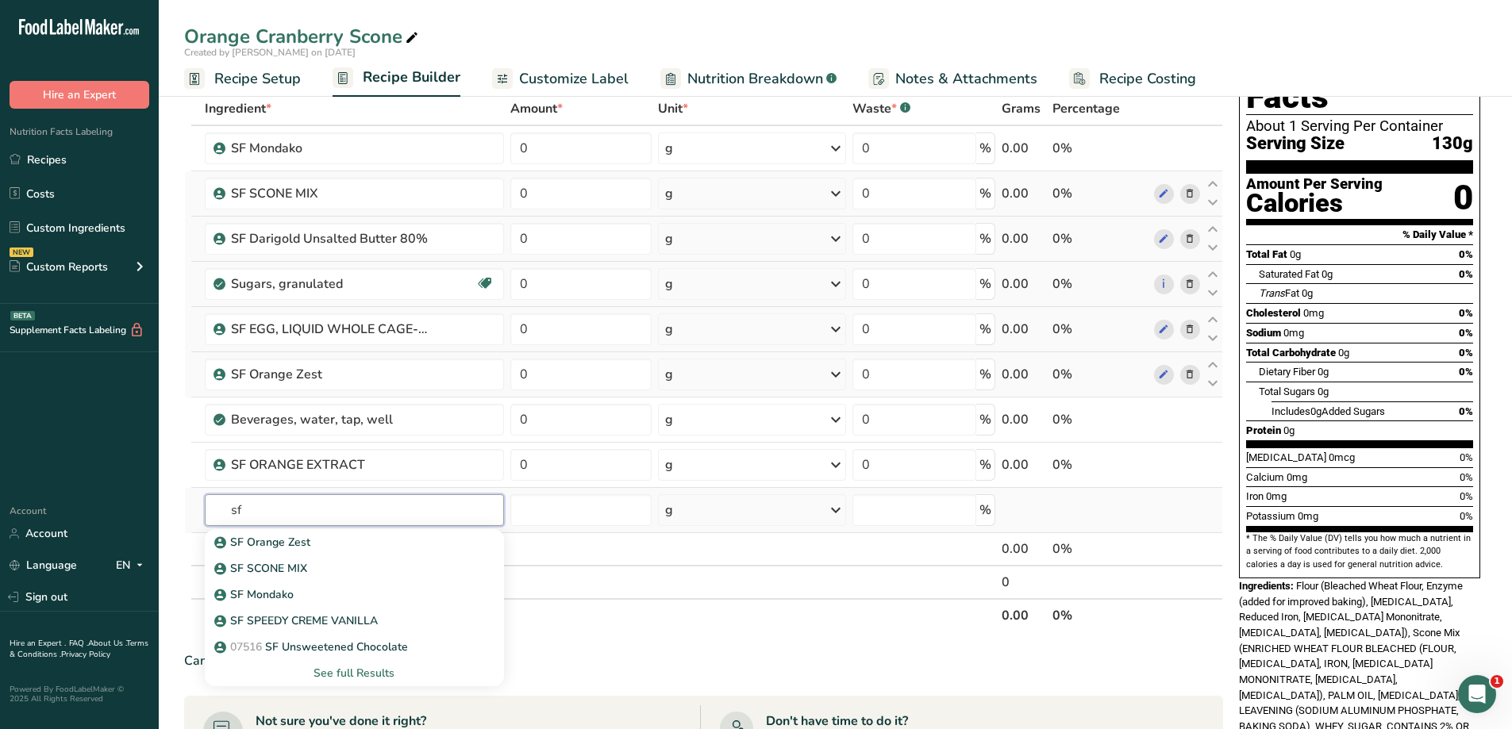
type input "s"
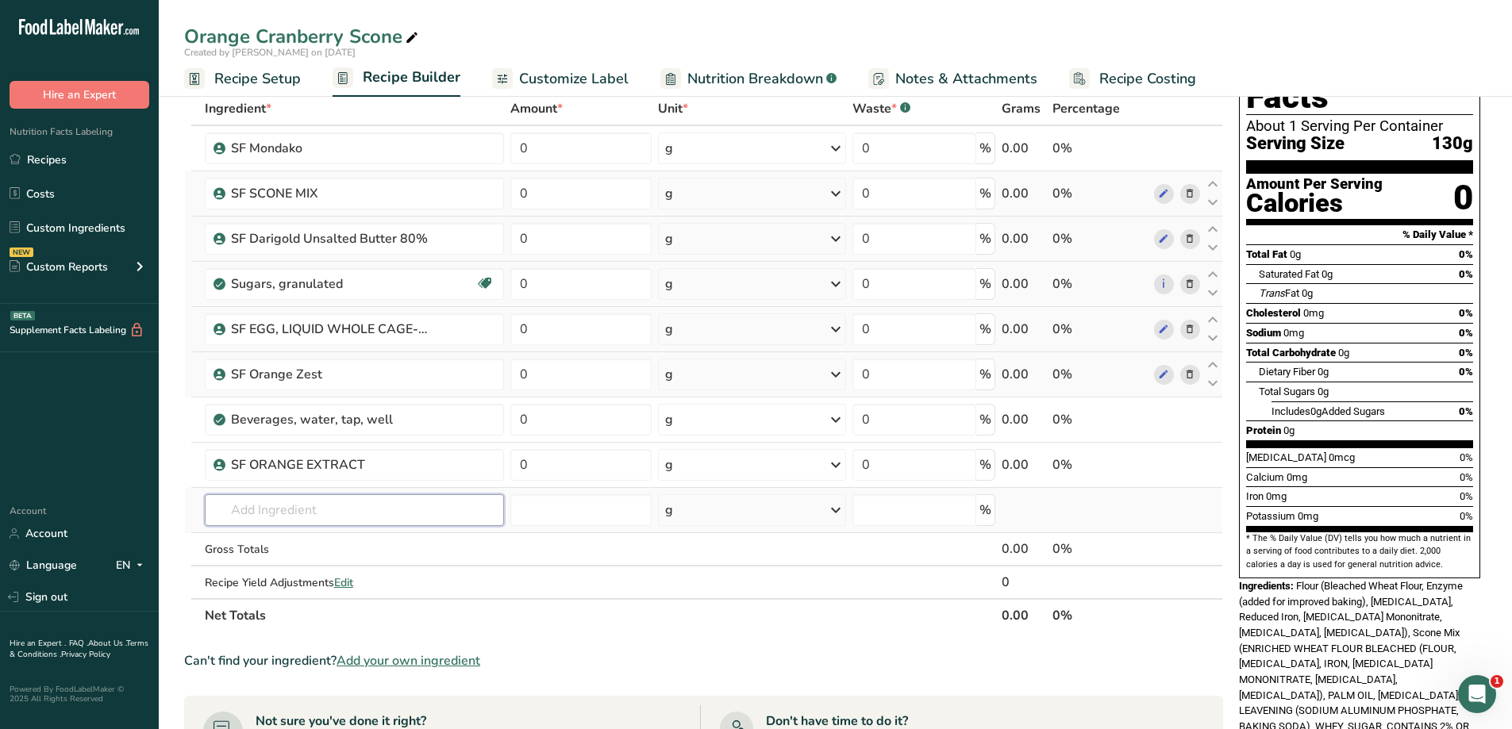
type input "s"
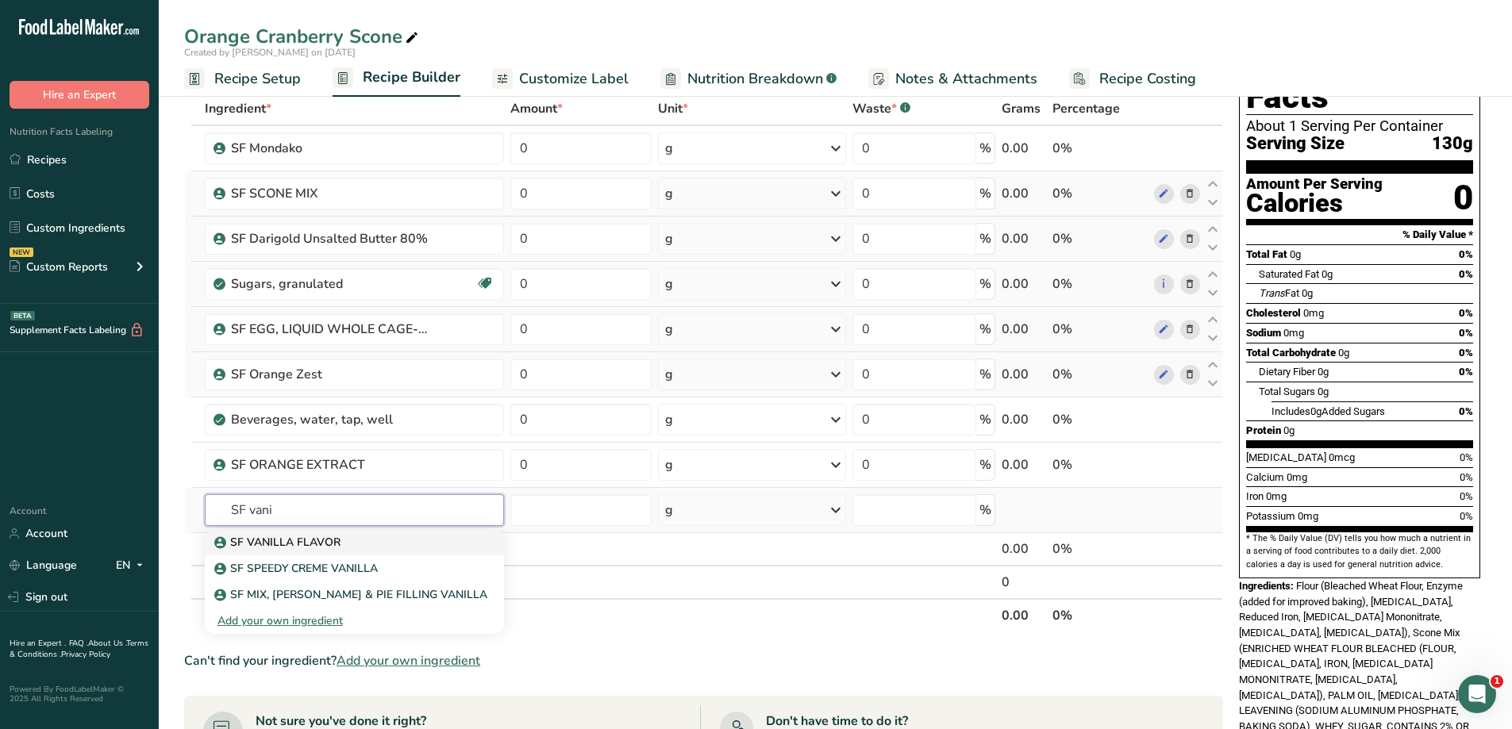
type input "SF vani"
click at [365, 540] on div "SF VANILLA FLAVOR" at bounding box center [341, 542] width 248 height 17
type input "SF VANILLA FLAVOR"
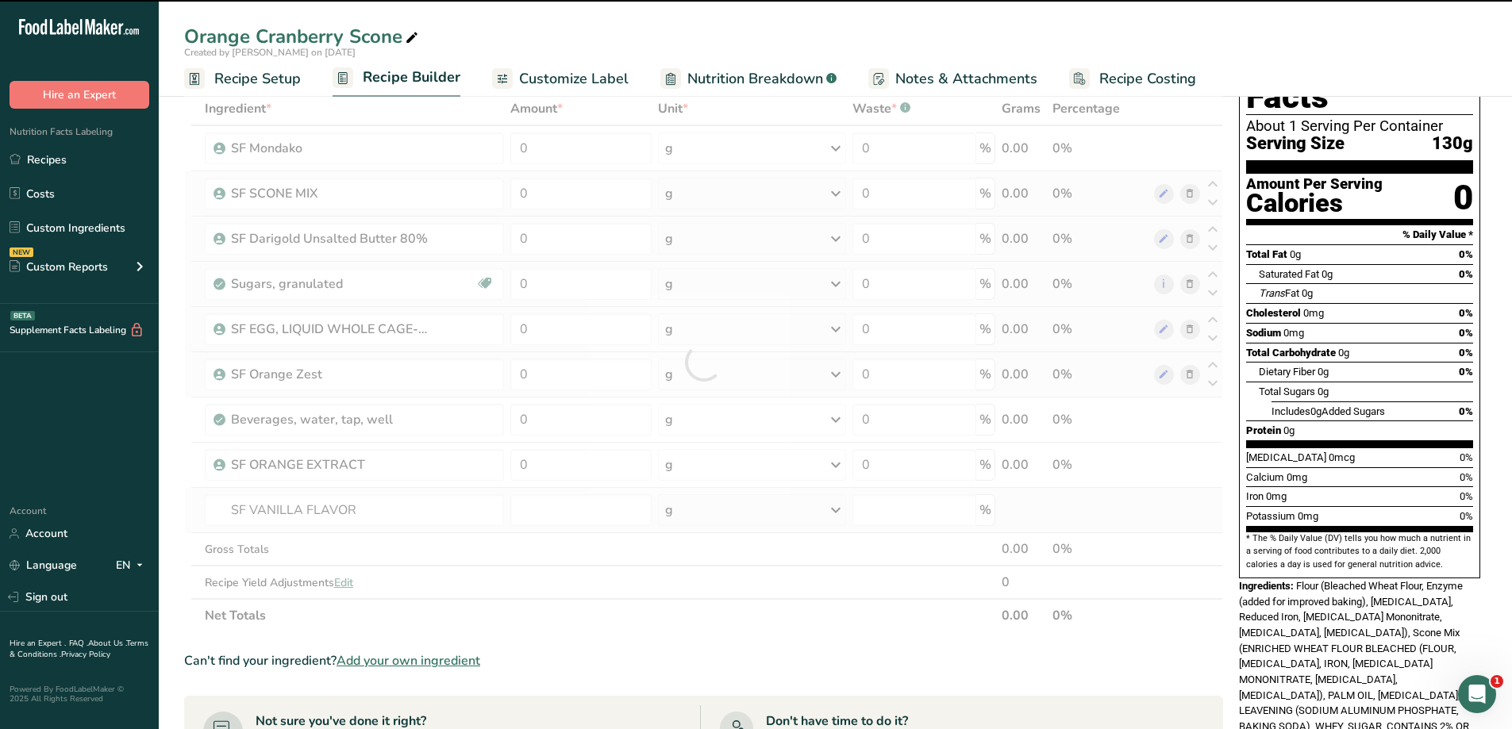
type input "0"
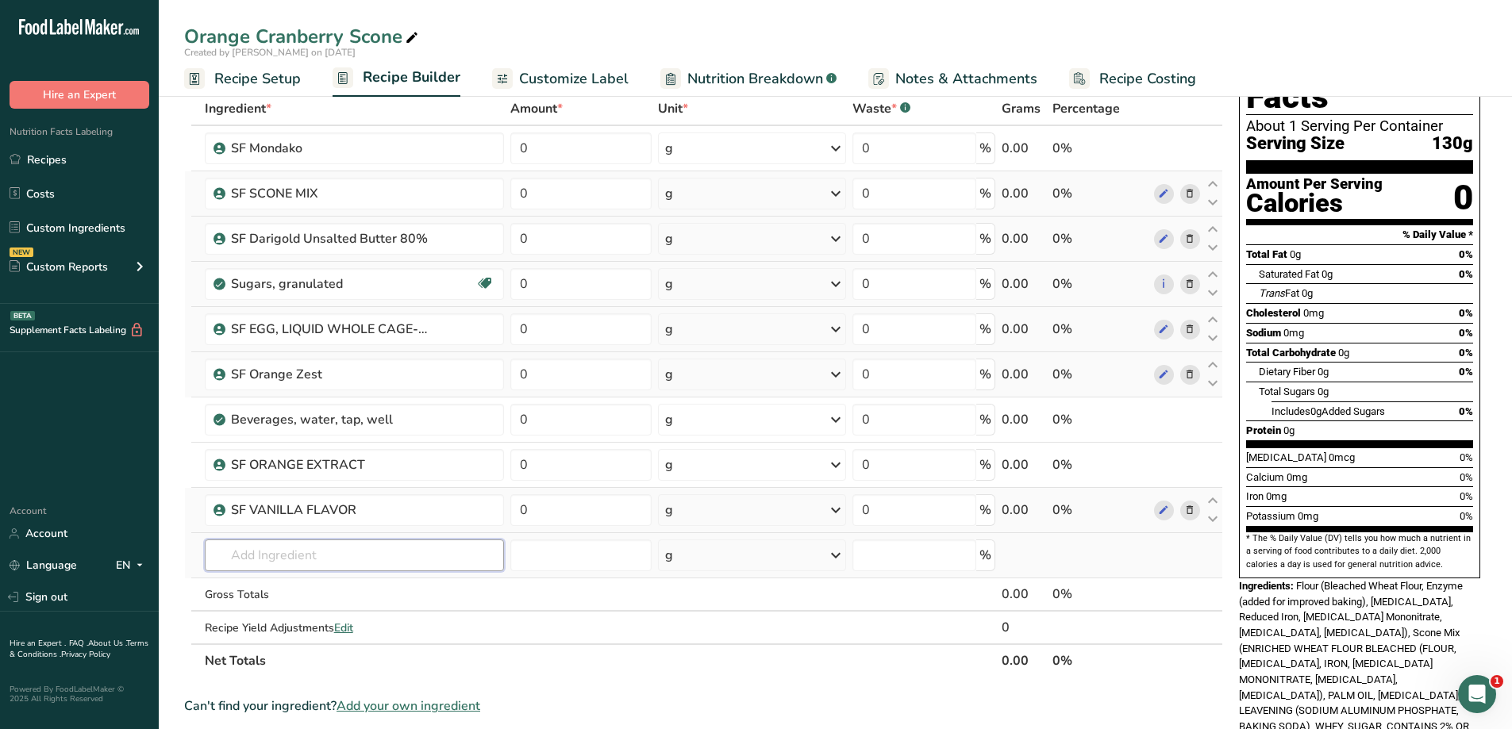
click at [283, 556] on input "text" at bounding box center [354, 556] width 299 height 32
type input "sf cra"
click at [383, 591] on p "2481993 SF Sweet Dried Cranberries - Ocean Spray" at bounding box center [357, 587] width 280 height 17
type input "SF Sweet Dried Cranberries - Ocean Spray"
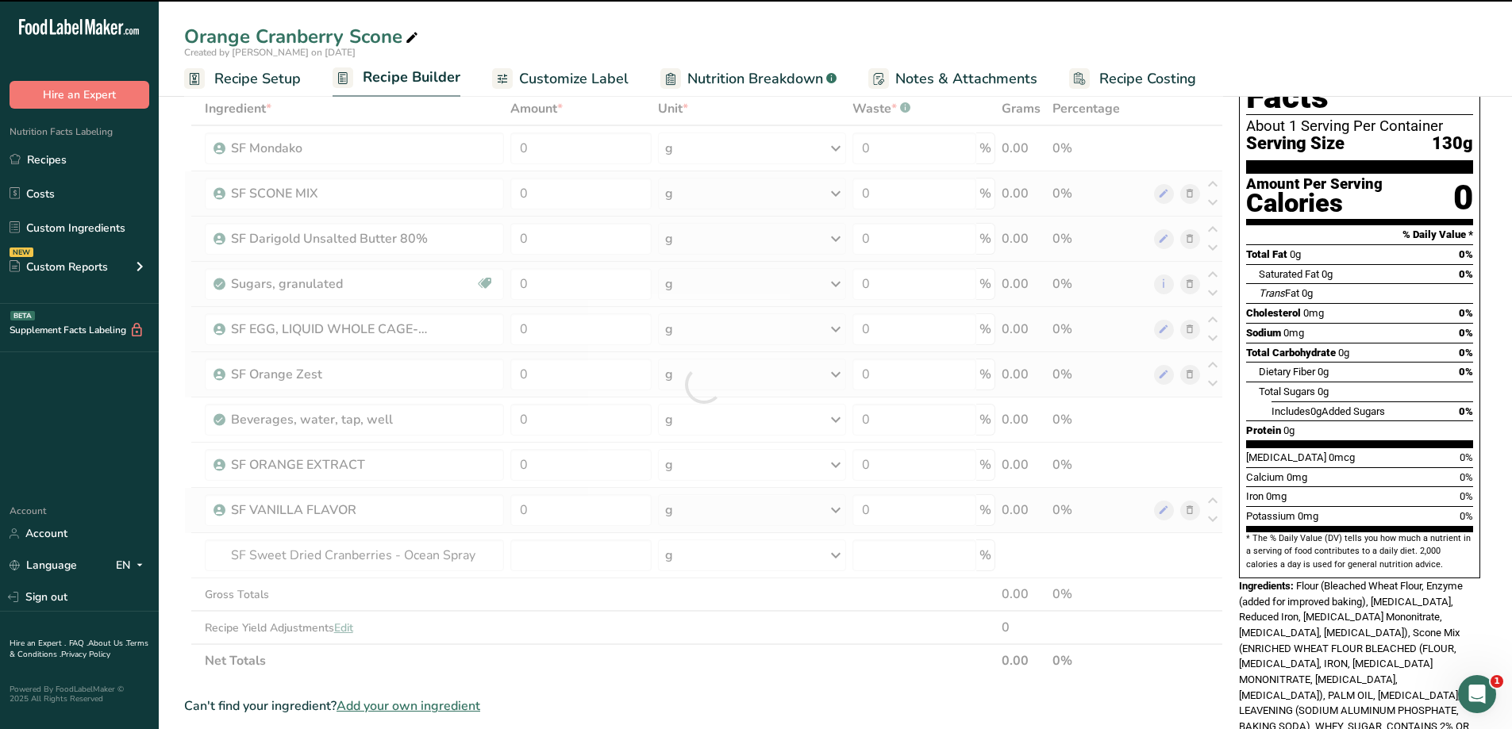
type input "0"
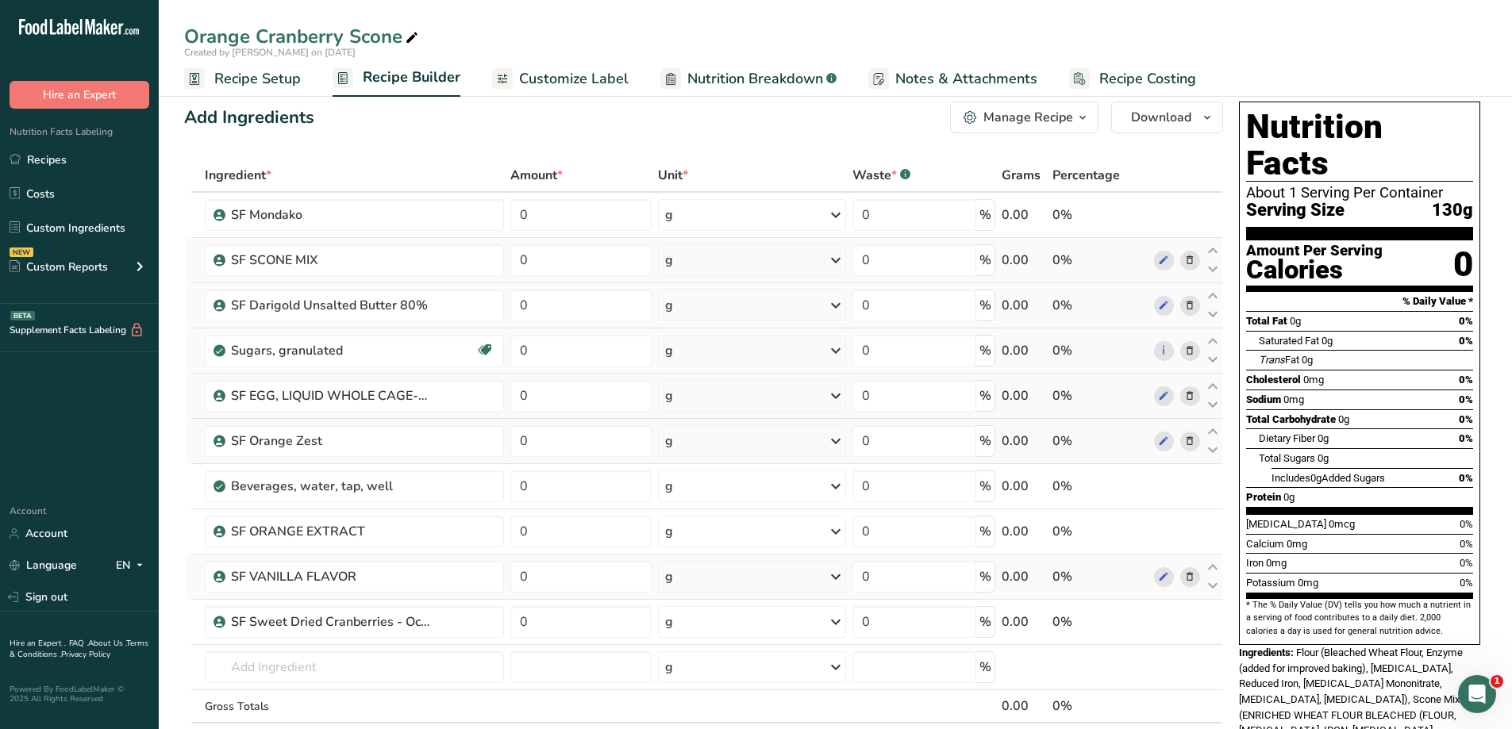
scroll to position [0, 0]
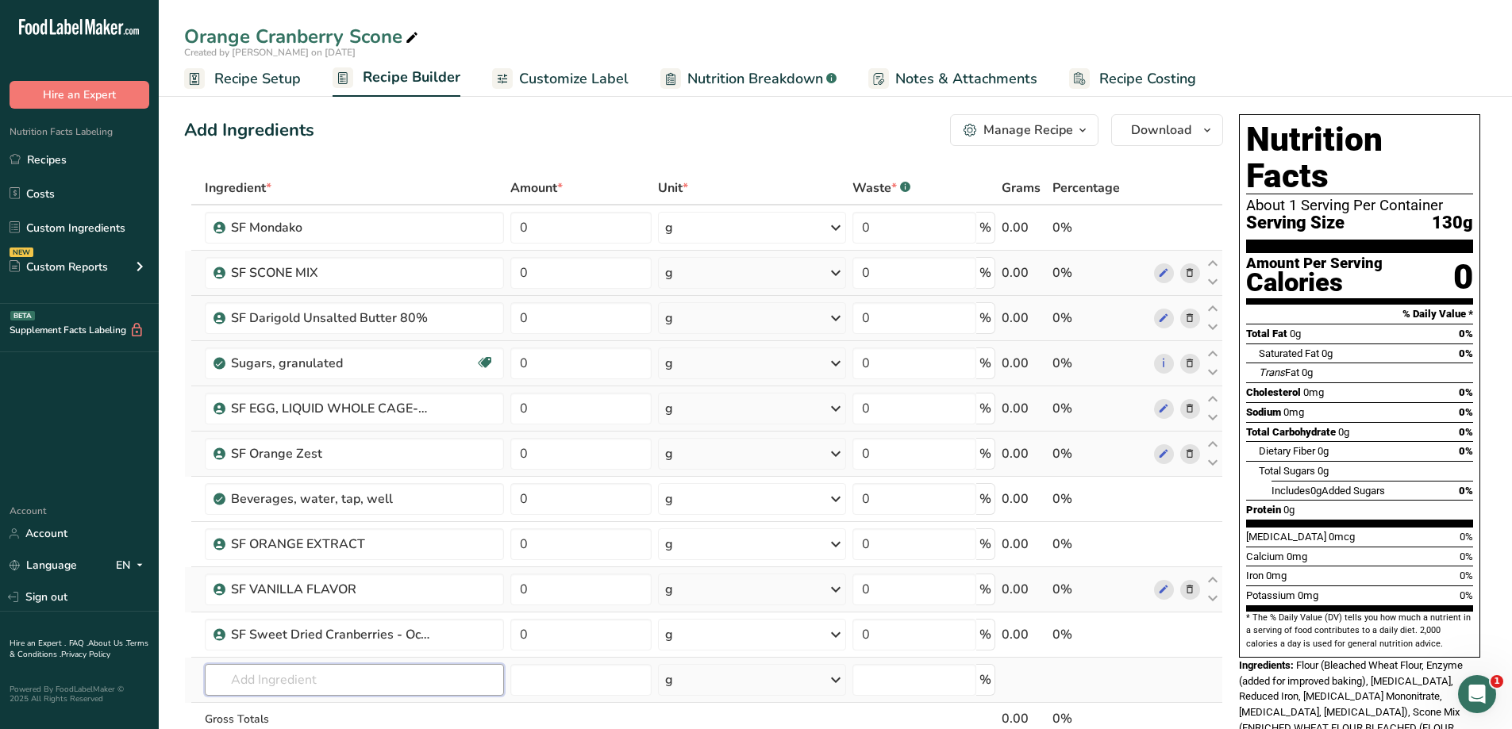
click at [322, 673] on input "text" at bounding box center [354, 680] width 299 height 32
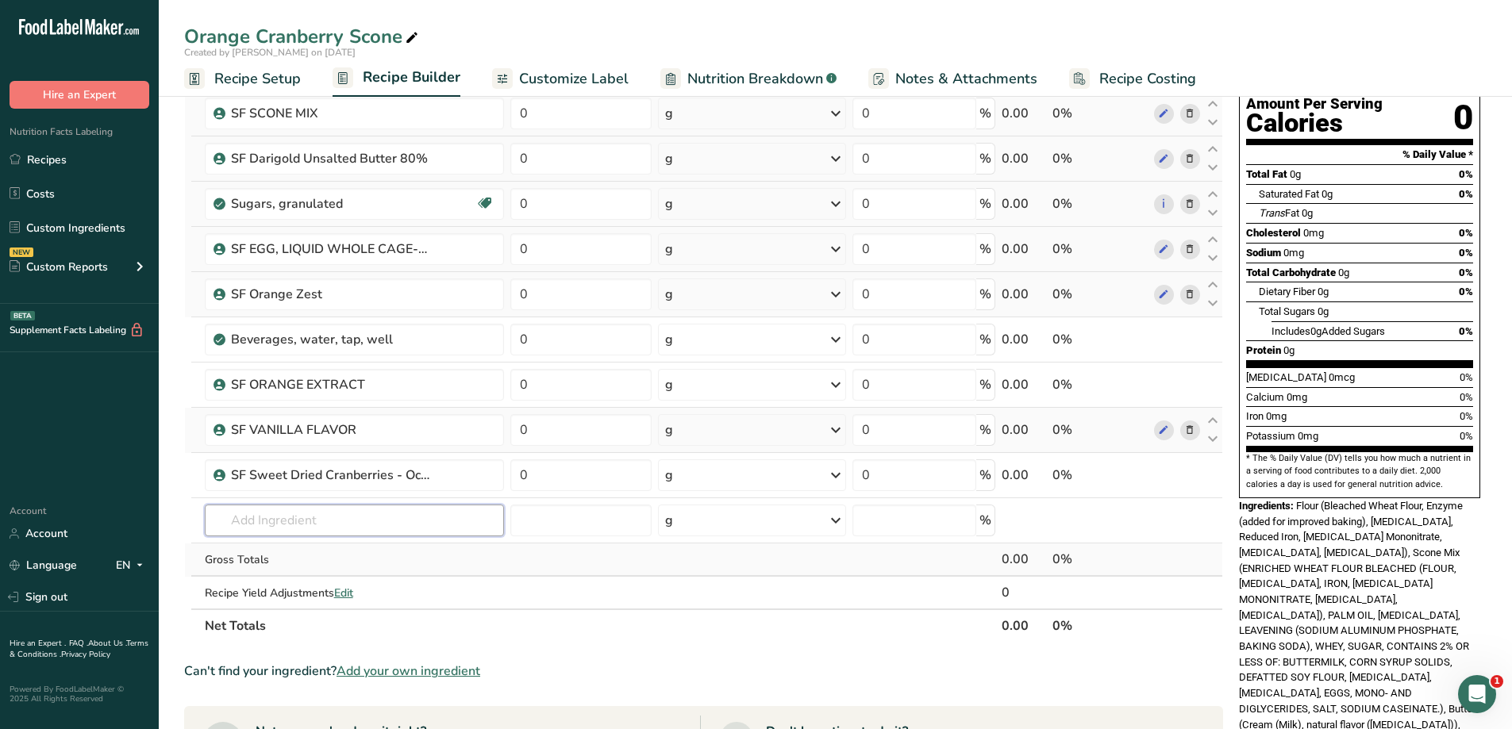
scroll to position [159, 0]
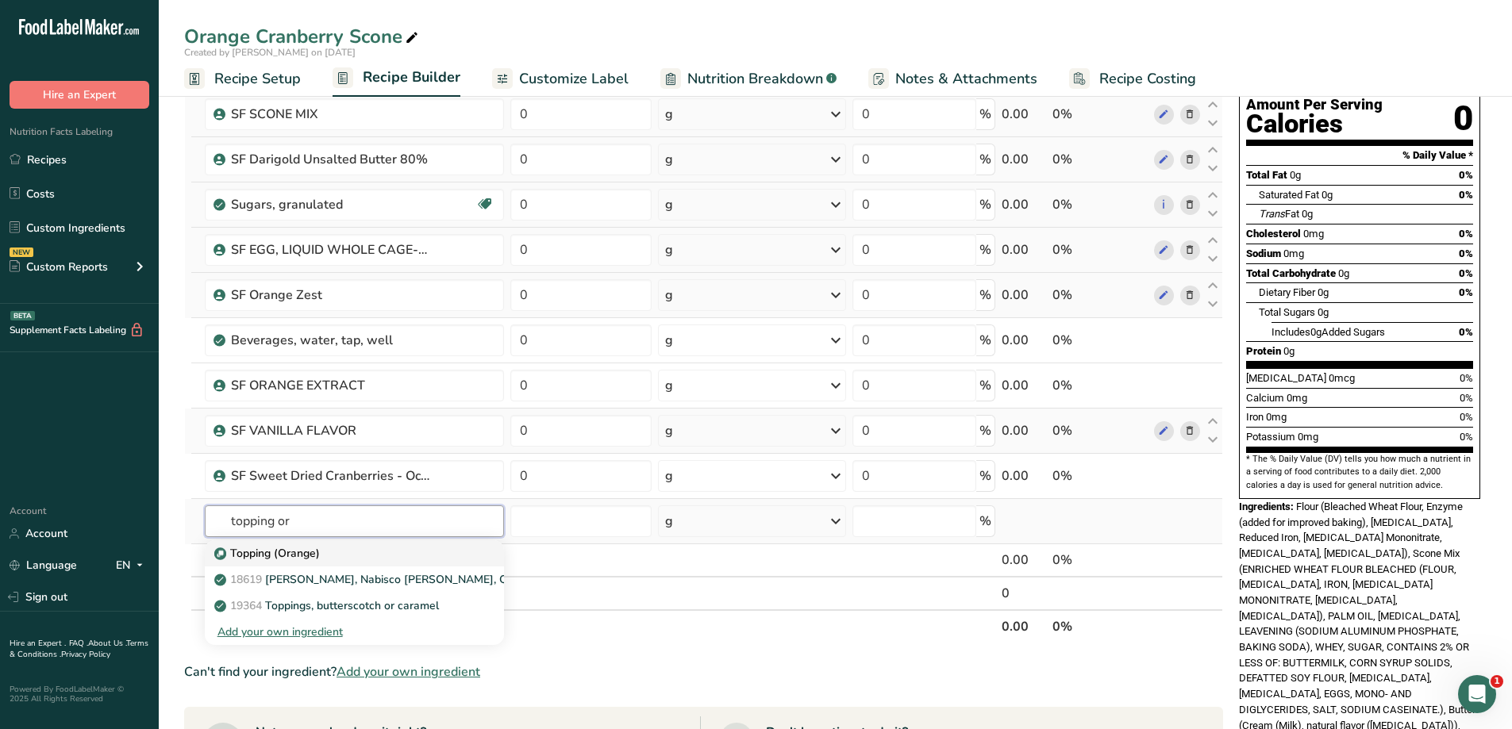
type input "topping or"
click at [325, 552] on div "Topping (Orange)" at bounding box center [341, 553] width 248 height 17
type input "Topping (Orange)"
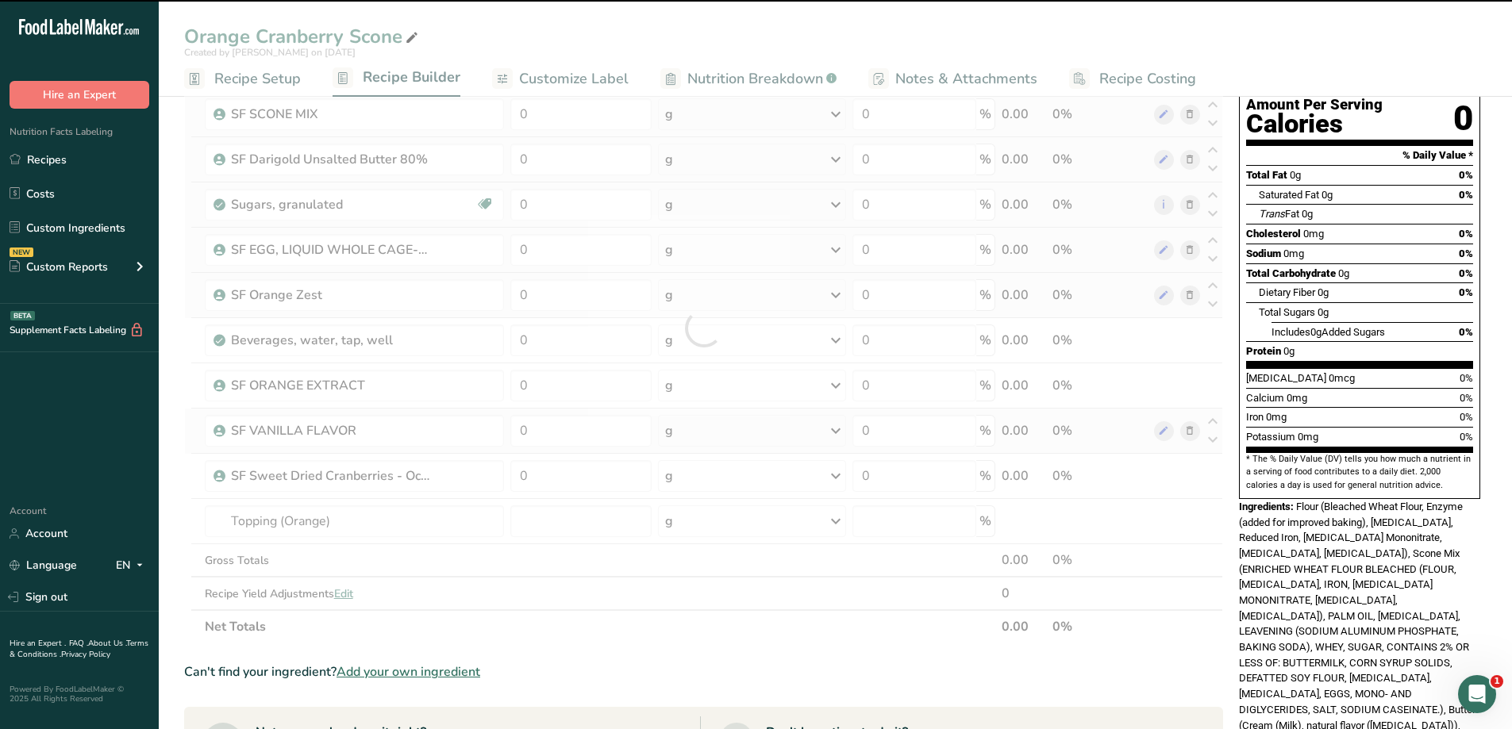
type input "0"
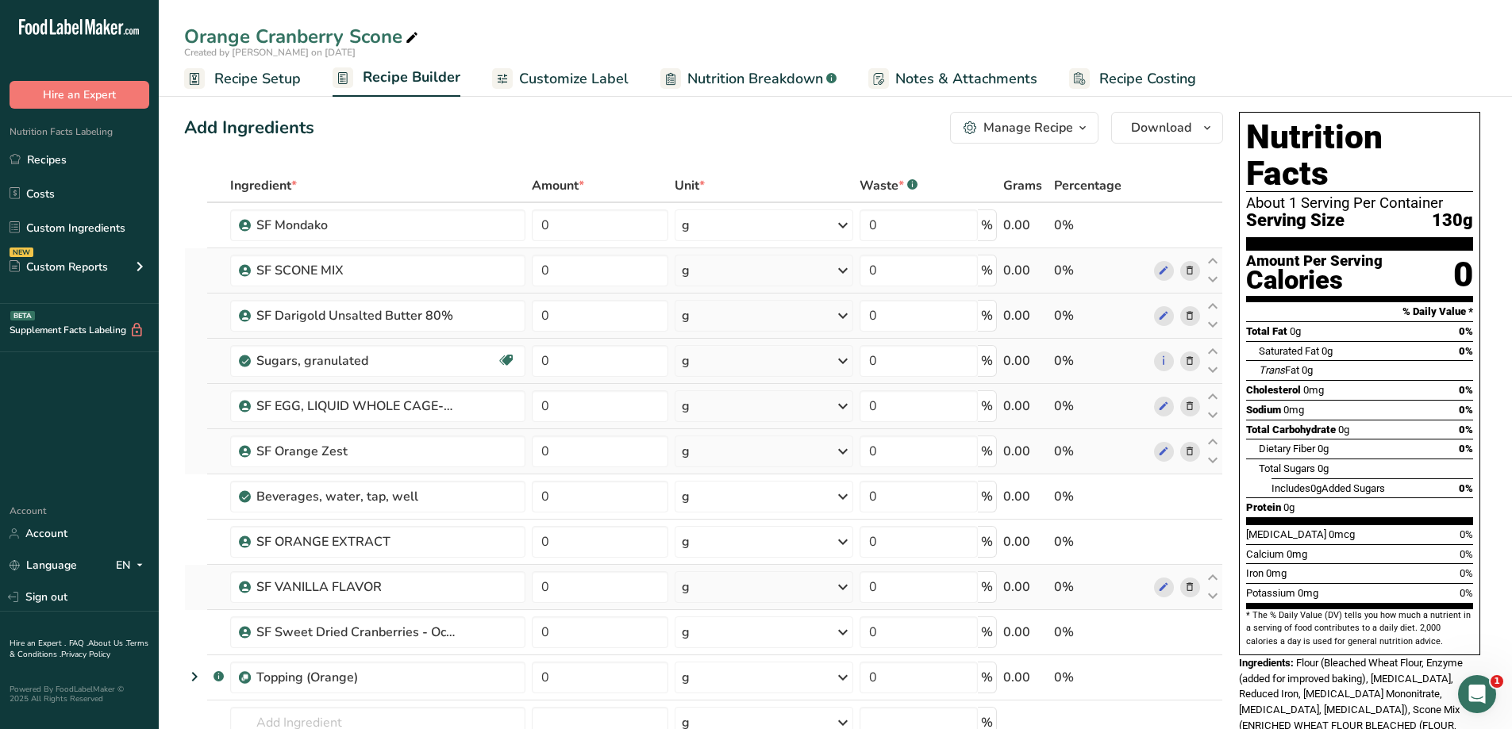
scroll to position [0, 0]
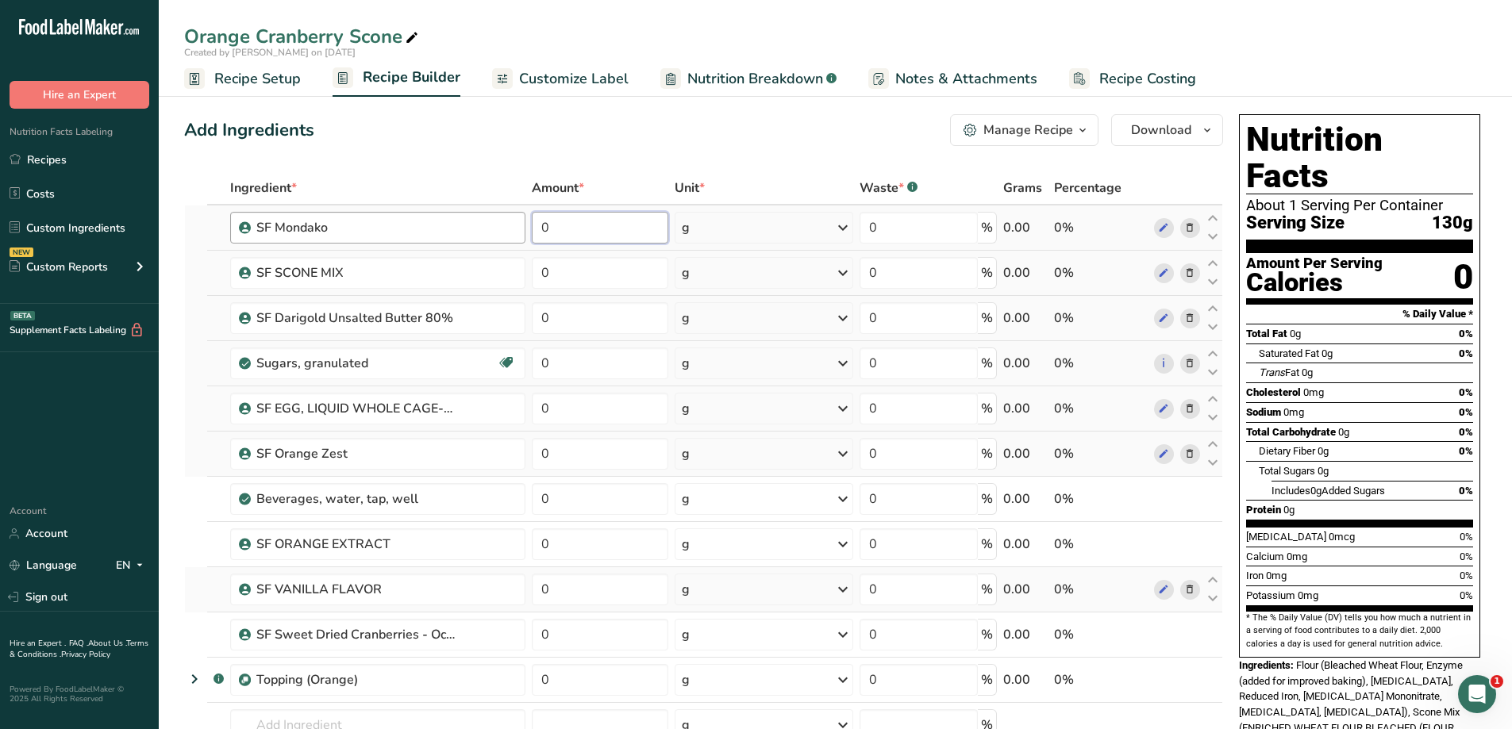
drag, startPoint x: 645, startPoint y: 232, endPoint x: 410, endPoint y: 240, distance: 235.9
click at [410, 240] on tr "SF Mondako 0 g Weight Units g kg mg See more Volume Units l Volume units requir…" at bounding box center [703, 228] width 1037 height 45
type input "25"
click at [831, 223] on div "Ingredient * Amount * Unit * Waste * .a-a{fill:#347362;}.b-a{fill:#fff;} Grams …" at bounding box center [703, 509] width 1039 height 676
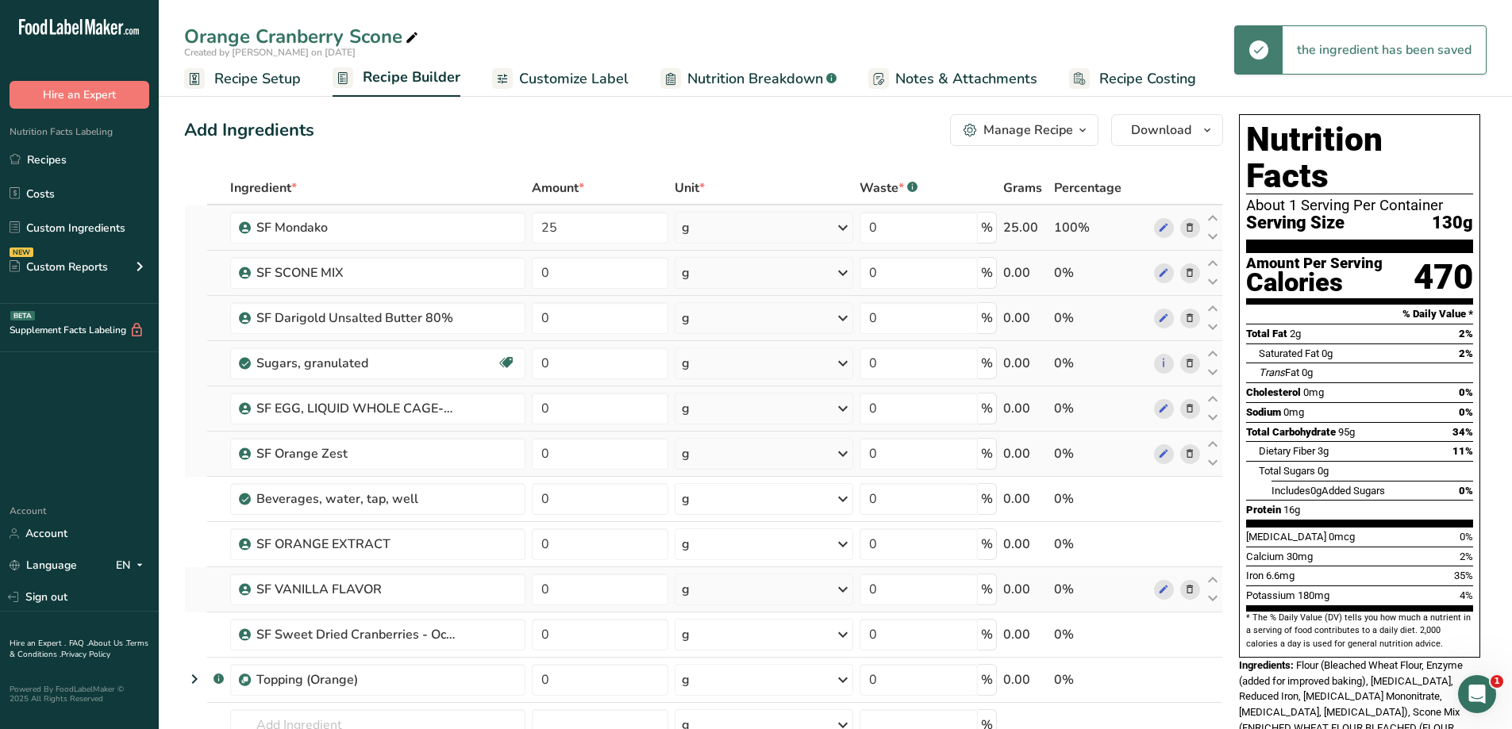
click at [825, 229] on div "g" at bounding box center [764, 228] width 179 height 32
click at [727, 353] on div "See more" at bounding box center [750, 353] width 133 height 17
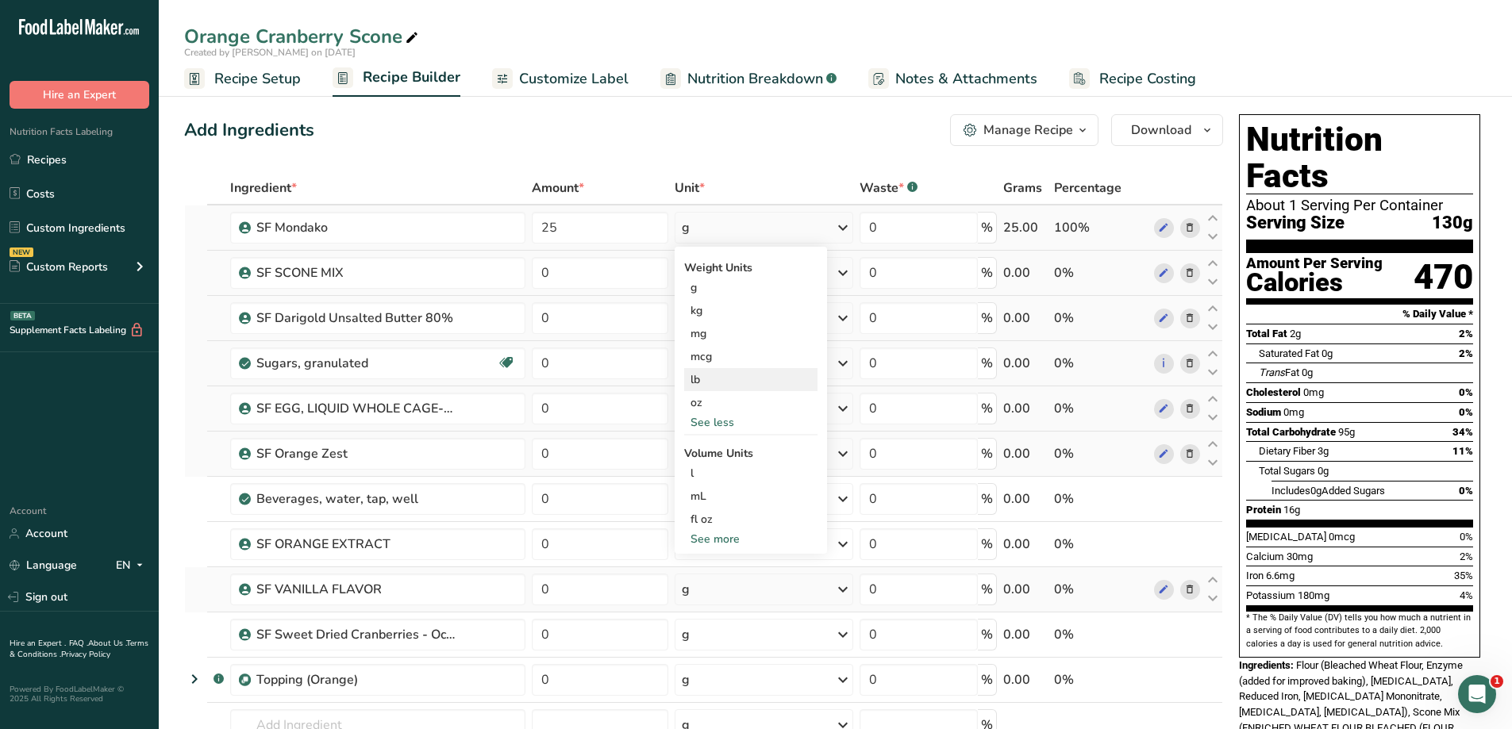
click at [737, 374] on div "lb" at bounding box center [750, 379] width 133 height 23
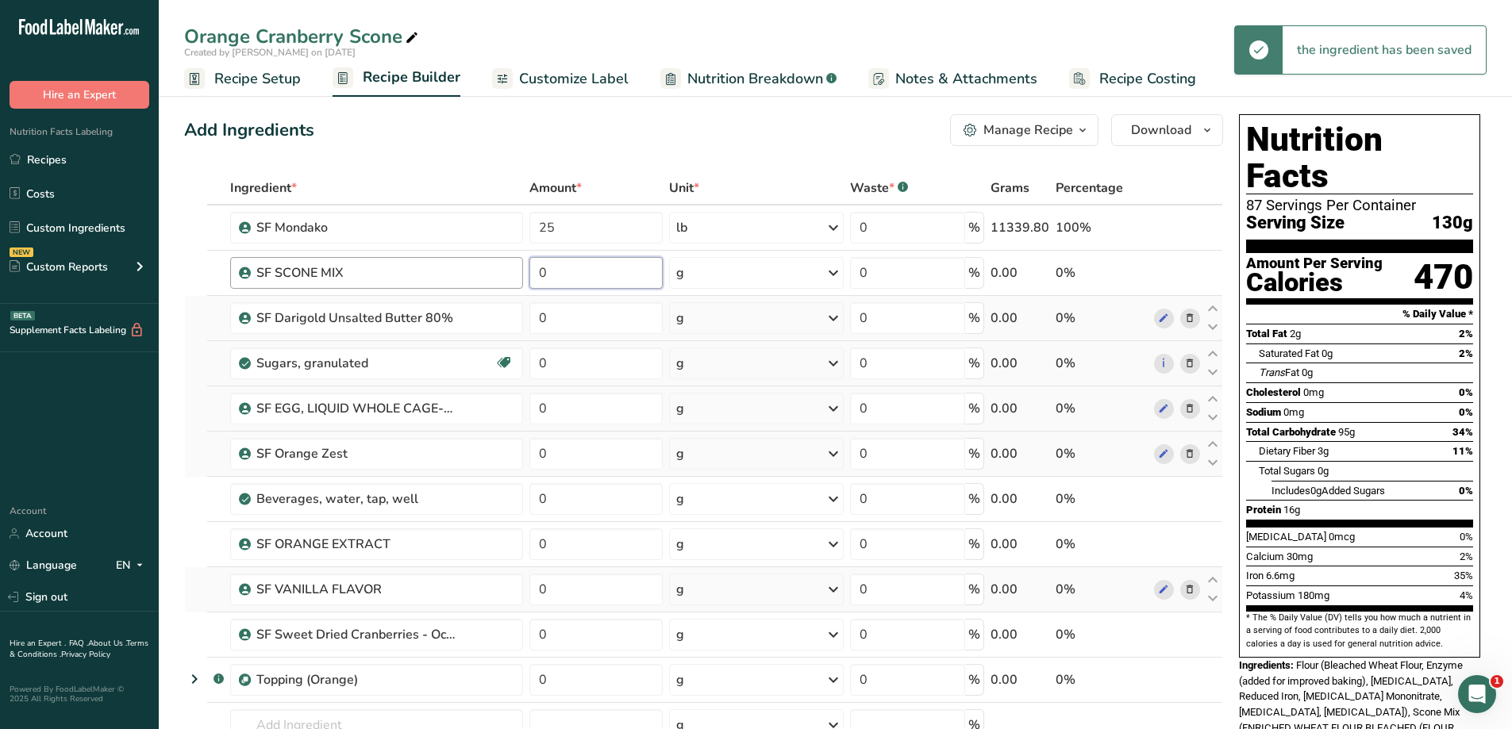
drag, startPoint x: 571, startPoint y: 271, endPoint x: 450, endPoint y: 265, distance: 120.8
click at [450, 265] on tr "SF SCONE MIX 0 g Weight Units g kg mg See more Volume Units l Volume units requ…" at bounding box center [703, 273] width 1037 height 45
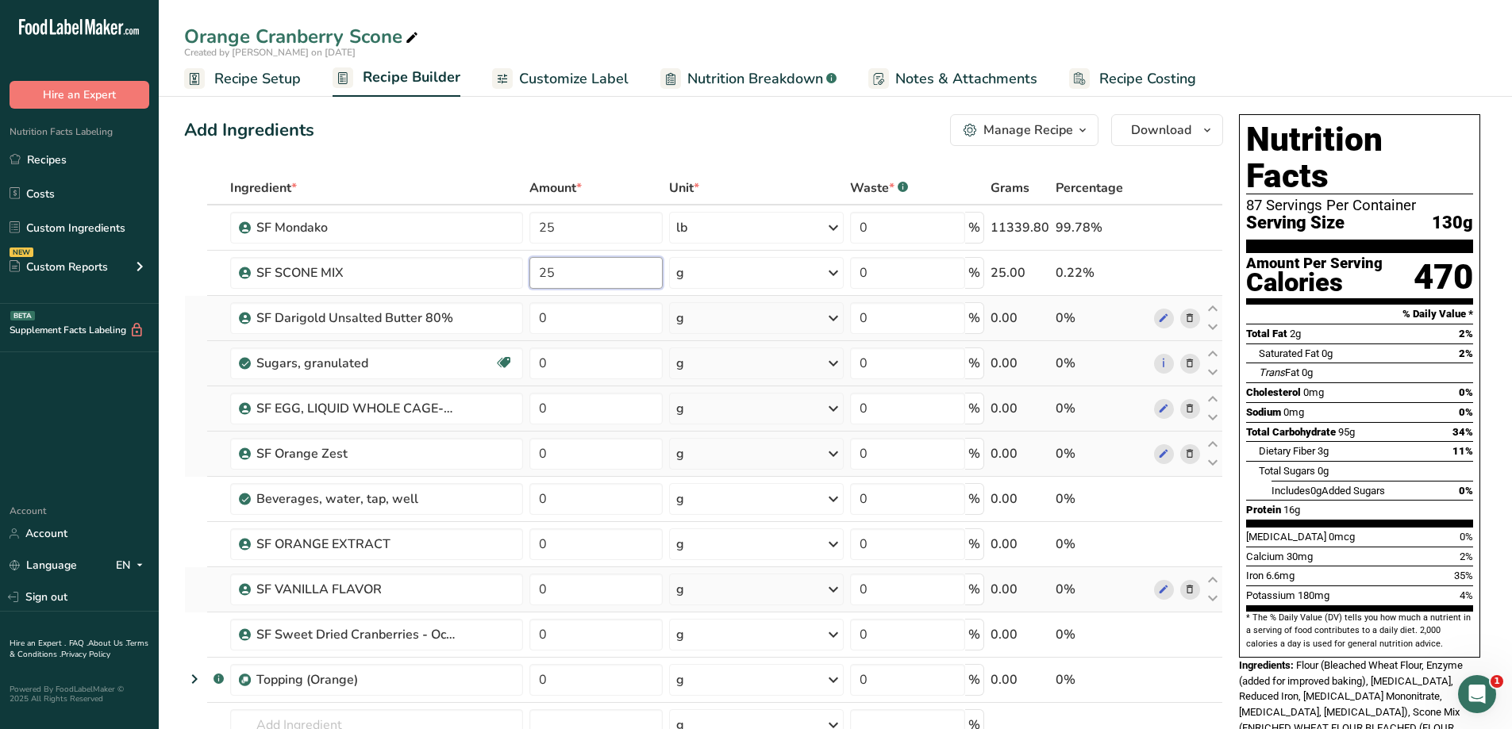
type input "25"
click at [833, 274] on div "Ingredient * Amount * Unit * Waste * .a-a{fill:#347362;}.b-a{fill:#fff;} Grams …" at bounding box center [703, 509] width 1039 height 676
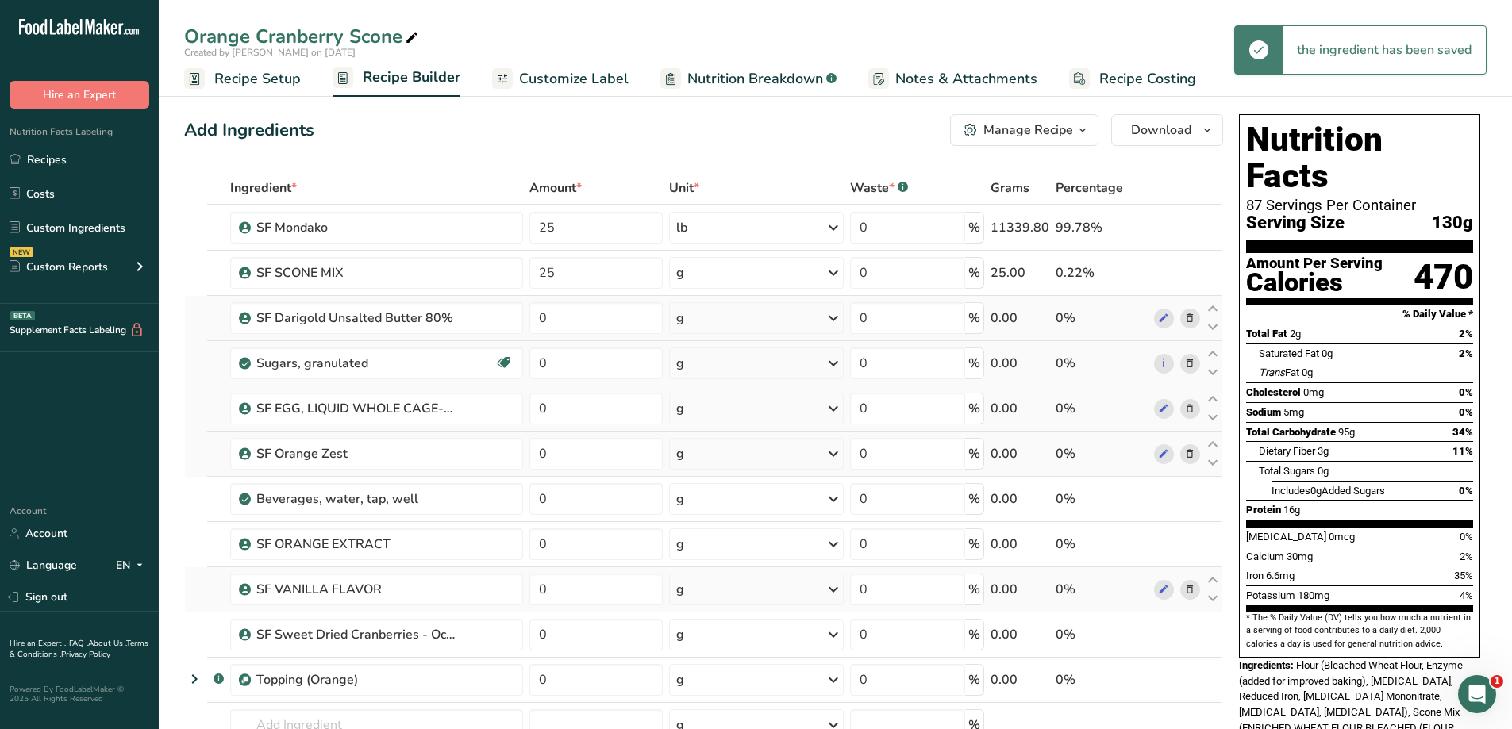
click at [840, 271] on icon at bounding box center [833, 273] width 19 height 29
click at [735, 396] on div "See more" at bounding box center [745, 399] width 133 height 17
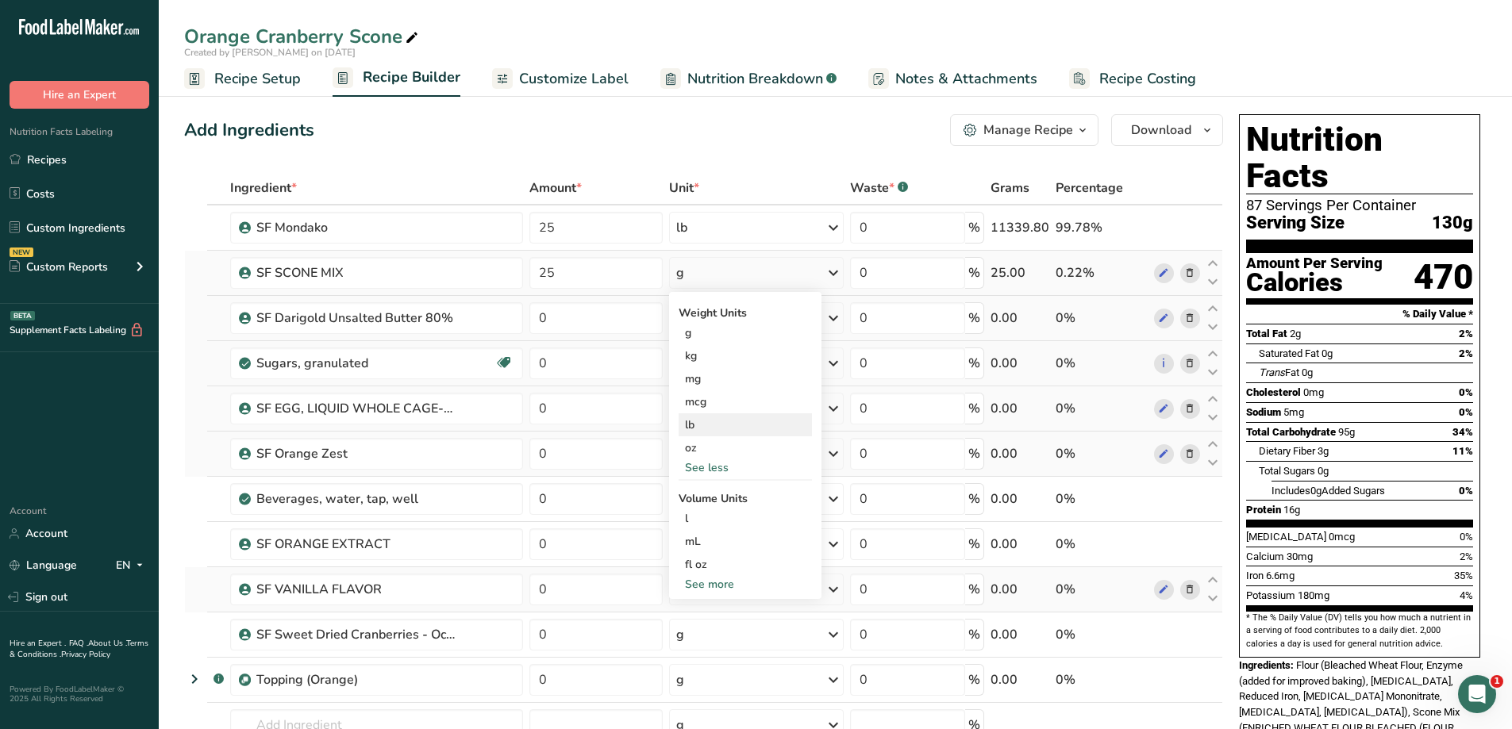
click at [752, 425] on div "lb" at bounding box center [745, 425] width 133 height 23
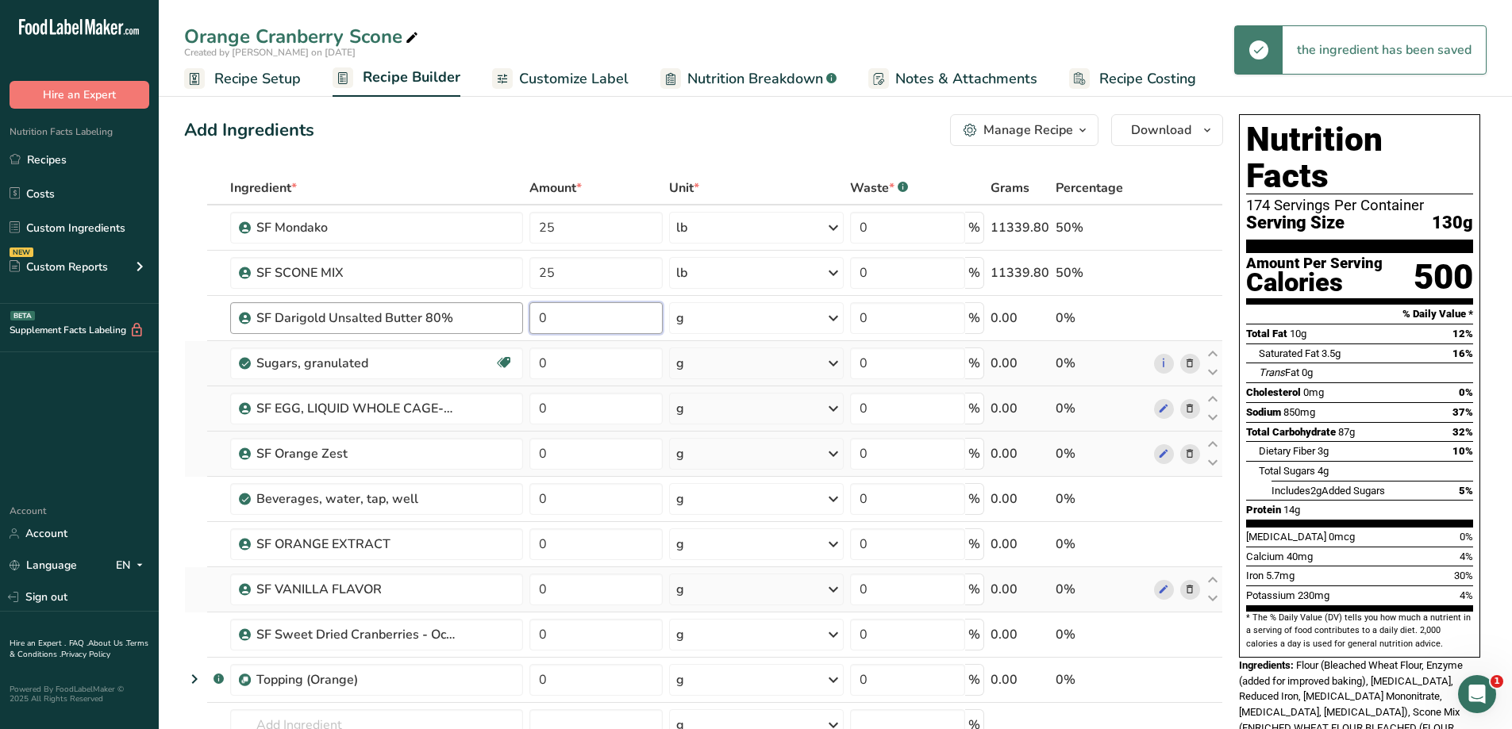
drag, startPoint x: 568, startPoint y: 324, endPoint x: 503, endPoint y: 310, distance: 65.9
click at [503, 310] on tr "SF Darigold Unsalted Butter 80% 0 g Weight Units g kg mg See more Volume Units …" at bounding box center [703, 318] width 1037 height 45
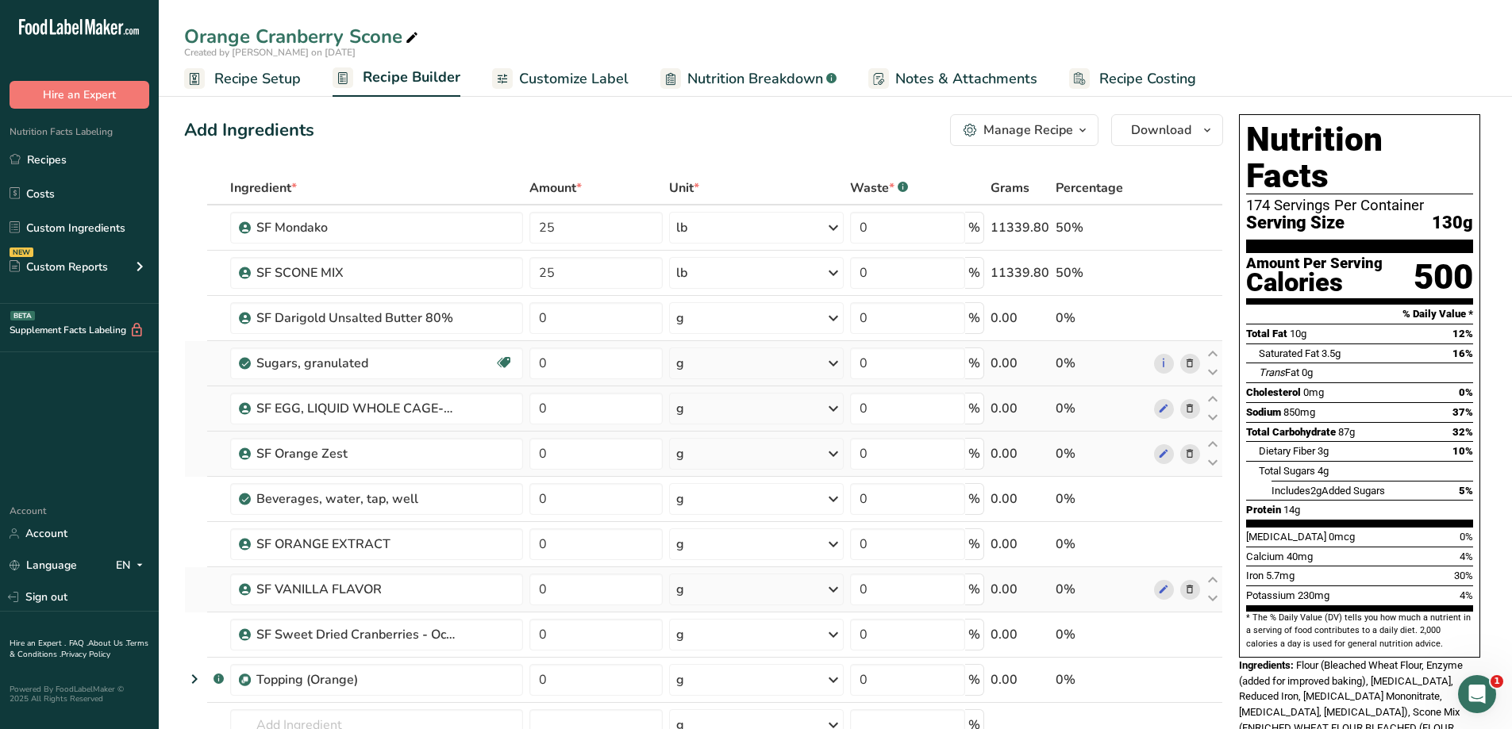
click at [818, 323] on div "Ingredient * Amount * Unit * Waste * .a-a{fill:#347362;}.b-a{fill:#fff;} Grams …" at bounding box center [703, 509] width 1039 height 676
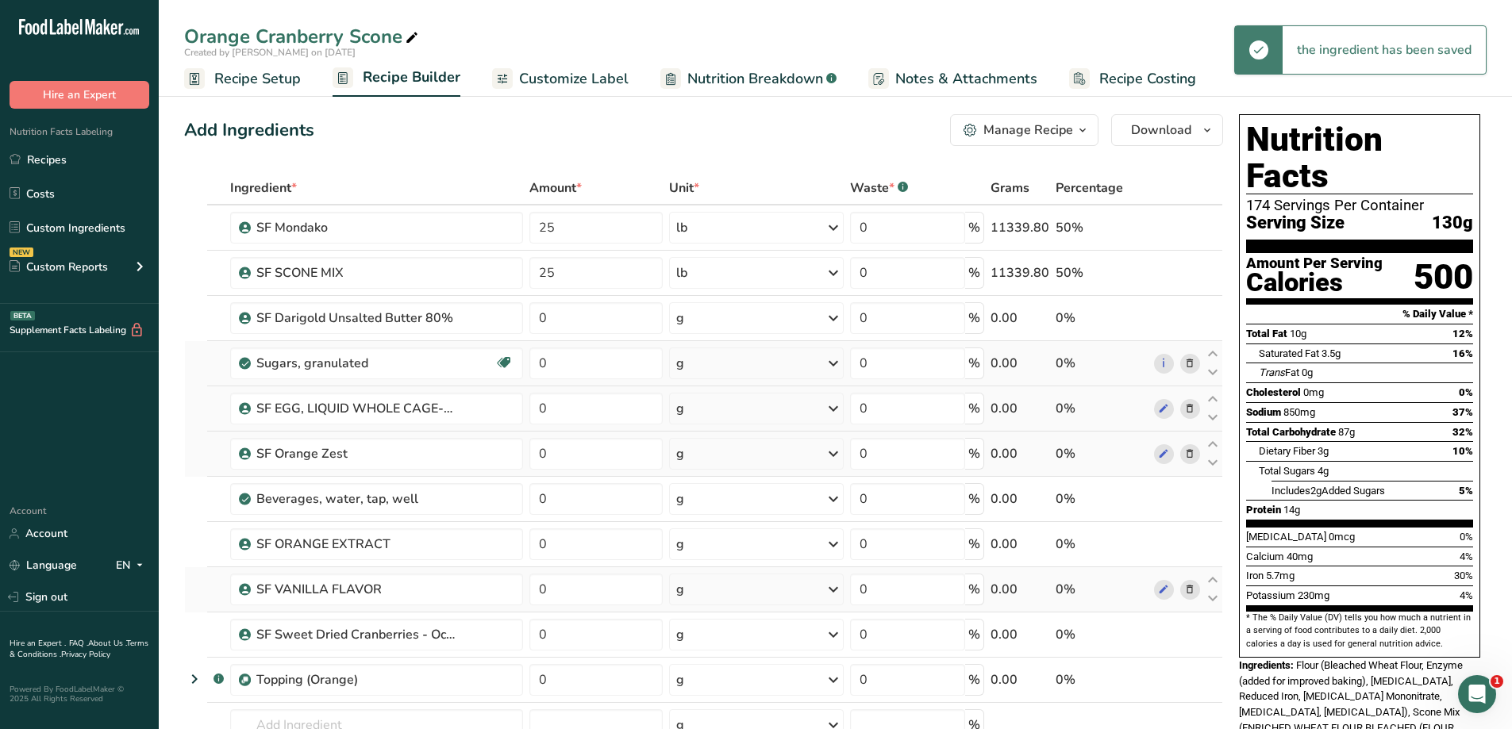
click at [760, 325] on div "g" at bounding box center [756, 318] width 174 height 32
click at [739, 443] on div "See more" at bounding box center [745, 444] width 133 height 17
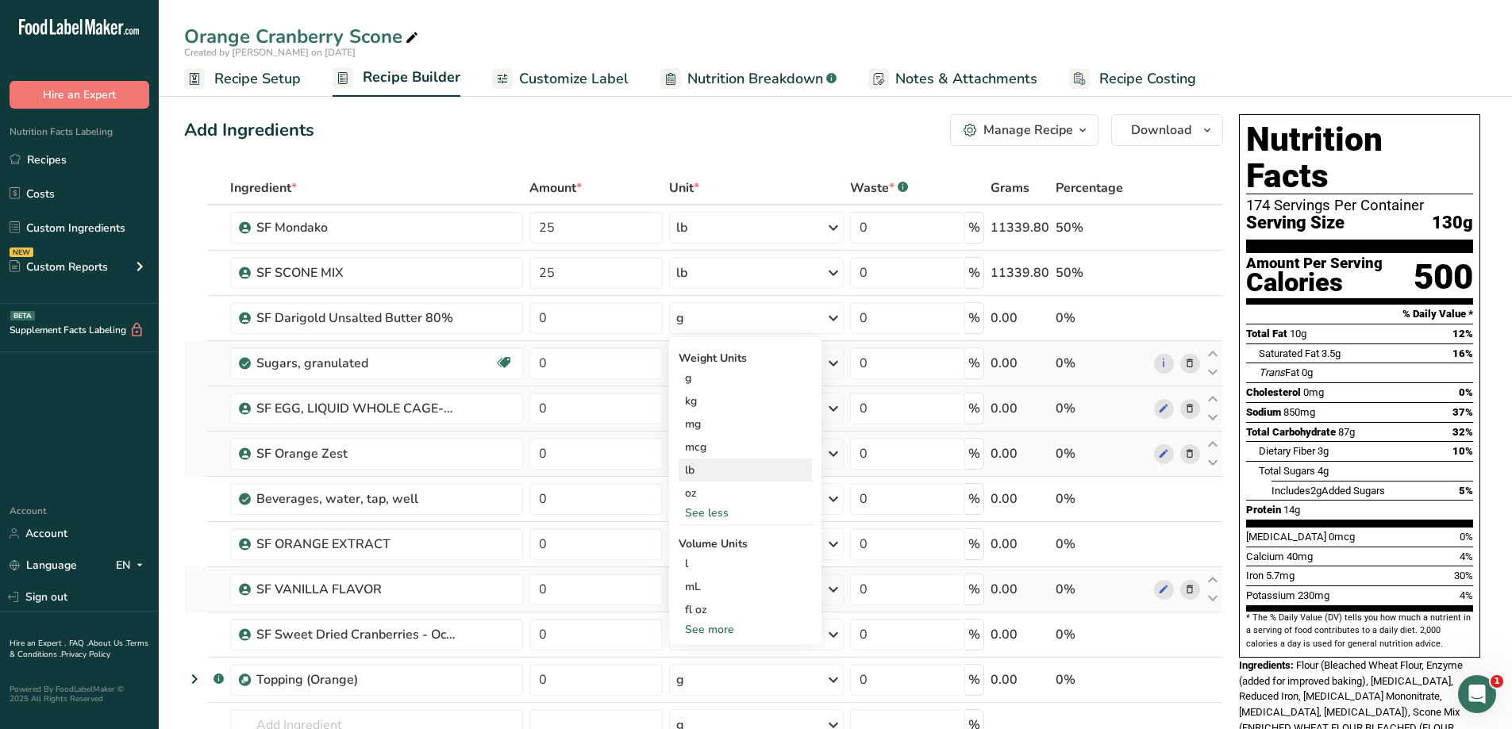
click at [734, 467] on div "lb" at bounding box center [745, 470] width 133 height 23
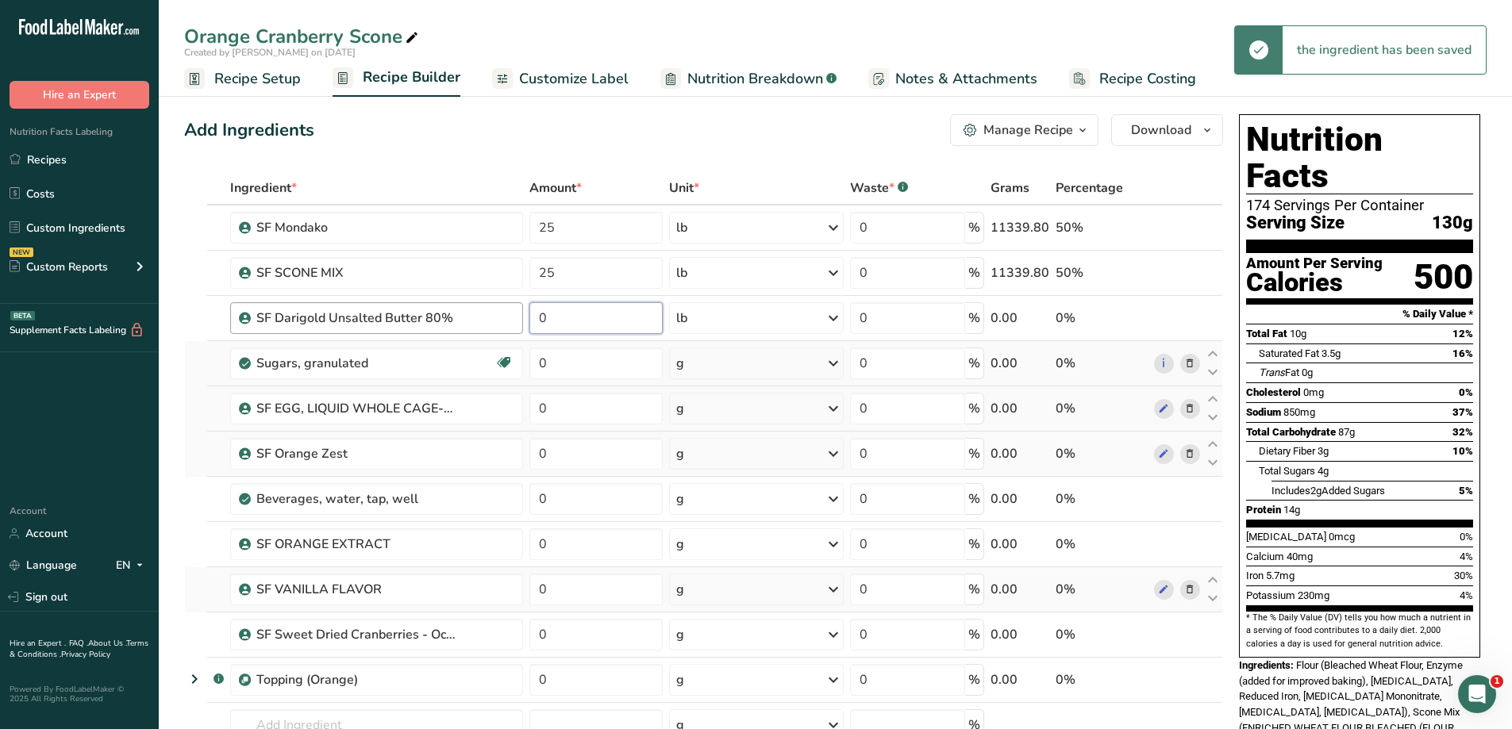
drag, startPoint x: 617, startPoint y: 319, endPoint x: 522, endPoint y: 314, distance: 95.4
click at [522, 314] on tr "SF Darigold Unsalted Butter 80% 0 lb Weight Units g kg mg mcg lb oz See less Vo…" at bounding box center [703, 318] width 1037 height 45
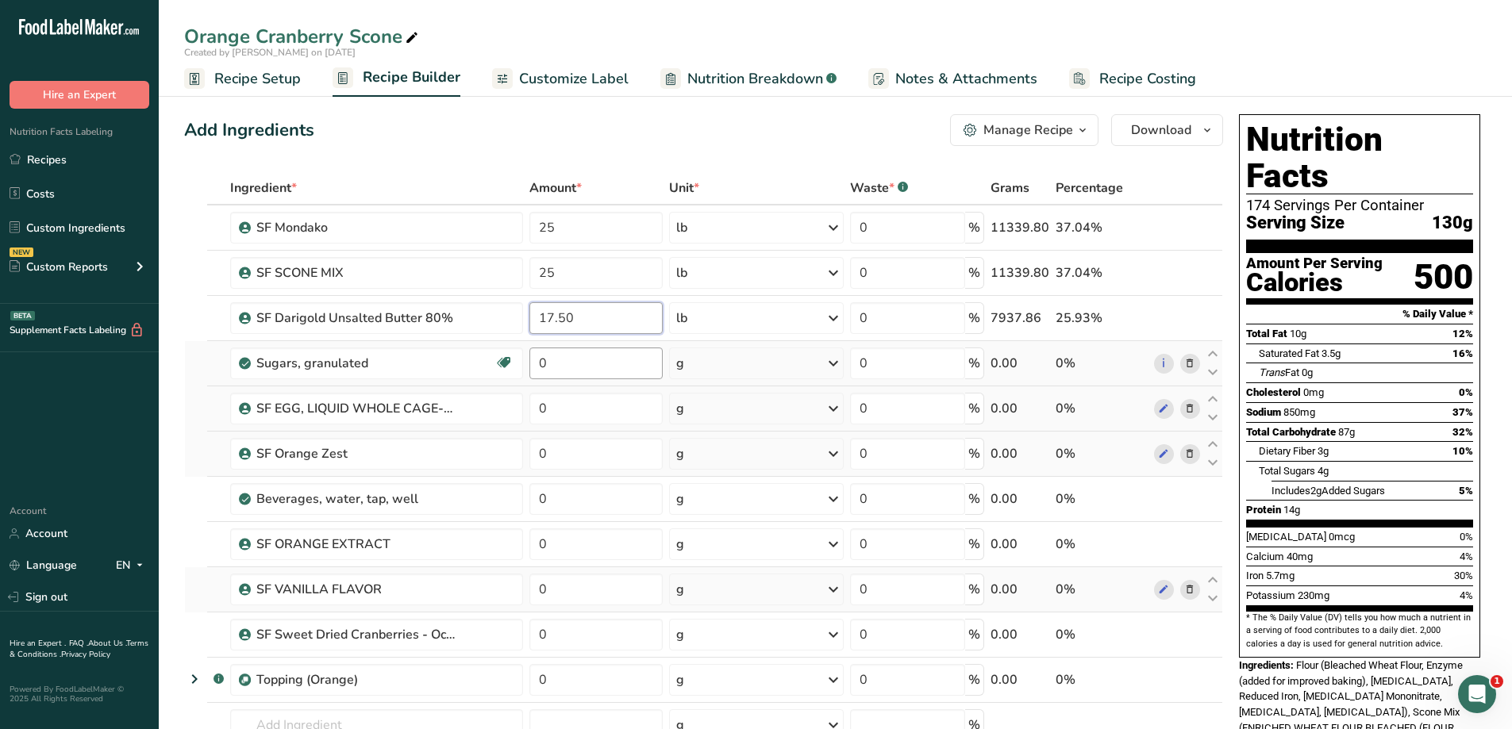
type input "17.50"
click at [569, 359] on div "Ingredient * Amount * Unit * Waste * .a-a{fill:#347362;}.b-a{fill:#fff;} Grams …" at bounding box center [703, 509] width 1039 height 676
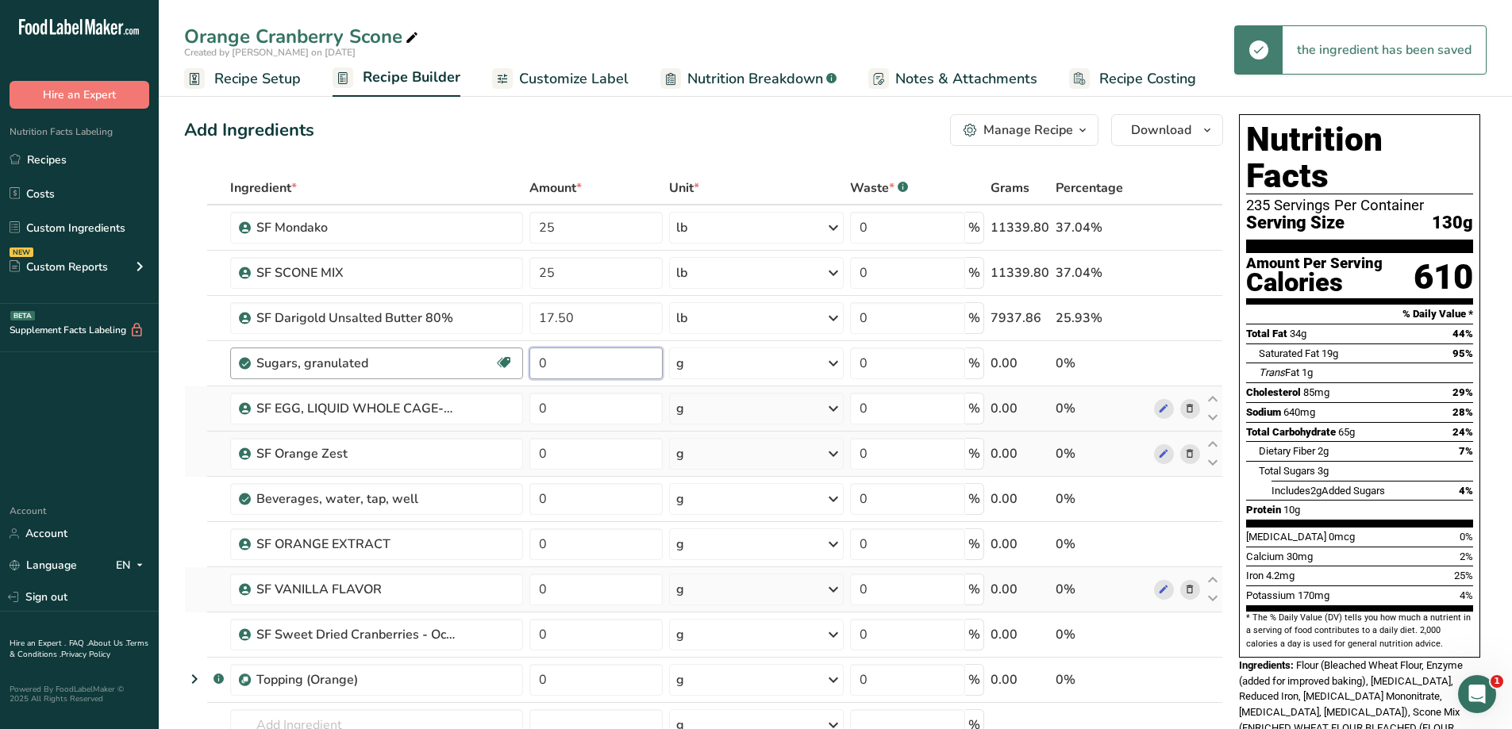
drag, startPoint x: 531, startPoint y: 366, endPoint x: 514, endPoint y: 364, distance: 17.5
click at [515, 364] on tr "Sugars, granulated Dairy free Gluten free Vegan Vegetarian Soy free 0 g Portion…" at bounding box center [703, 363] width 1037 height 45
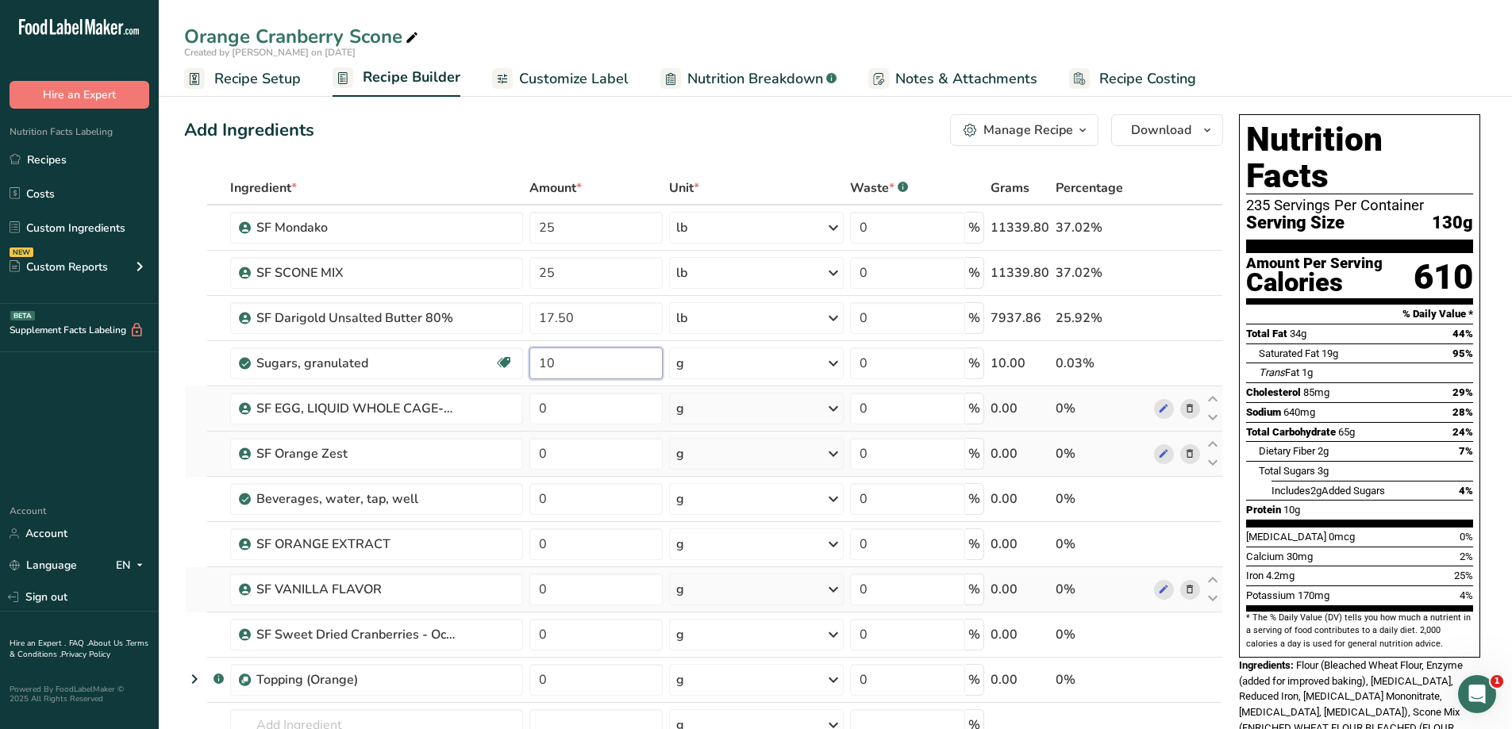
type input "1"
click at [788, 364] on div "Ingredient * Amount * Unit * Waste * .a-a{fill:#347362;}.b-a{fill:#fff;} Grams …" at bounding box center [703, 509] width 1039 height 676
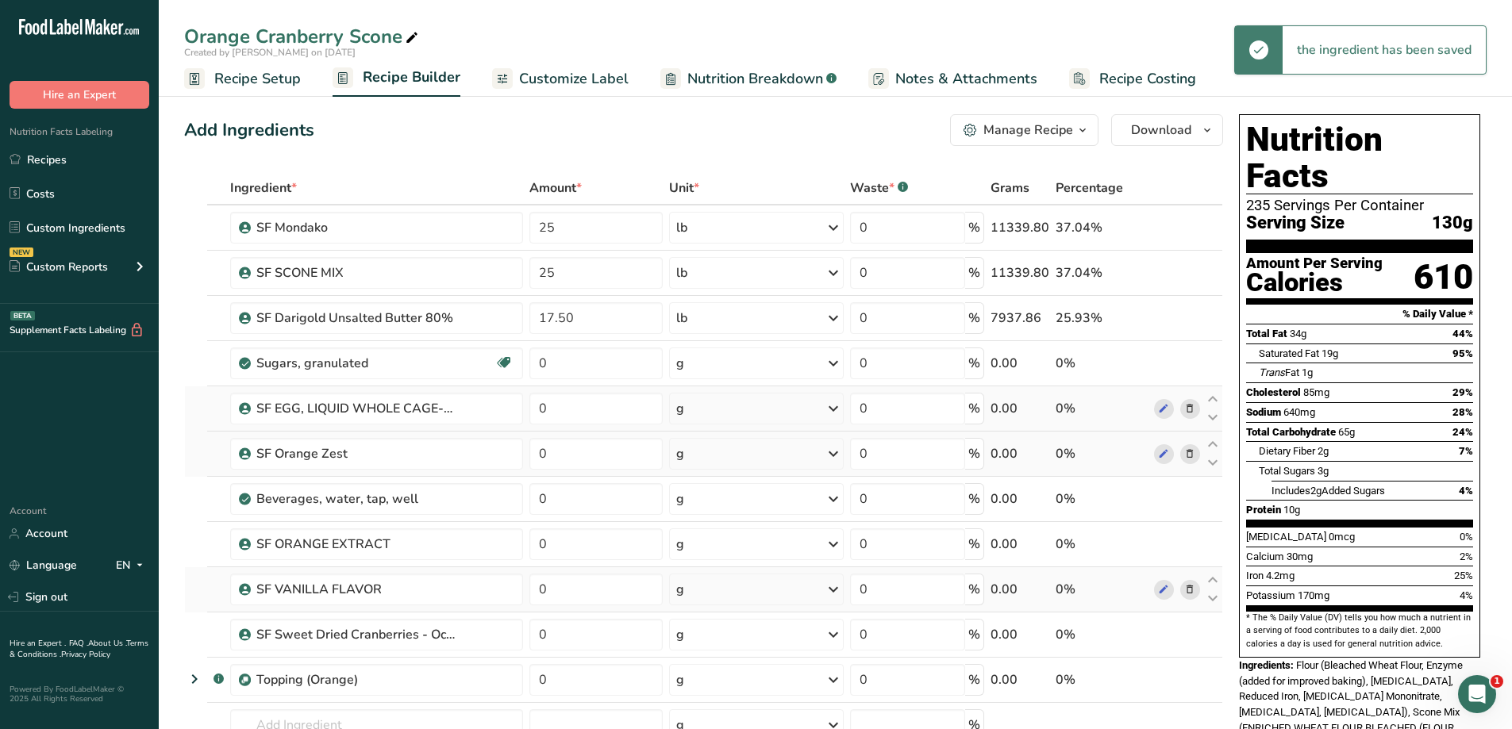
click at [802, 369] on div "g" at bounding box center [756, 364] width 174 height 32
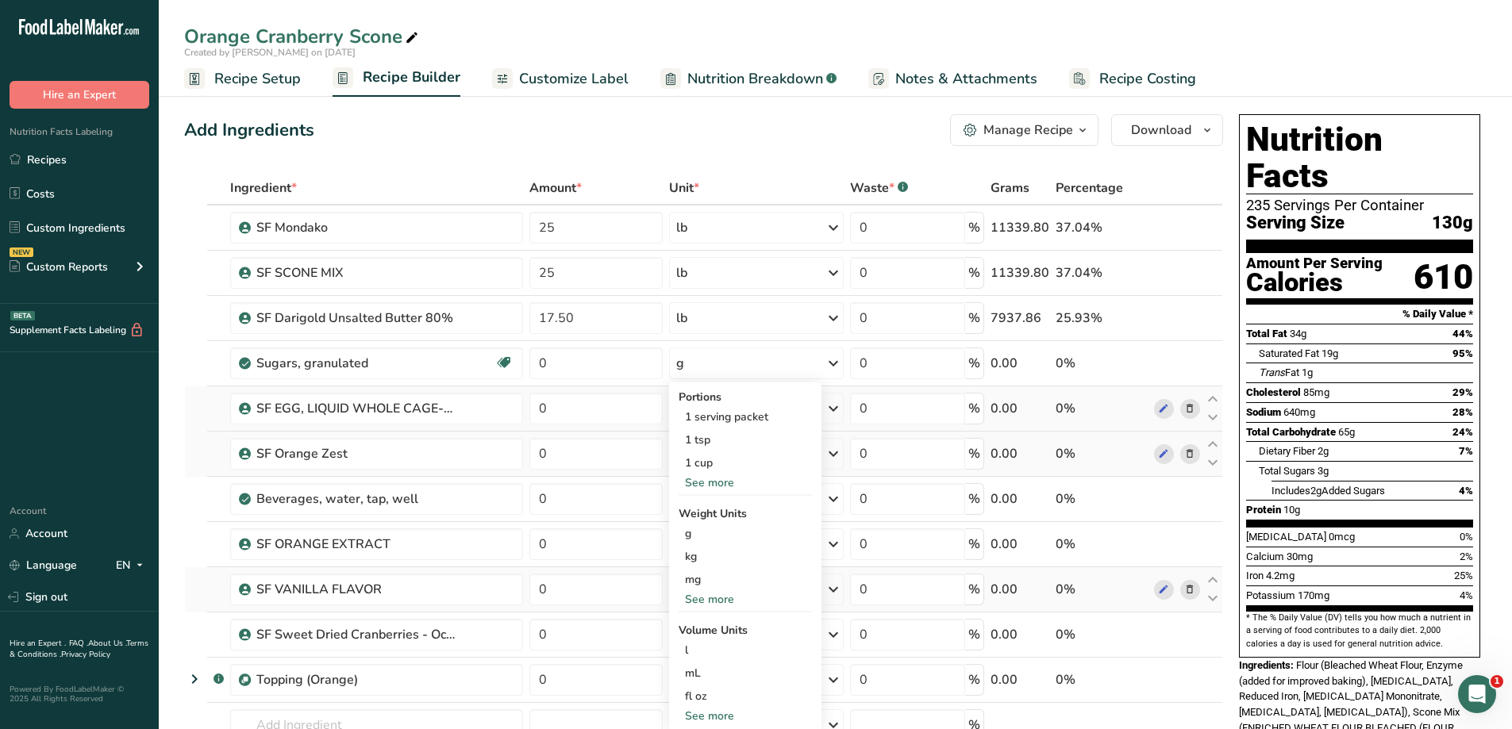
click at [701, 603] on div "See more" at bounding box center [745, 599] width 133 height 17
click at [712, 633] on div "lb" at bounding box center [745, 625] width 133 height 23
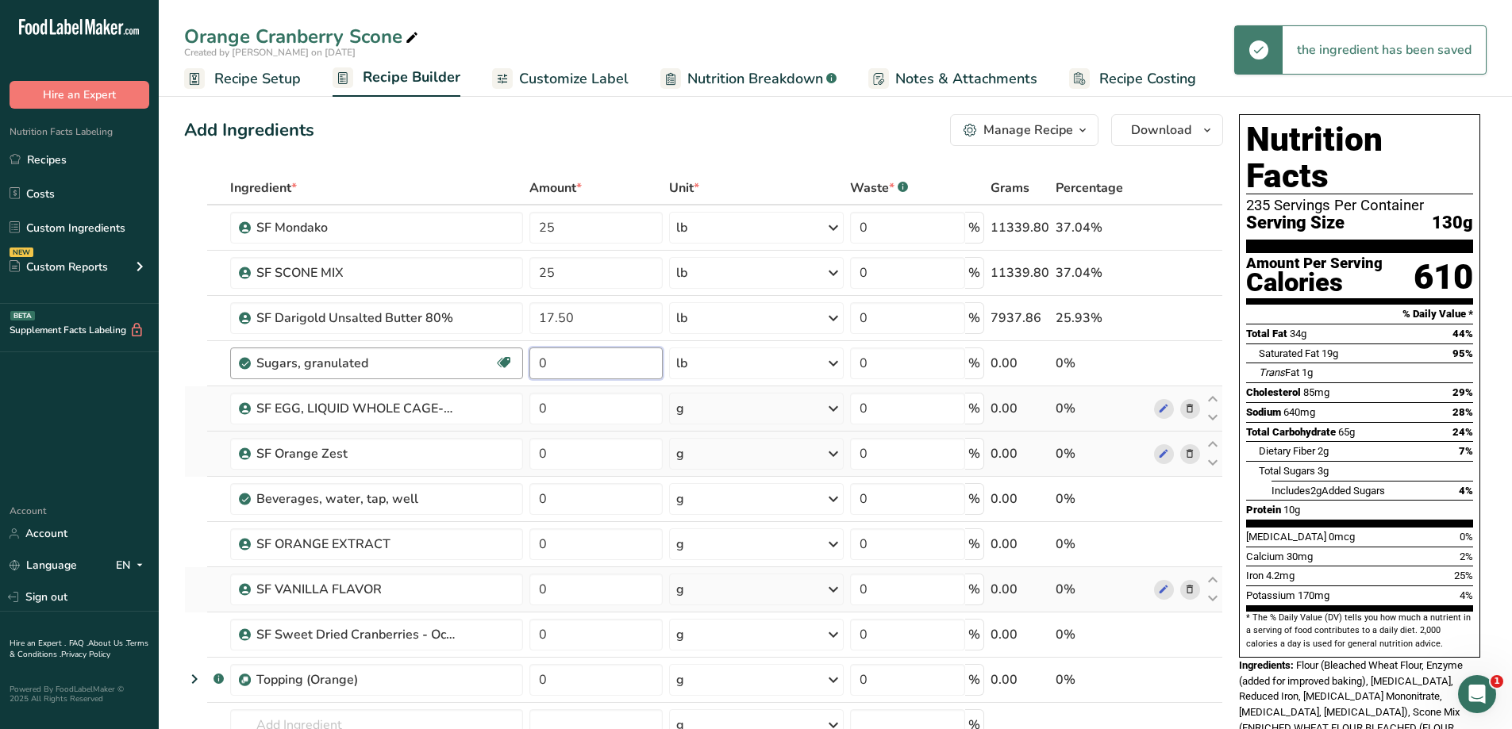
drag, startPoint x: 632, startPoint y: 369, endPoint x: 470, endPoint y: 349, distance: 163.1
click at [467, 349] on tr "Sugars, granulated Dairy free Gluten free Vegan Vegetarian Soy free 0 lb Portio…" at bounding box center [703, 363] width 1037 height 45
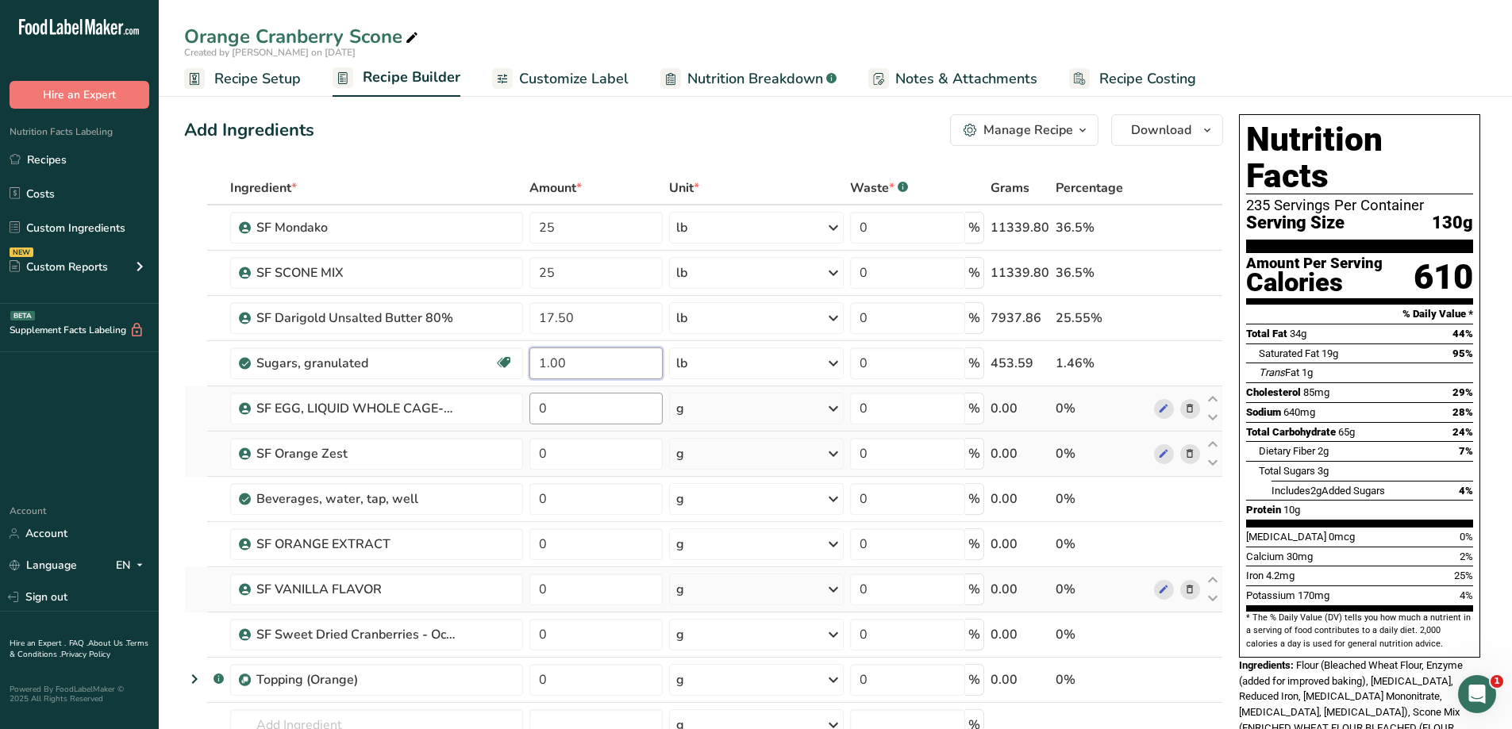
type input "1.00"
click at [626, 410] on div "Ingredient * Amount * Unit * Waste * .a-a{fill:#347362;}.b-a{fill:#fff;} Grams …" at bounding box center [703, 509] width 1039 height 676
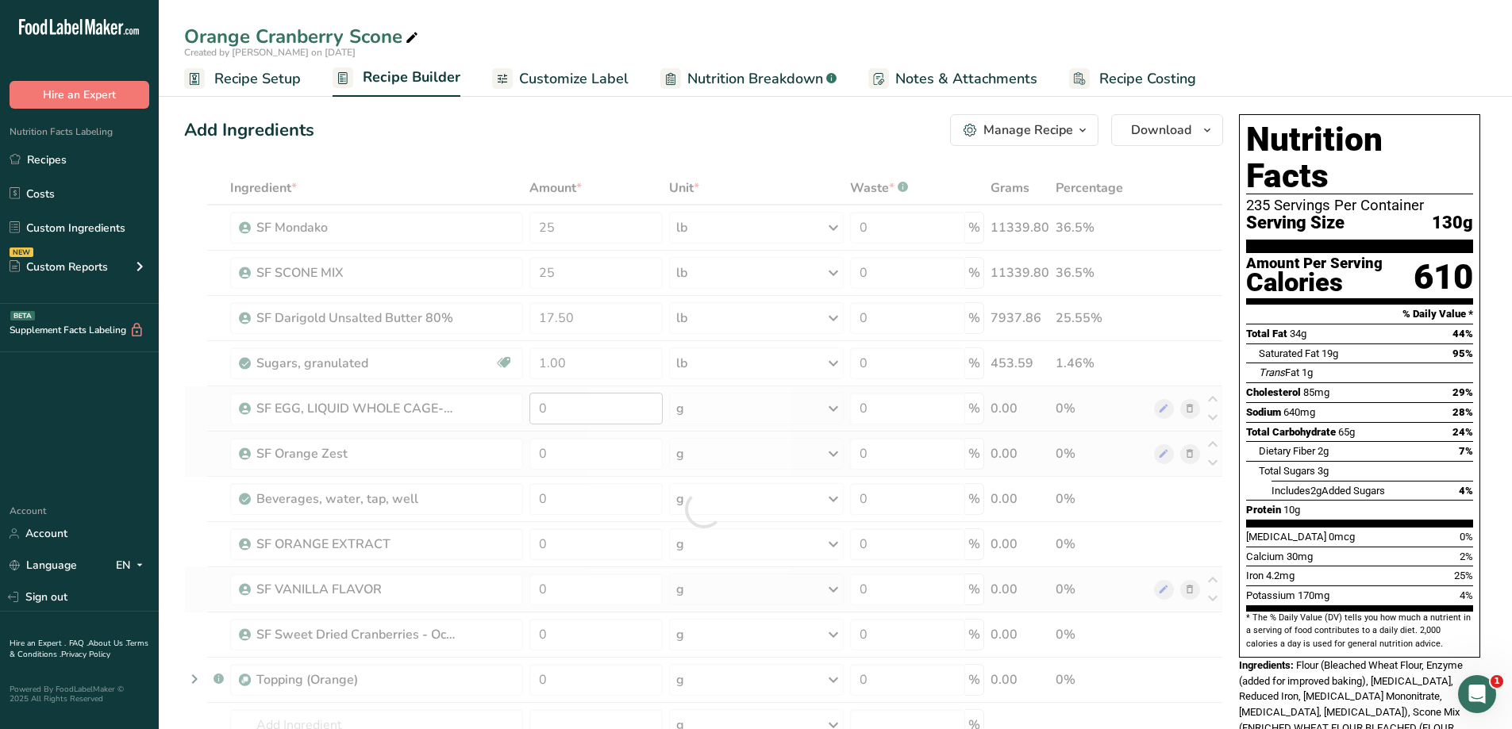
click at [626, 410] on div at bounding box center [703, 509] width 1039 height 676
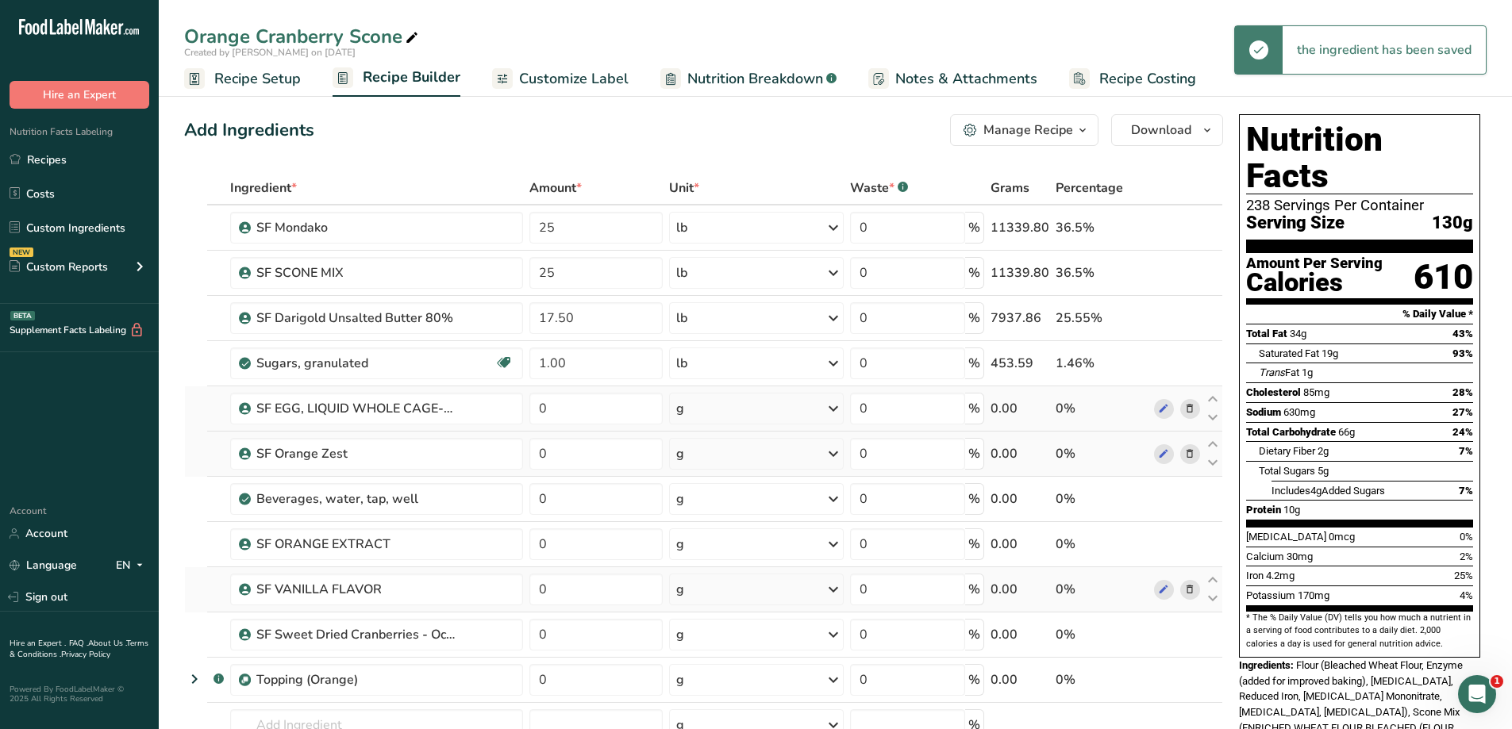
click at [743, 414] on div "g" at bounding box center [756, 409] width 174 height 32
click at [735, 531] on div "See more" at bounding box center [745, 534] width 133 height 17
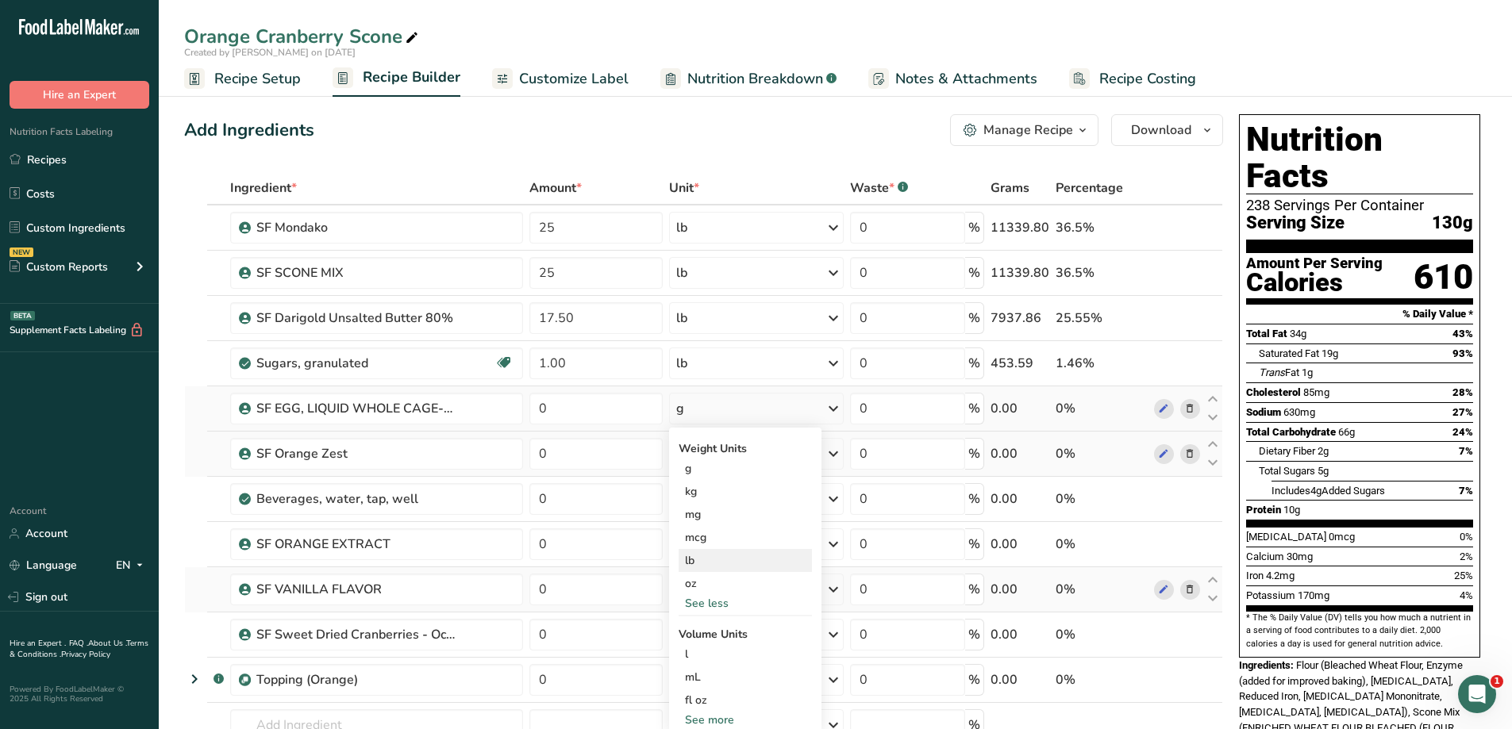
click at [723, 555] on div "lb" at bounding box center [745, 560] width 133 height 23
click at [545, 411] on input "0" at bounding box center [595, 409] width 133 height 32
type input "7.50"
click at [593, 448] on div "Ingredient * Amount * Unit * Waste * .a-a{fill:#347362;}.b-a{fill:#fff;} Grams …" at bounding box center [703, 509] width 1039 height 676
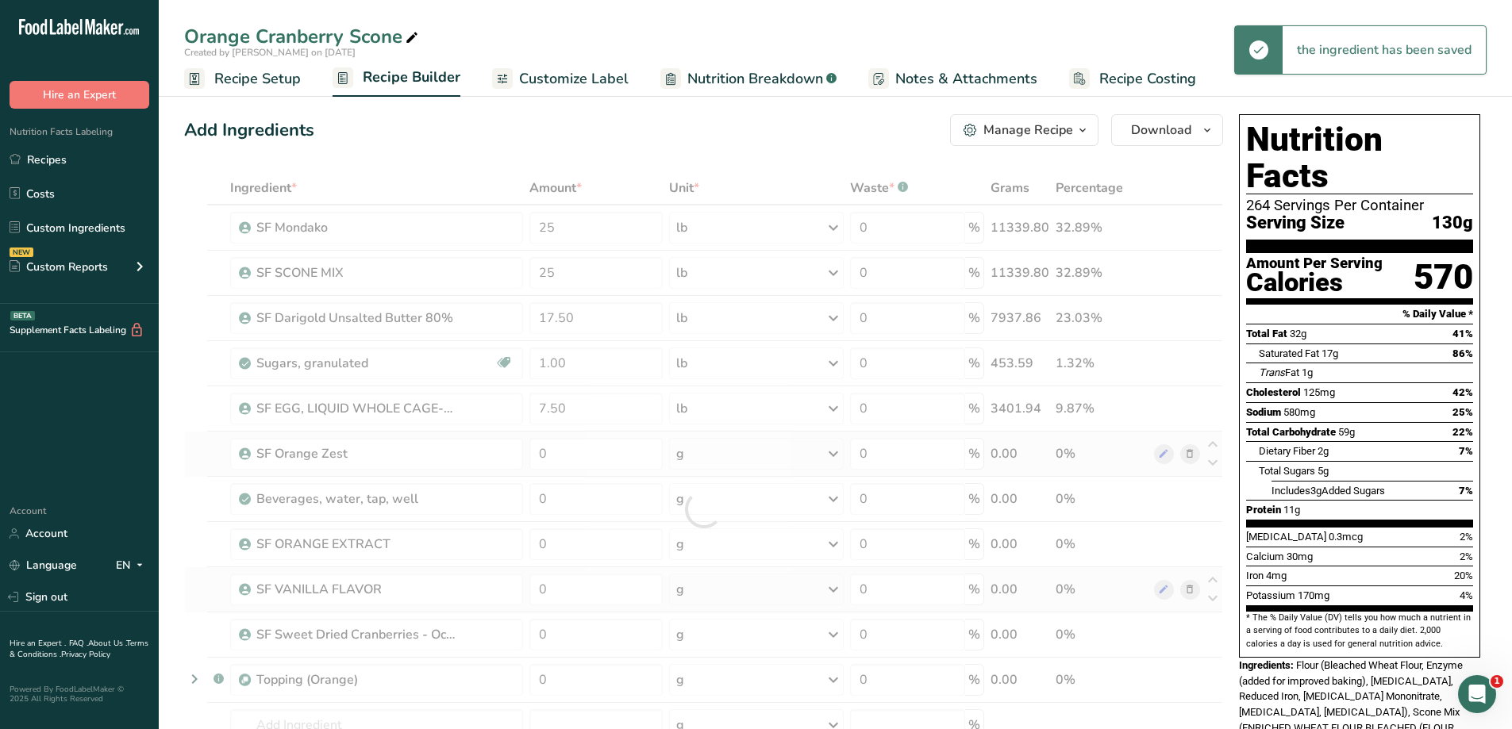
click at [829, 456] on div "Ingredient * Amount * Unit * Waste * .a-a{fill:#347362;}.b-a{fill:#fff;} Grams …" at bounding box center [703, 509] width 1039 height 676
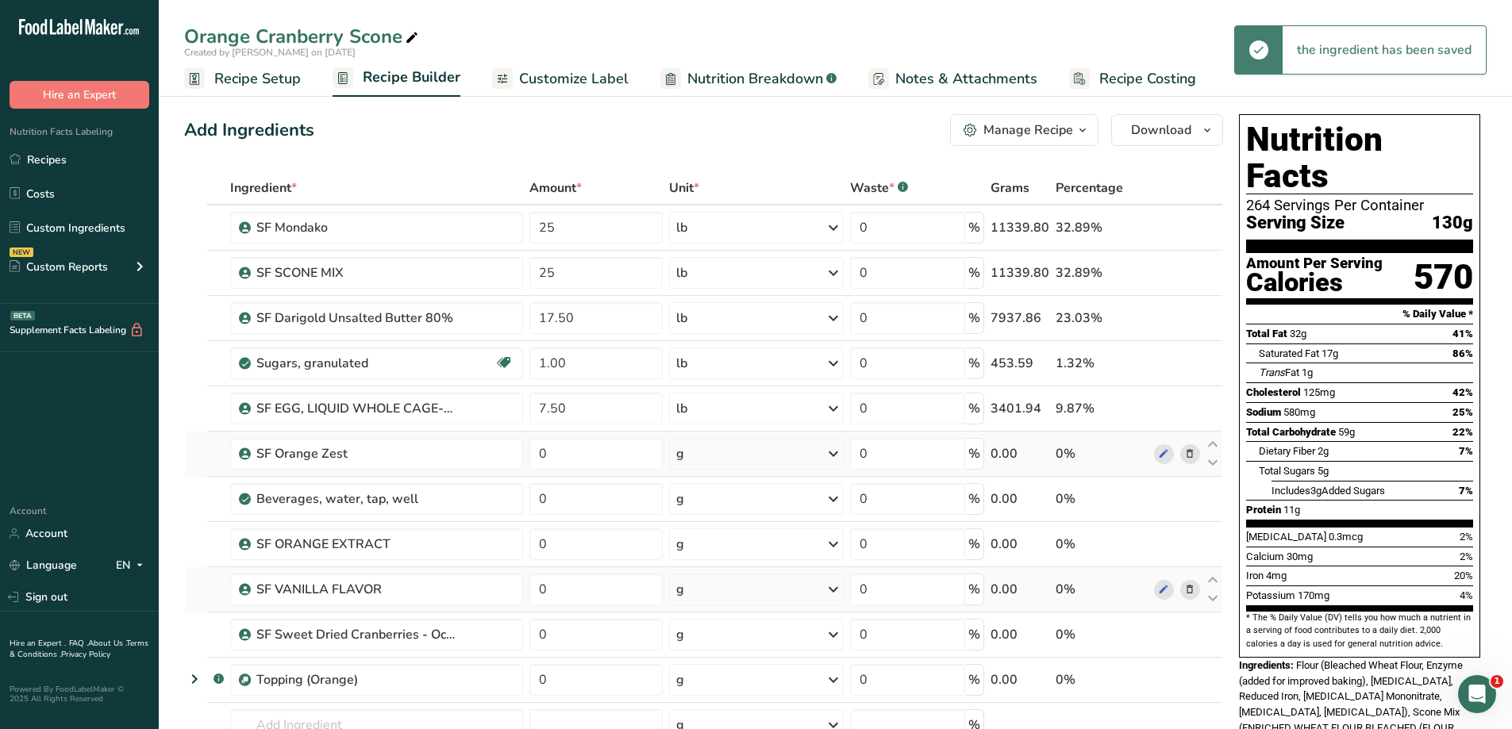
click at [829, 456] on icon at bounding box center [833, 454] width 19 height 29
click at [731, 580] on div "See more" at bounding box center [745, 580] width 133 height 17
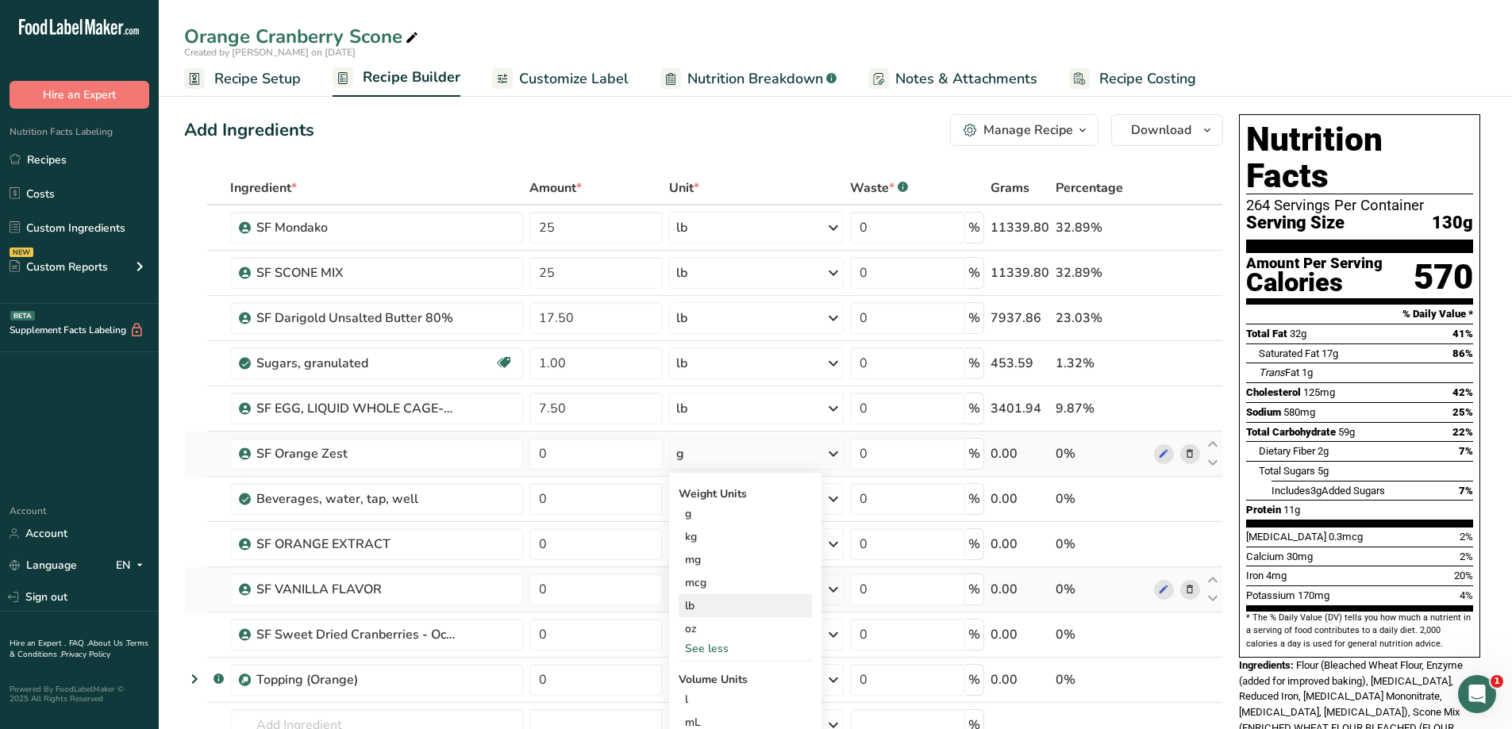
click at [725, 614] on div "lb" at bounding box center [745, 606] width 133 height 23
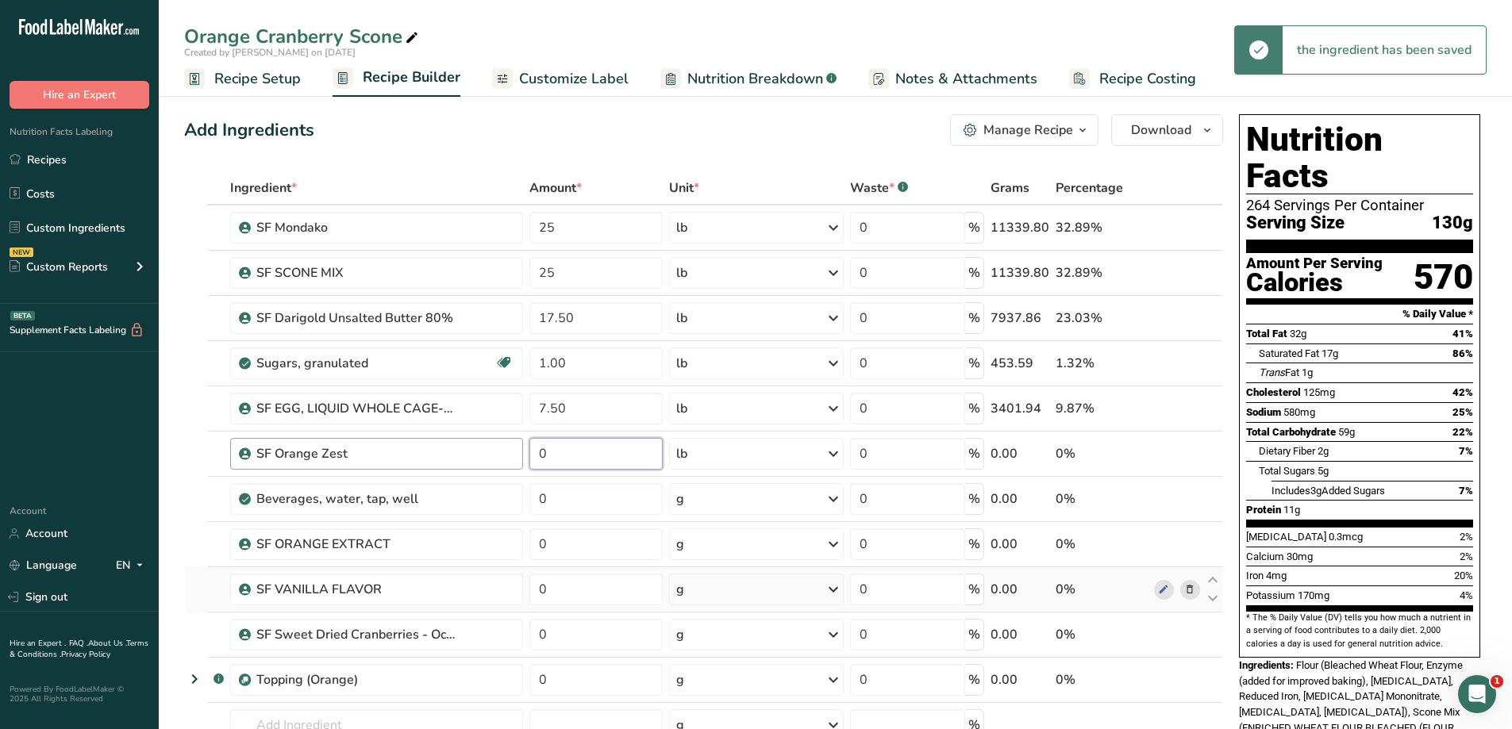
drag, startPoint x: 591, startPoint y: 452, endPoint x: 516, endPoint y: 456, distance: 74.8
click at [516, 456] on tr "SF Orange Zest 0 lb Weight Units g kg mg mcg lb oz See less Volume Units l Volu…" at bounding box center [703, 454] width 1037 height 45
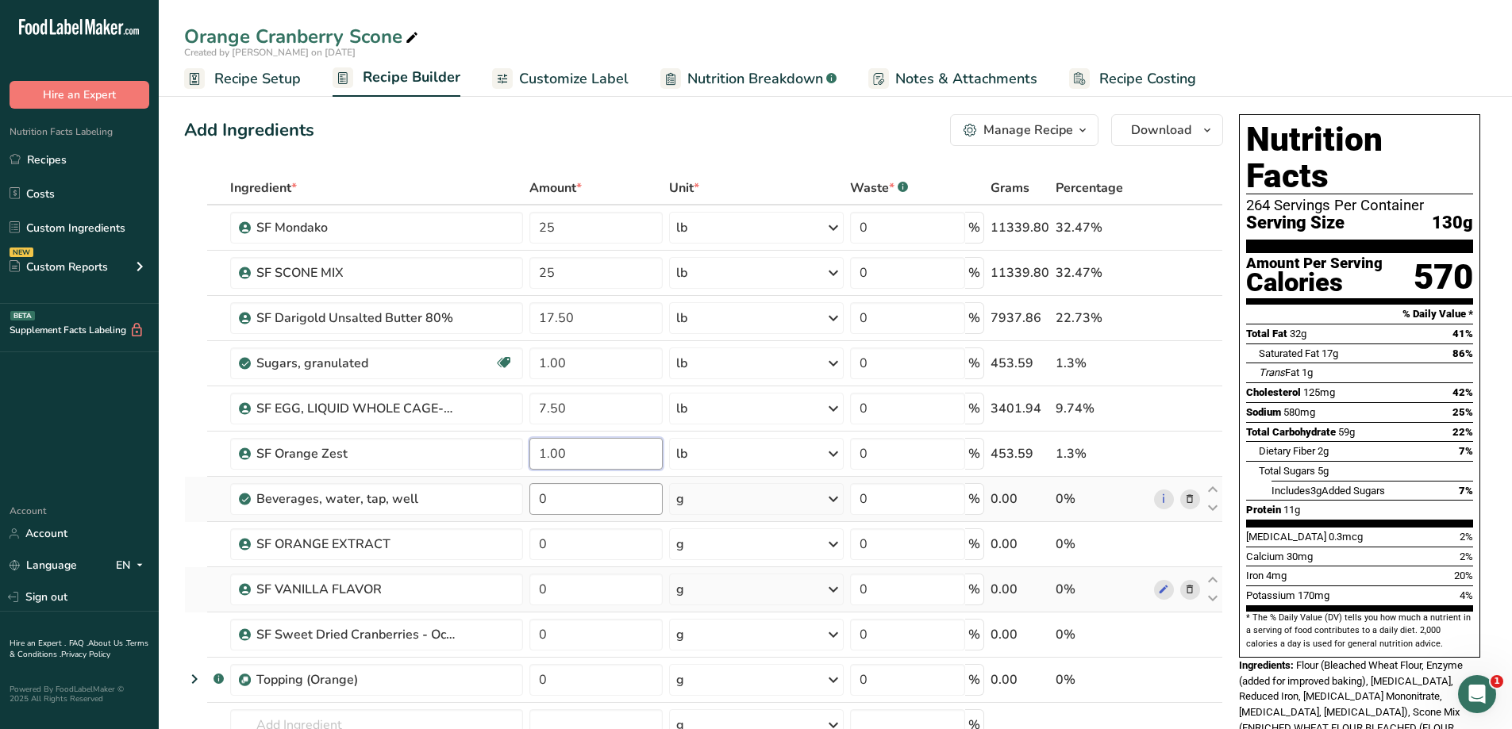
type input "1.00"
click at [583, 502] on div "Ingredient * Amount * Unit * Waste * .a-a{fill:#347362;}.b-a{fill:#fff;} Grams …" at bounding box center [703, 509] width 1039 height 676
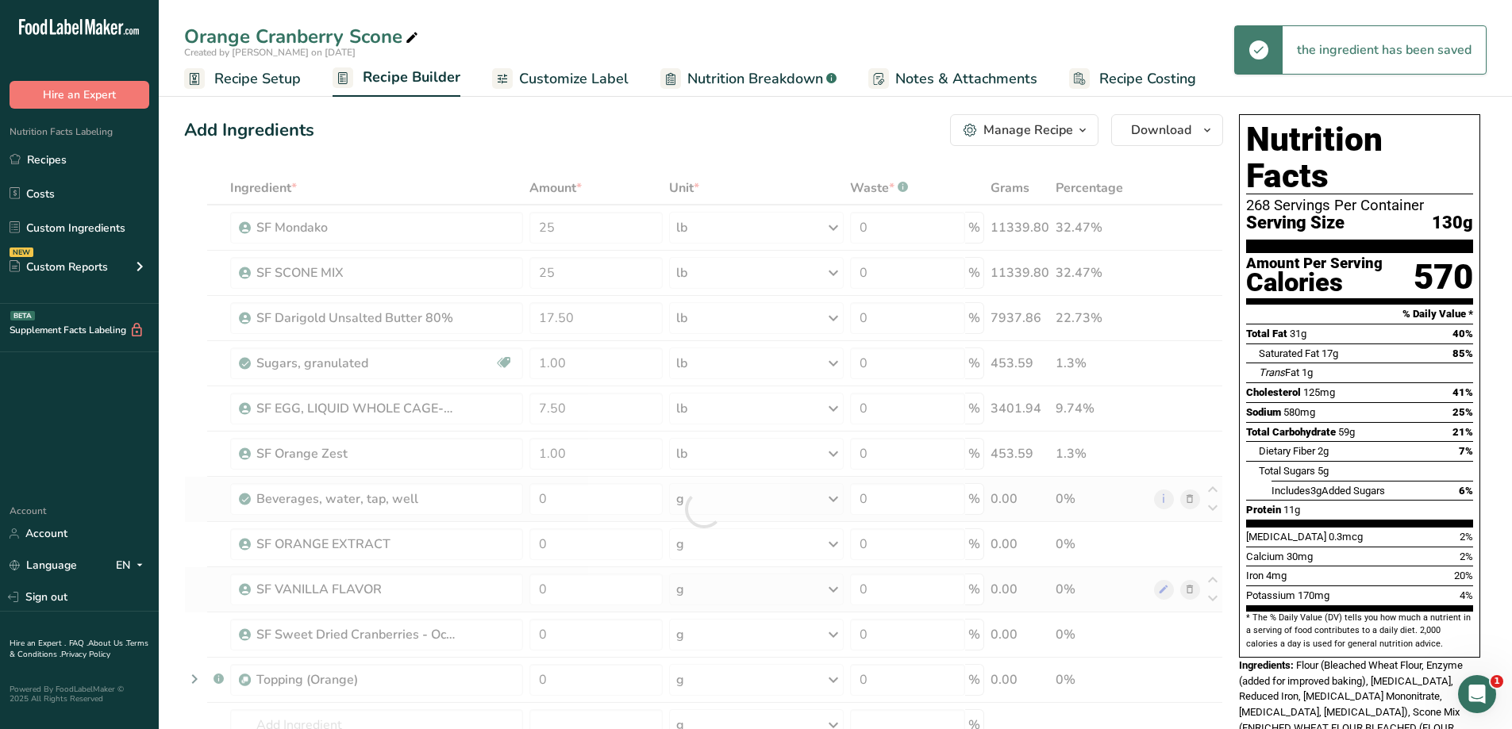
click at [798, 505] on div "Ingredient * Amount * Unit * Waste * .a-a{fill:#347362;}.b-a{fill:#fff;} Grams …" at bounding box center [703, 509] width 1039 height 676
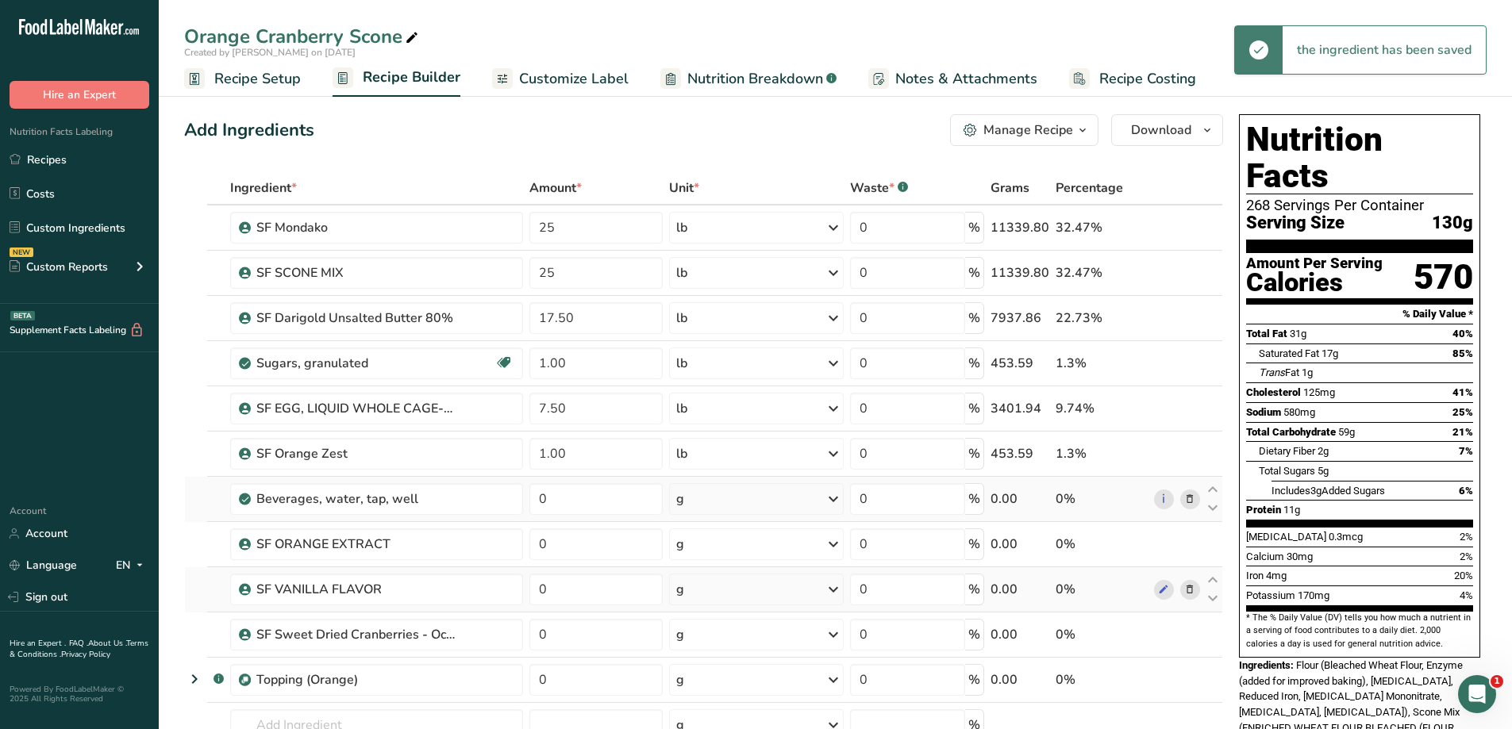
click at [817, 501] on div "g" at bounding box center [756, 499] width 174 height 32
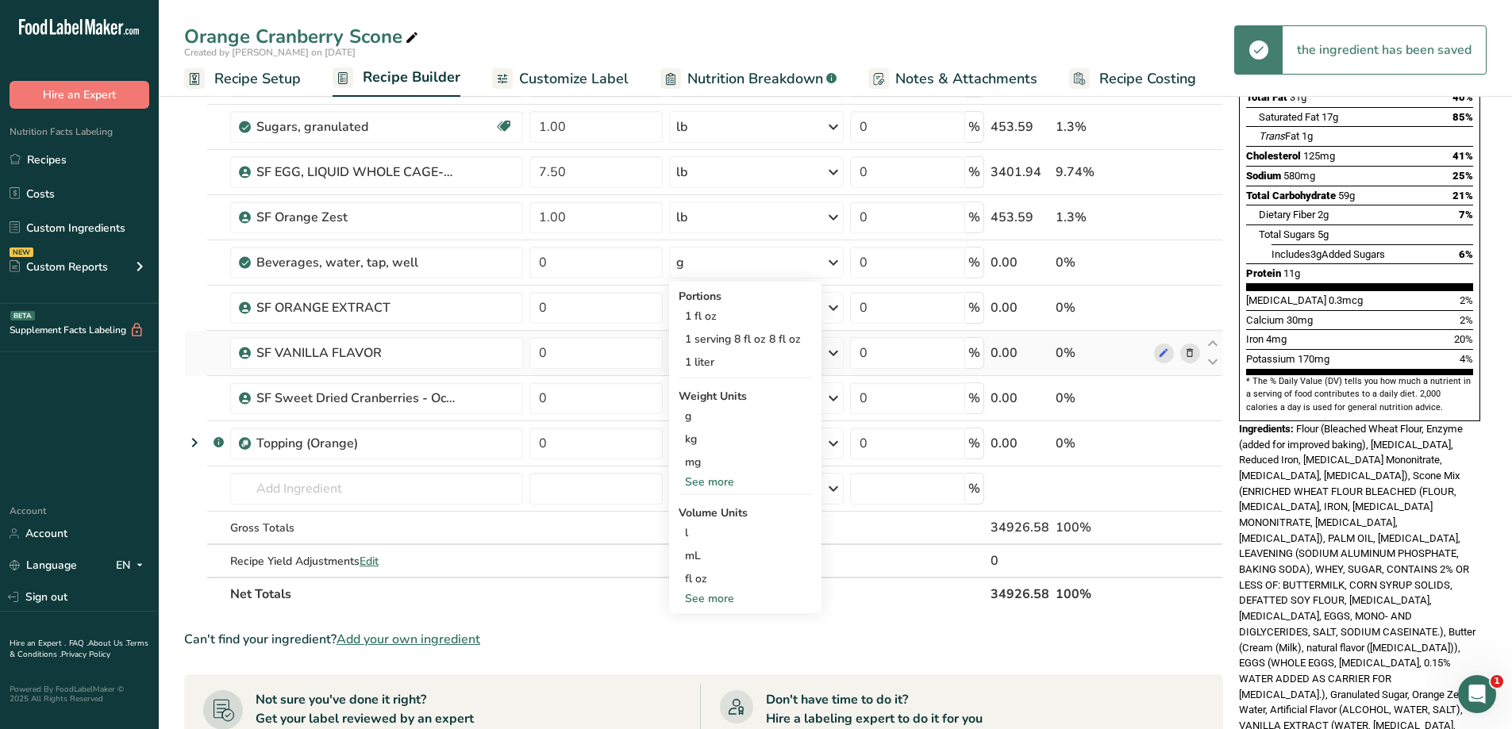
scroll to position [238, 0]
click at [730, 482] on div "See more" at bounding box center [745, 480] width 133 height 17
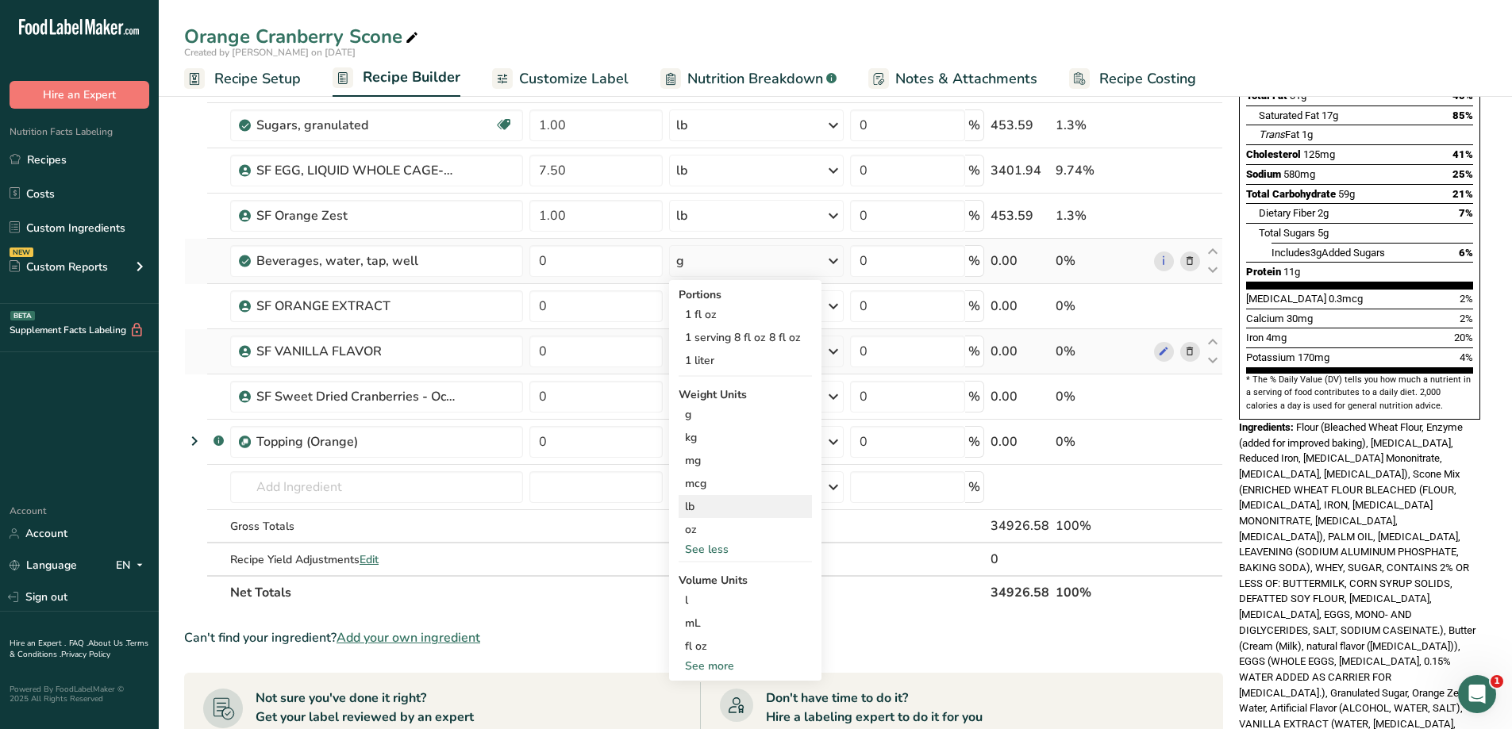
click at [733, 505] on div "lb" at bounding box center [745, 506] width 133 height 23
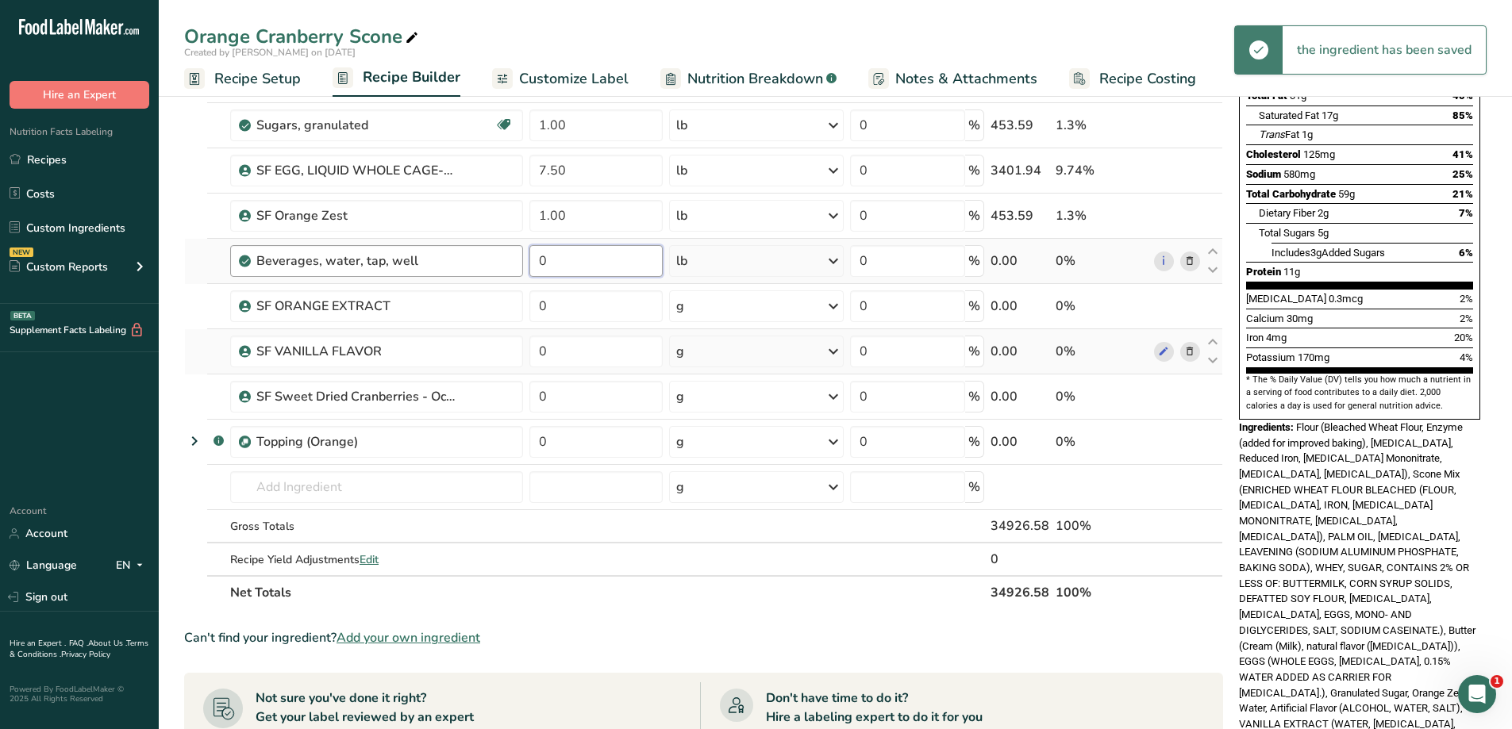
drag, startPoint x: 587, startPoint y: 258, endPoint x: 500, endPoint y: 252, distance: 86.8
click at [511, 260] on tr "Beverages, water, tap, well 0 lb Portions 1 fl oz 1 serving 8 fl oz 8 fl oz 1 l…" at bounding box center [703, 261] width 1037 height 45
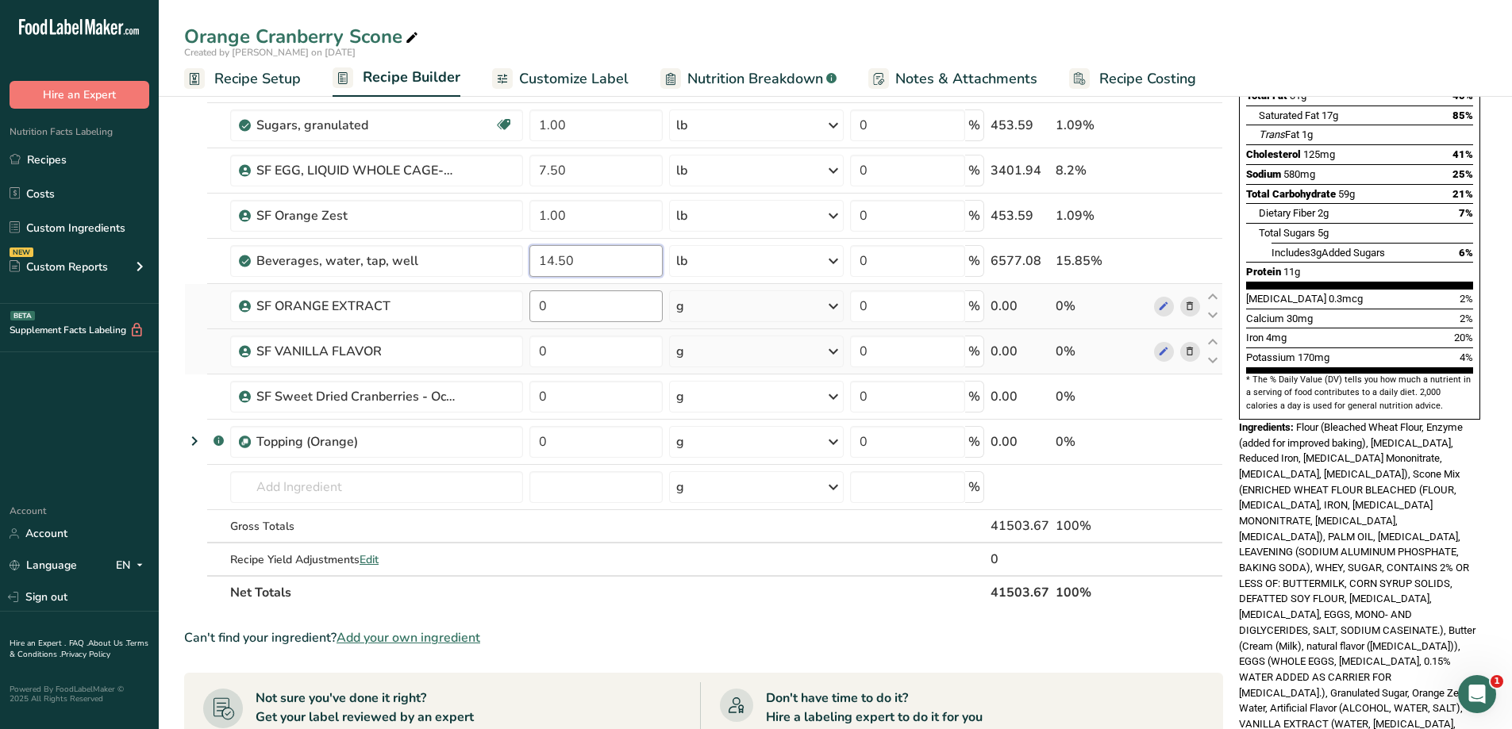
type input "14.50"
click at [571, 314] on div "Ingredient * Amount * Unit * Waste * .a-a{fill:#347362;}.b-a{fill:#fff;} Grams …" at bounding box center [703, 271] width 1039 height 676
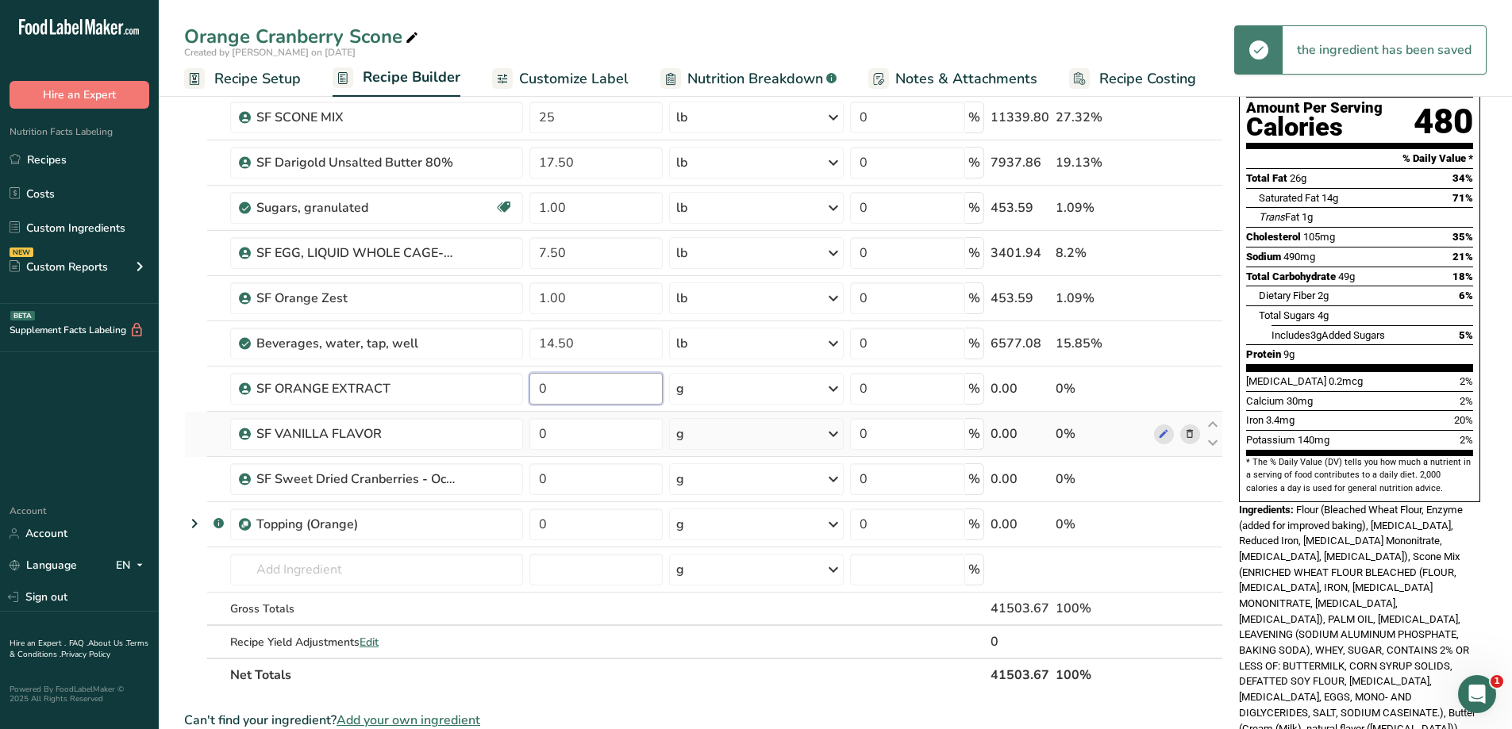
scroll to position [159, 0]
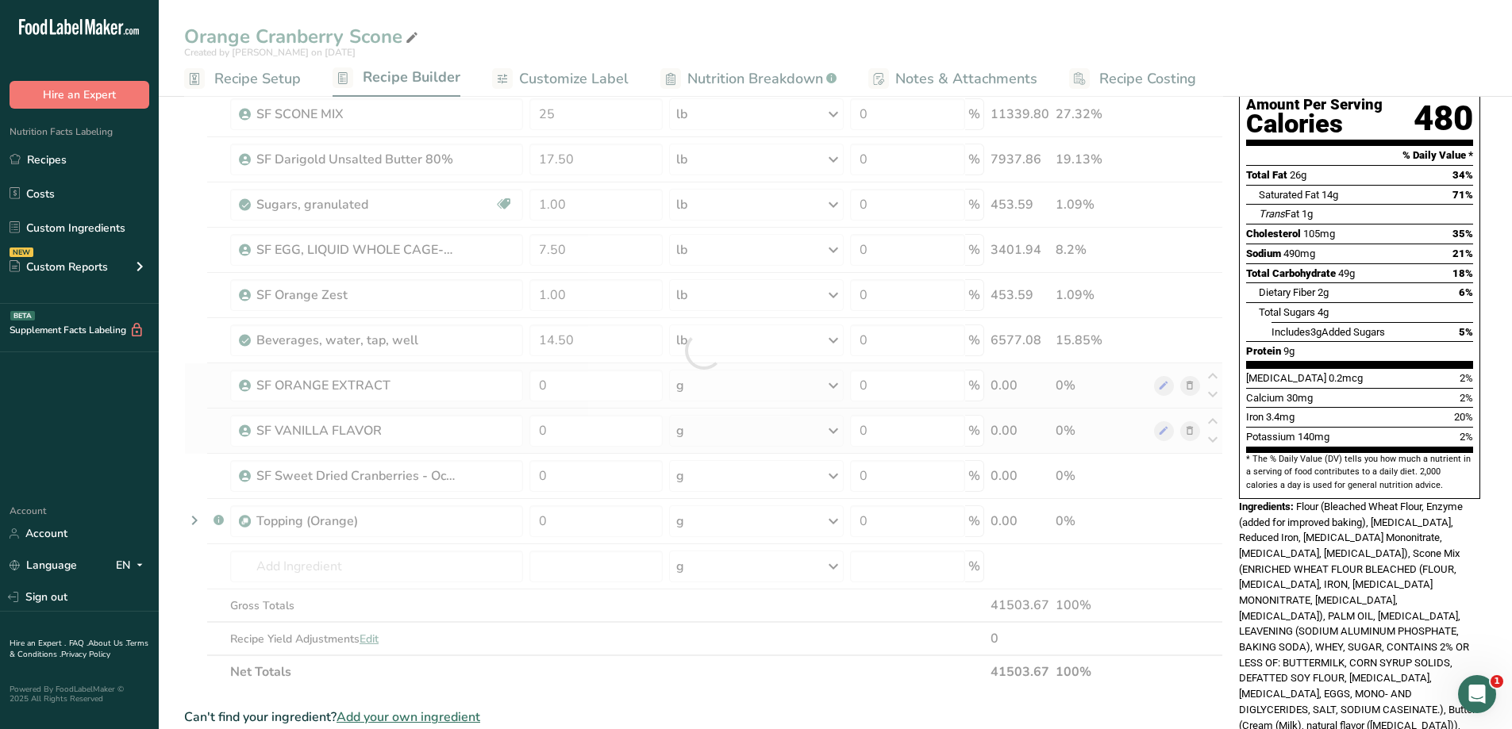
click at [706, 388] on div "Ingredient * Amount * Unit * Waste * .a-a{fill:#347362;}.b-a{fill:#fff;} Grams …" at bounding box center [703, 351] width 1039 height 676
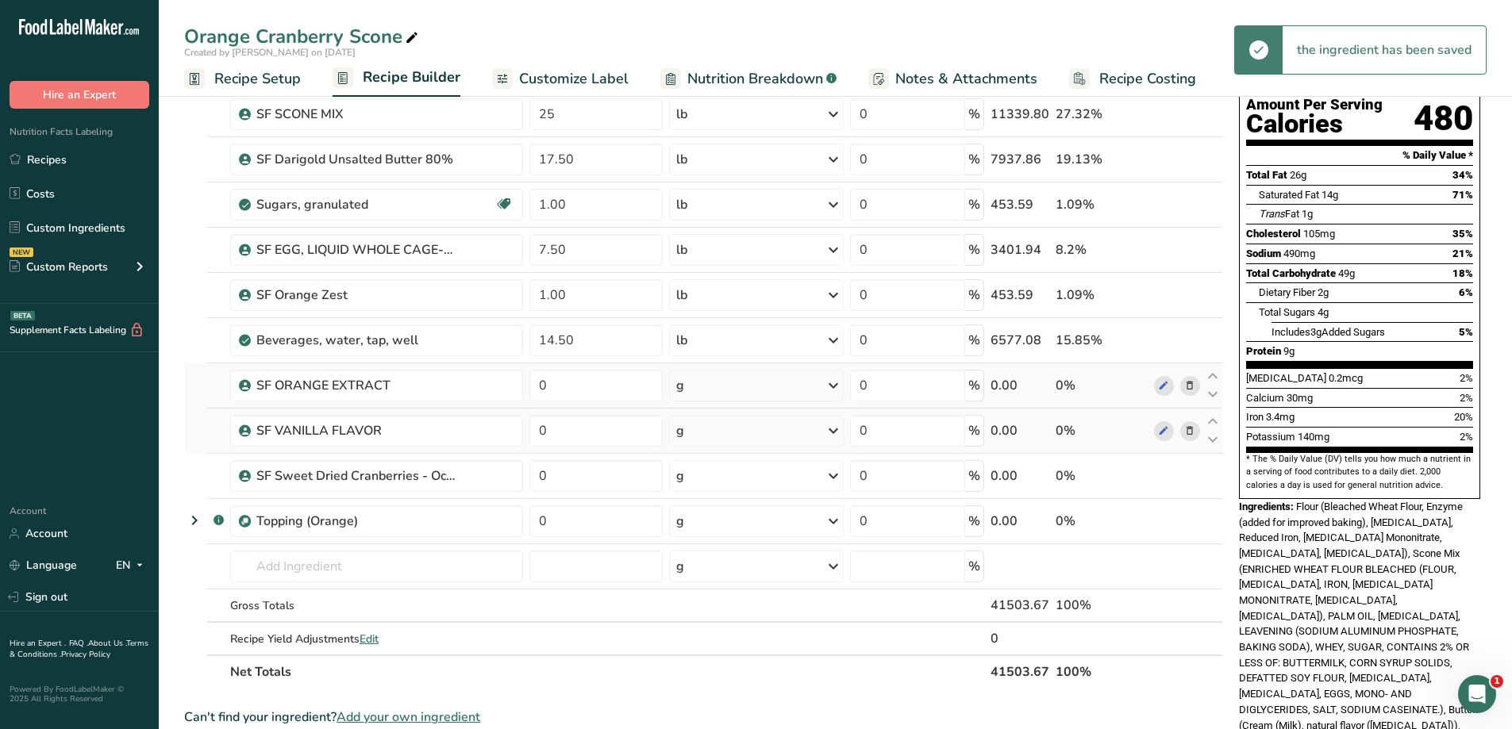
click at [706, 388] on div "g" at bounding box center [756, 386] width 174 height 32
click at [717, 507] on div "See more" at bounding box center [745, 511] width 133 height 17
click at [717, 533] on div "lb" at bounding box center [745, 537] width 133 height 23
click at [600, 389] on input "0" at bounding box center [595, 386] width 133 height 32
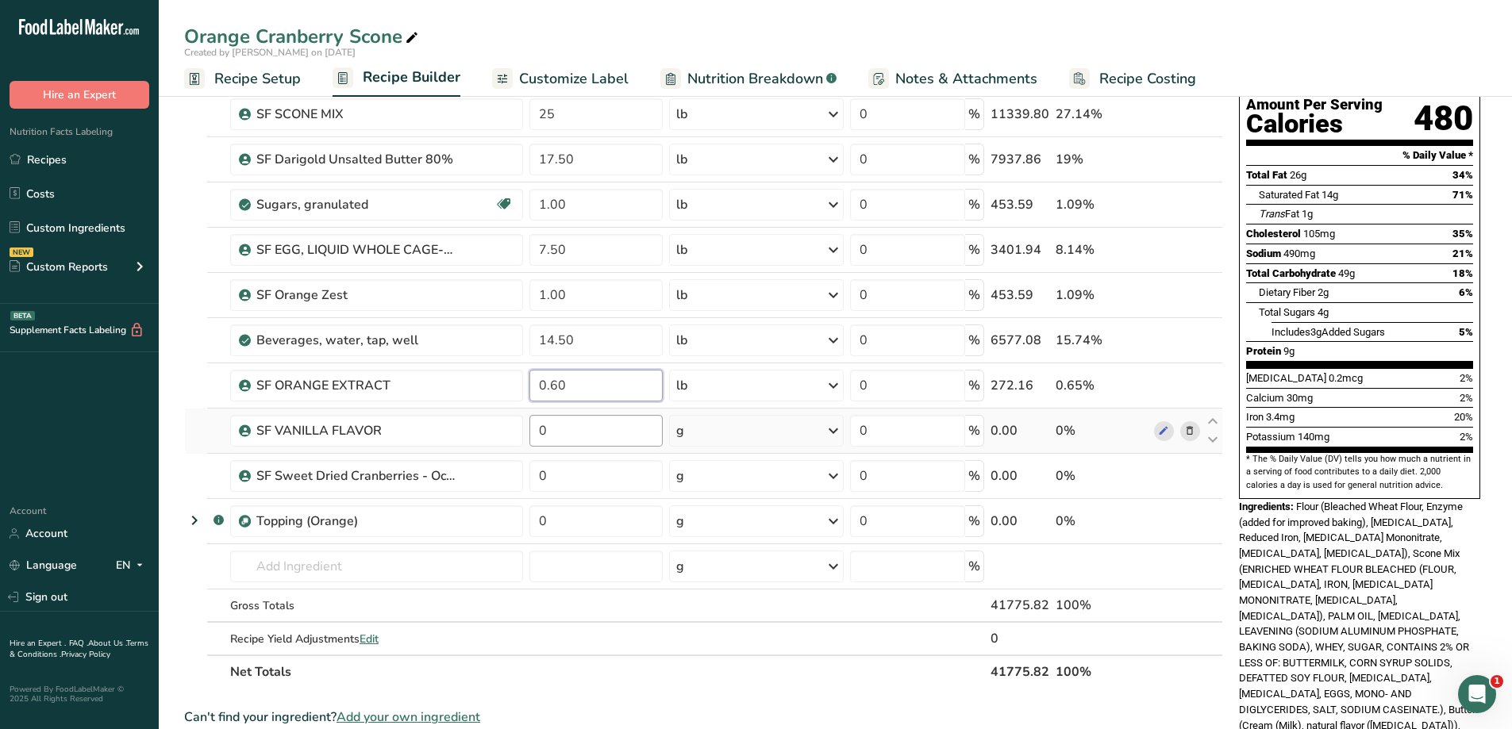
type input "0.60"
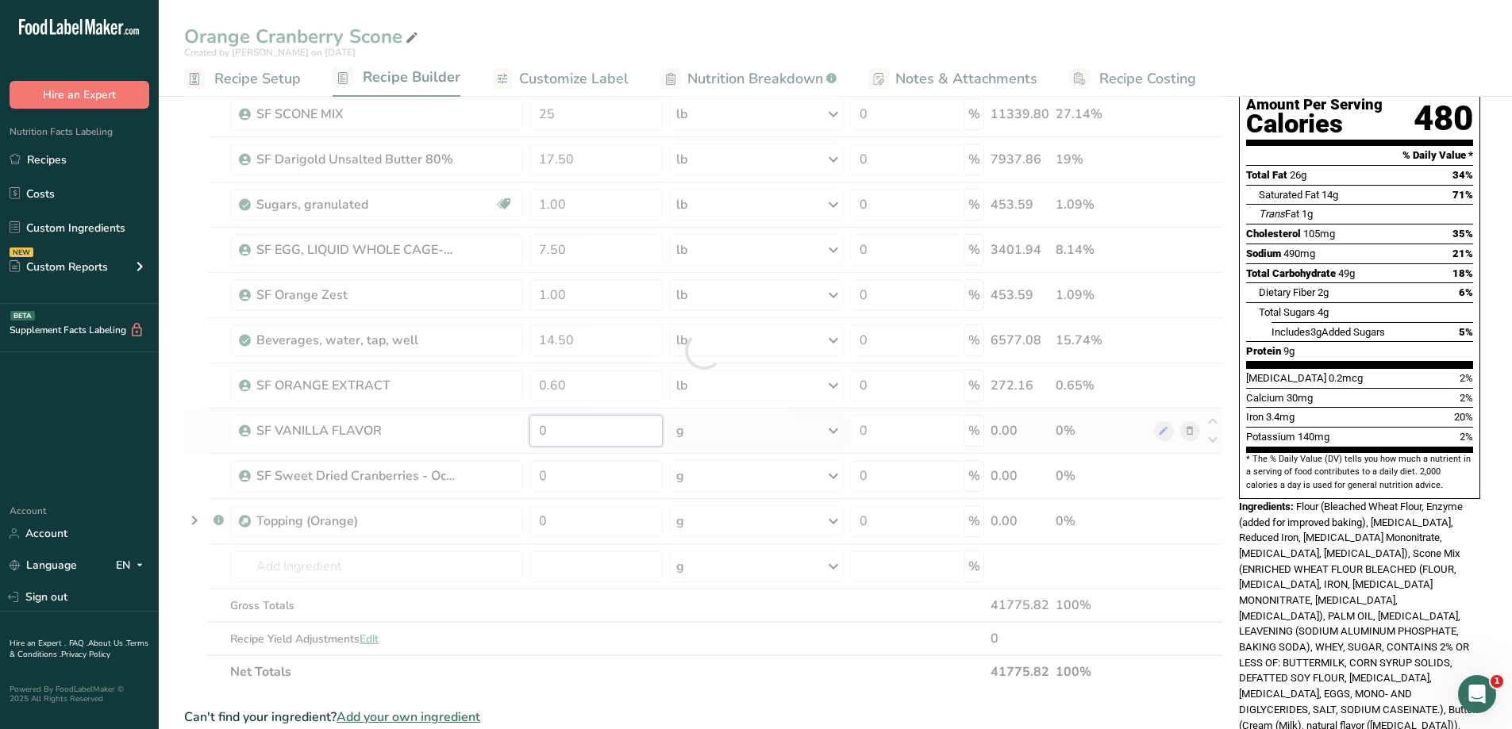
click at [575, 423] on div "Ingredient * Amount * Unit * Waste * .a-a{fill:#347362;}.b-a{fill:#fff;} Grams …" at bounding box center [703, 351] width 1039 height 676
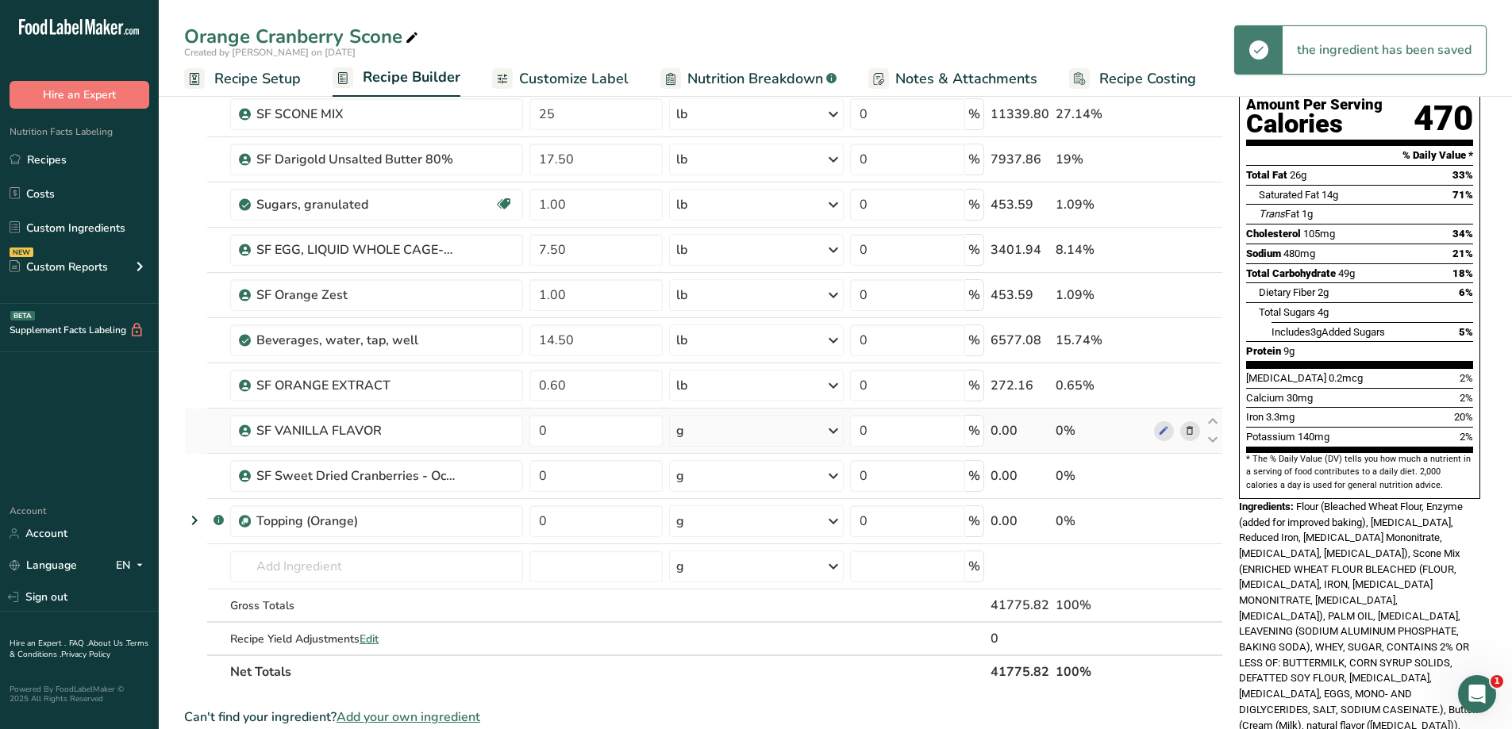
click at [813, 426] on div "Ingredient * Amount * Unit * Waste * .a-a{fill:#347362;}.b-a{fill:#fff;} Grams …" at bounding box center [703, 351] width 1039 height 676
click at [813, 426] on div "g" at bounding box center [756, 431] width 174 height 32
click at [709, 554] on div "See more" at bounding box center [745, 556] width 133 height 17
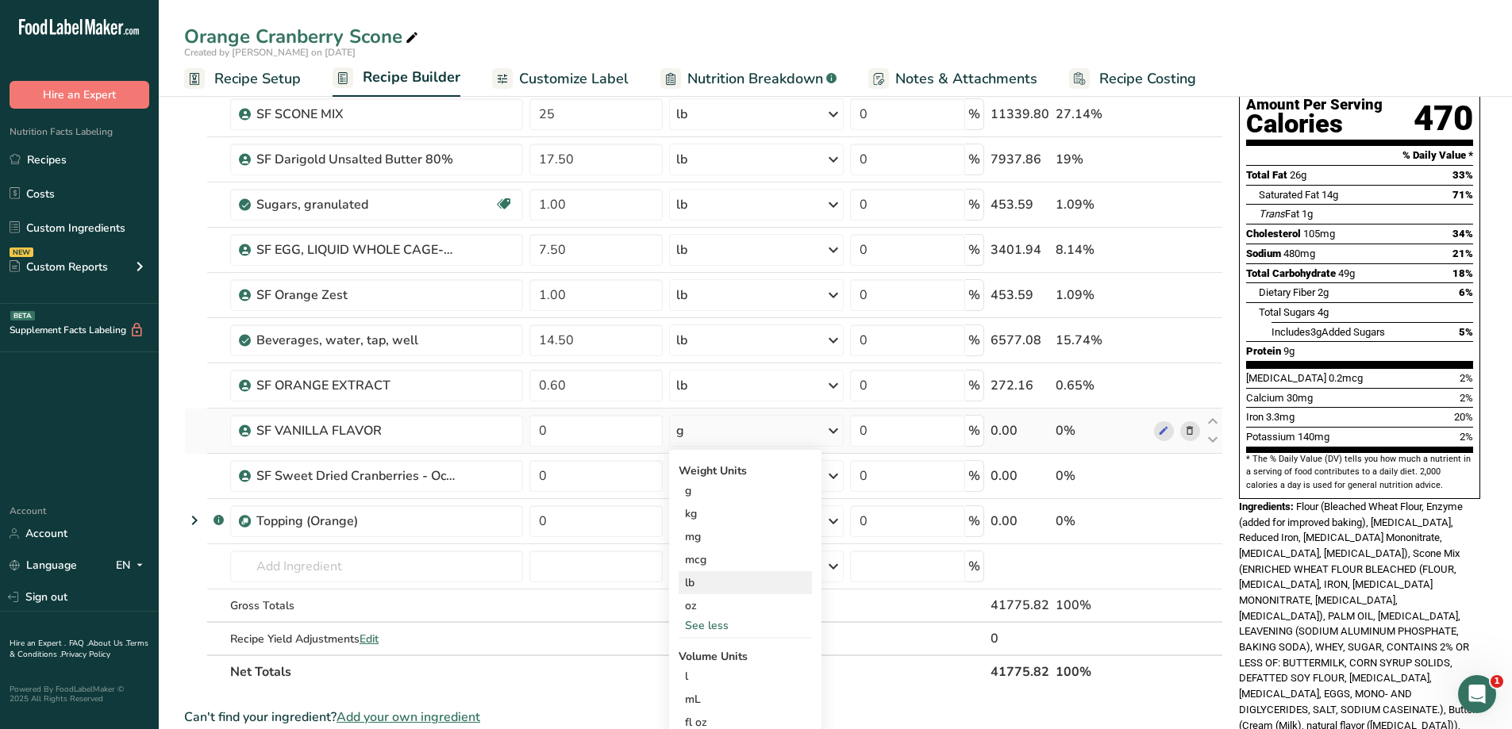
click at [725, 576] on div "lb" at bounding box center [745, 583] width 133 height 23
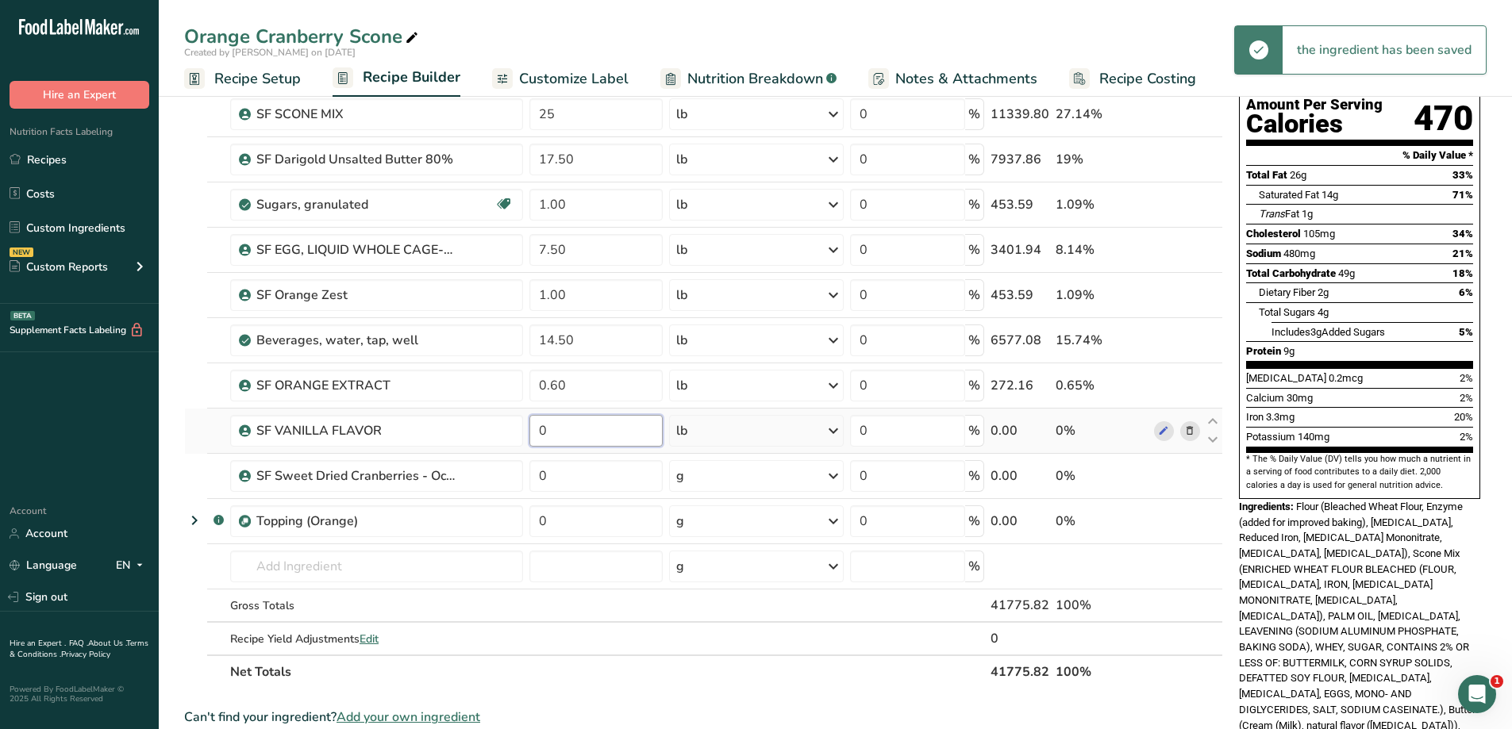
click at [583, 431] on input "0" at bounding box center [595, 431] width 133 height 32
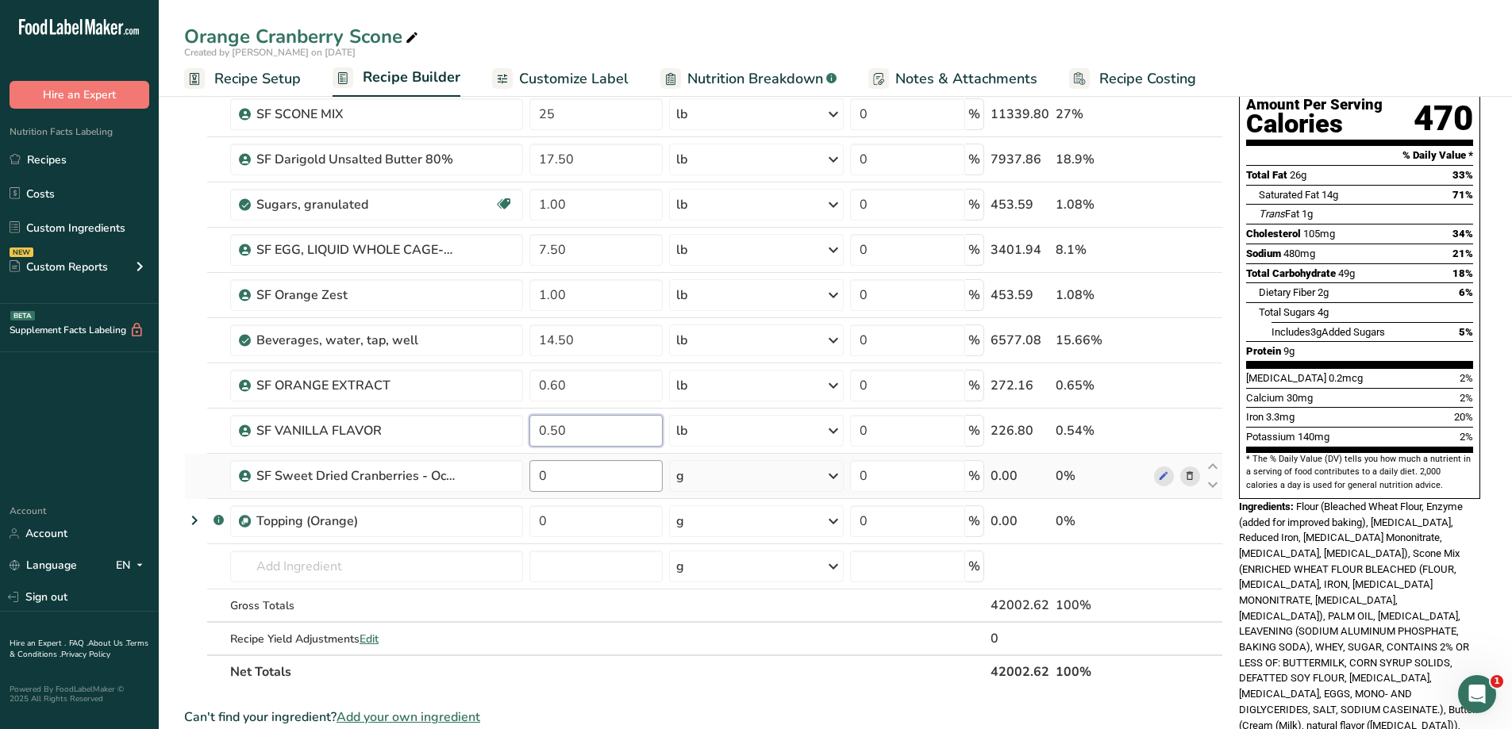
type input "0.50"
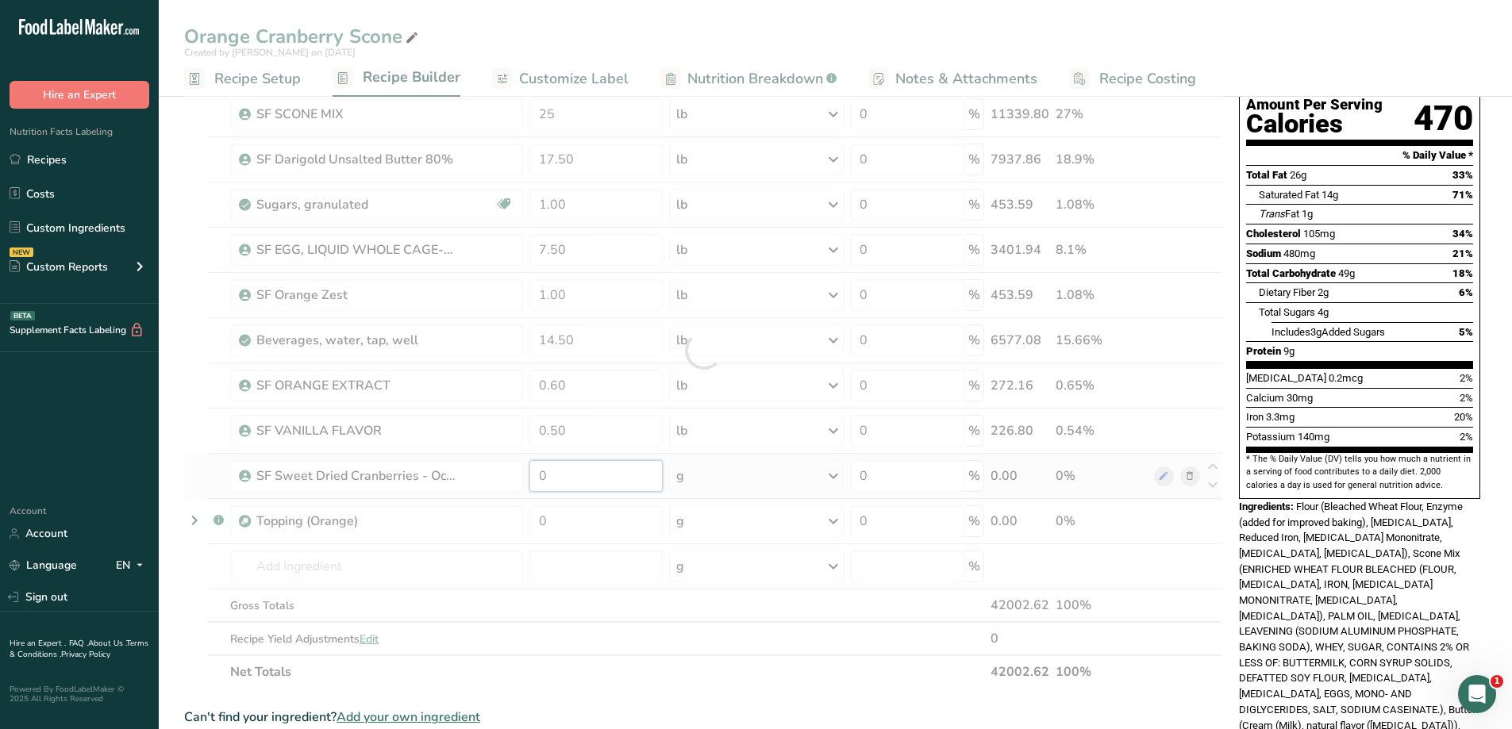
click at [581, 479] on div "Ingredient * Amount * Unit * Waste * .a-a{fill:#347362;}.b-a{fill:#fff;} Grams …" at bounding box center [703, 351] width 1039 height 676
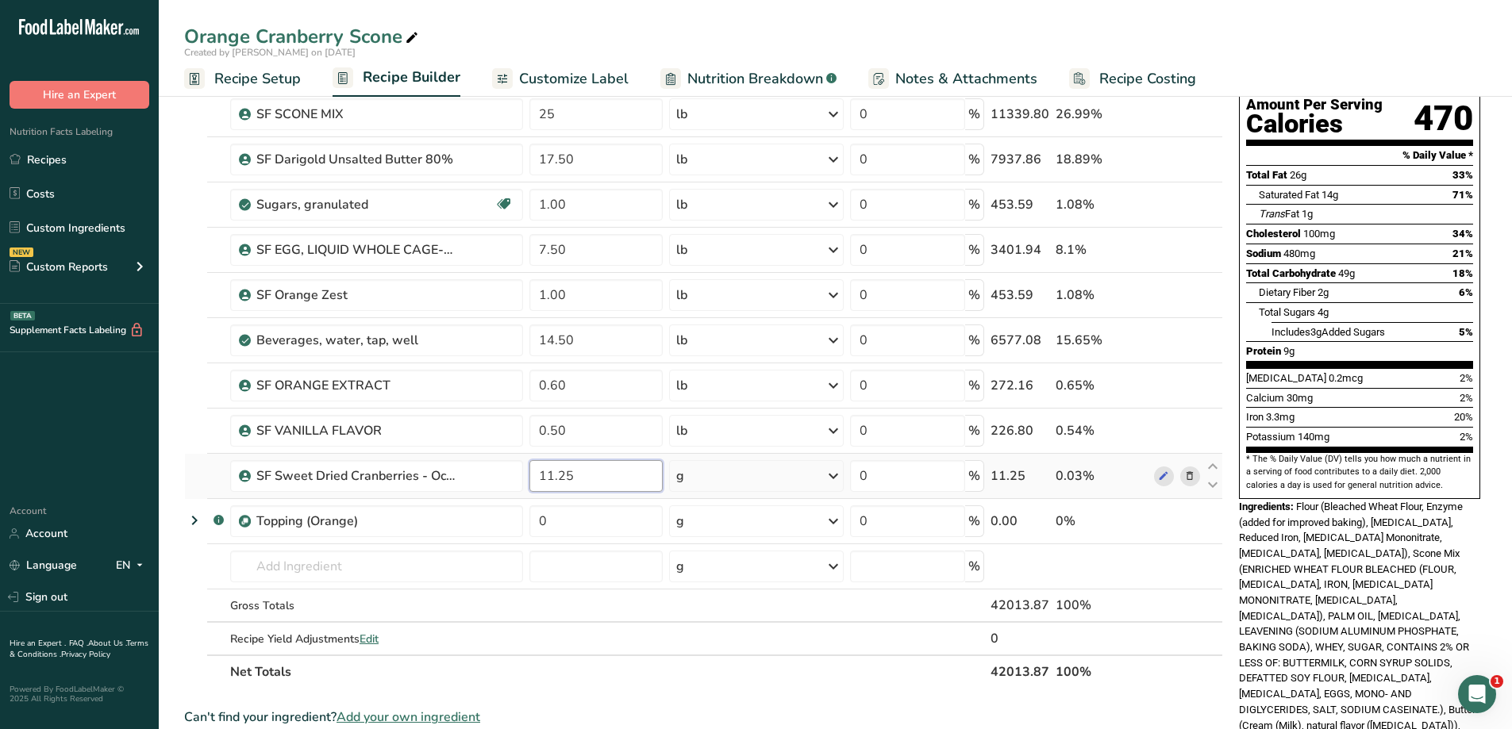
type input "11.25"
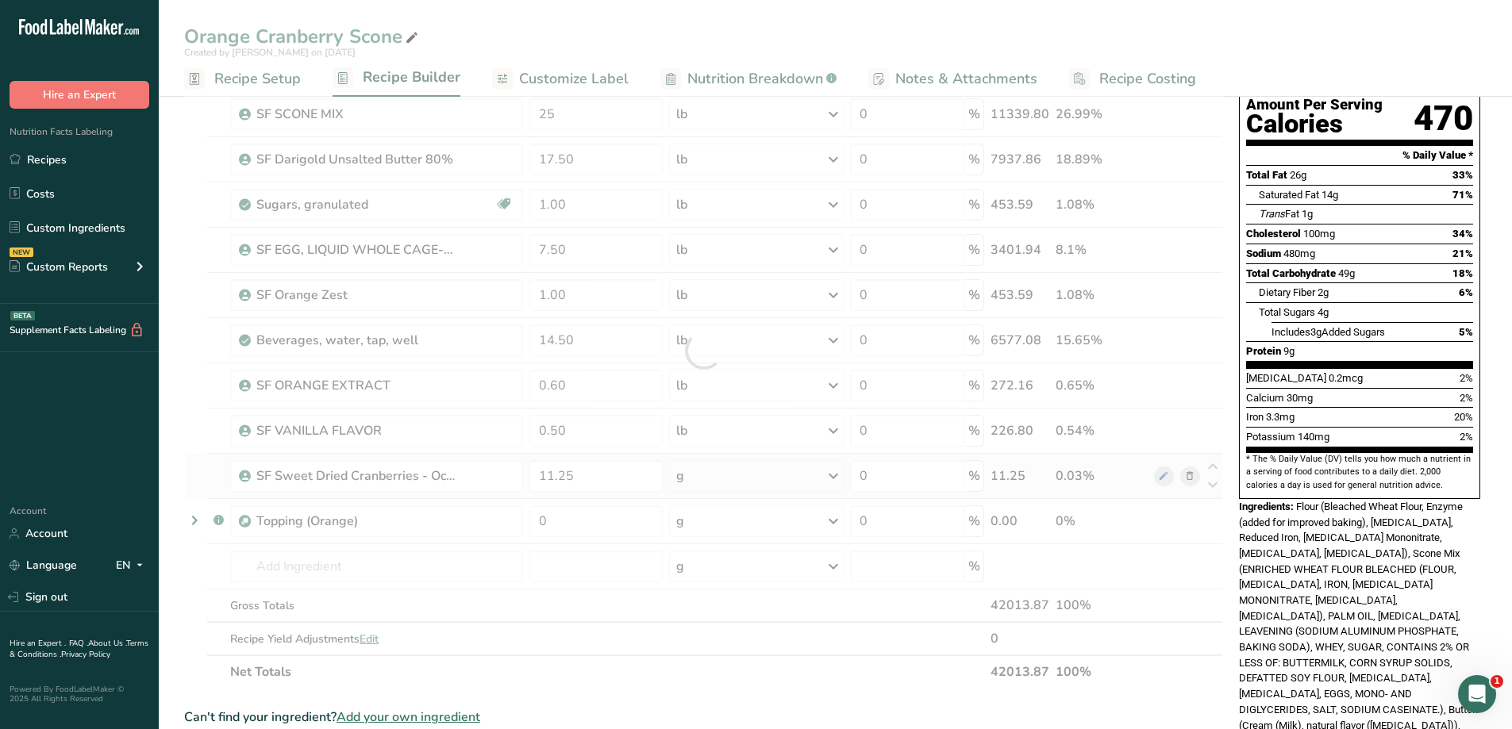
click at [732, 480] on div "Ingredient * Amount * Unit * Waste * .a-a{fill:#347362;}.b-a{fill:#fff;} Grams …" at bounding box center [703, 351] width 1039 height 676
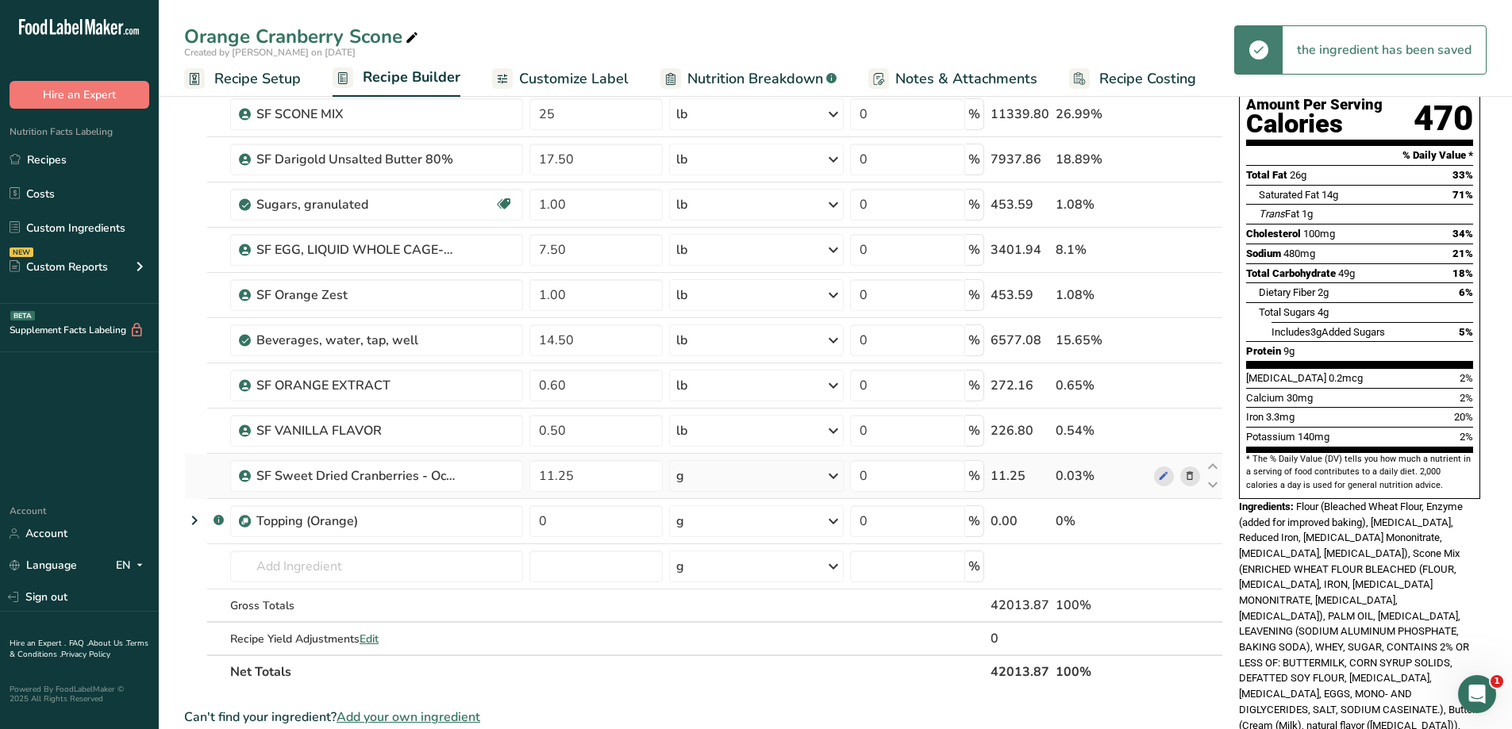
click at [732, 480] on div "g" at bounding box center [756, 476] width 174 height 32
click at [723, 606] on div "See more" at bounding box center [745, 602] width 133 height 17
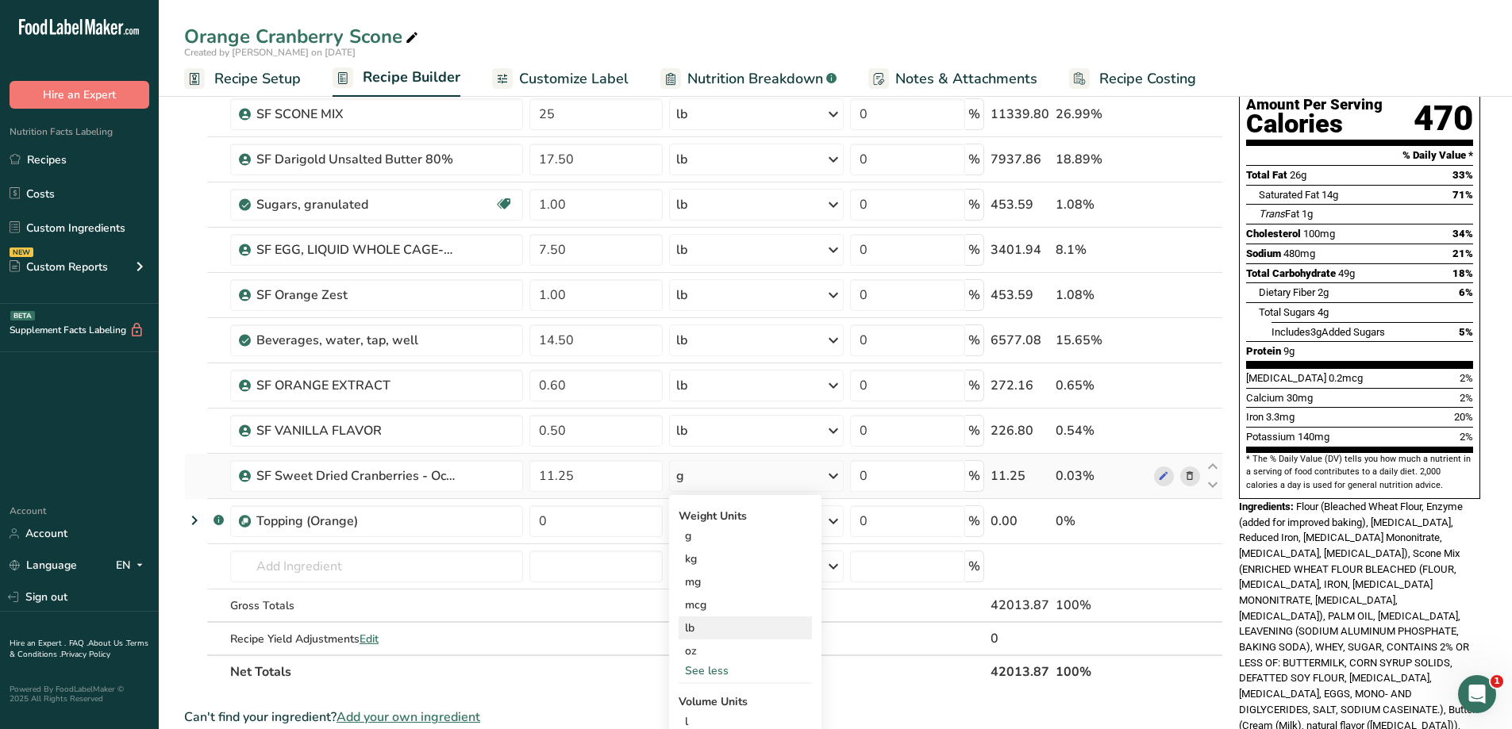
click at [726, 622] on div "lb" at bounding box center [745, 628] width 133 height 23
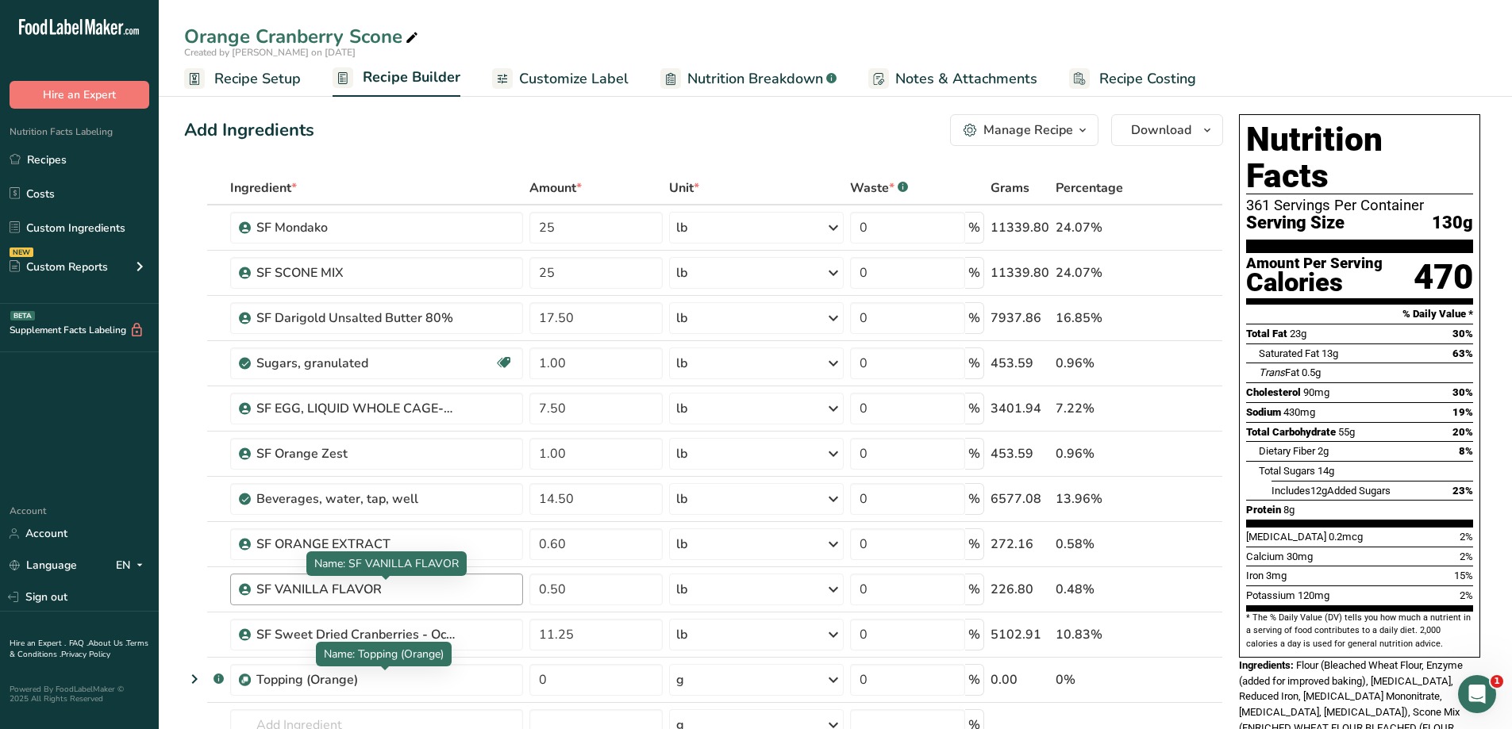
scroll to position [238, 0]
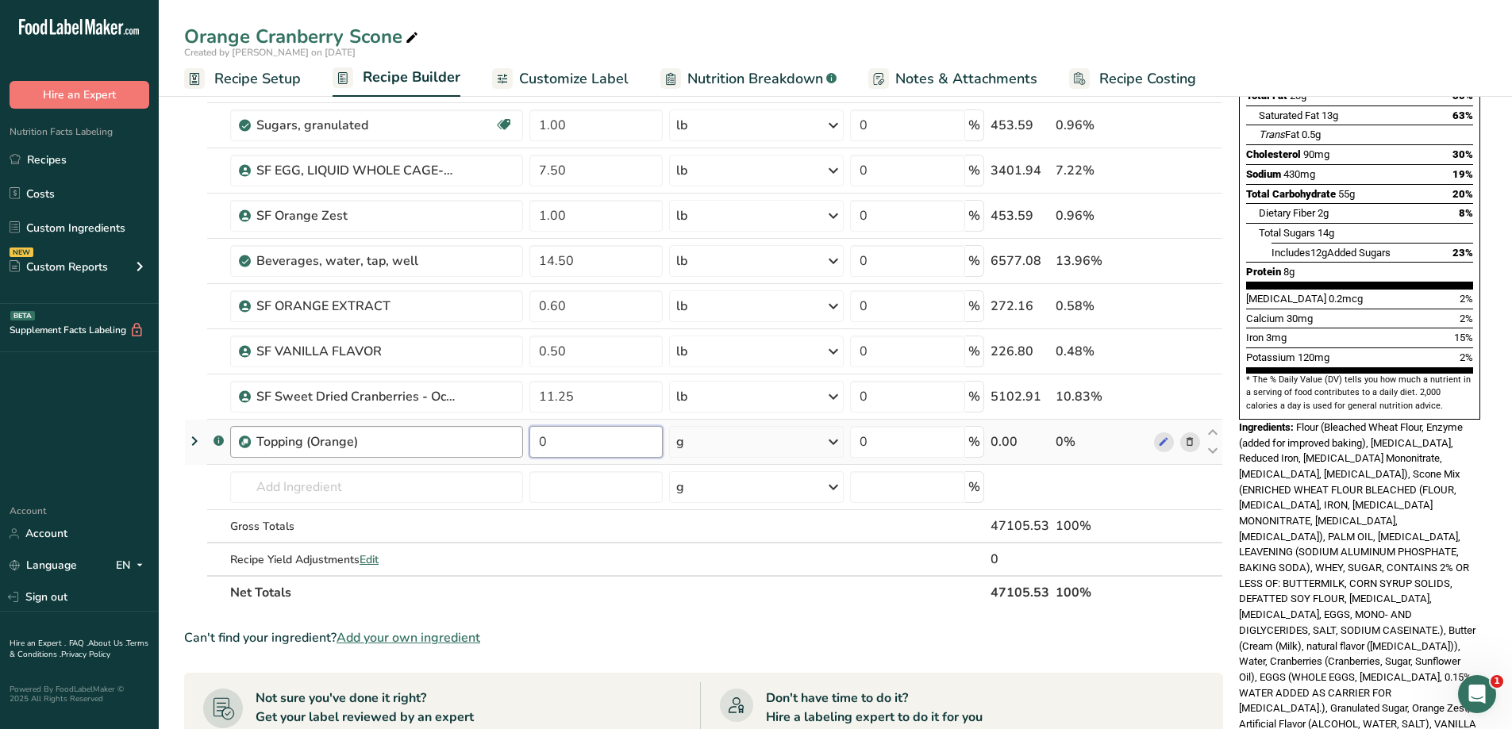
drag, startPoint x: 614, startPoint y: 438, endPoint x: 478, endPoint y: 448, distance: 136.1
click at [478, 448] on tr ".a-a{fill:#347362;}.b-a{fill:#fff;} Topping (Orange) 0 g Weight Units g kg mg S…" at bounding box center [703, 442] width 1037 height 45
type input "6.2"
click at [621, 394] on div "Ingredient * Amount * Unit * Waste * .a-a{fill:#347362;}.b-a{fill:#fff;} Grams …" at bounding box center [703, 271] width 1039 height 676
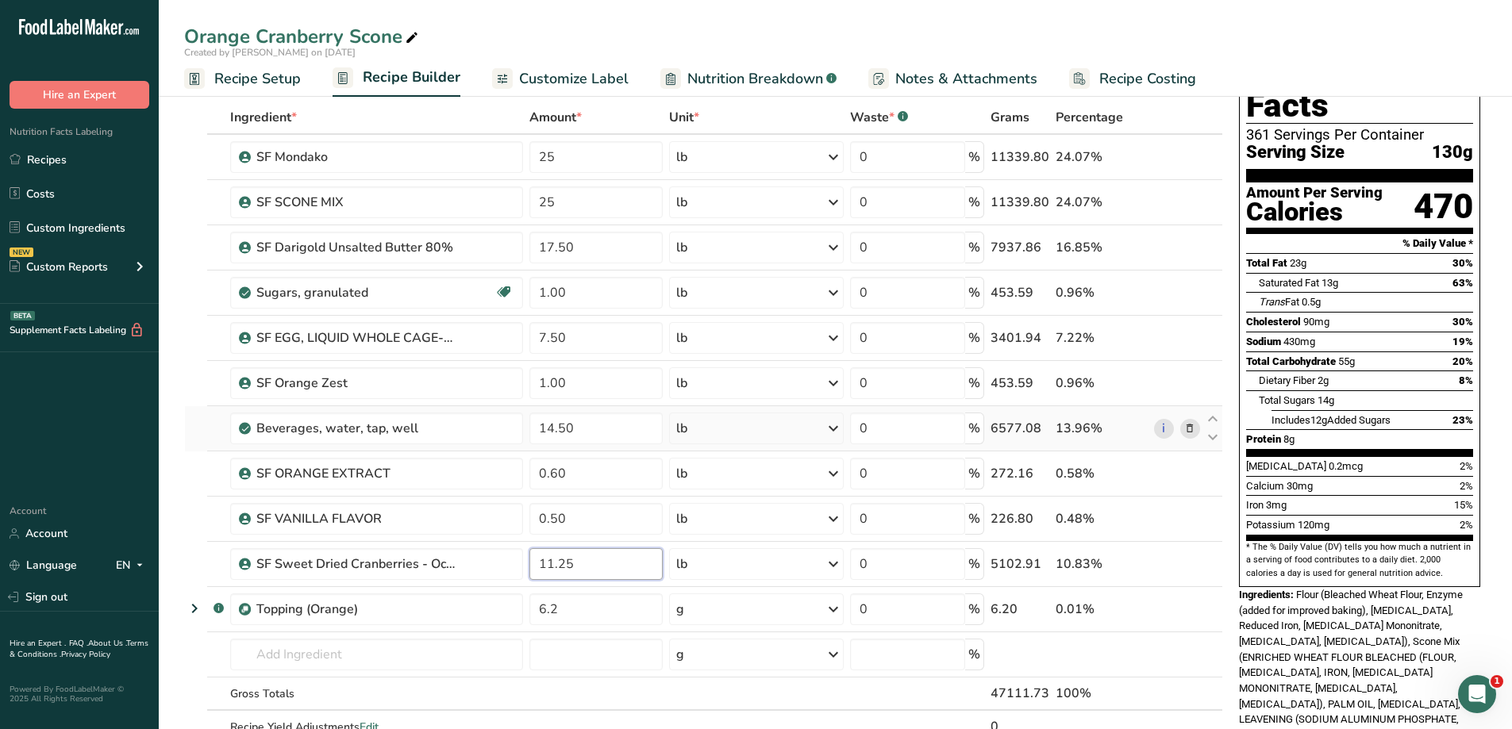
scroll to position [0, 0]
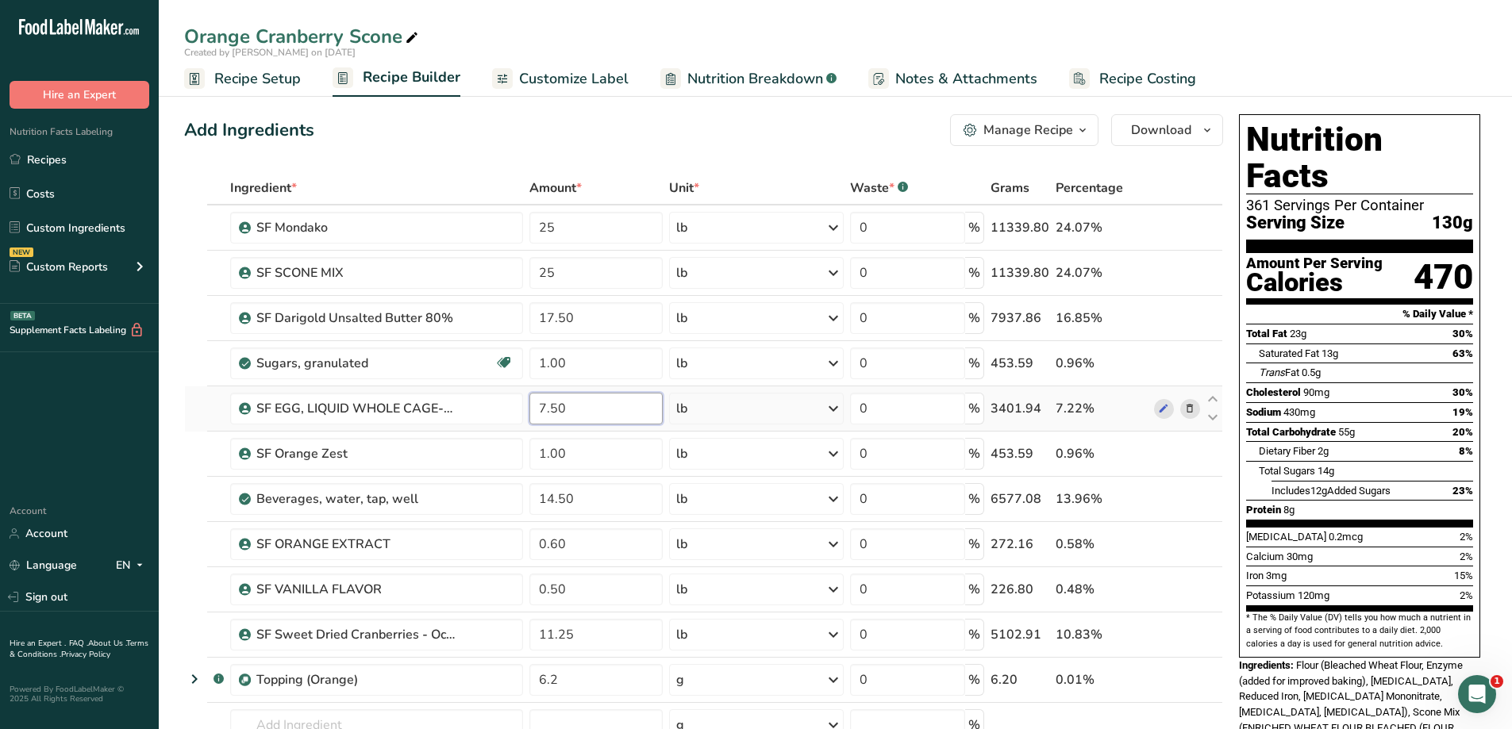
click at [570, 402] on div "Ingredient * Amount * Unit * Waste * .a-a{fill:#347362;}.b-a{fill:#fff;} Grams …" at bounding box center [703, 509] width 1039 height 676
type input "7.50"
click at [625, 368] on div "Ingredient * Amount * Unit * Waste * .a-a{fill:#347362;}.b-a{fill:#fff;} Grams …" at bounding box center [703, 509] width 1039 height 676
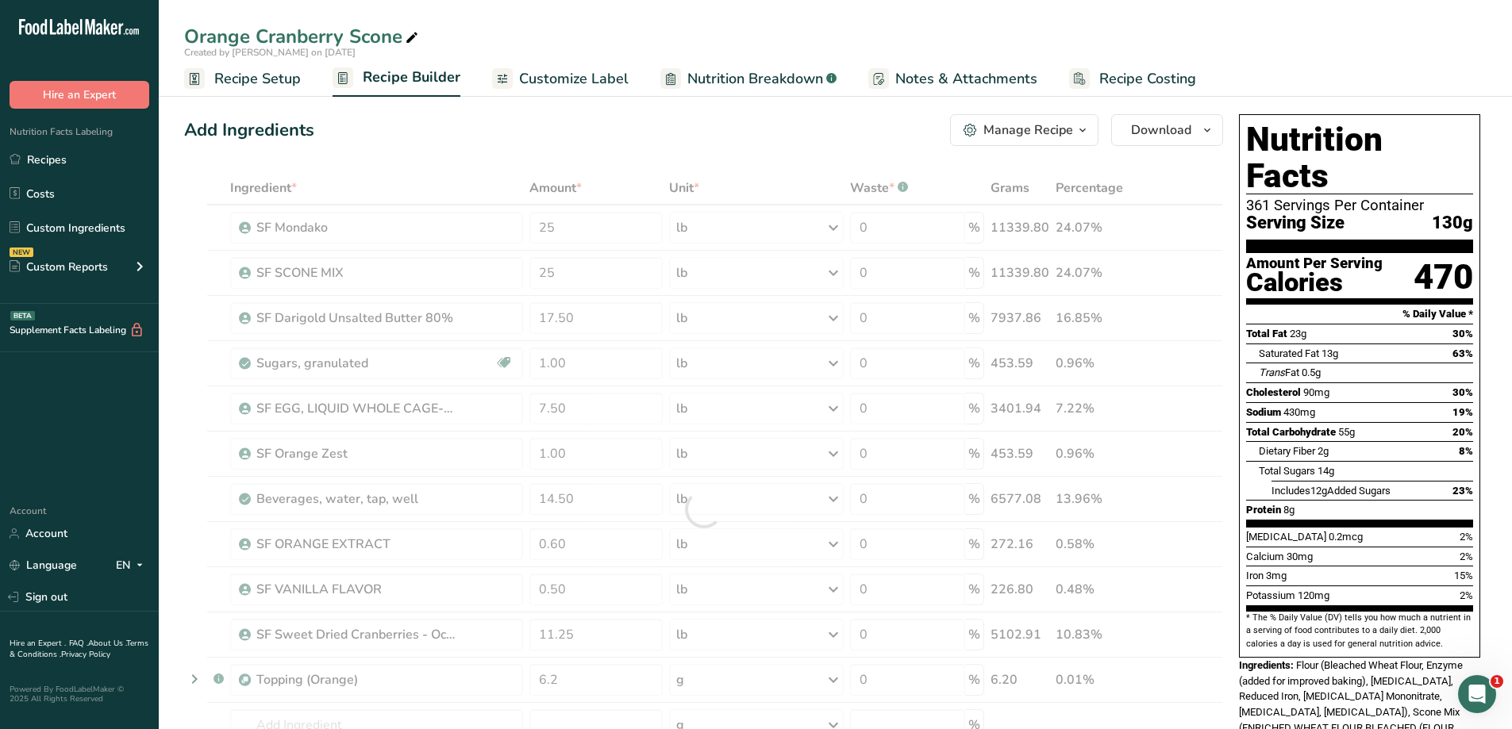
click at [746, 86] on span "Nutrition Breakdown" at bounding box center [755, 78] width 136 height 21
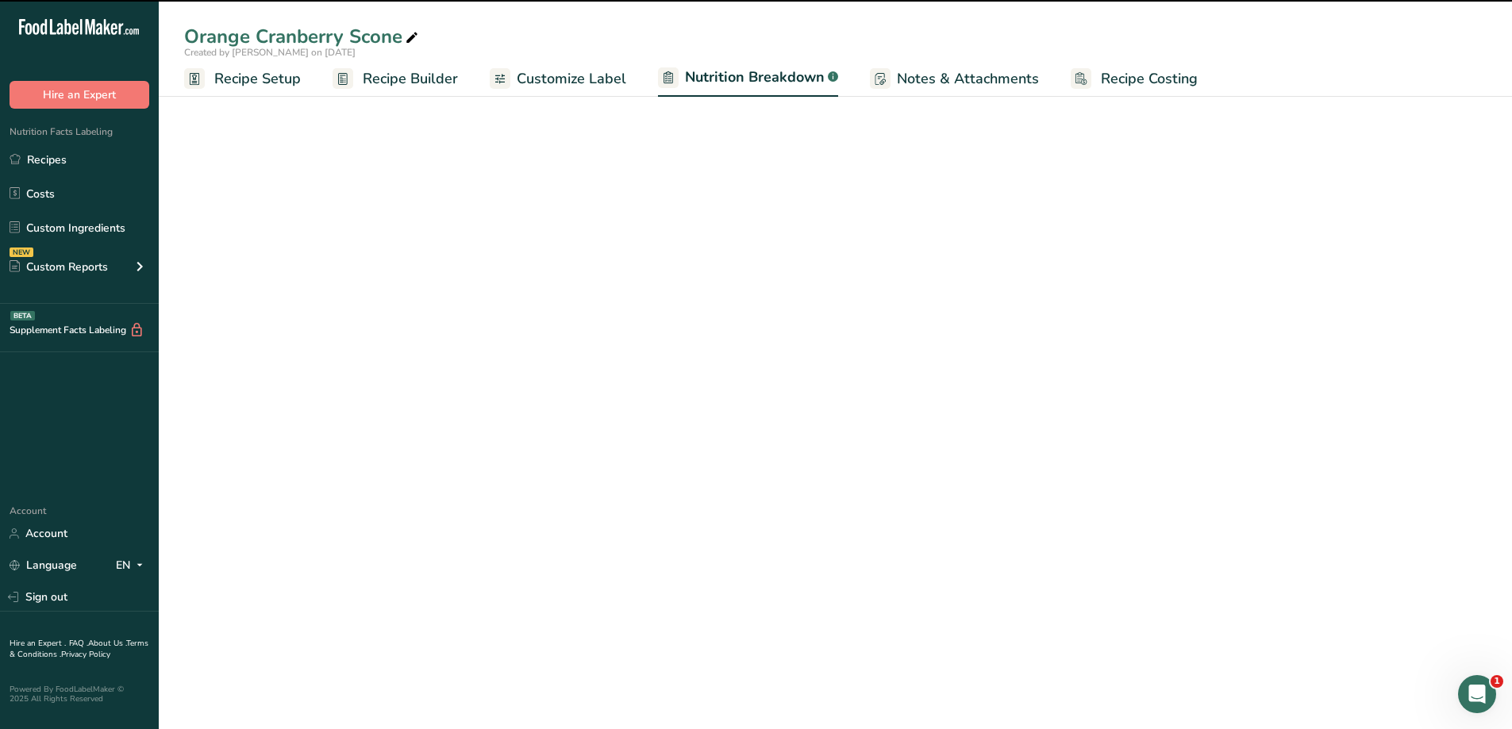
select select "Calories"
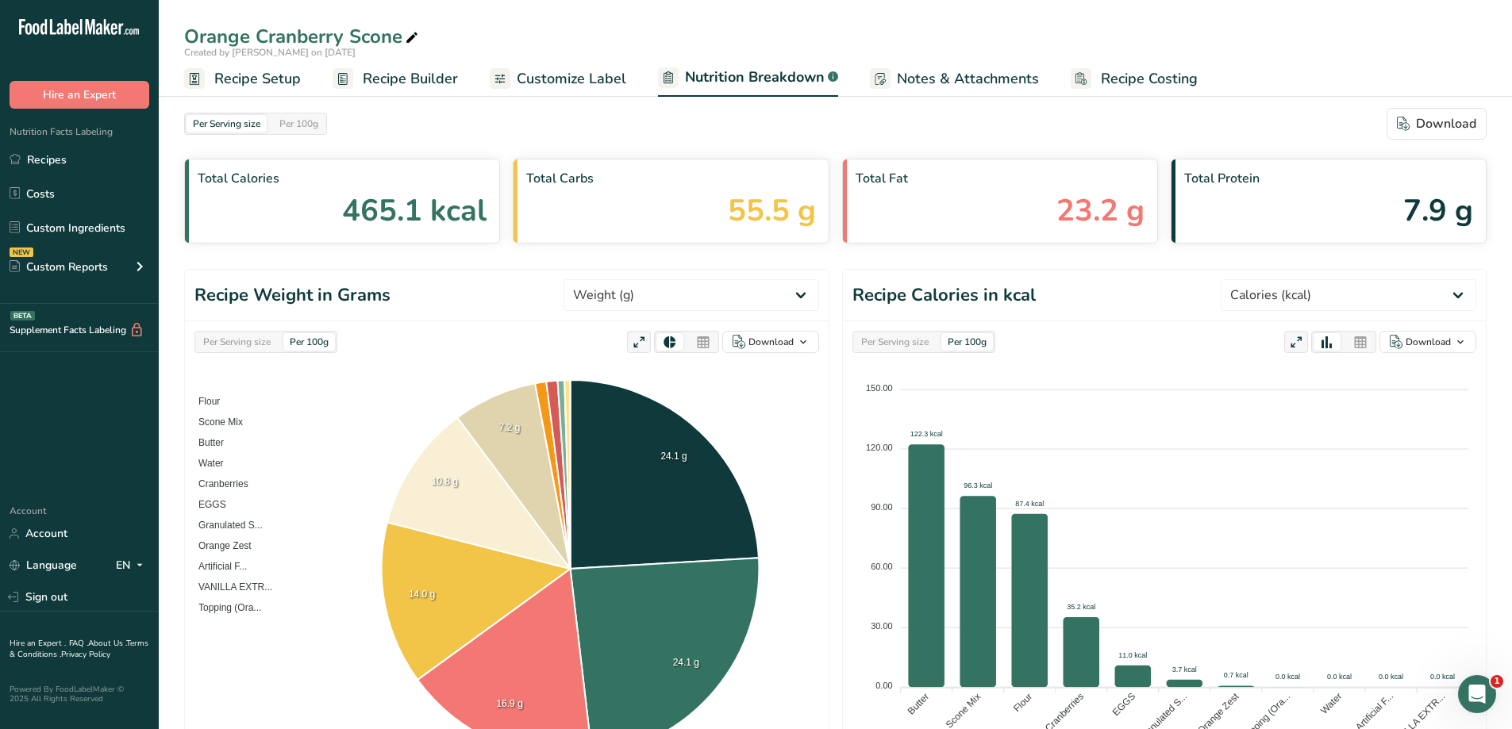
click at [858, 344] on div "Per Serving size" at bounding box center [895, 341] width 80 height 17
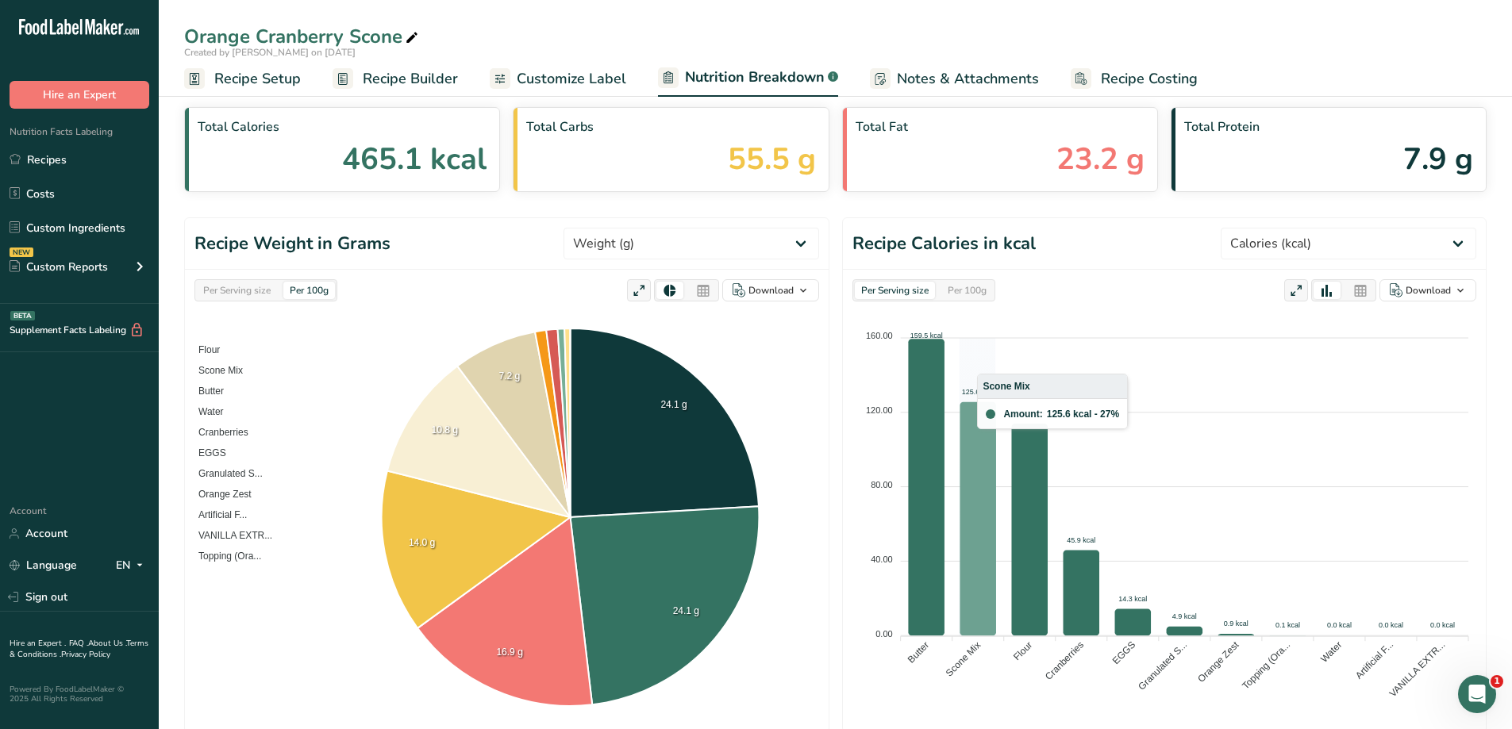
scroll to position [79, 0]
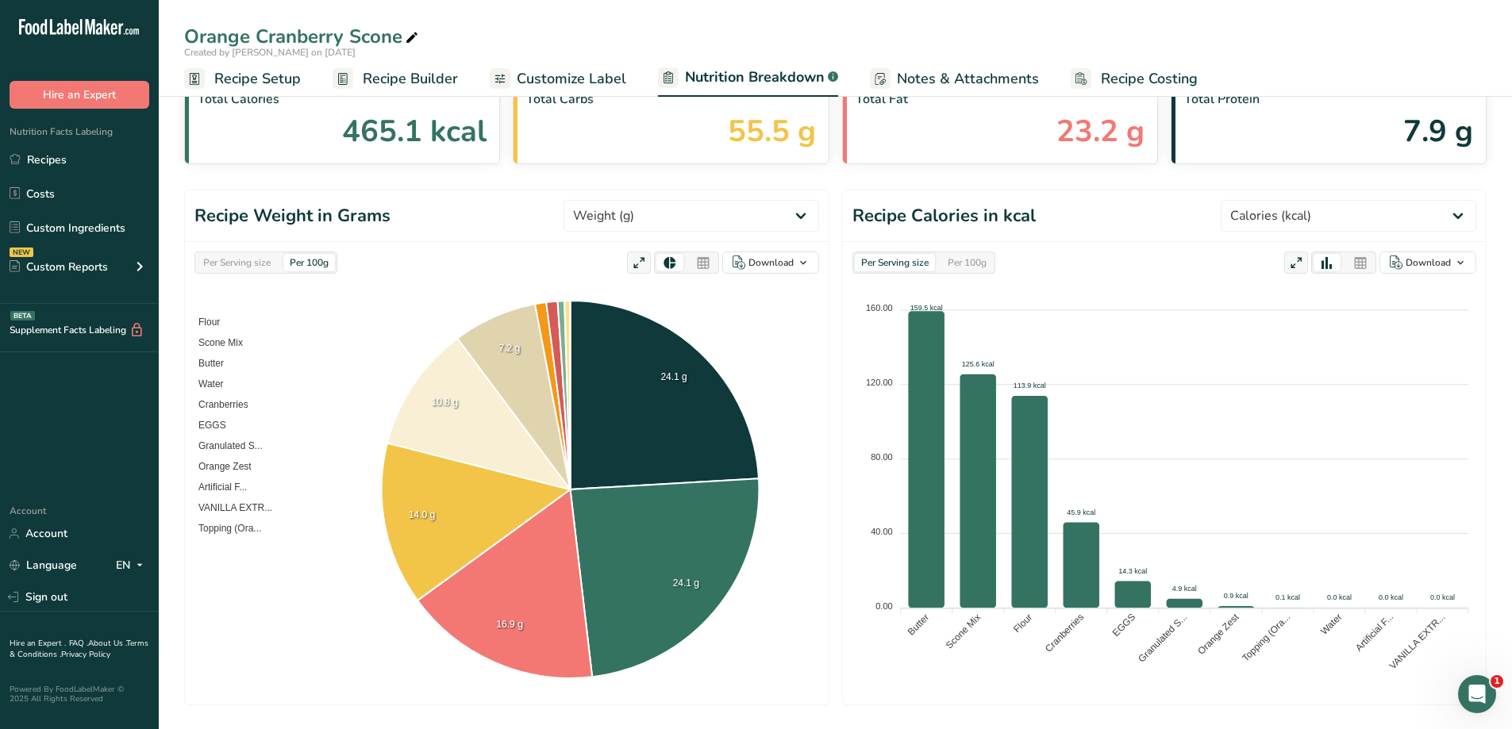
click at [858, 262] on div "Per 100g" at bounding box center [967, 262] width 52 height 17
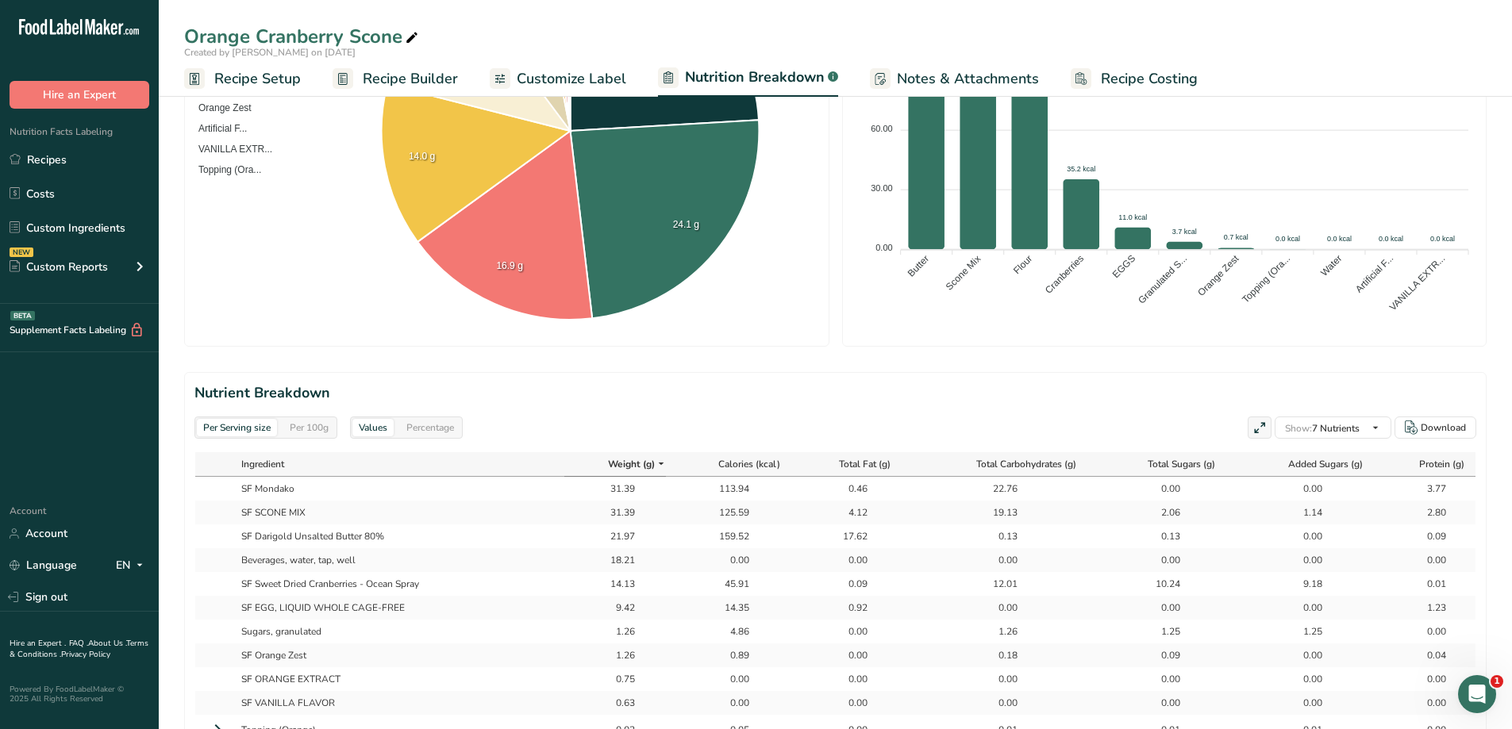
scroll to position [476, 0]
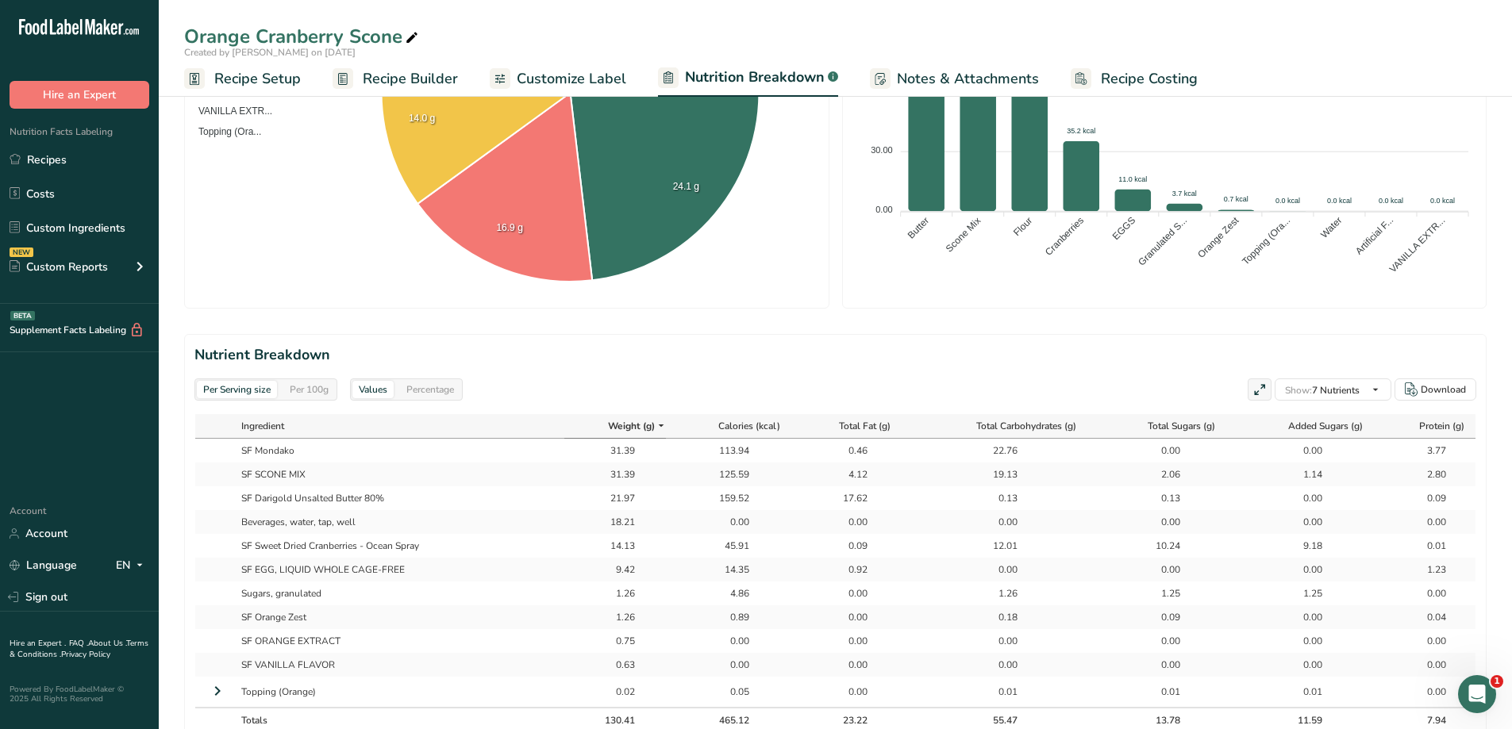
click at [436, 394] on div "Percentage" at bounding box center [430, 389] width 60 height 17
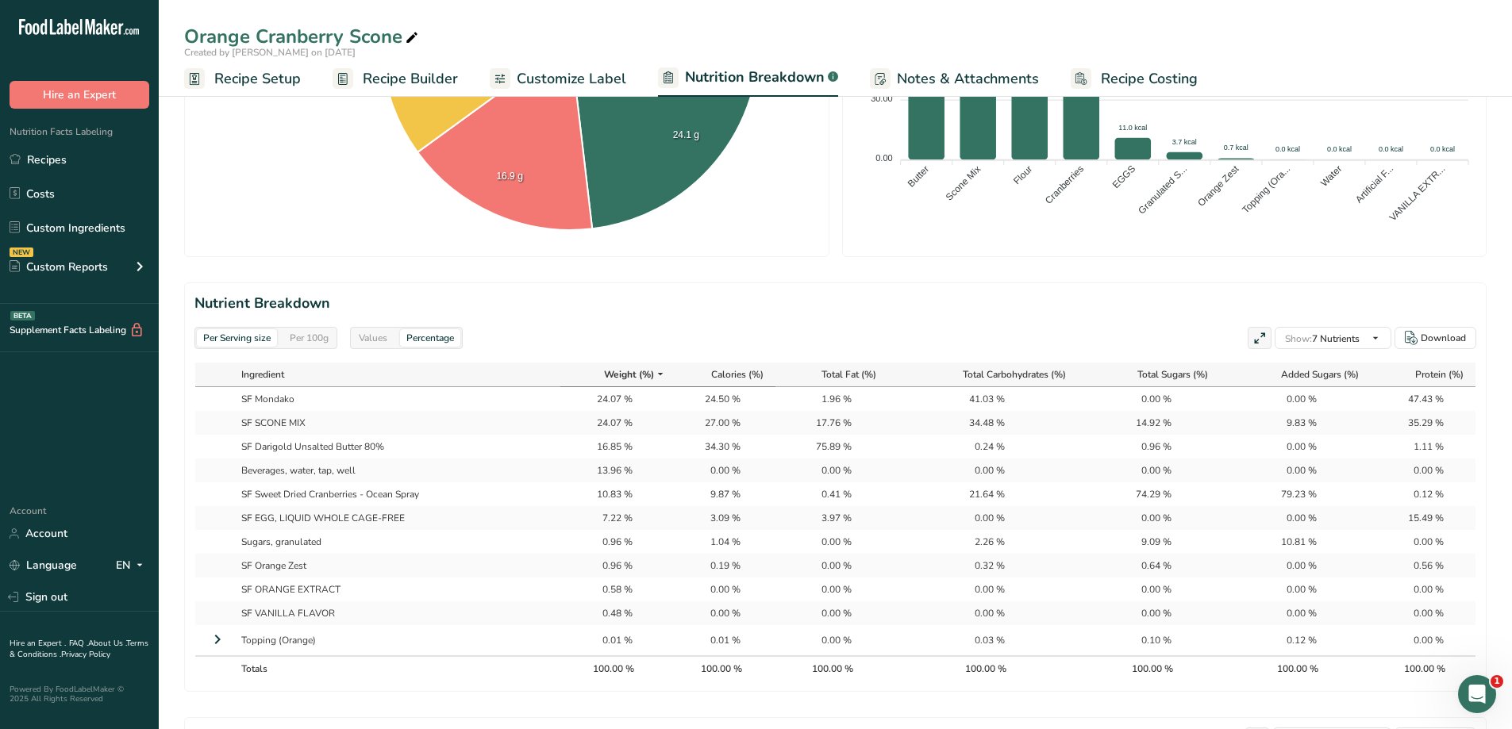
scroll to position [556, 0]
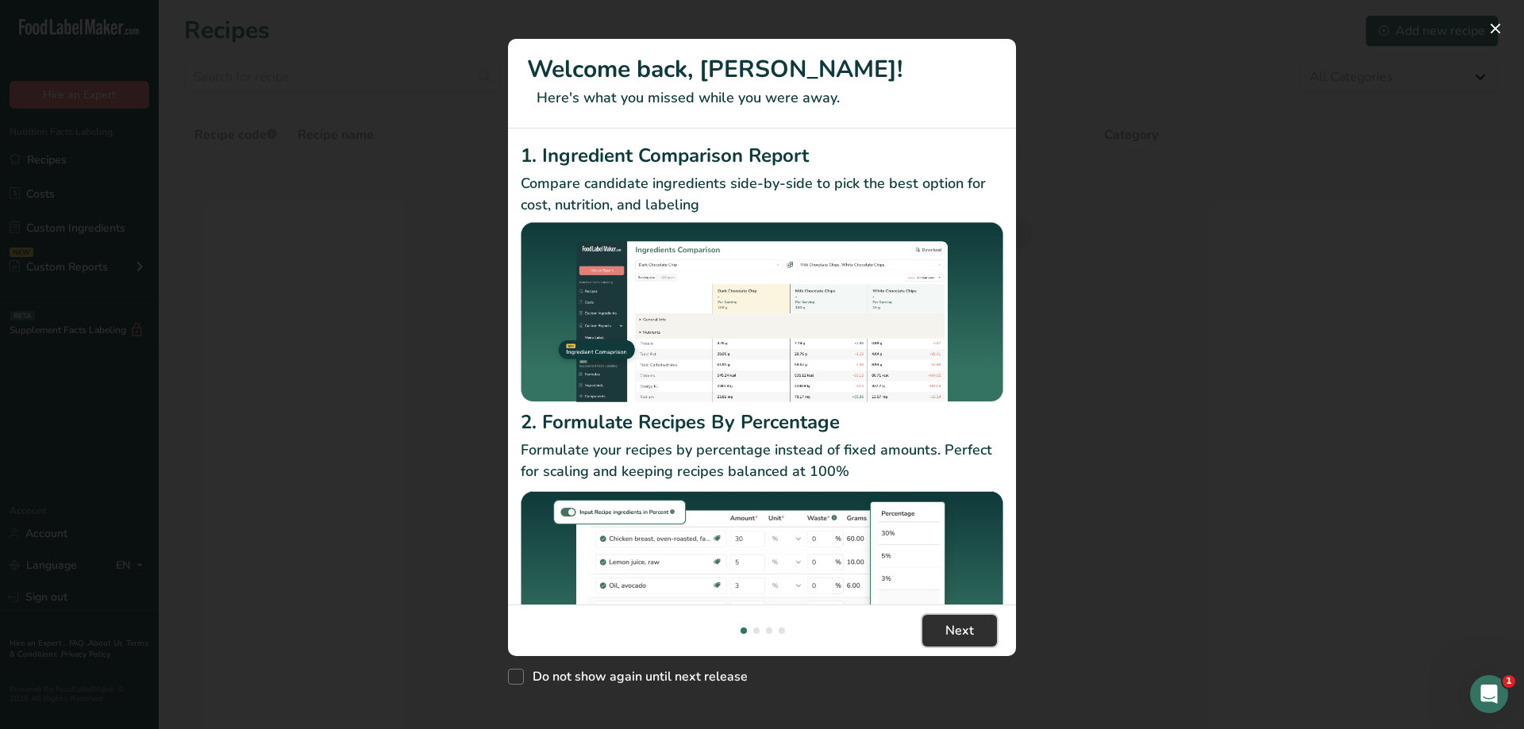
click at [969, 637] on span "Next" at bounding box center [959, 631] width 29 height 19
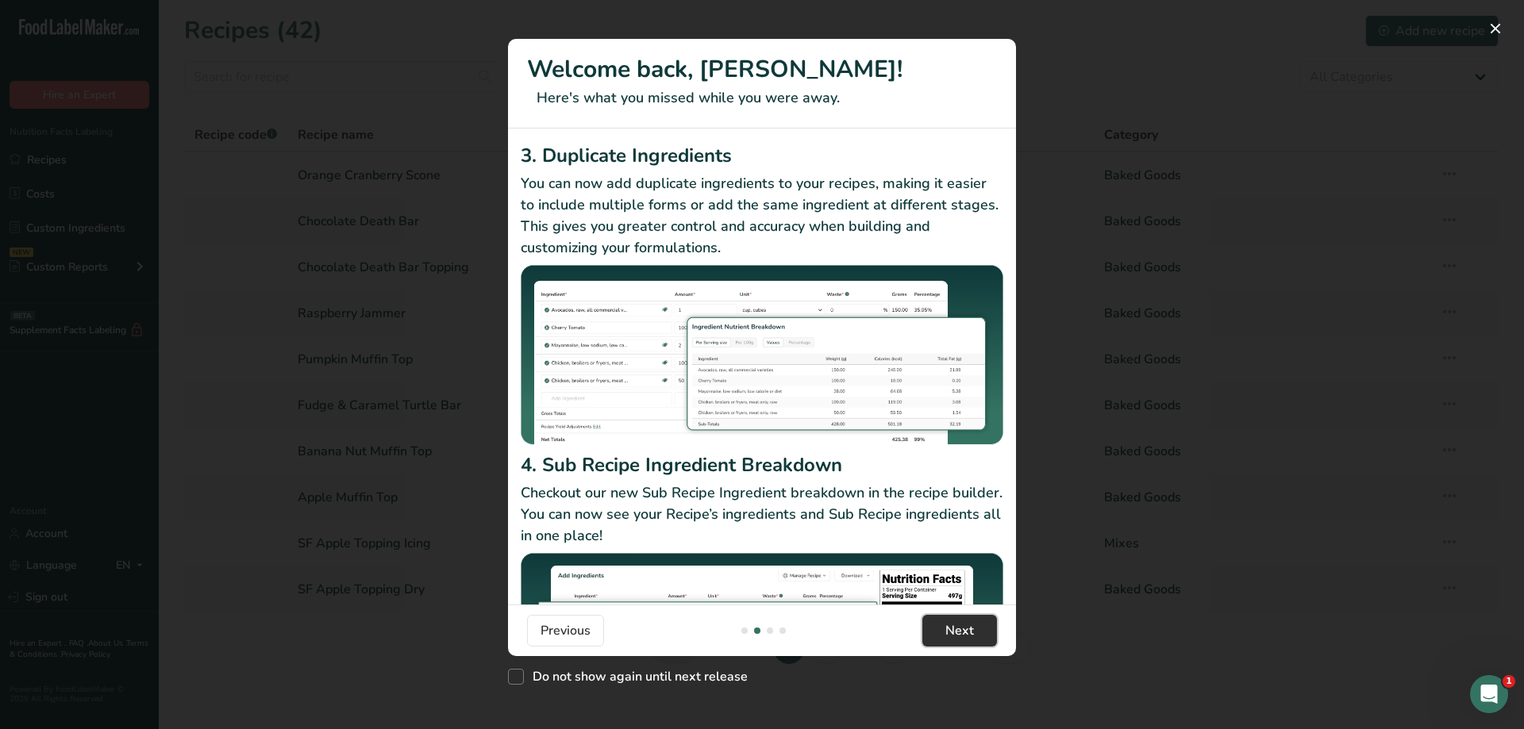
click at [969, 637] on span "Next" at bounding box center [959, 631] width 29 height 19
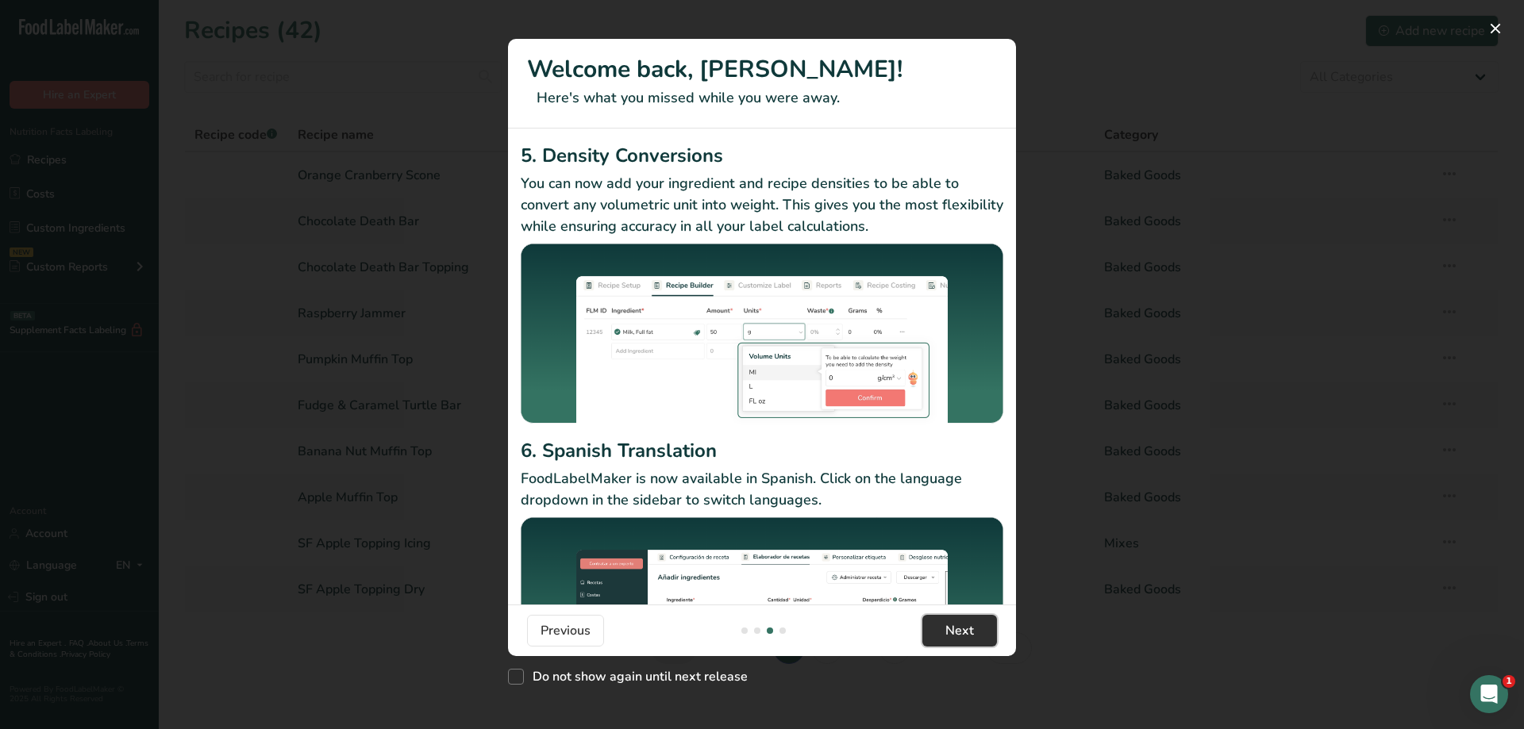
click at [969, 637] on span "Next" at bounding box center [959, 631] width 29 height 19
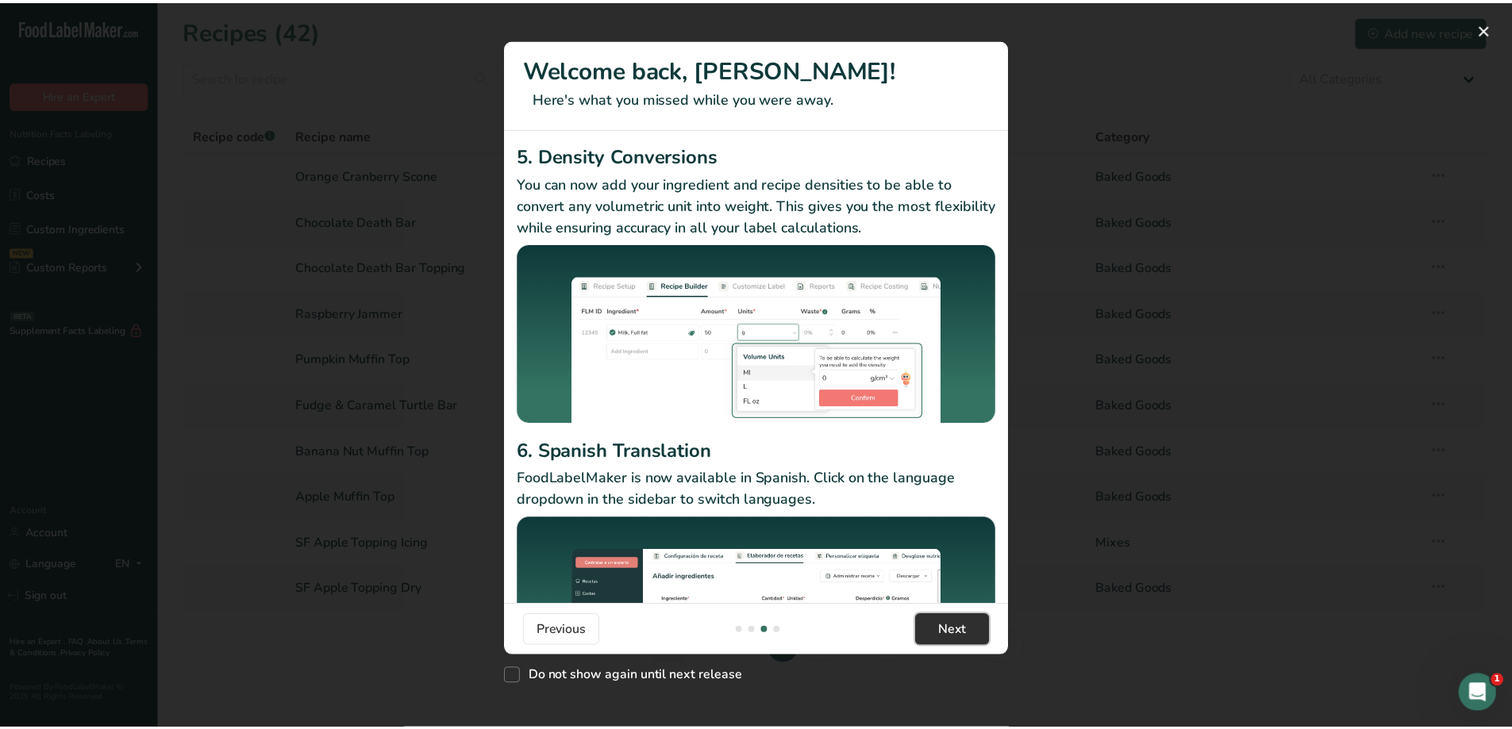
scroll to position [0, 1524]
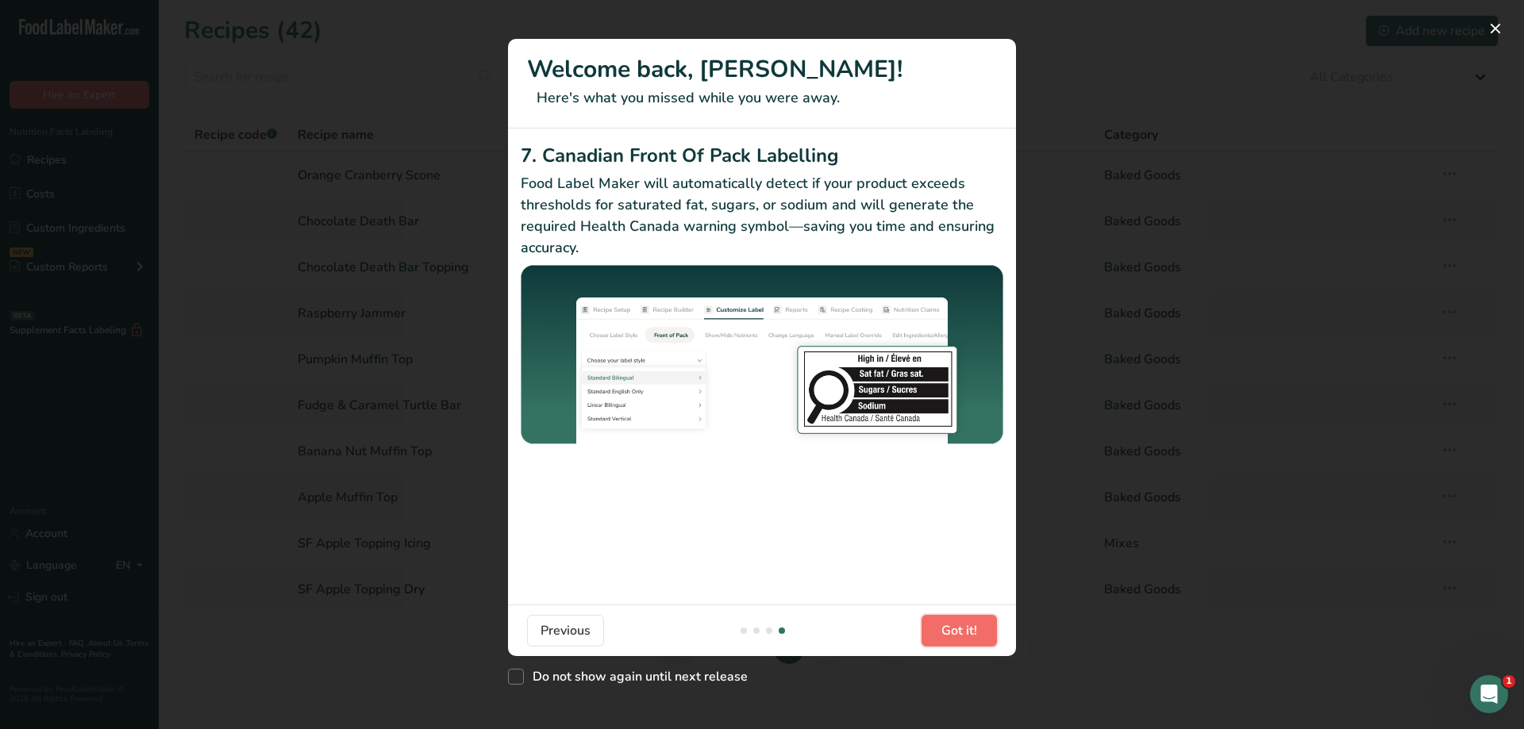
click at [969, 637] on span "Got it!" at bounding box center [959, 631] width 36 height 19
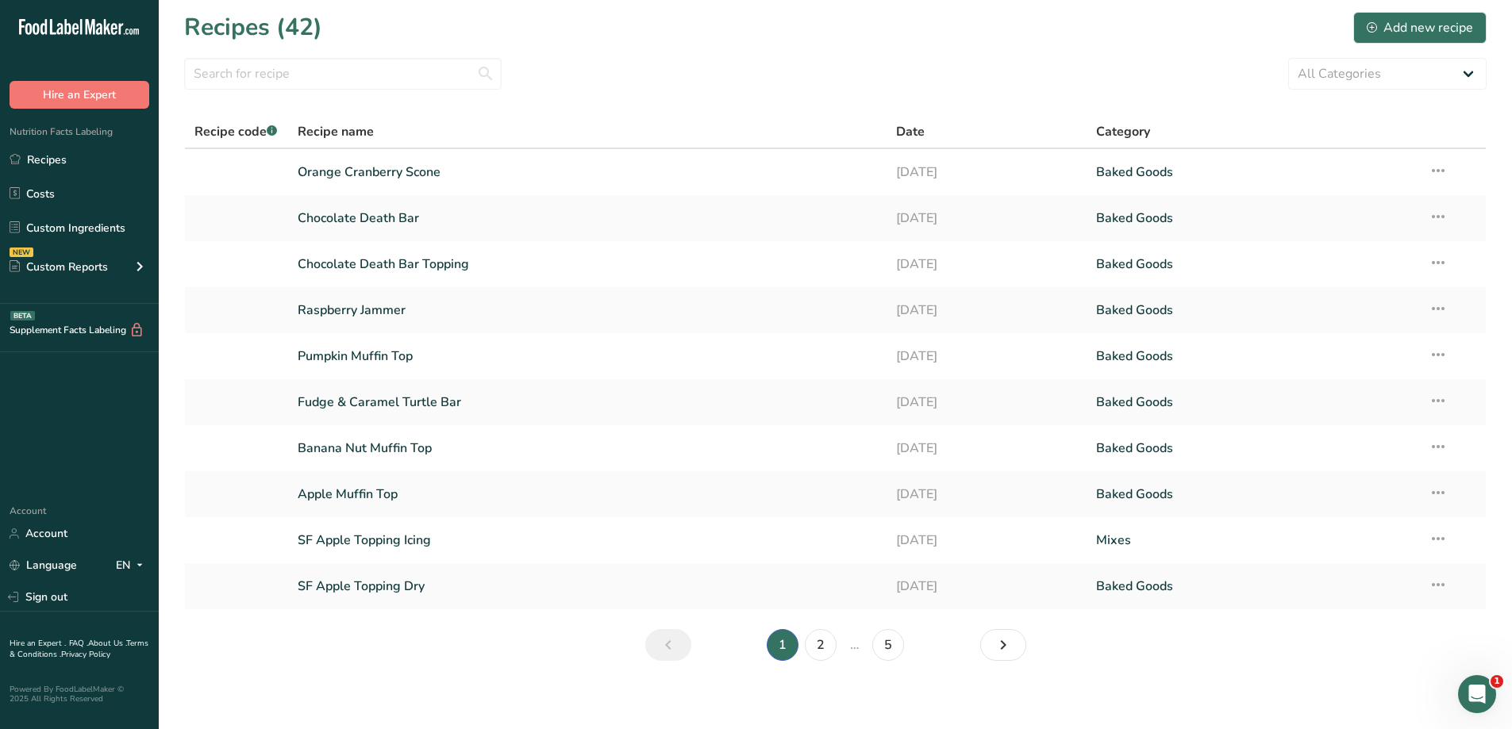
scroll to position [0, 0]
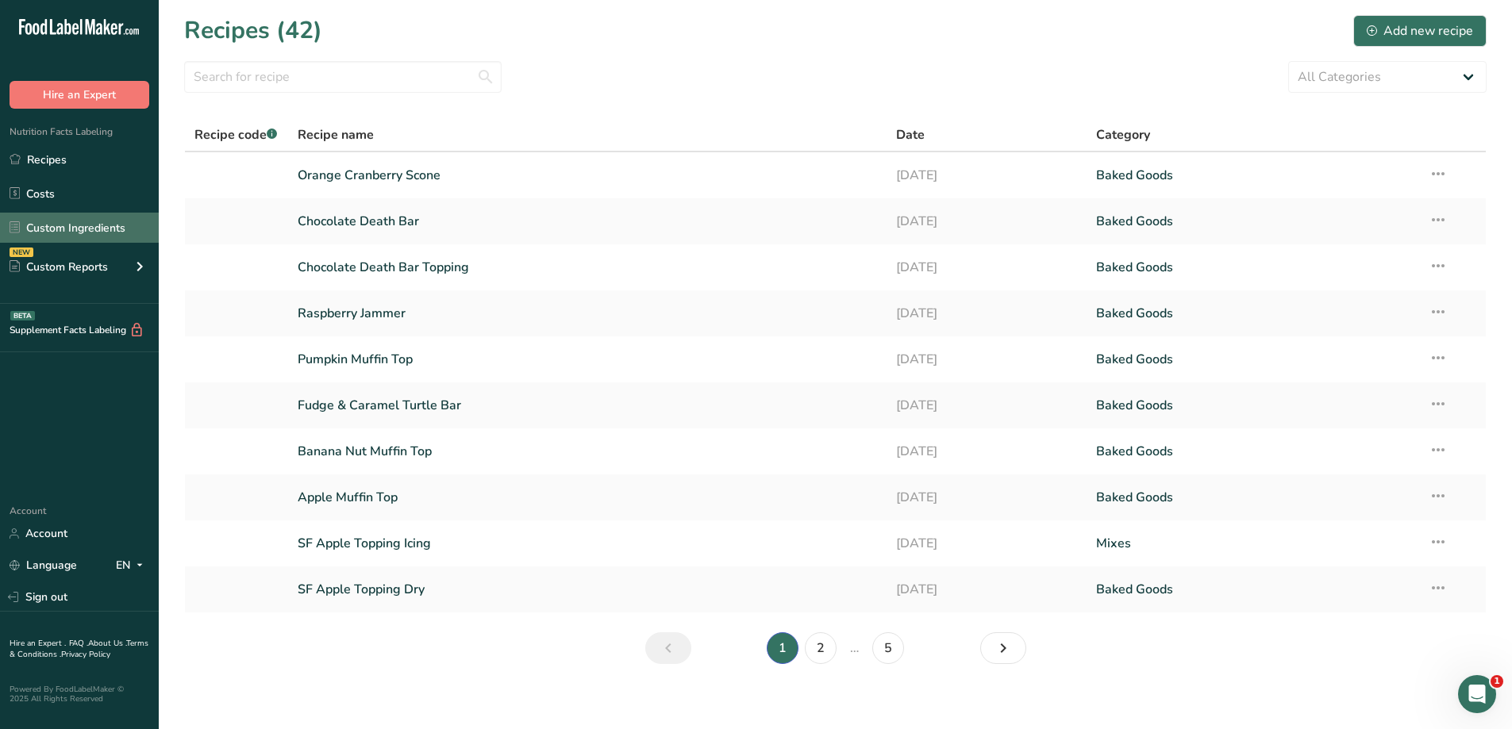
click at [104, 228] on link "Custom Ingredients" at bounding box center [79, 228] width 159 height 30
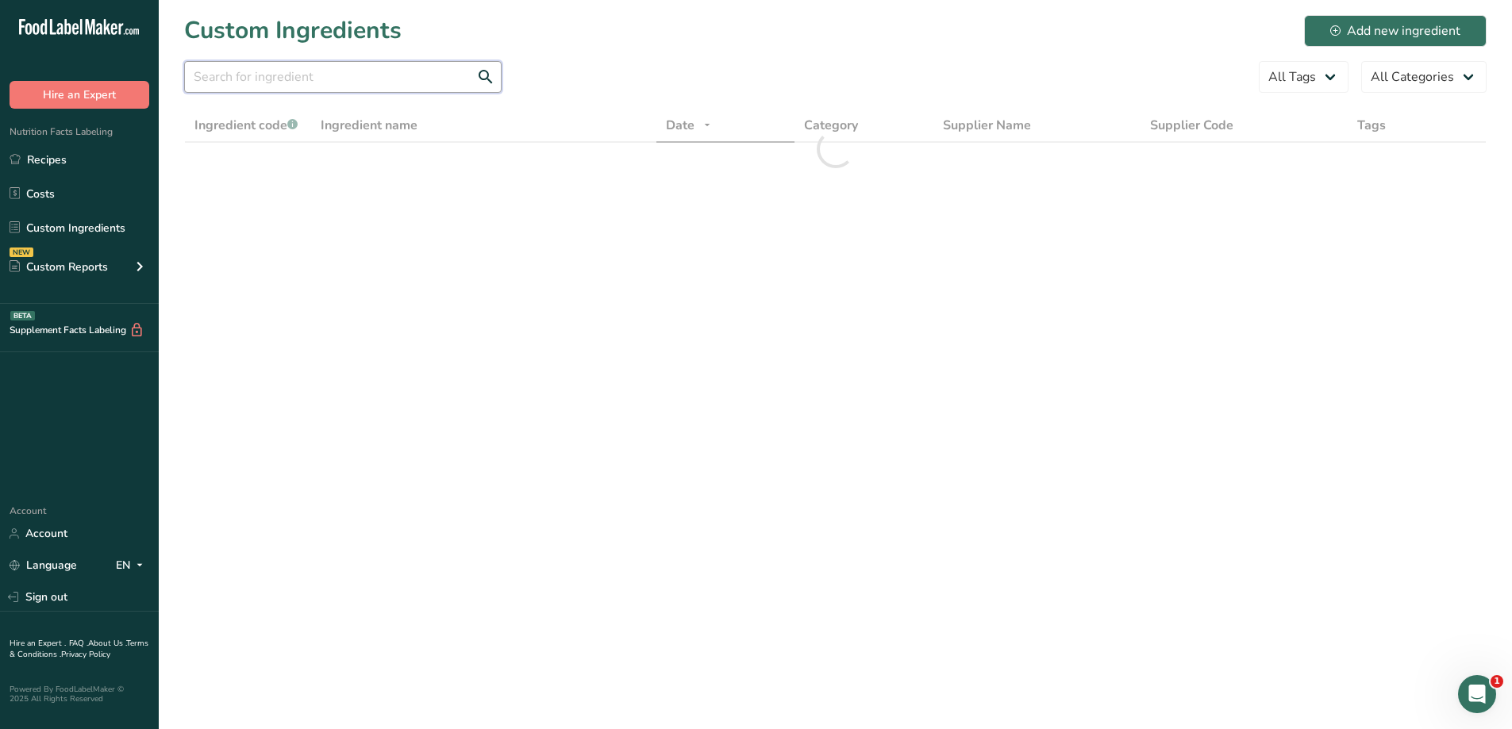
click at [374, 75] on input "text" at bounding box center [343, 77] width 318 height 32
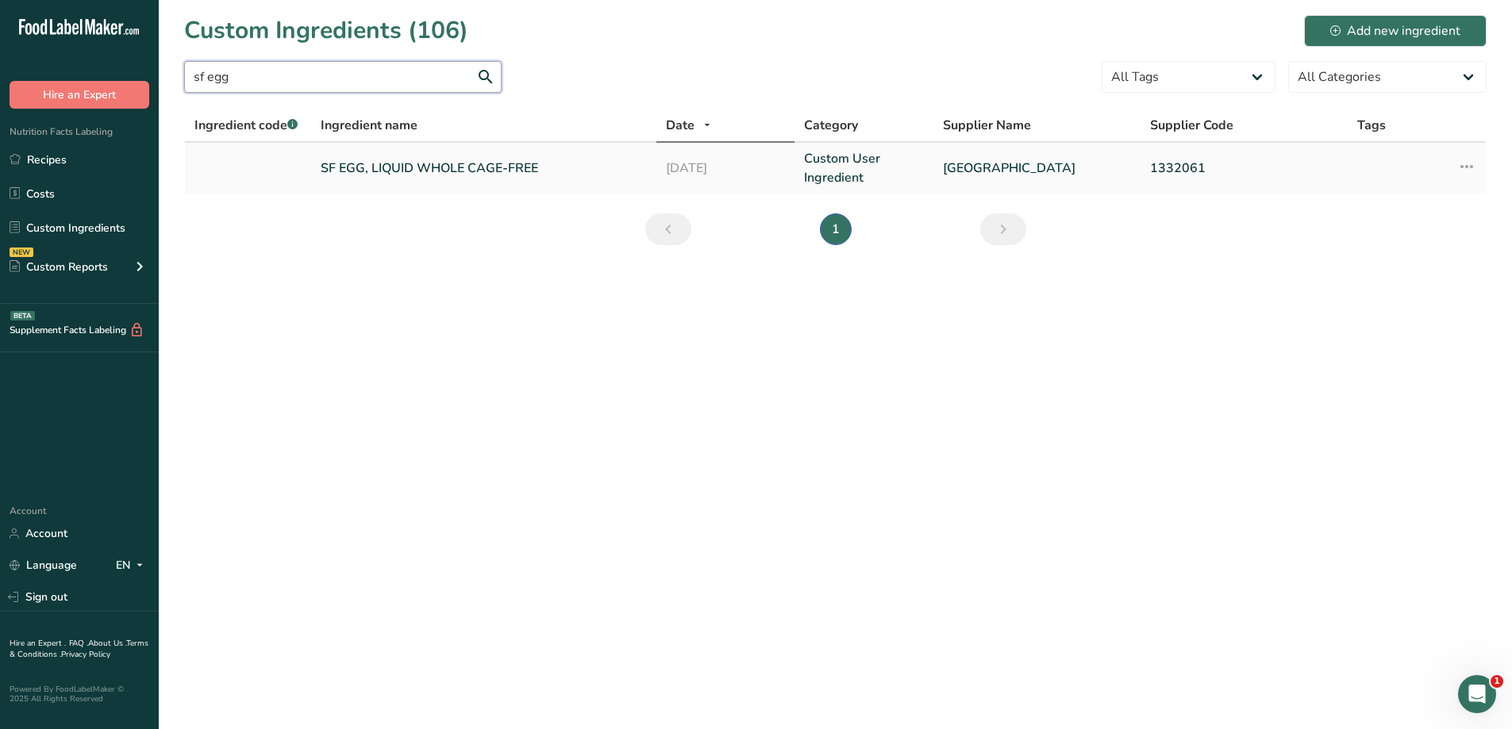
type input "sf egg"
click at [428, 171] on link "SF EGG, LIQUID WHOLE CAGE-FREE" at bounding box center [484, 168] width 326 height 19
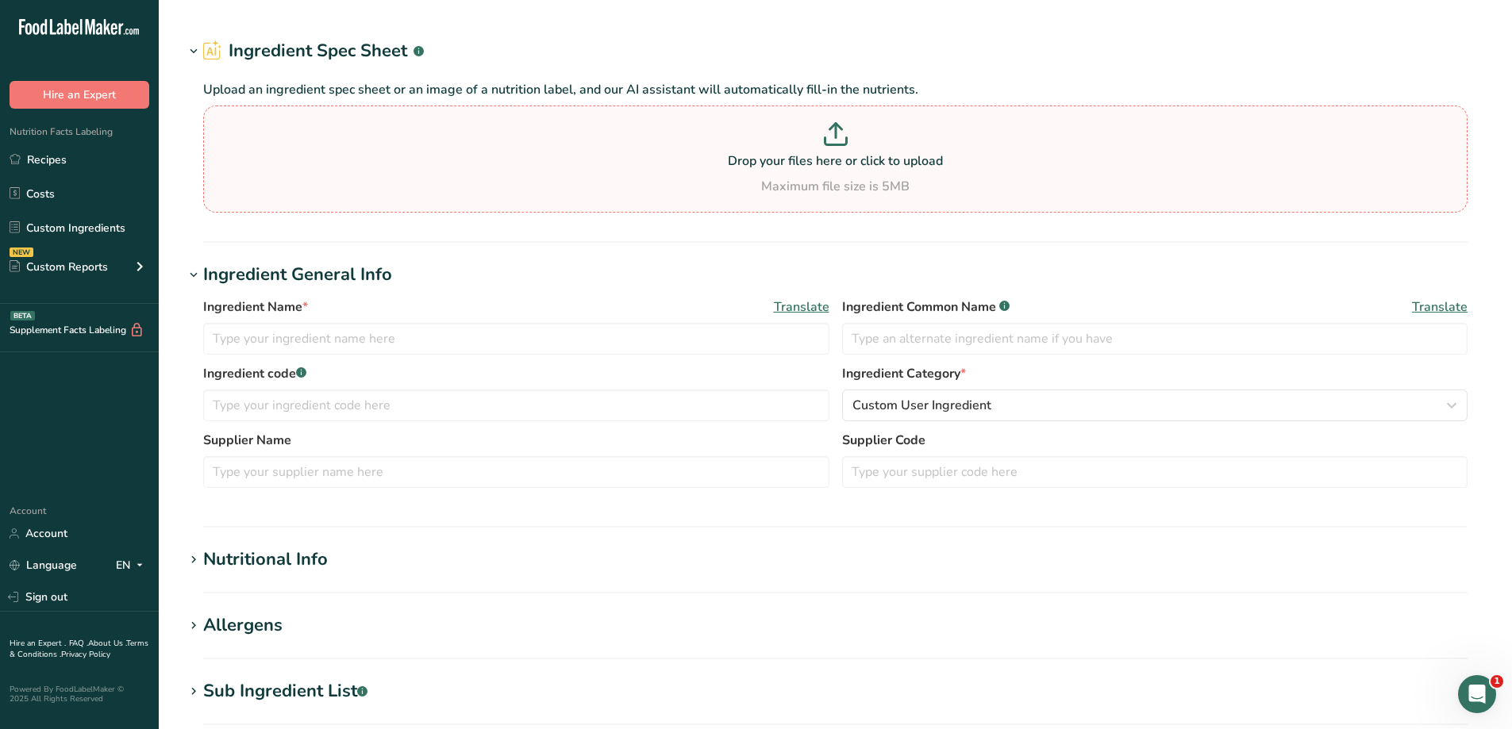
type input "SF EGG, LIQUID WHOLE CAGE-FREE"
type input "EGGS"
type input "GLENVIEW FARMS"
type input "1332061"
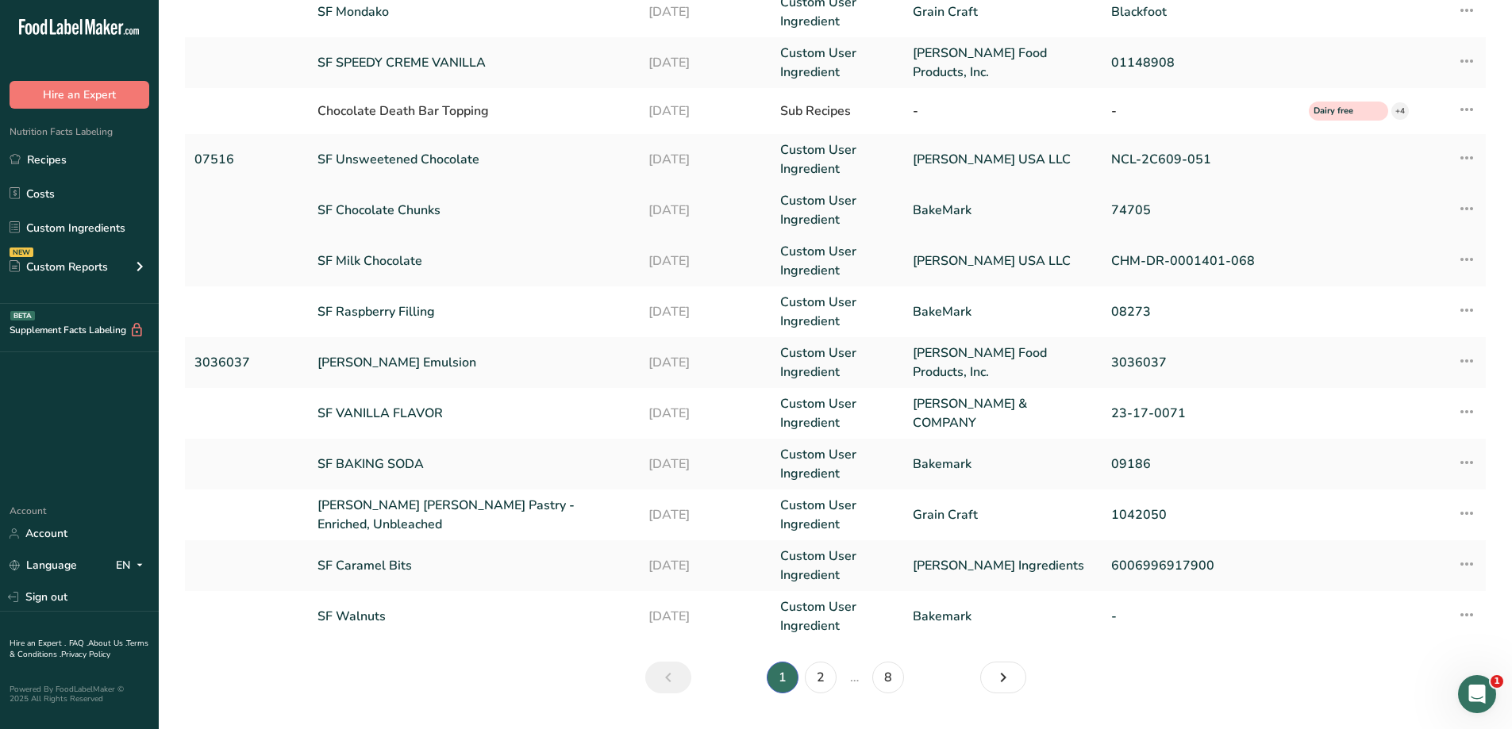
scroll to position [298, 0]
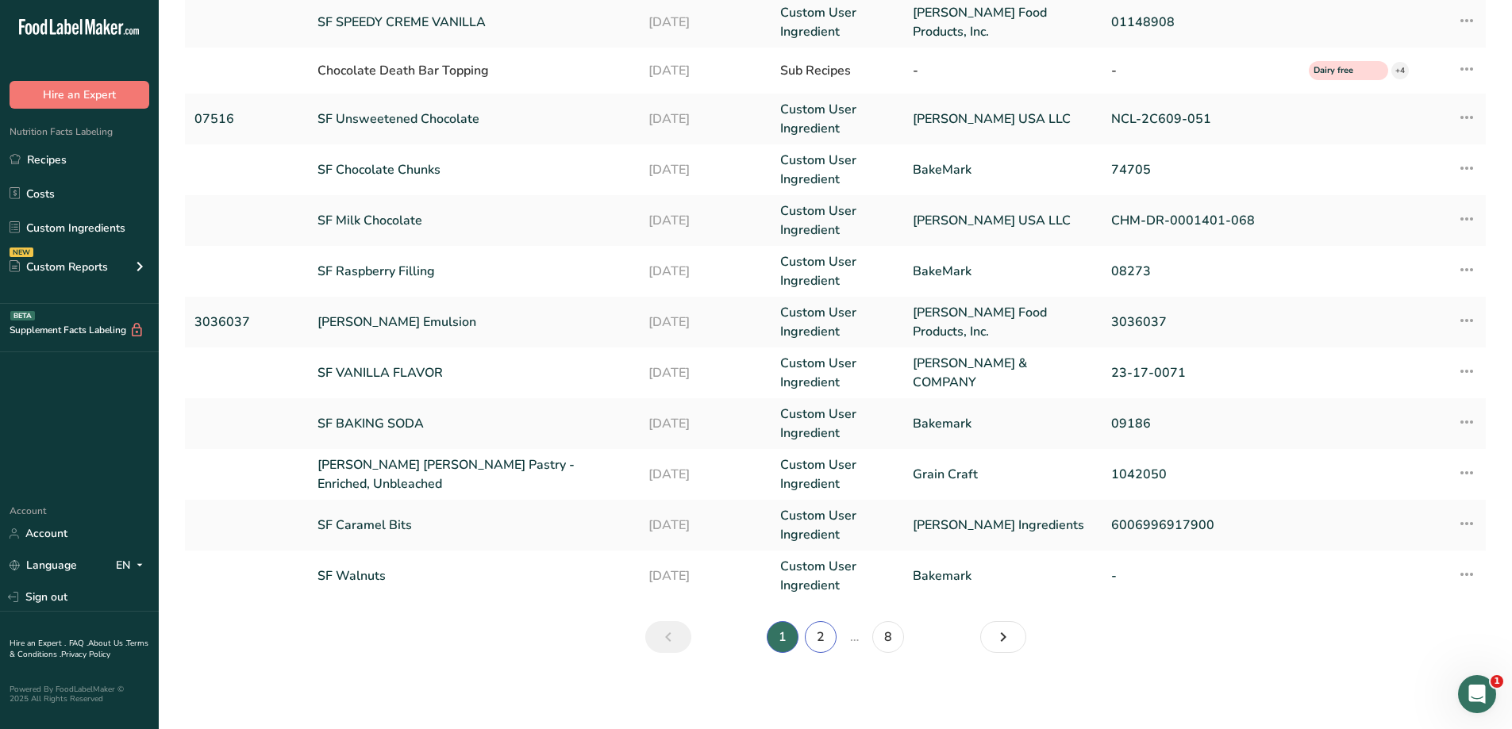
click at [823, 637] on link "2" at bounding box center [821, 638] width 32 height 32
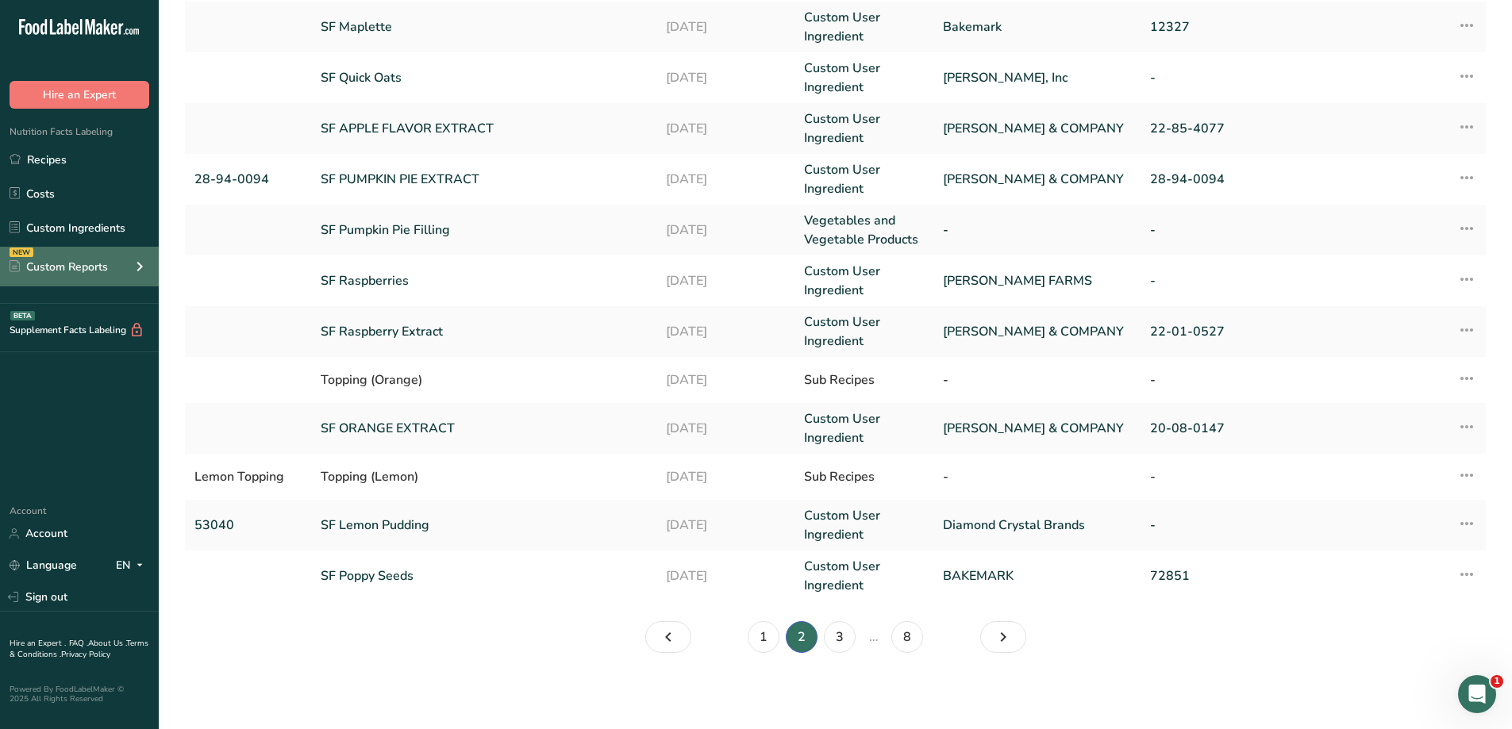
scroll to position [284, 0]
click at [112, 231] on link "Custom Ingredients" at bounding box center [79, 228] width 159 height 30
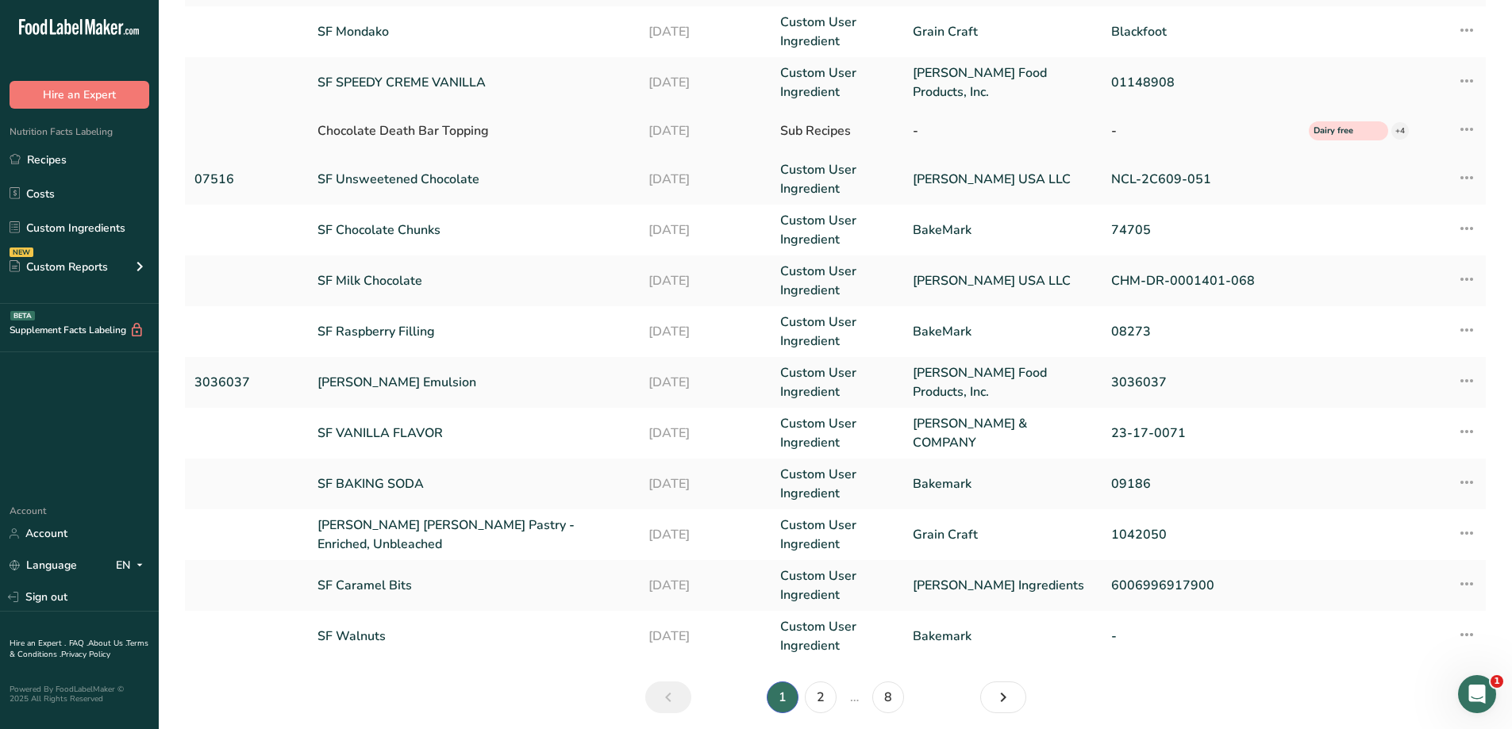
scroll to position [298, 0]
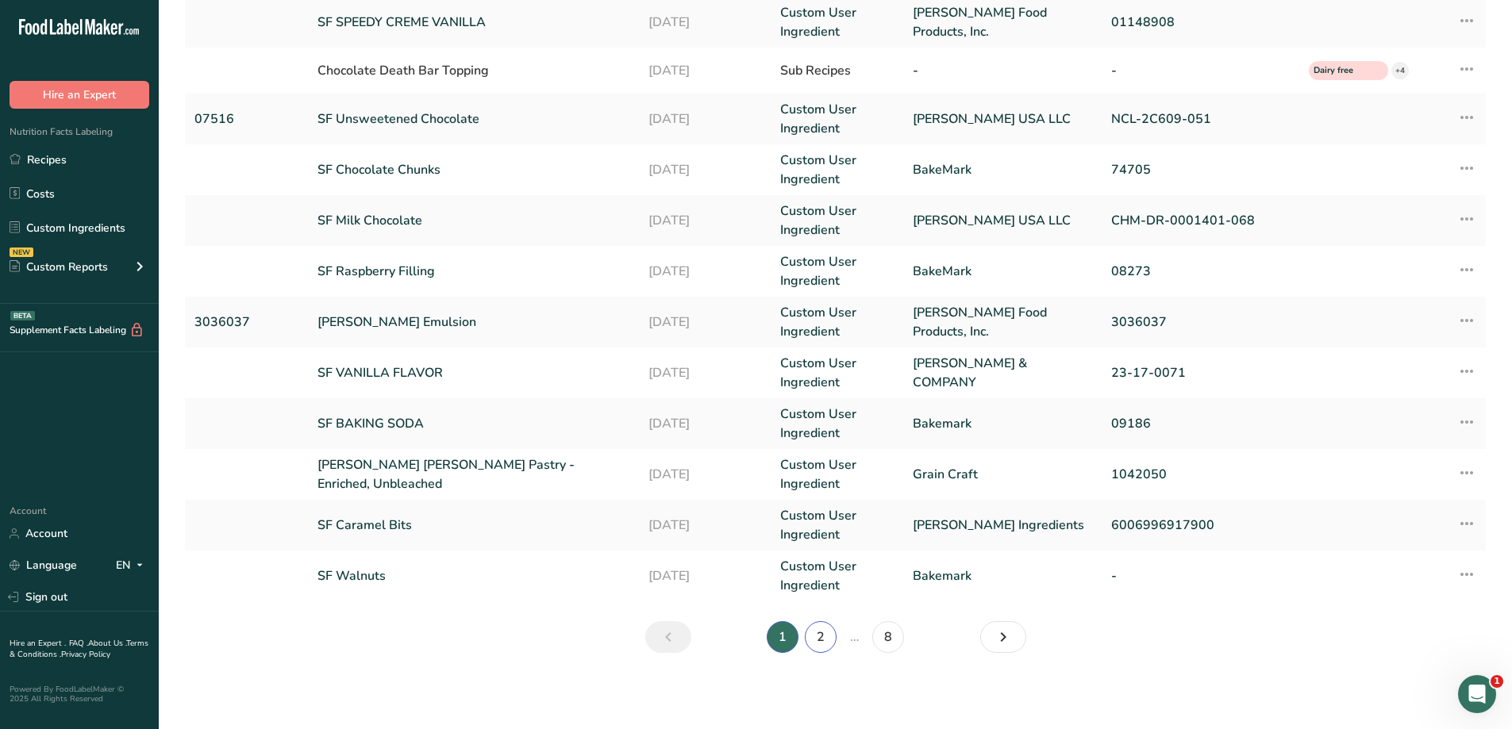
click at [821, 640] on link "2" at bounding box center [821, 638] width 32 height 32
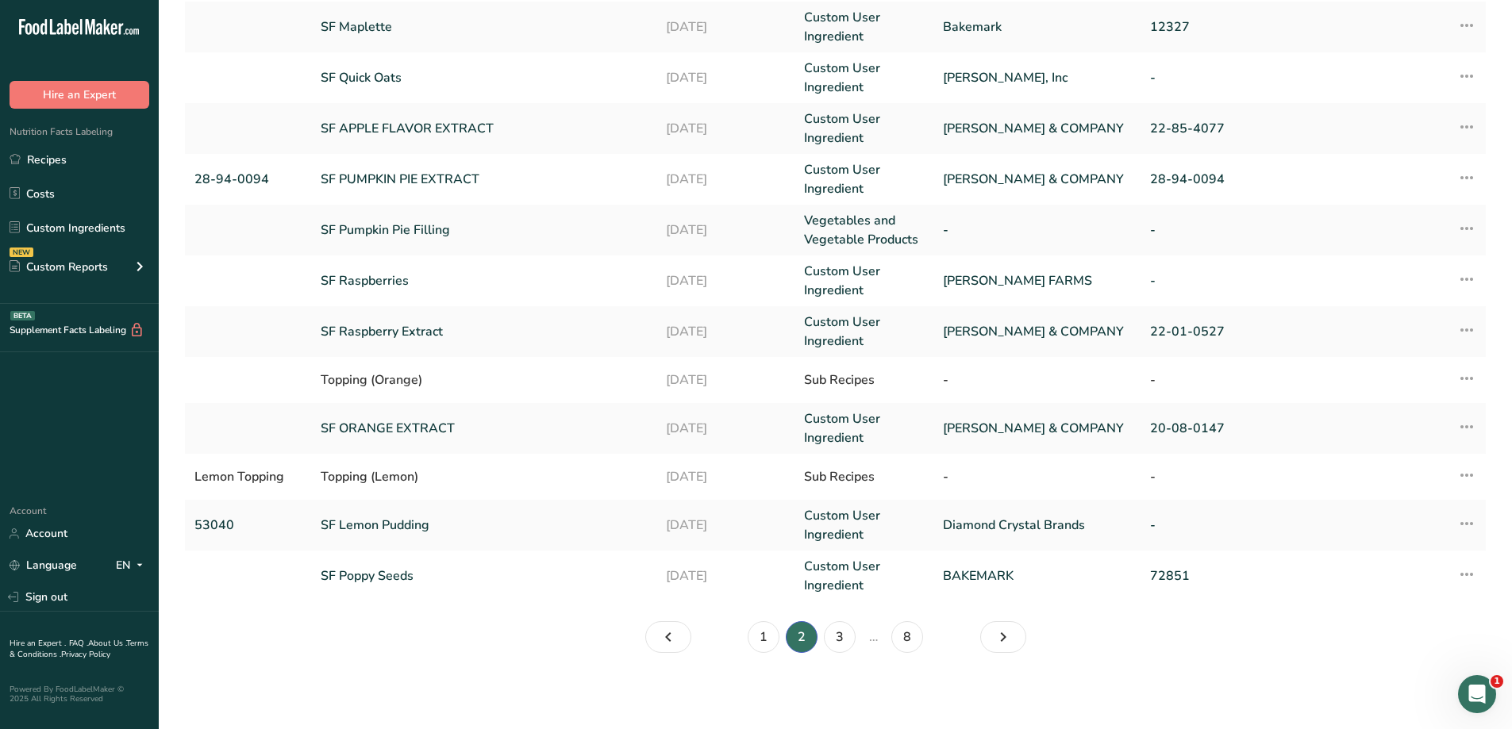
scroll to position [284, 0]
click at [494, 382] on div "Topping (Orange)" at bounding box center [484, 380] width 326 height 19
click at [376, 391] on td "Topping (Orange)" at bounding box center [483, 380] width 345 height 46
click at [1468, 382] on icon at bounding box center [1466, 378] width 19 height 29
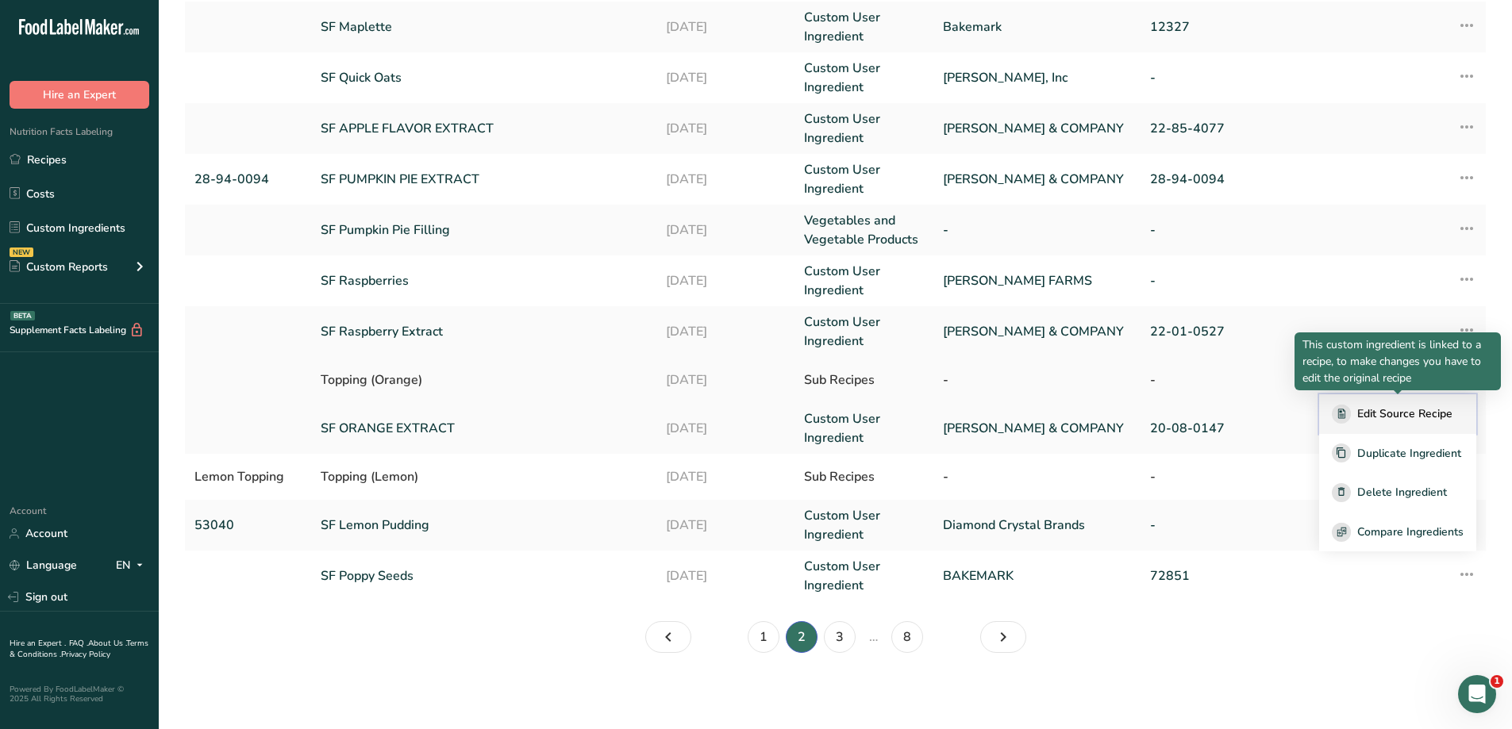
click at [1416, 425] on button "Edit Source Recipe" at bounding box center [1397, 415] width 157 height 40
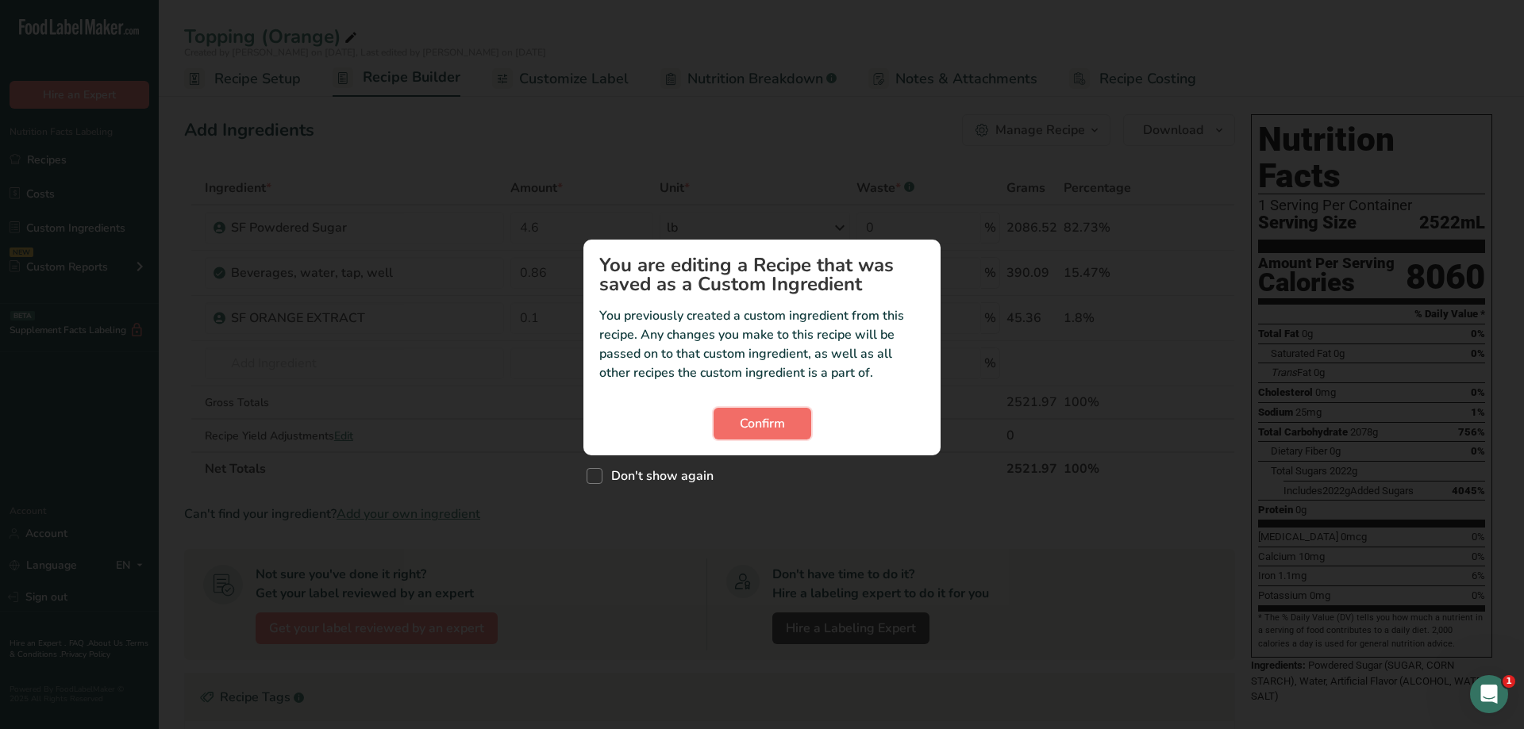
click at [767, 419] on span "Confirm" at bounding box center [762, 423] width 45 height 19
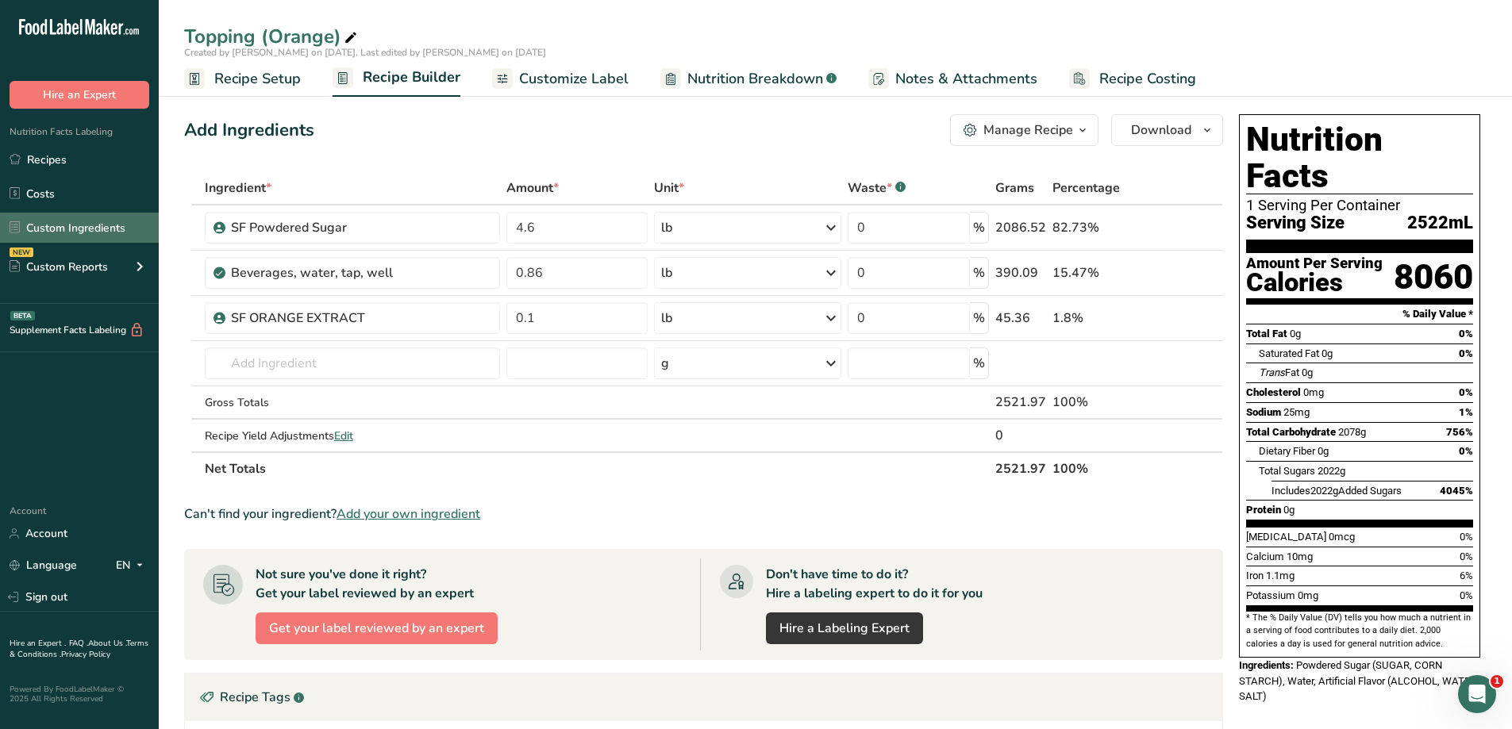
click at [125, 229] on link "Custom Ingredients" at bounding box center [79, 228] width 159 height 30
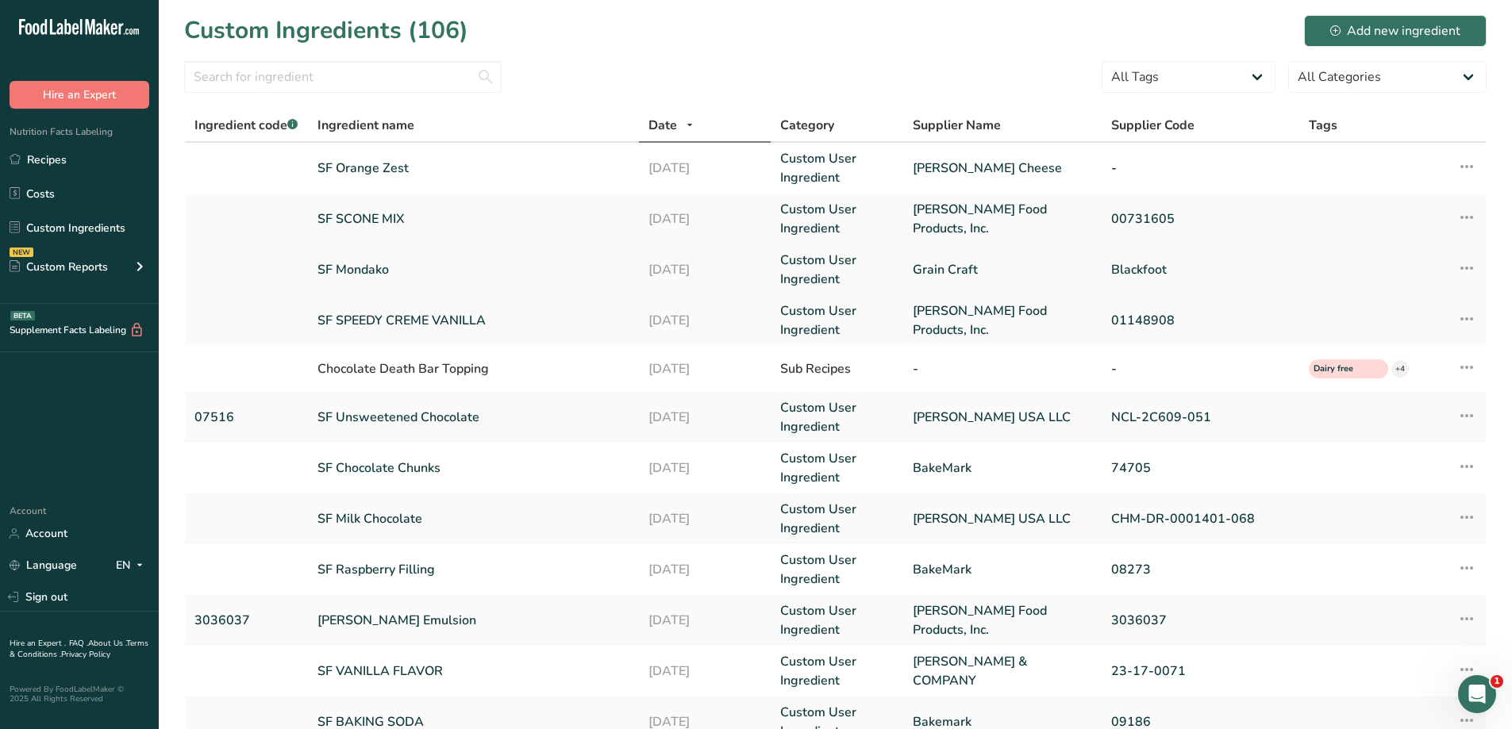
click at [401, 279] on link "SF Mondako" at bounding box center [473, 269] width 311 height 19
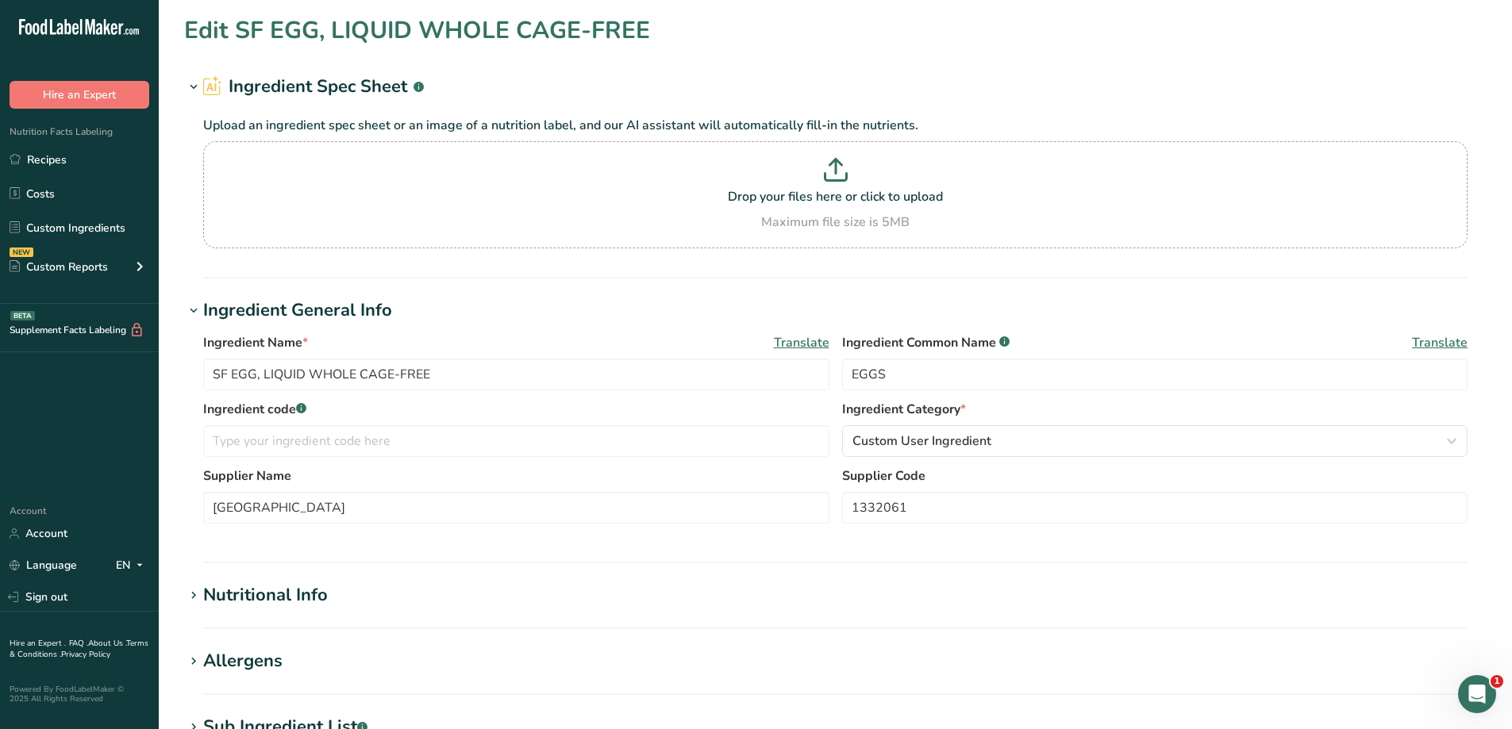
type input "SF Mondako"
type input "Flour"
type input "Grain Craft"
type input "Blackfoot"
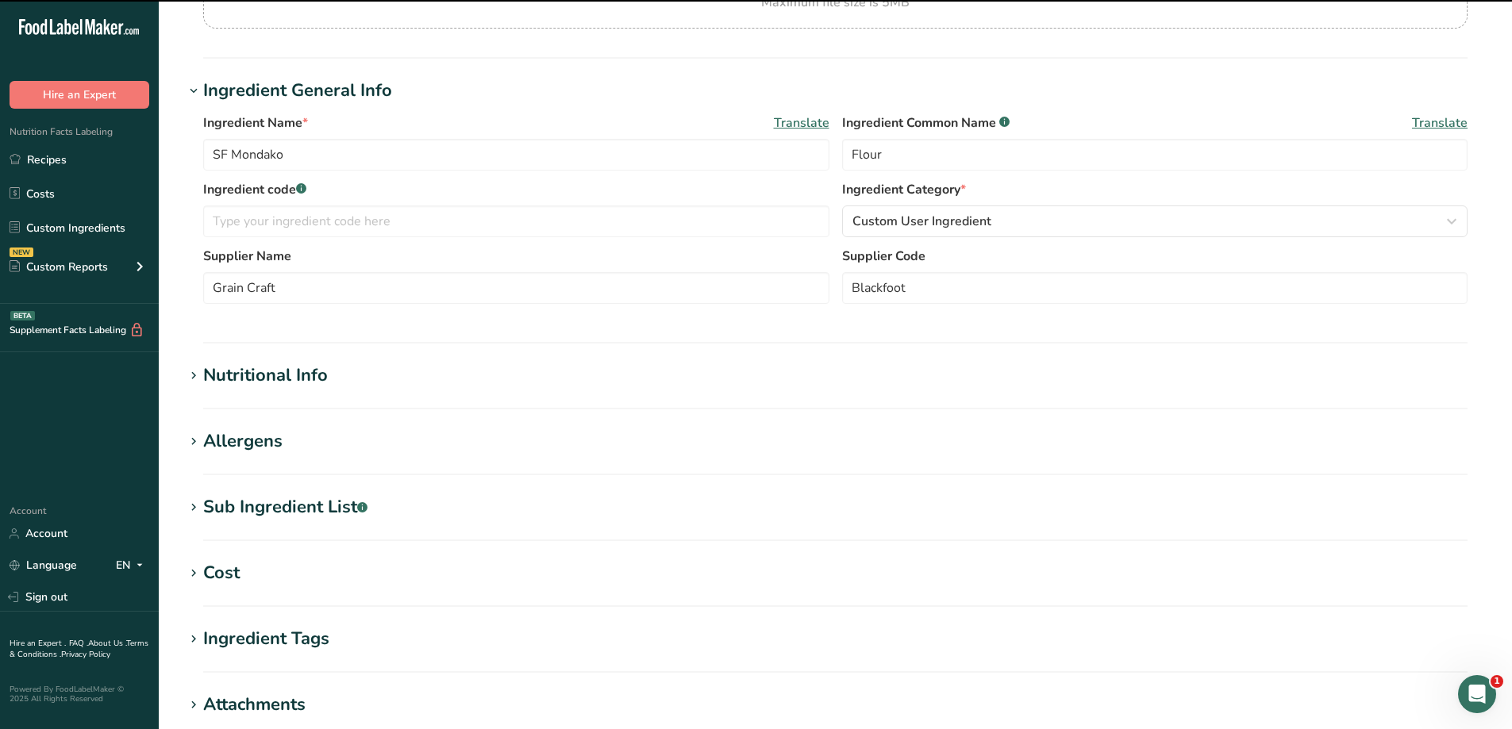
scroll to position [318, 0]
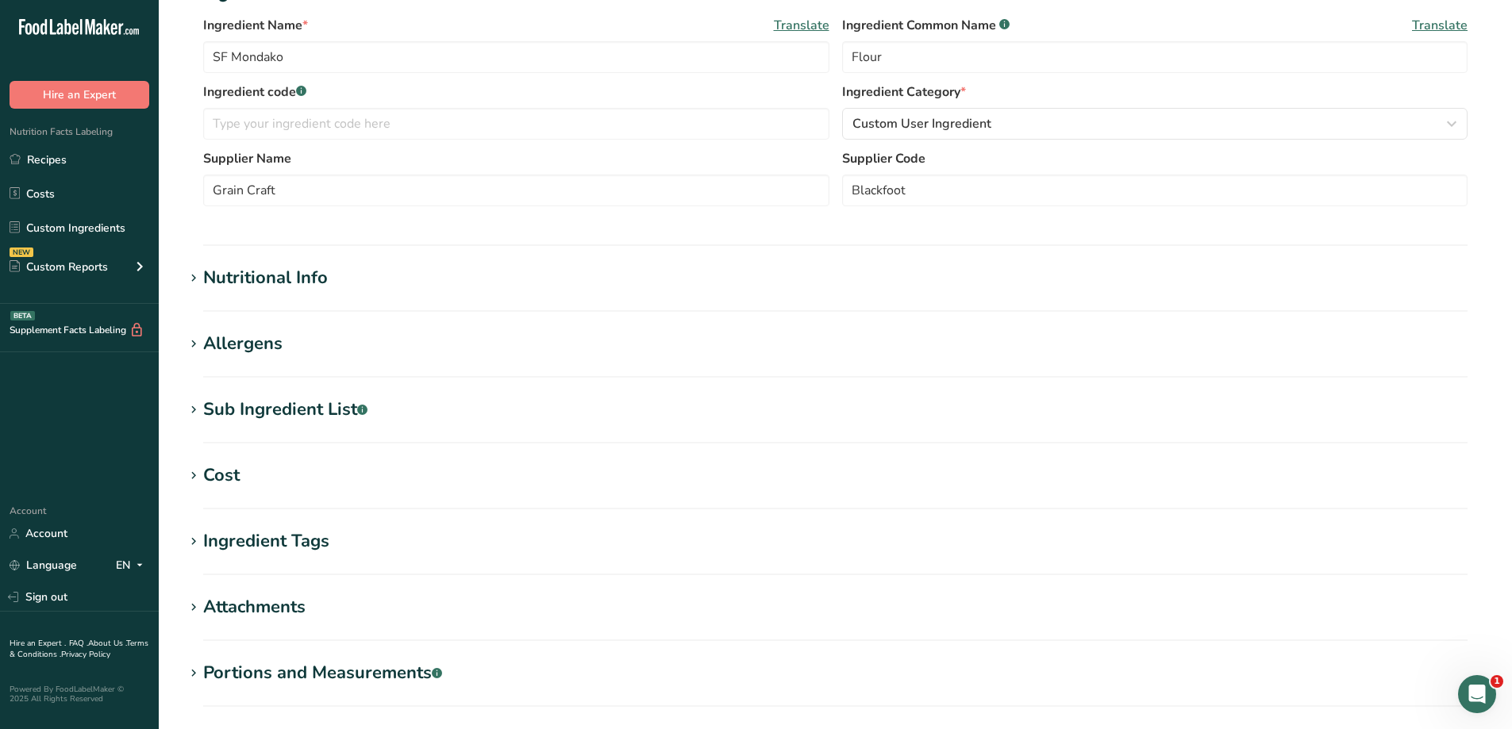
click at [405, 283] on h1 "Nutritional Info" at bounding box center [835, 278] width 1303 height 26
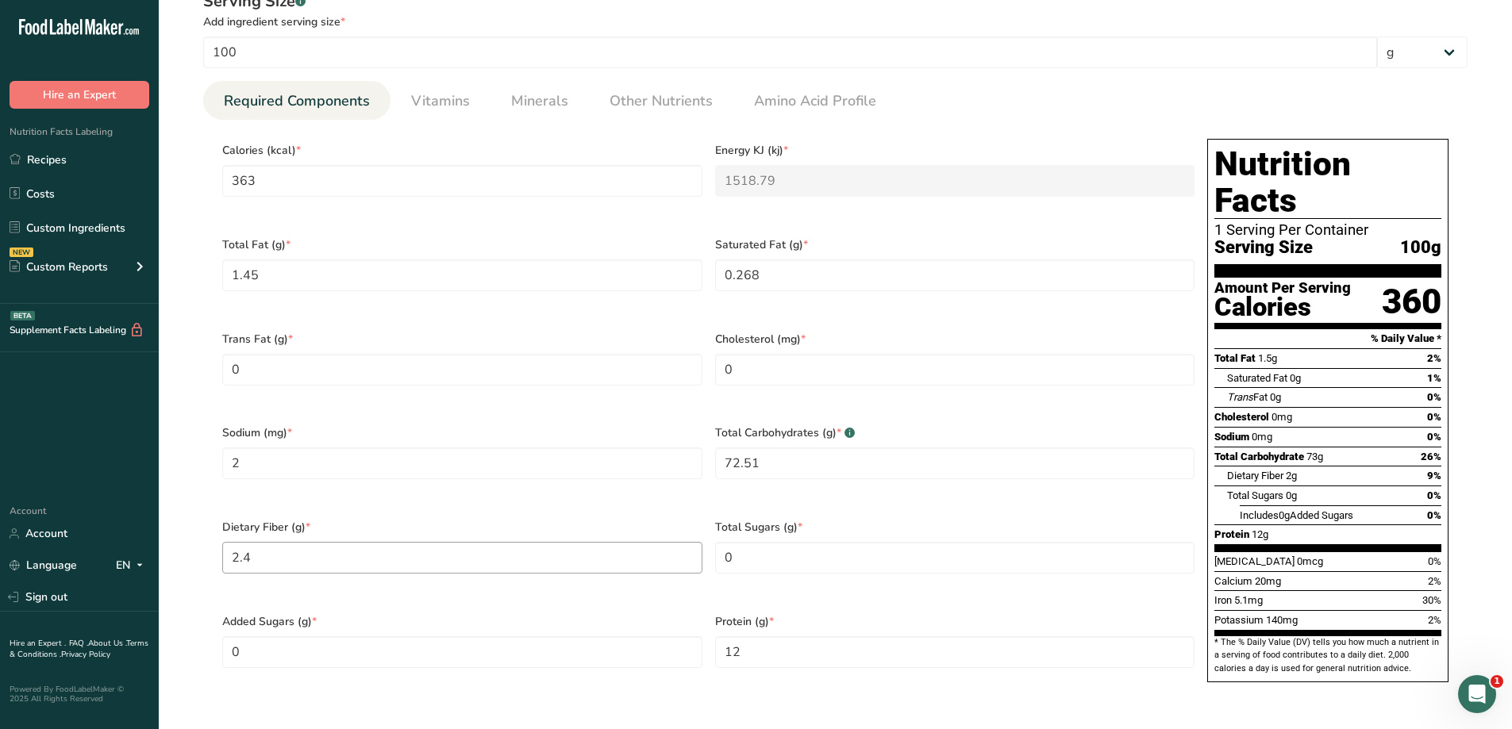
scroll to position [635, 0]
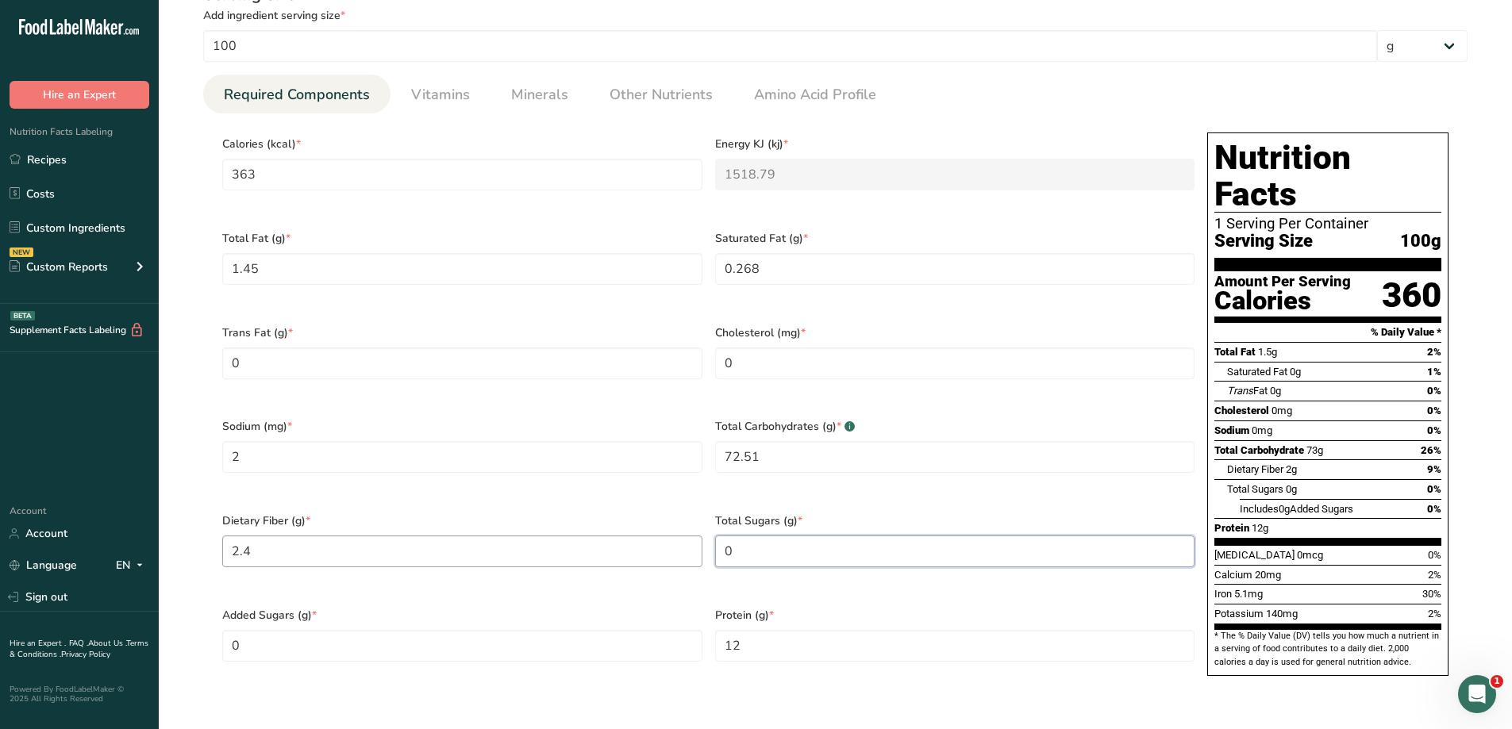
drag, startPoint x: 764, startPoint y: 519, endPoint x: 658, endPoint y: 537, distance: 107.9
click at [660, 537] on div "Calories (kcal) * 363 Energy KJ (kj) * 1518.79 Total Fat (g) * 1.45 Saturated F…" at bounding box center [708, 409] width 985 height 566
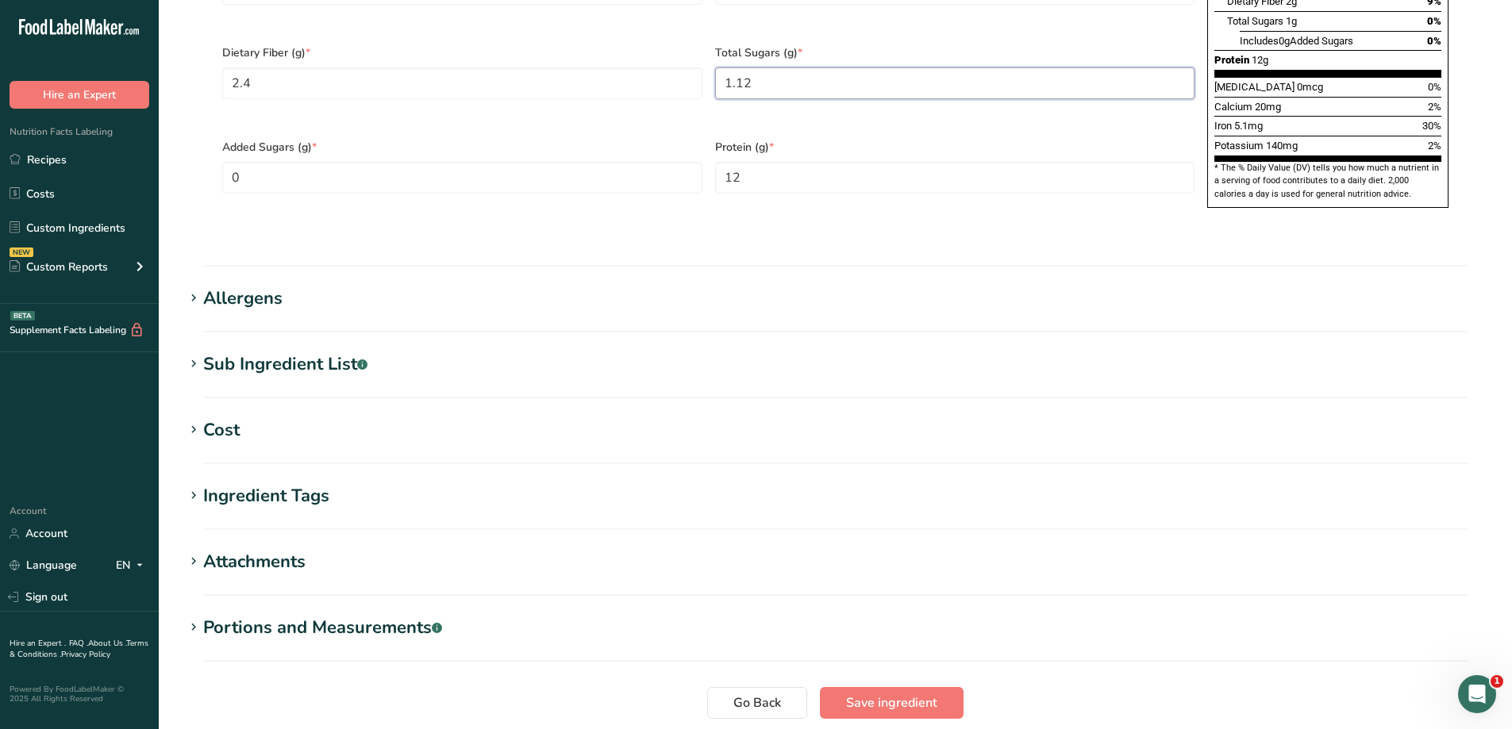
scroll to position [1191, 0]
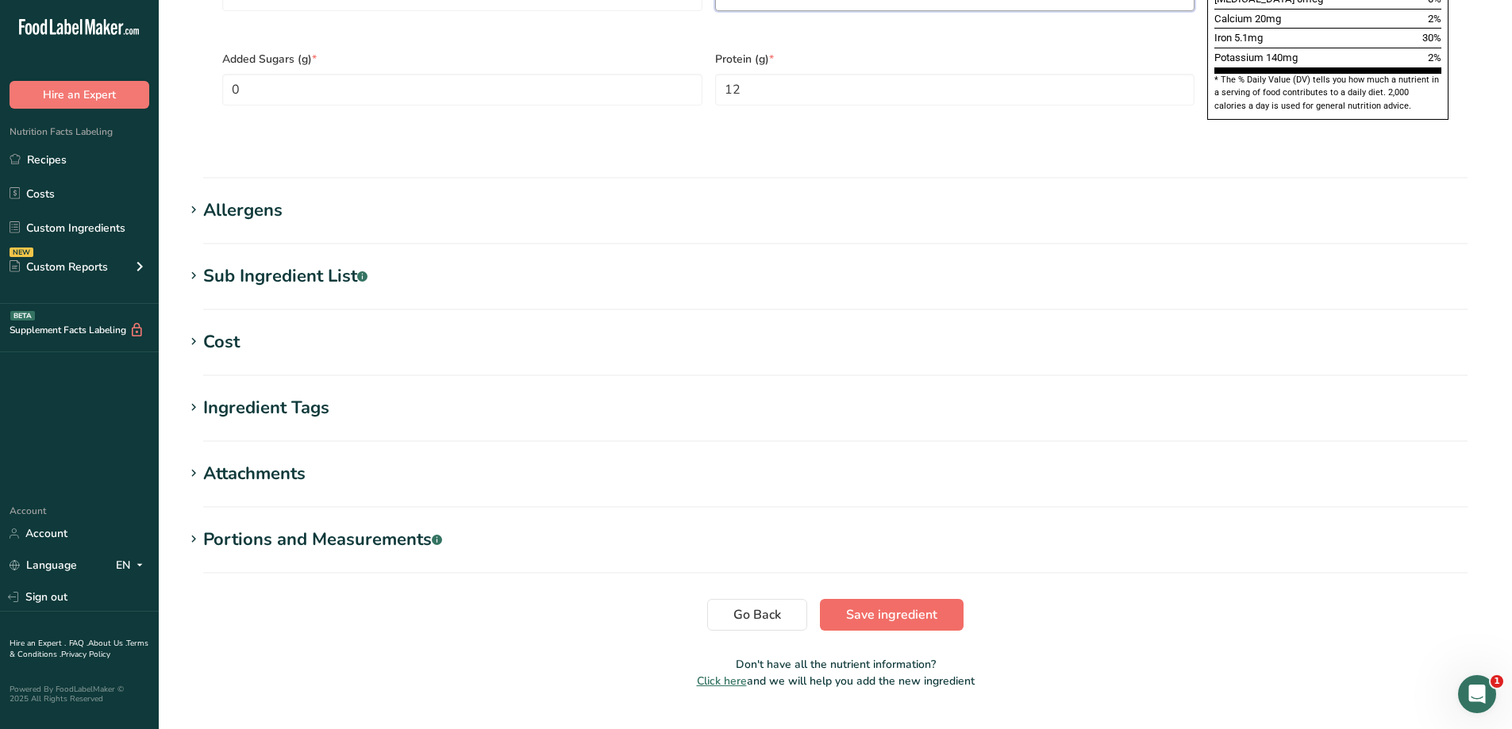
type Sugars "1.12"
click at [884, 599] on button "Save ingredient" at bounding box center [892, 615] width 144 height 32
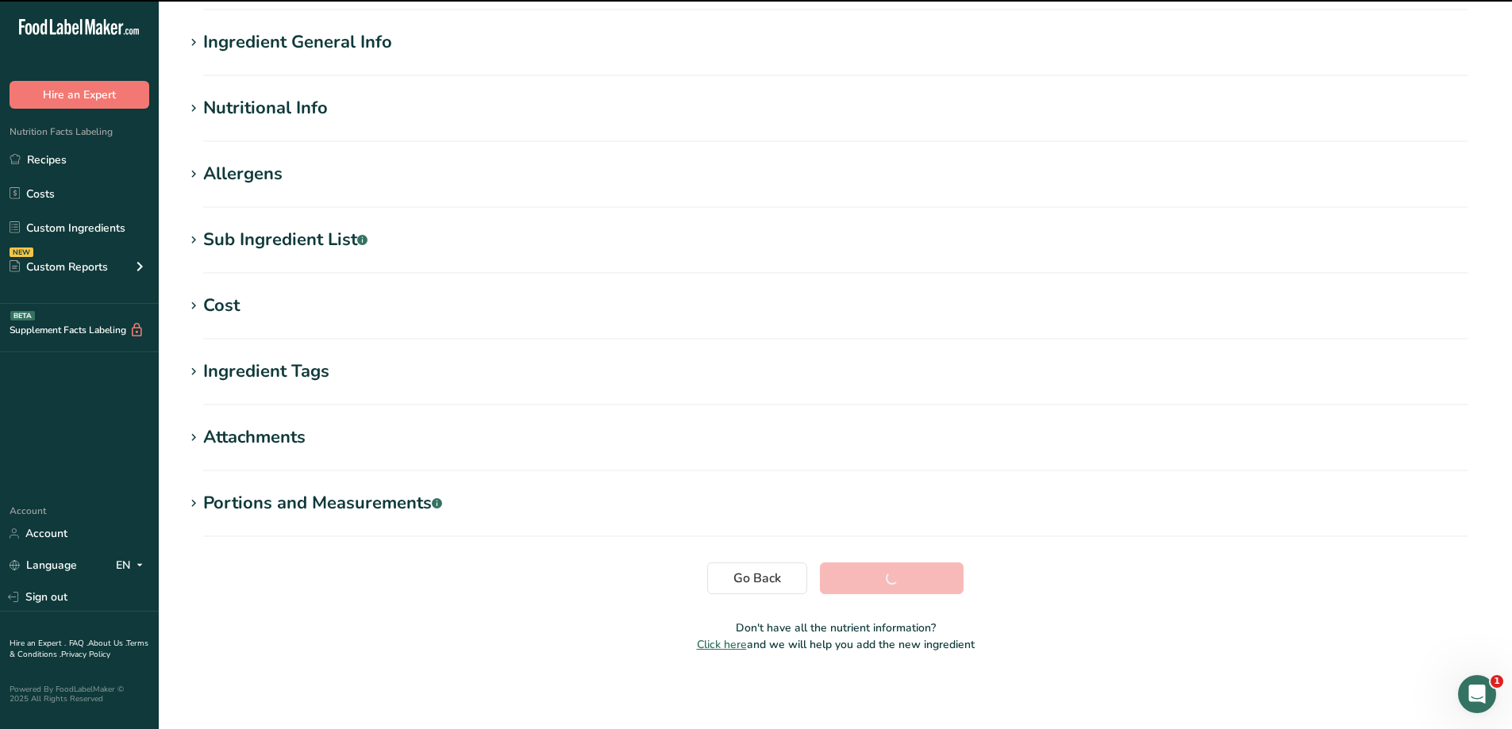
scroll to position [110, 0]
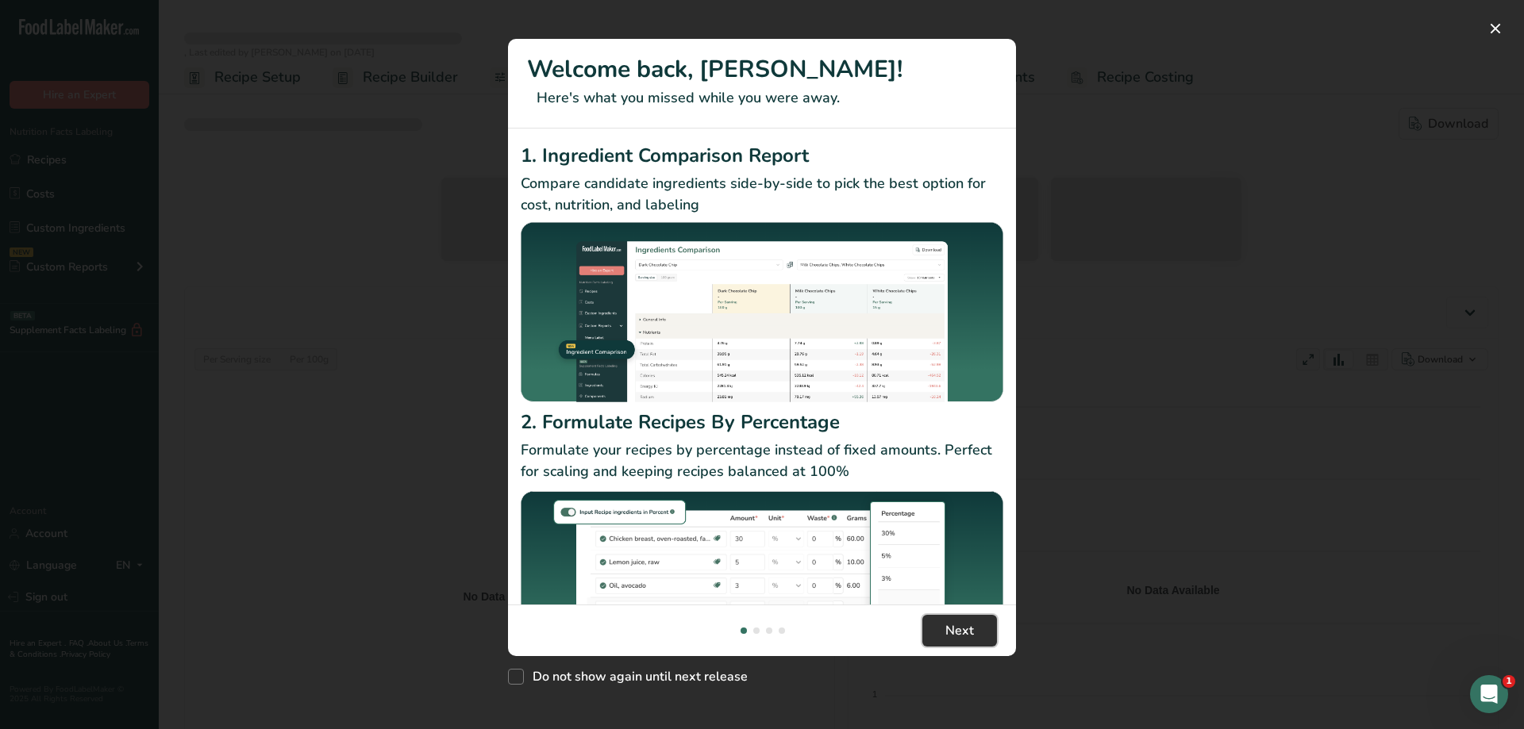
click at [968, 628] on span "Next" at bounding box center [959, 631] width 29 height 19
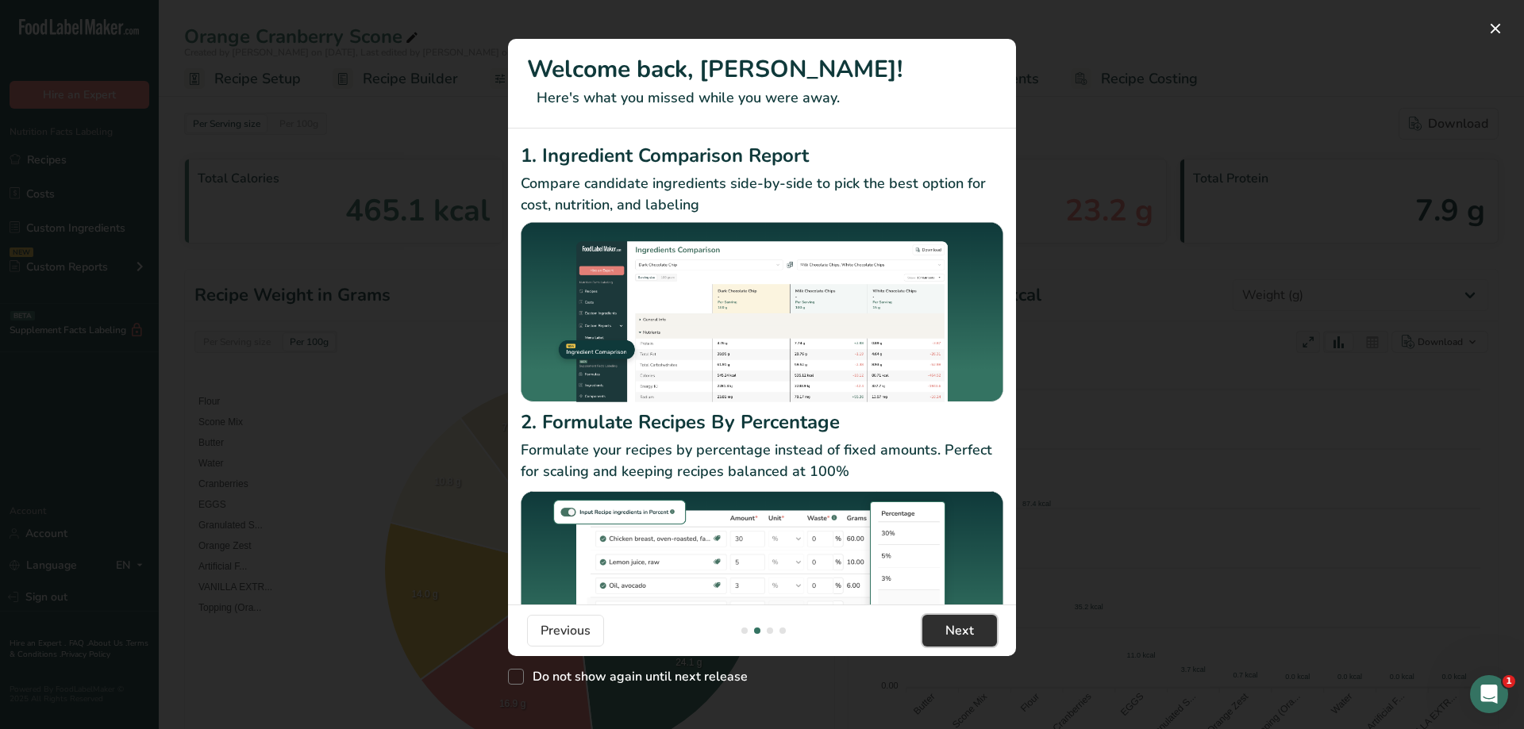
select select "Calories"
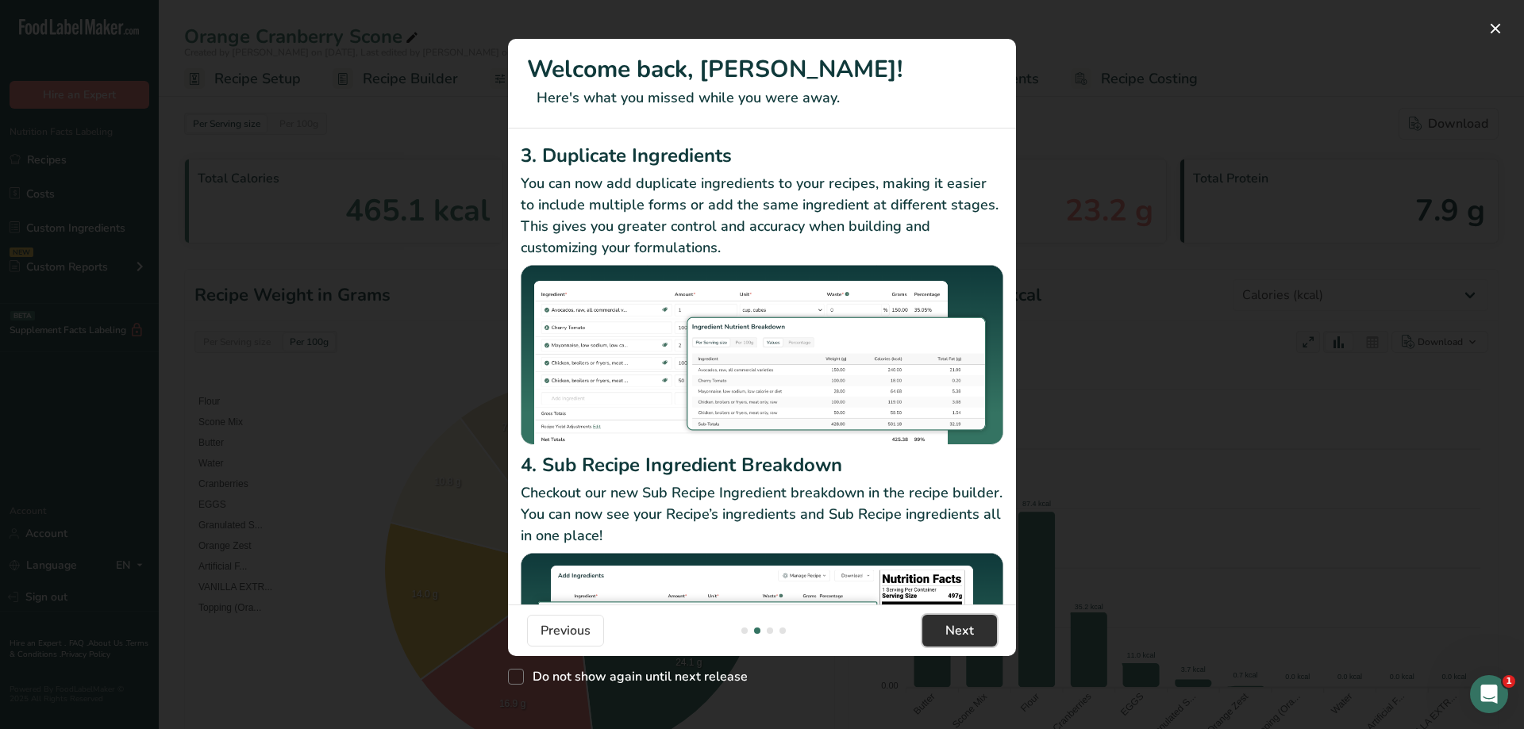
click at [977, 629] on button "Next" at bounding box center [959, 631] width 75 height 32
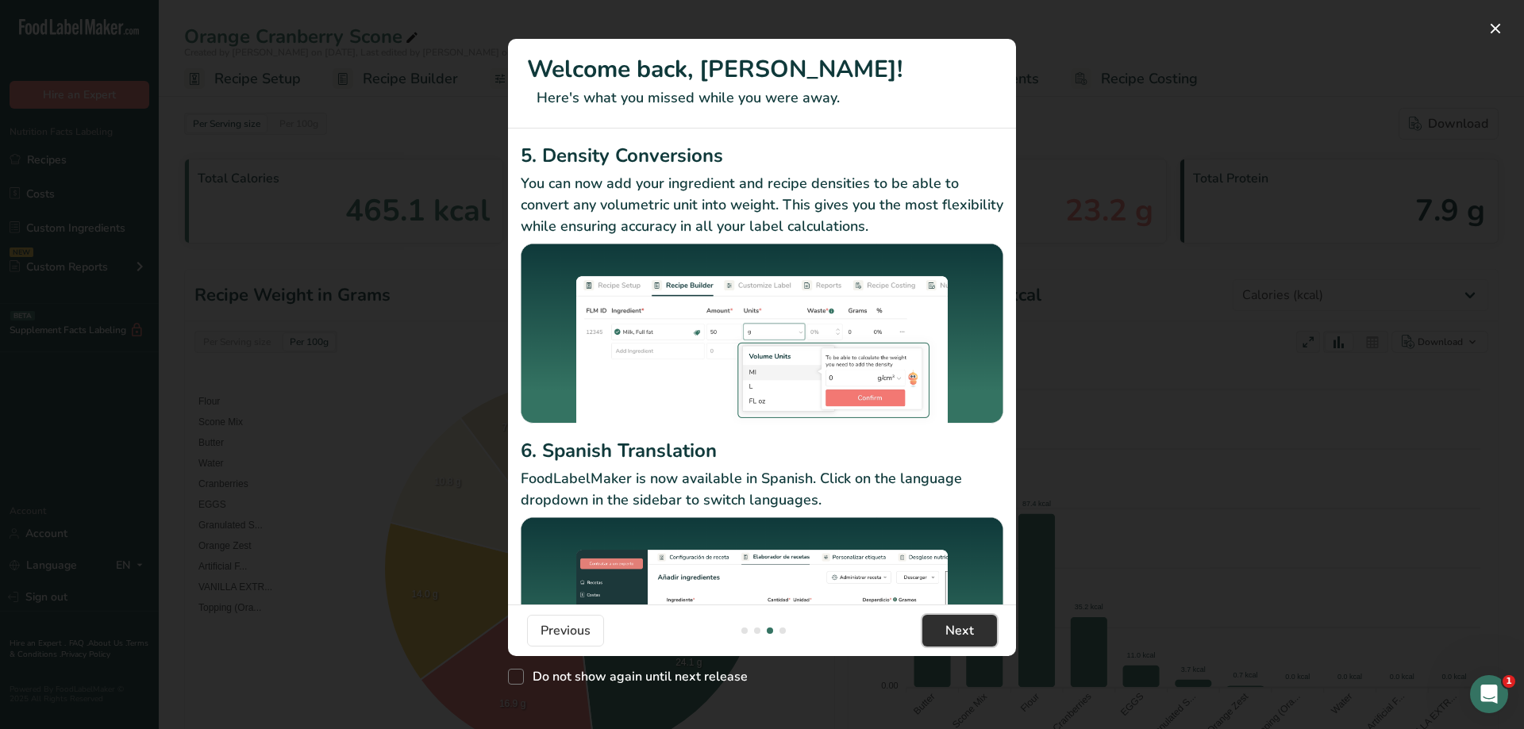
click at [977, 629] on button "Next" at bounding box center [959, 631] width 75 height 32
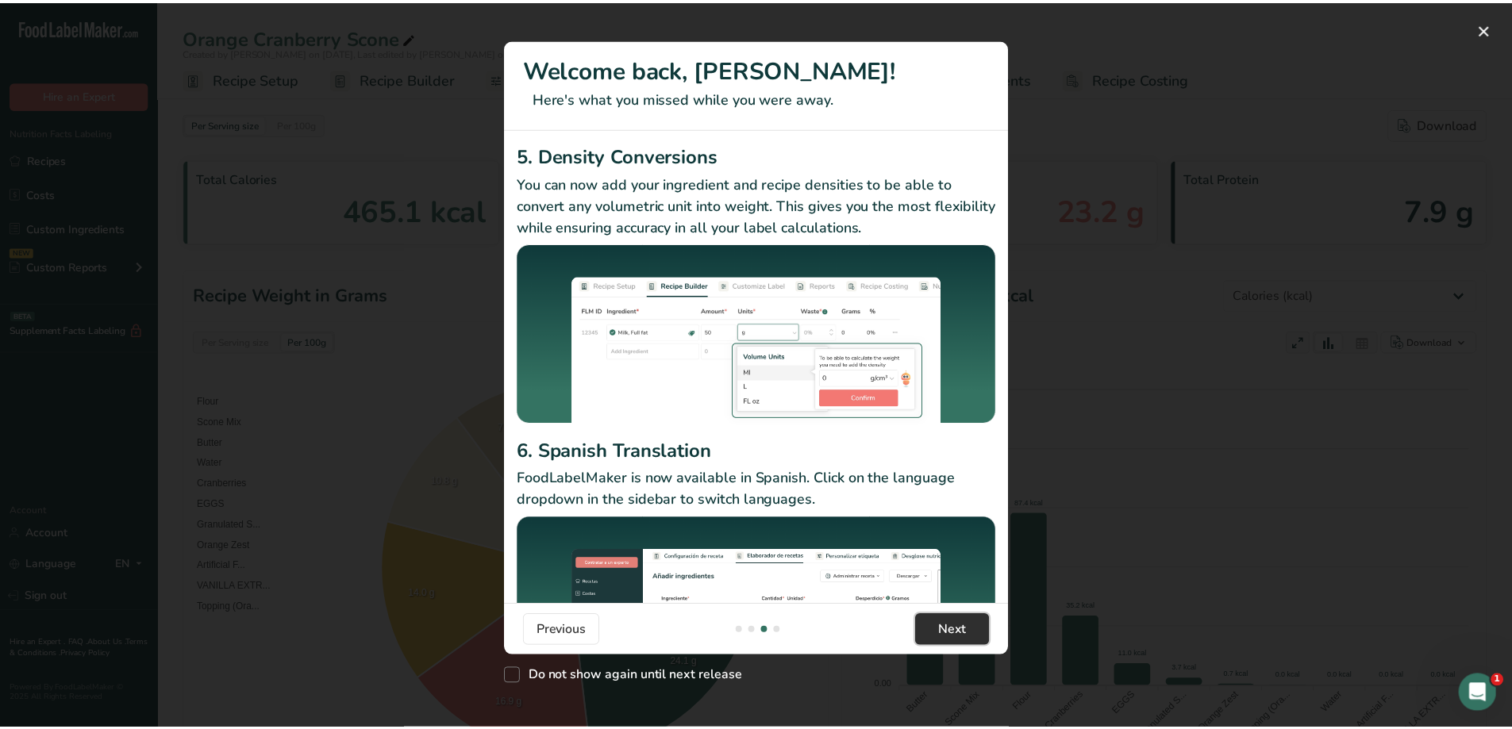
scroll to position [0, 1524]
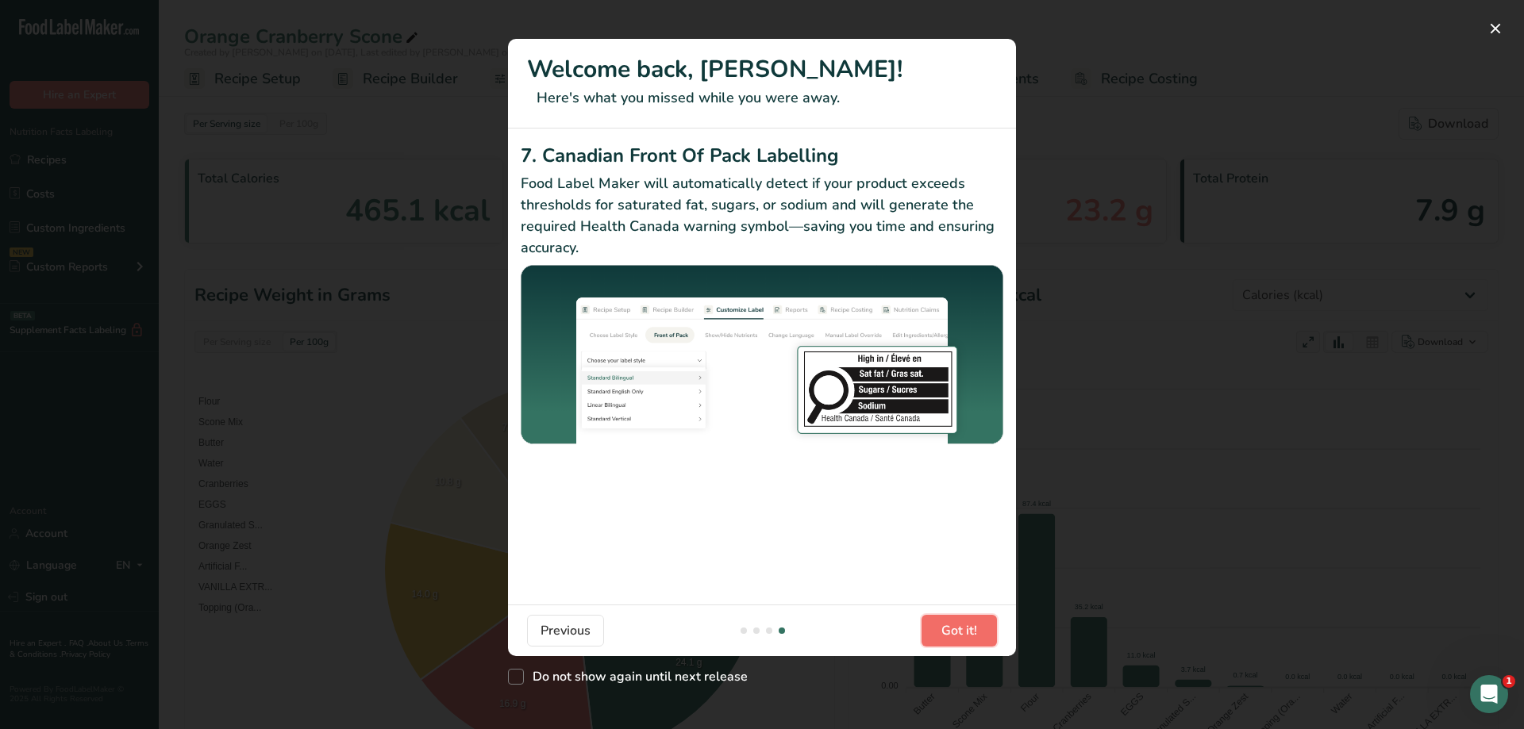
click at [977, 629] on button "Got it!" at bounding box center [959, 631] width 75 height 32
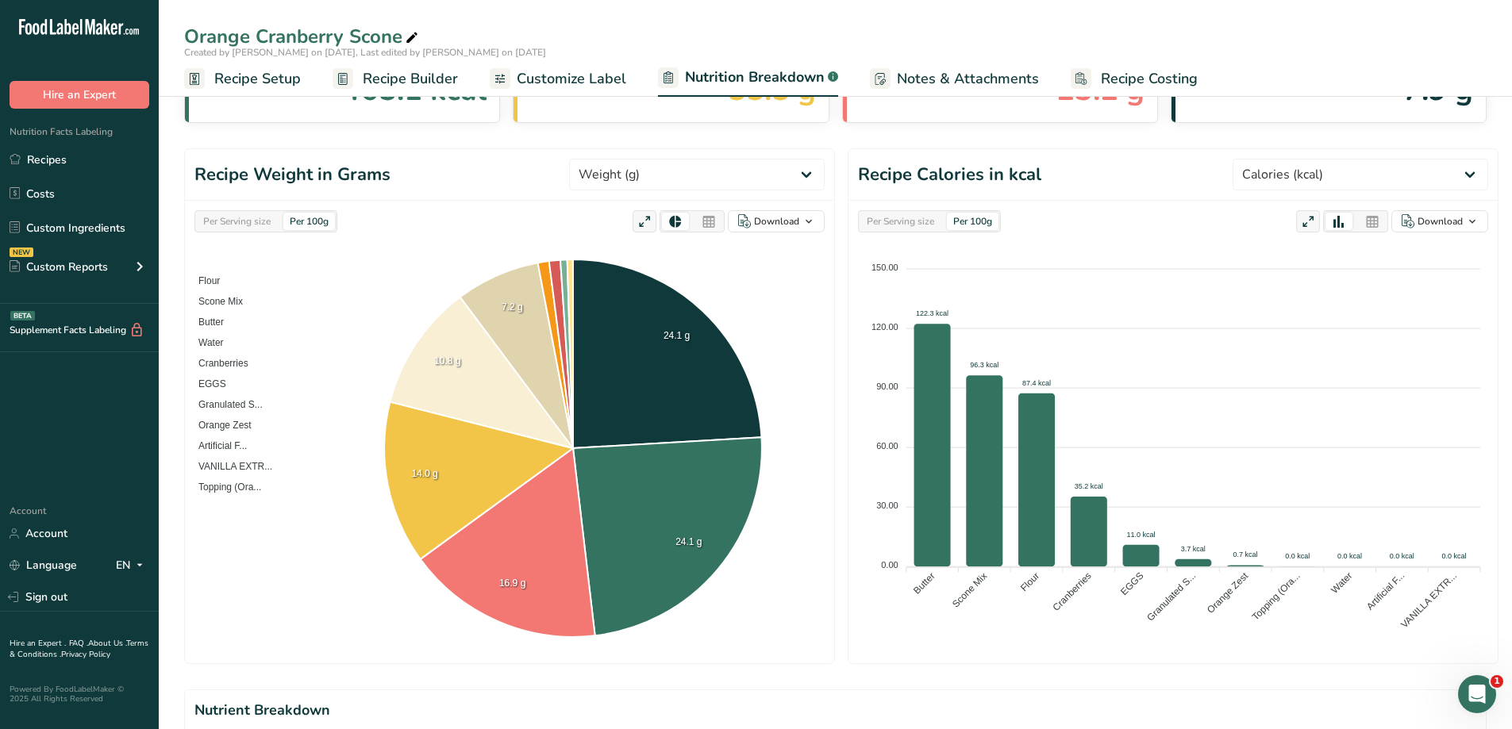
scroll to position [0, 0]
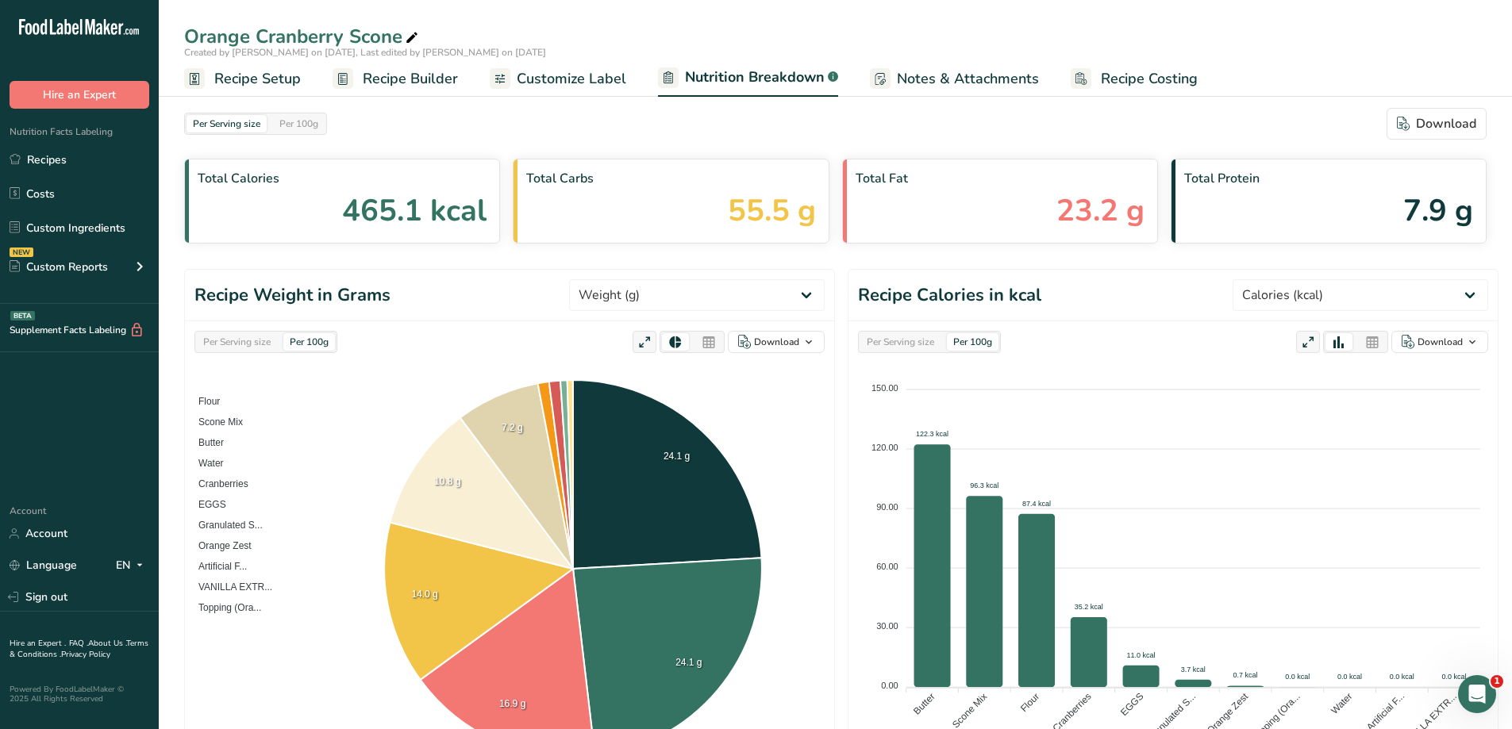
click at [394, 83] on span "Recipe Builder" at bounding box center [410, 78] width 95 height 21
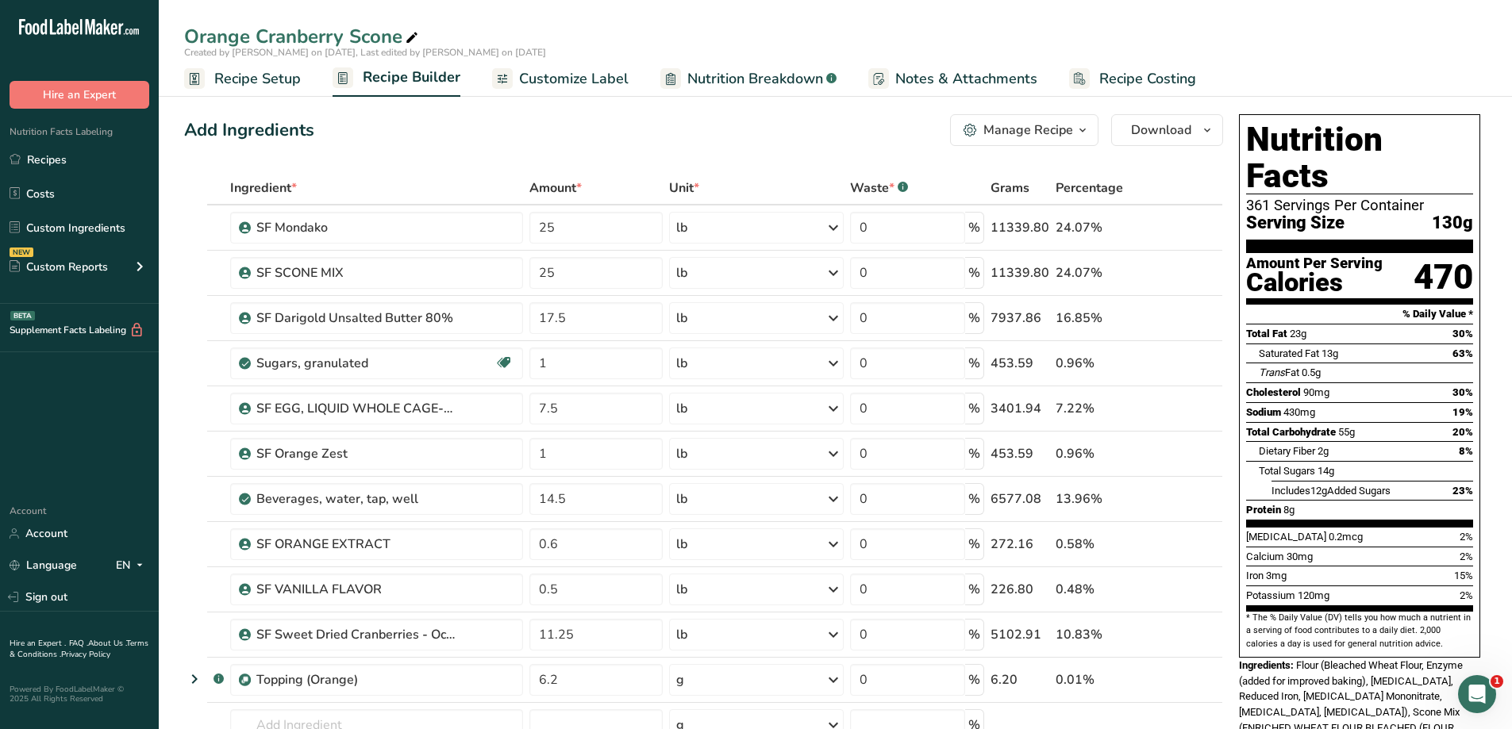
click at [294, 83] on span "Recipe Setup" at bounding box center [257, 78] width 87 height 21
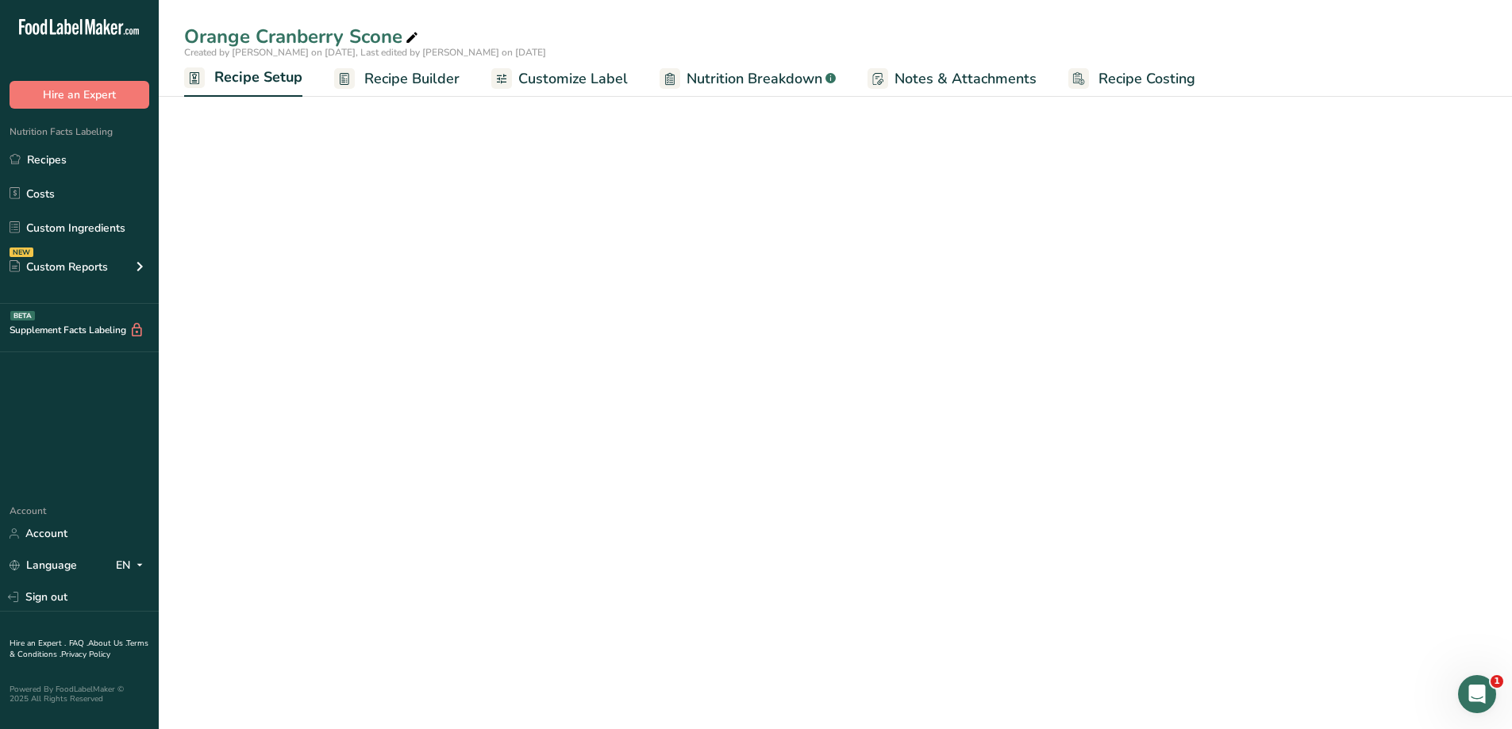
select select "5"
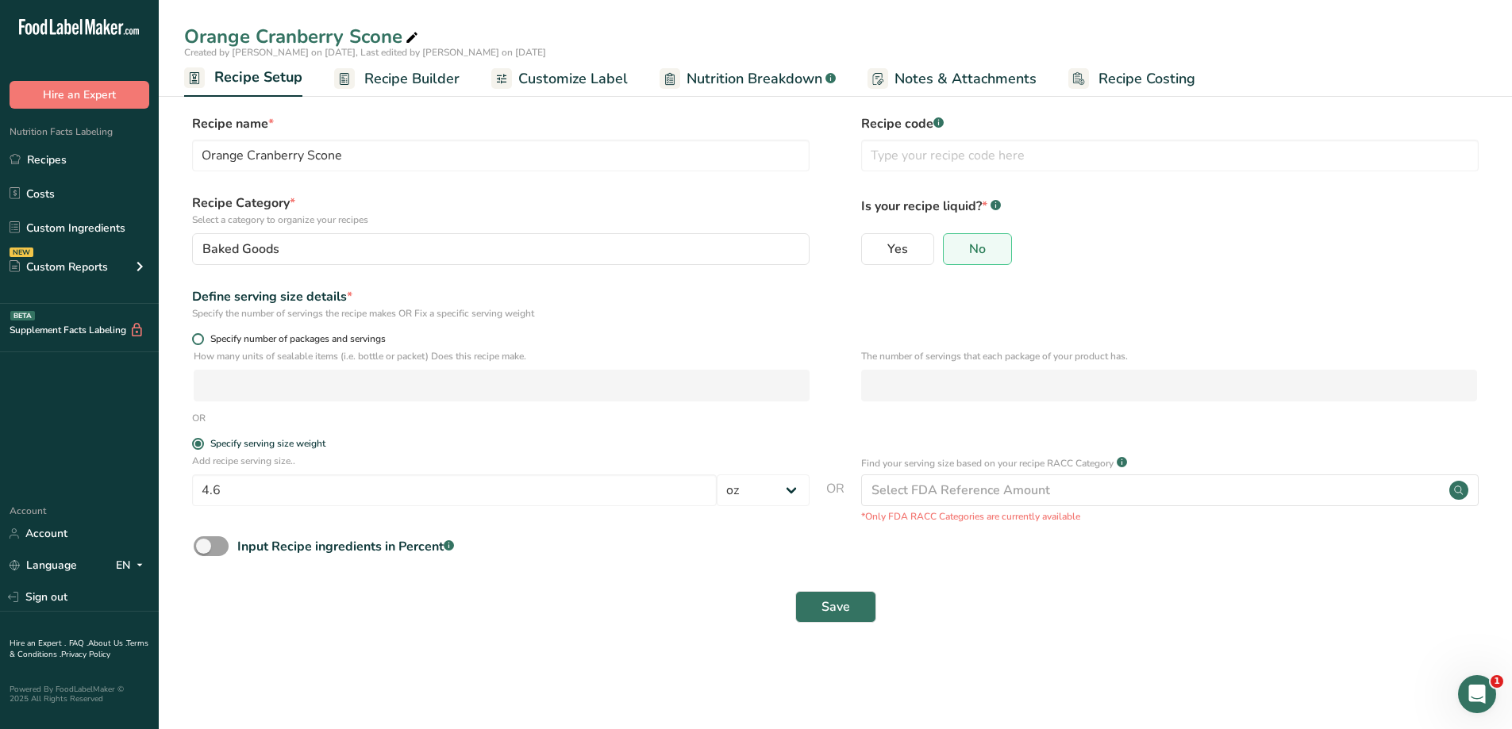
click at [202, 342] on span at bounding box center [198, 339] width 12 height 12
click at [202, 342] on input "Specify number of packages and servings" at bounding box center [197, 339] width 10 height 10
radio input "true"
radio input "false"
select select "0"
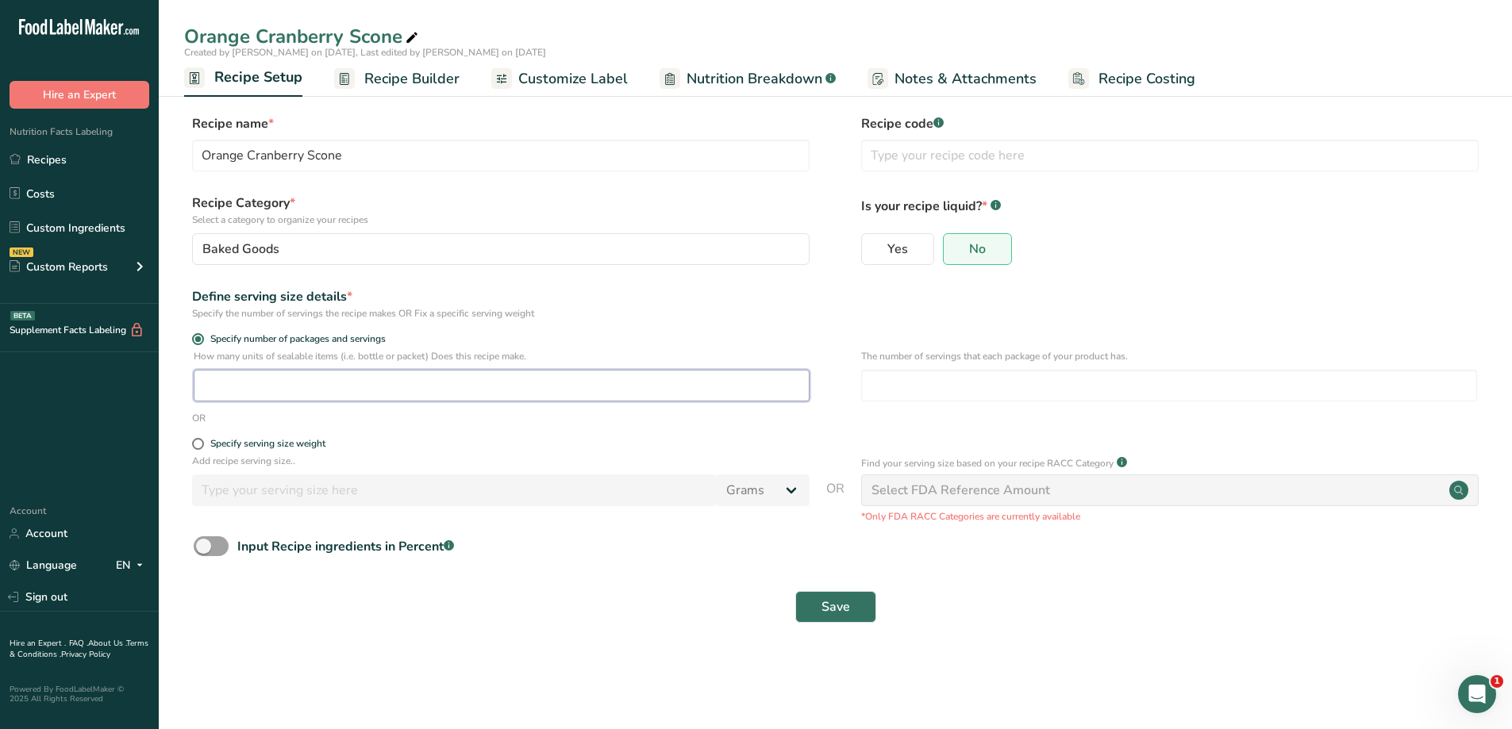
click at [279, 392] on input "number" at bounding box center [502, 386] width 616 height 32
type input "1"
click at [201, 440] on span at bounding box center [198, 444] width 12 height 12
click at [201, 440] on input "Specify serving size weight" at bounding box center [197, 444] width 10 height 10
radio input "true"
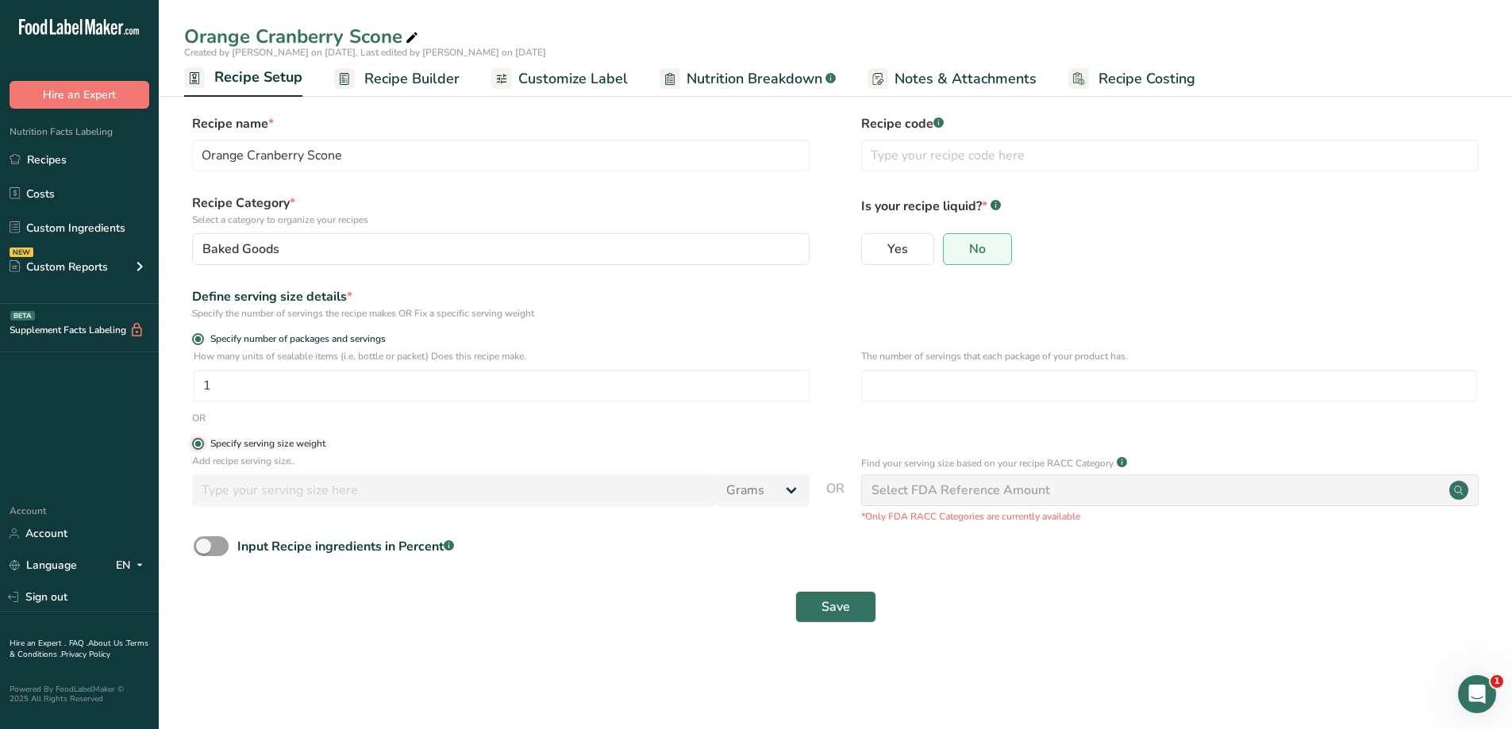
radio input "false"
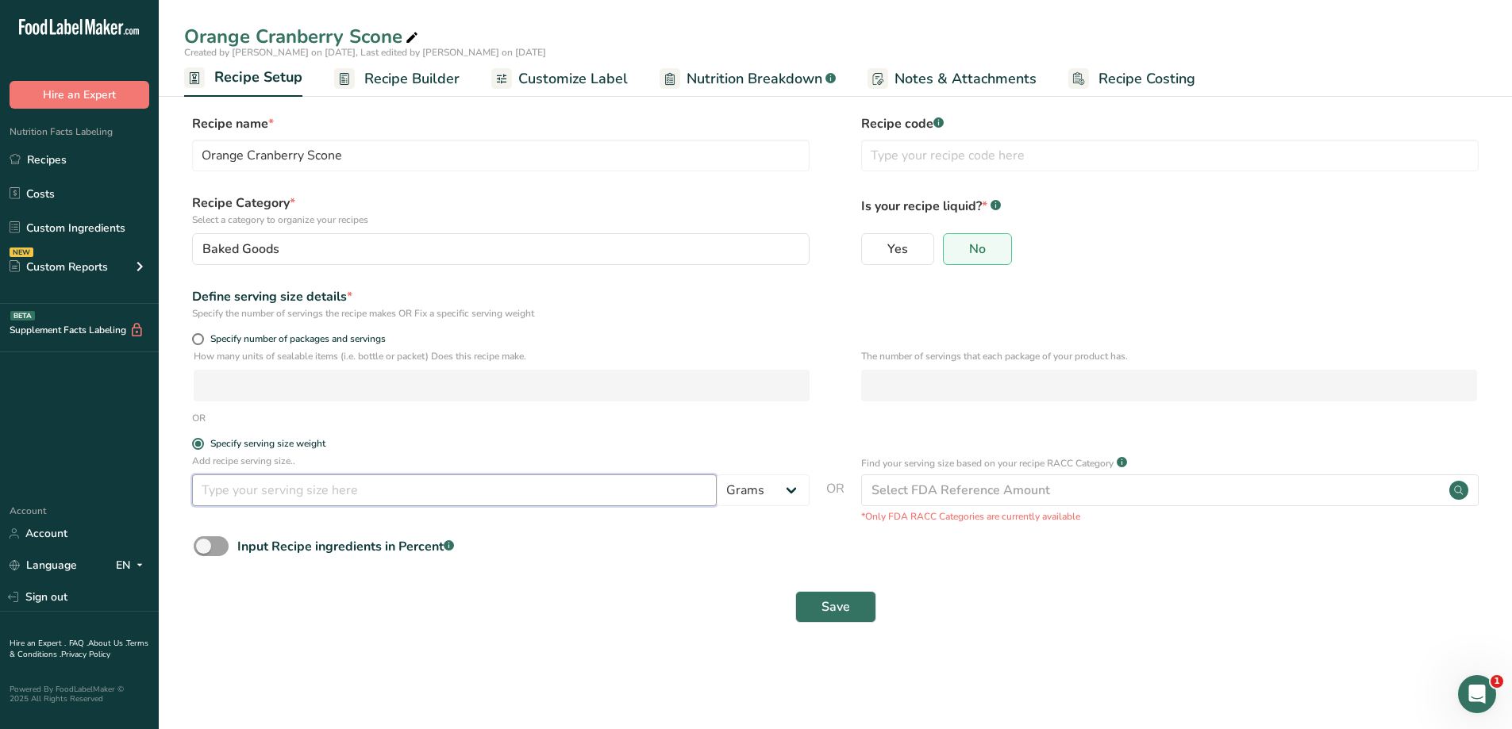
click at [283, 490] on input "number" at bounding box center [454, 491] width 525 height 32
type input "4.60"
click at [822, 610] on span "Save" at bounding box center [836, 607] width 29 height 19
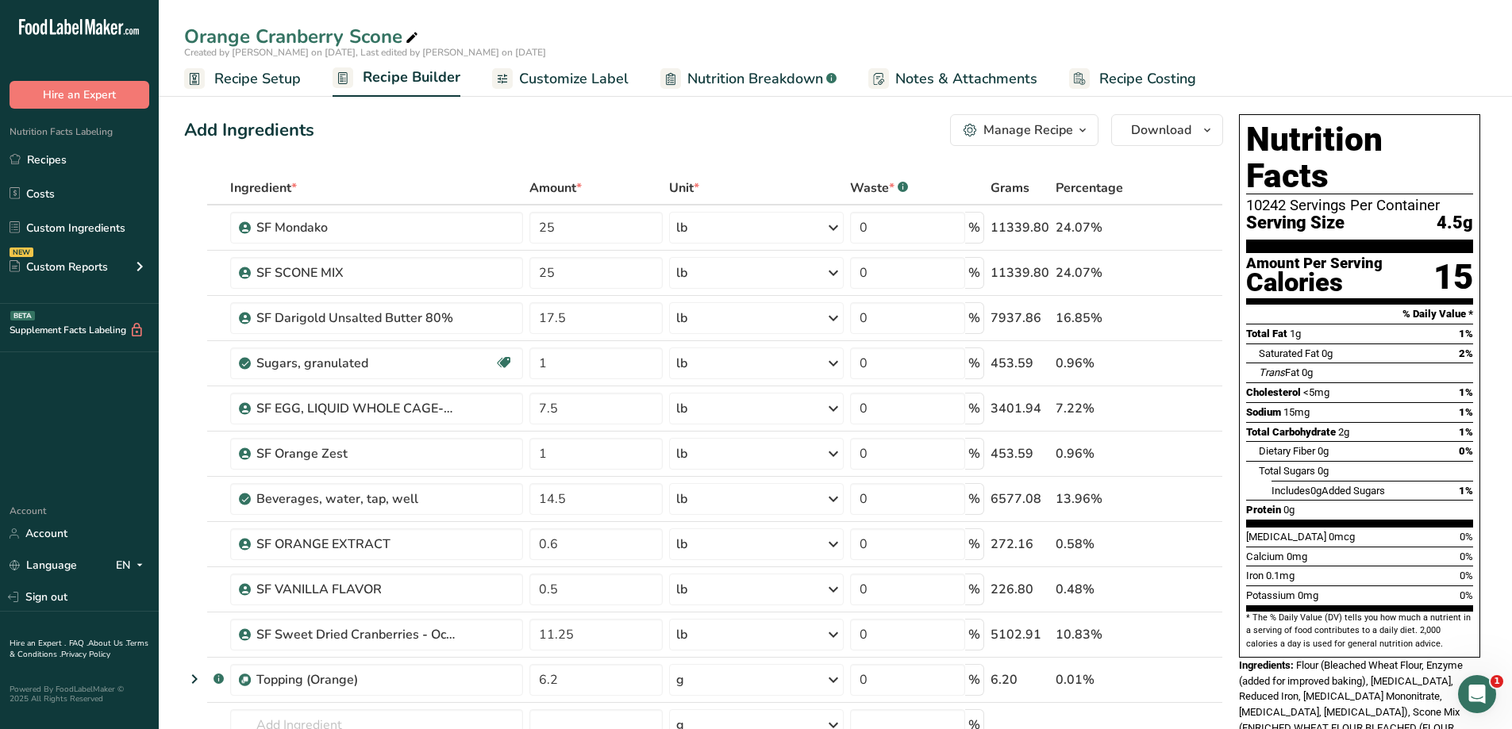
click at [255, 72] on span "Recipe Setup" at bounding box center [257, 78] width 87 height 21
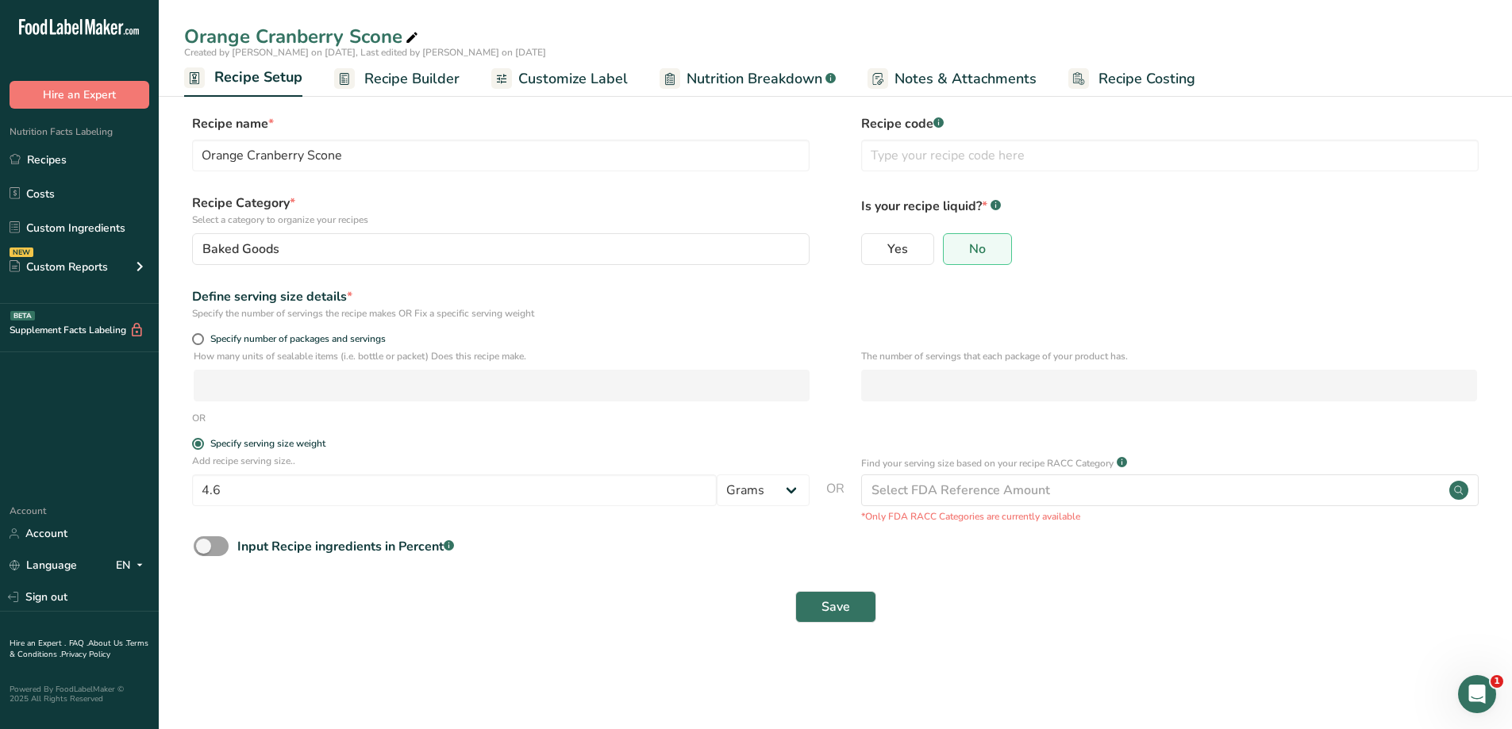
click at [752, 510] on div "Add recipe serving size.. 4.6 Grams kg mg mcg lb oz l mL fl oz tbsp tsp cup qt …" at bounding box center [501, 484] width 618 height 60
click at [755, 499] on select "Grams kg mg mcg lb oz l mL fl oz tbsp tsp cup qt gallon" at bounding box center [763, 491] width 93 height 32
select select "5"
click at [717, 475] on select "Grams kg mg mcg lb oz l mL fl oz tbsp tsp cup qt gallon" at bounding box center [763, 491] width 93 height 32
click at [850, 603] on button "Save" at bounding box center [835, 607] width 81 height 32
